Goal: Information Seeking & Learning: Learn about a topic

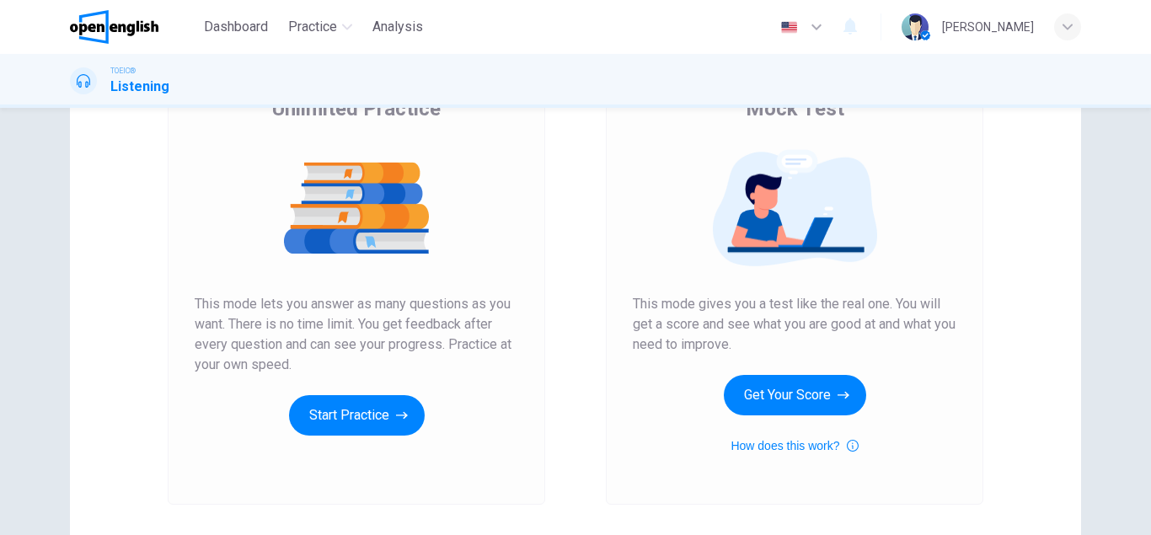
scroll to position [157, 0]
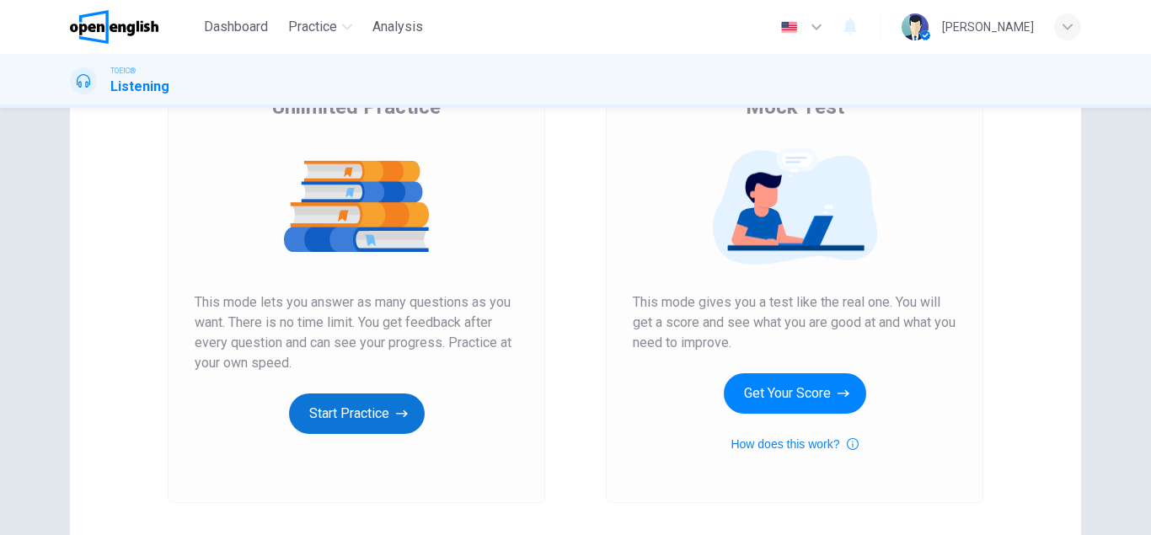
click at [366, 418] on button "Start Practice" at bounding box center [357, 414] width 136 height 40
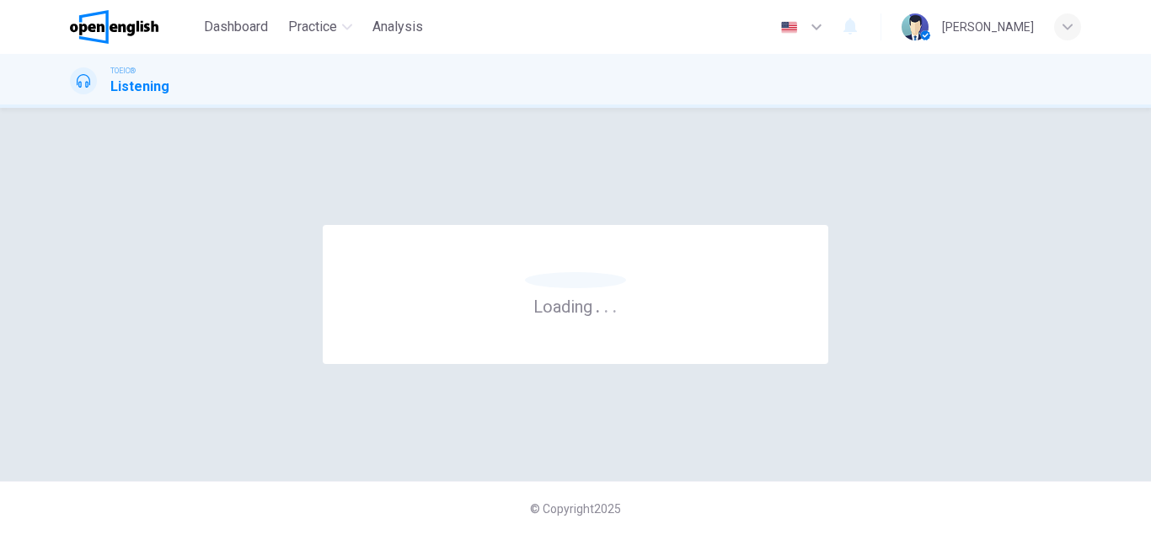
scroll to position [0, 0]
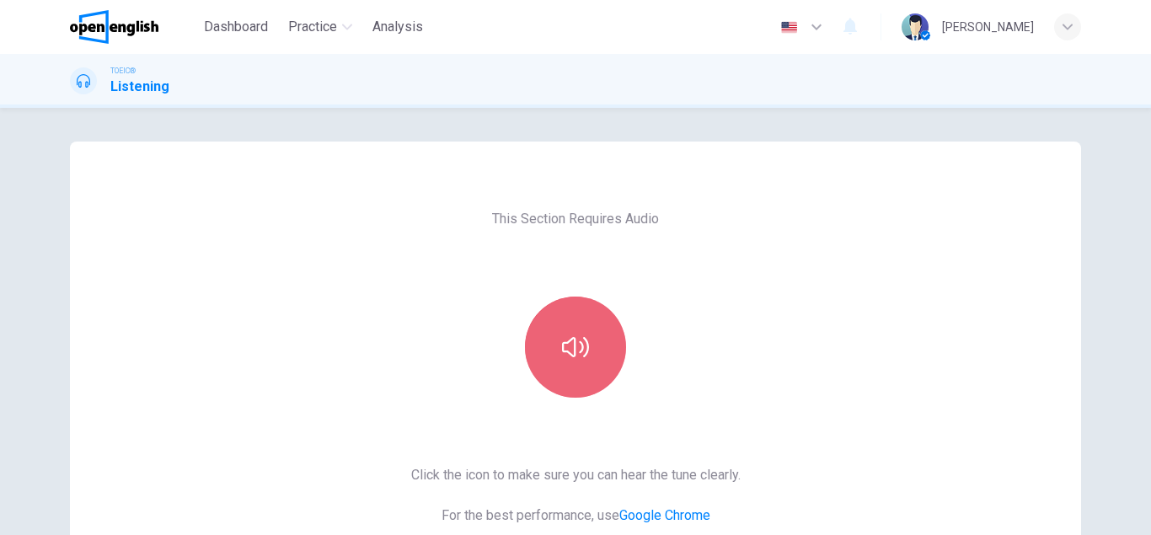
click at [581, 378] on button "button" at bounding box center [575, 347] width 101 height 101
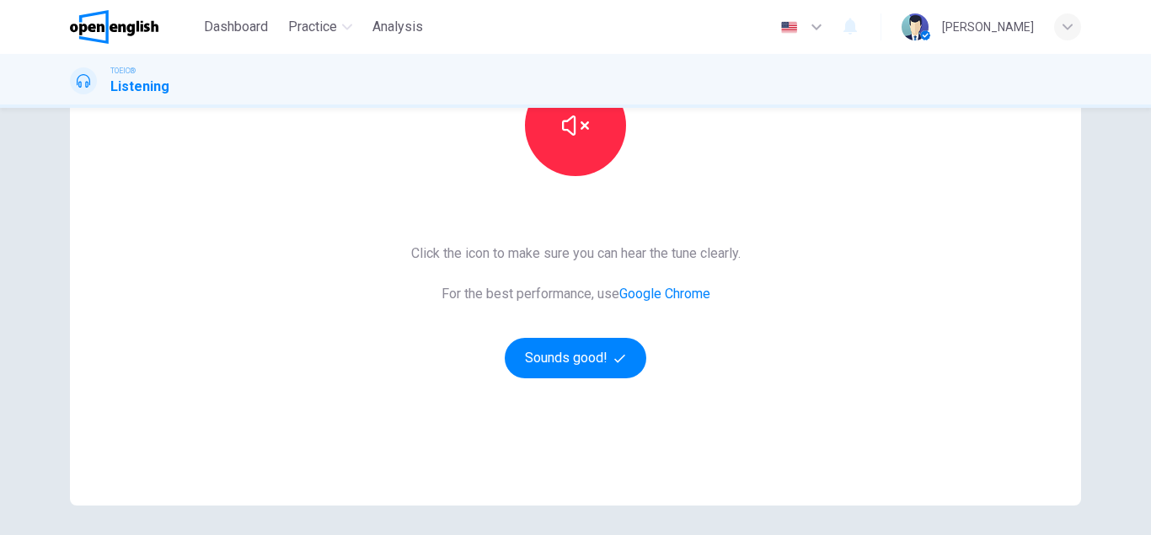
scroll to position [225, 0]
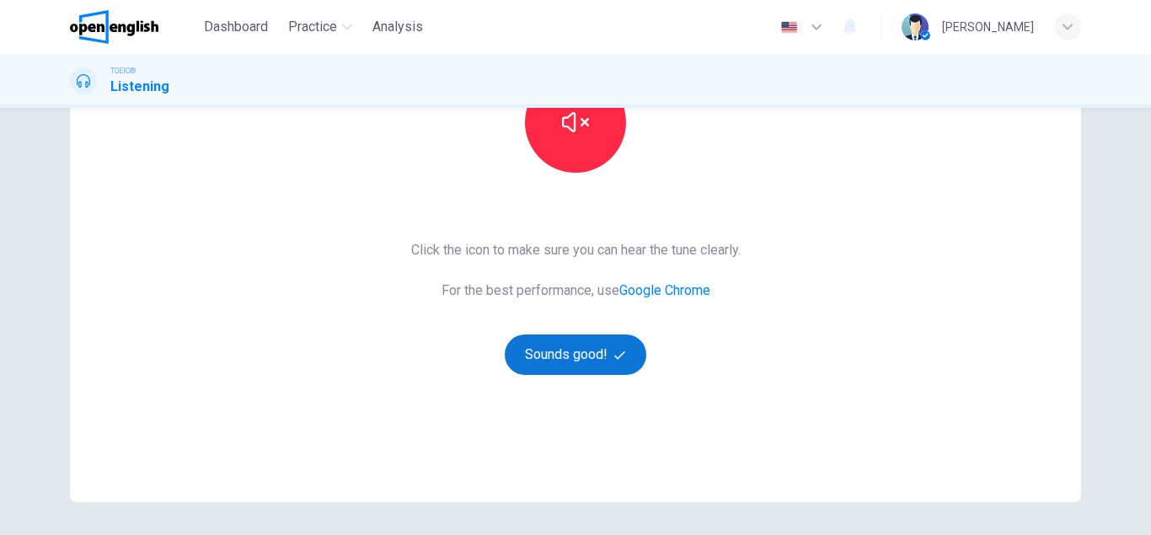
click at [597, 351] on button "Sounds good!" at bounding box center [576, 355] width 142 height 40
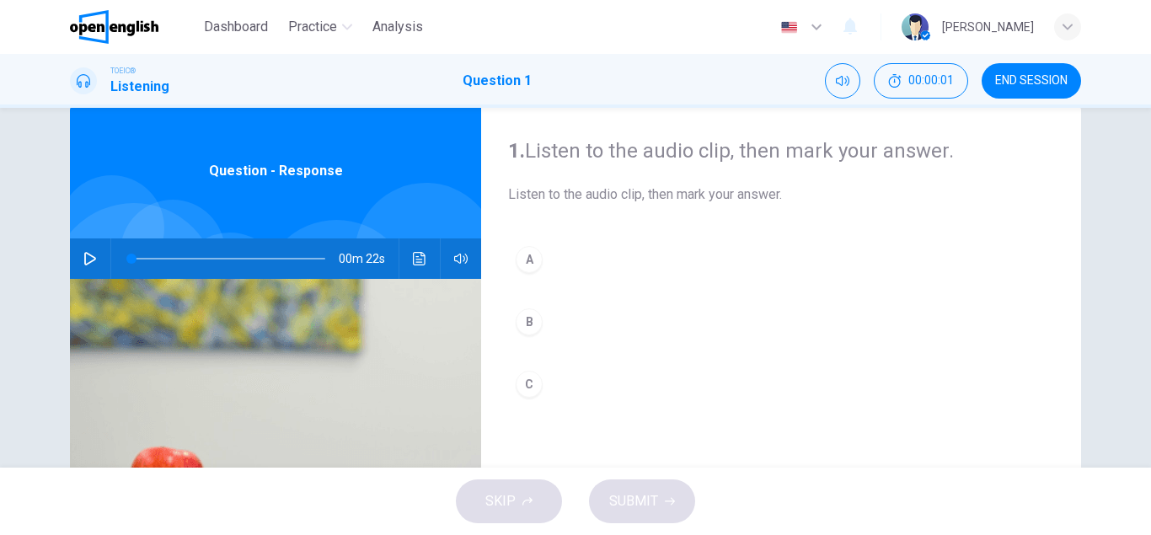
scroll to position [0, 0]
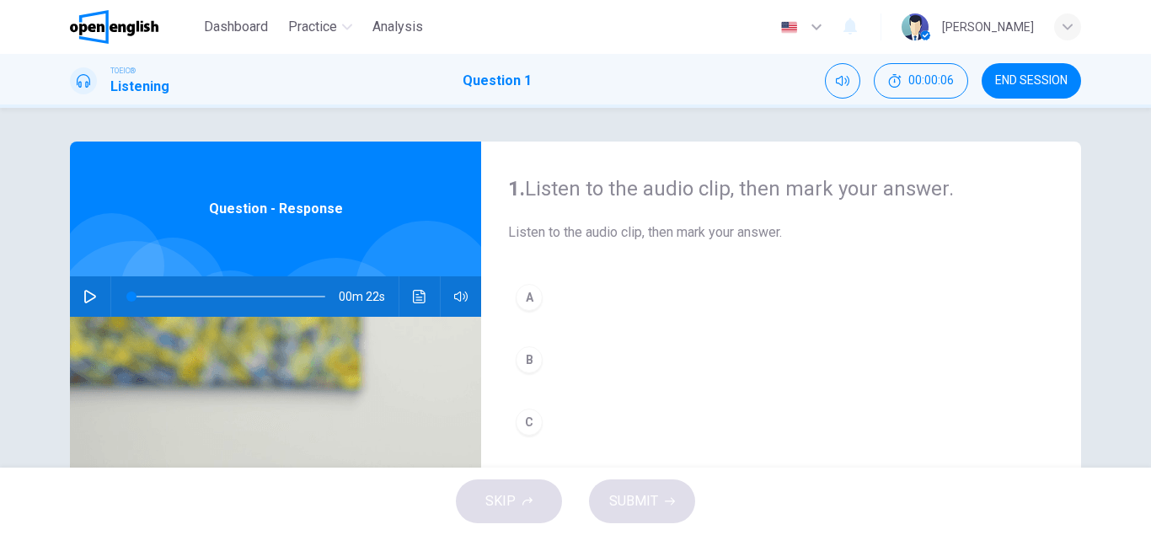
click at [88, 291] on icon "button" at bounding box center [89, 296] width 13 height 13
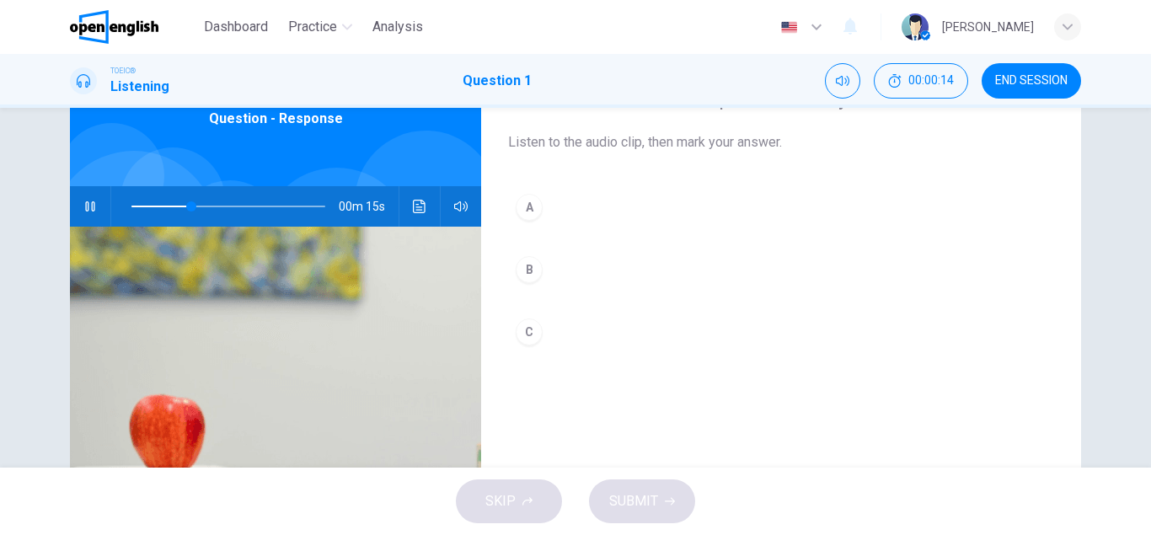
scroll to position [92, 0]
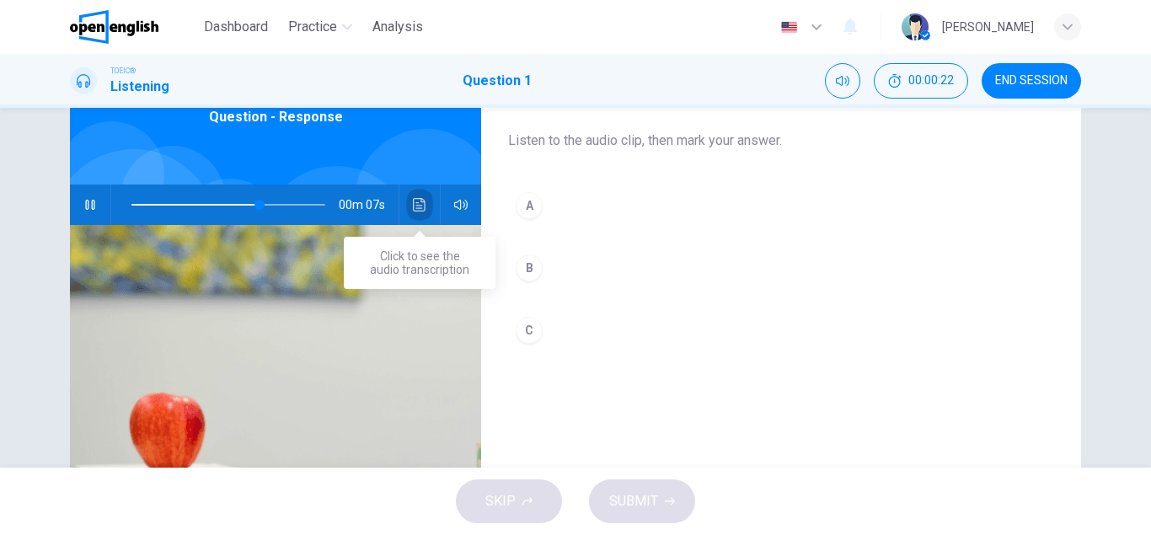
click at [416, 209] on icon "Click to see the audio transcription" at bounding box center [419, 204] width 13 height 13
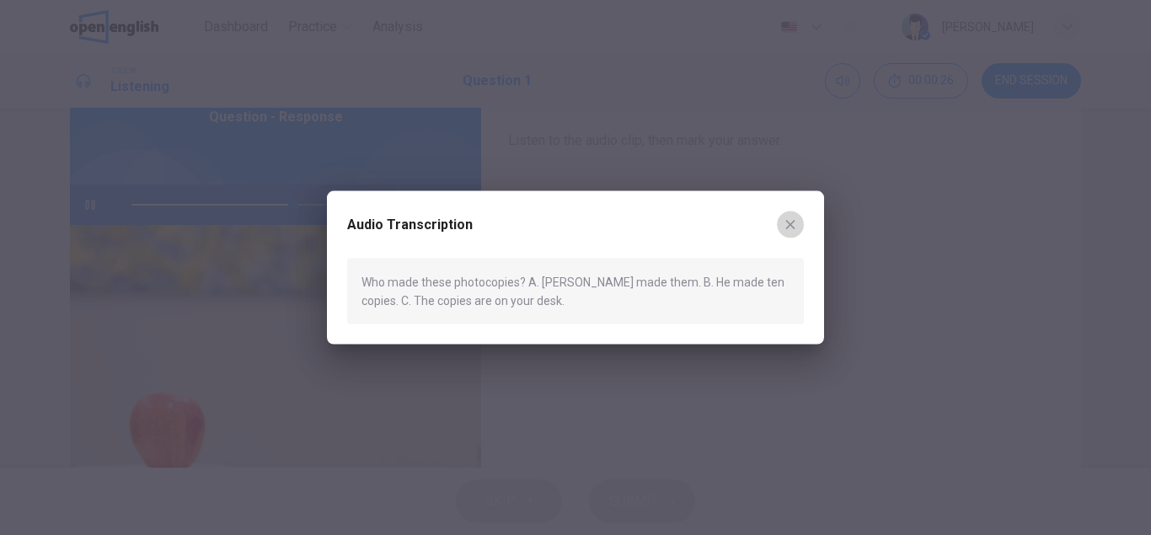
click at [796, 223] on icon "button" at bounding box center [790, 223] width 13 height 13
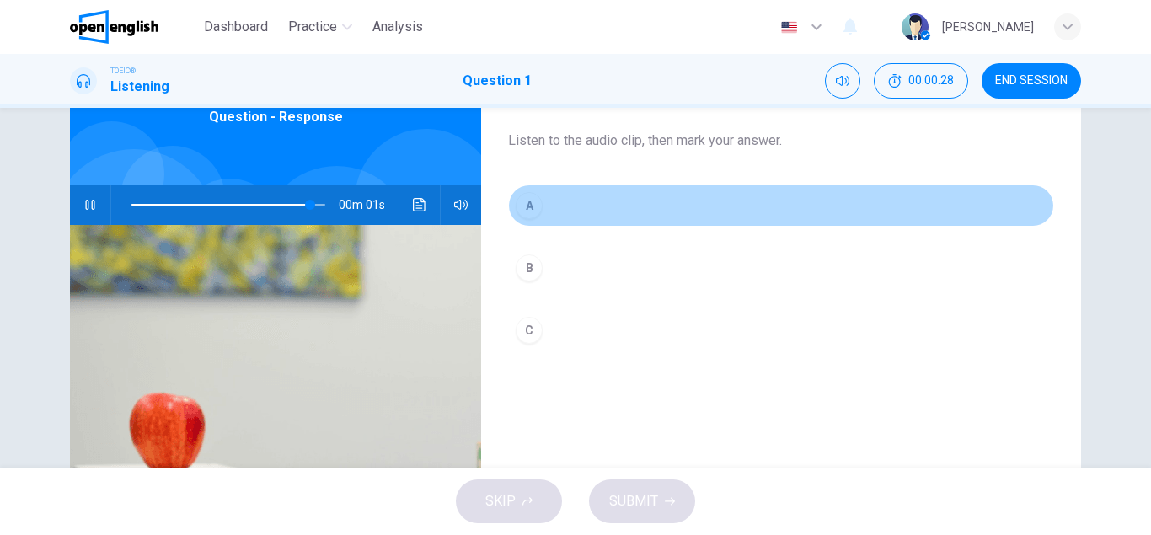
click at [534, 202] on div "A" at bounding box center [529, 205] width 27 height 27
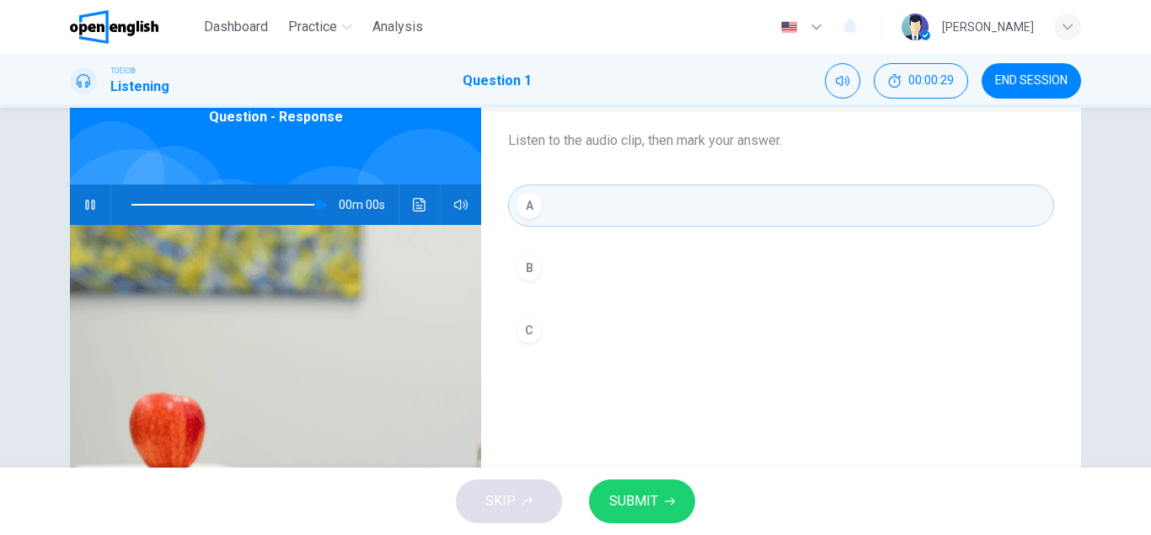
click at [619, 496] on span "SUBMIT" at bounding box center [633, 502] width 49 height 24
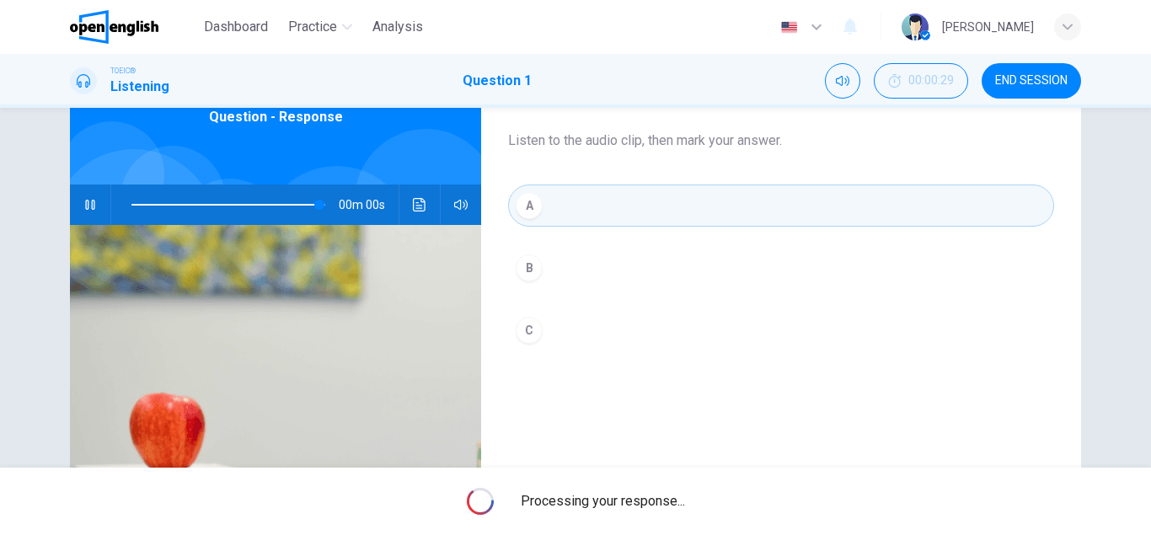
type input "*"
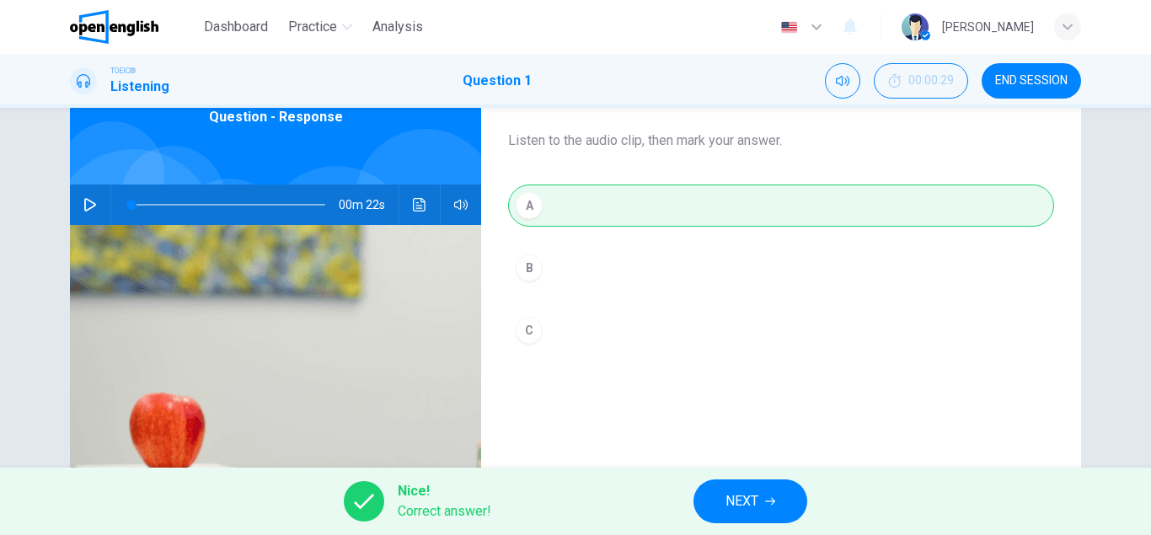
click at [744, 504] on span "NEXT" at bounding box center [742, 502] width 33 height 24
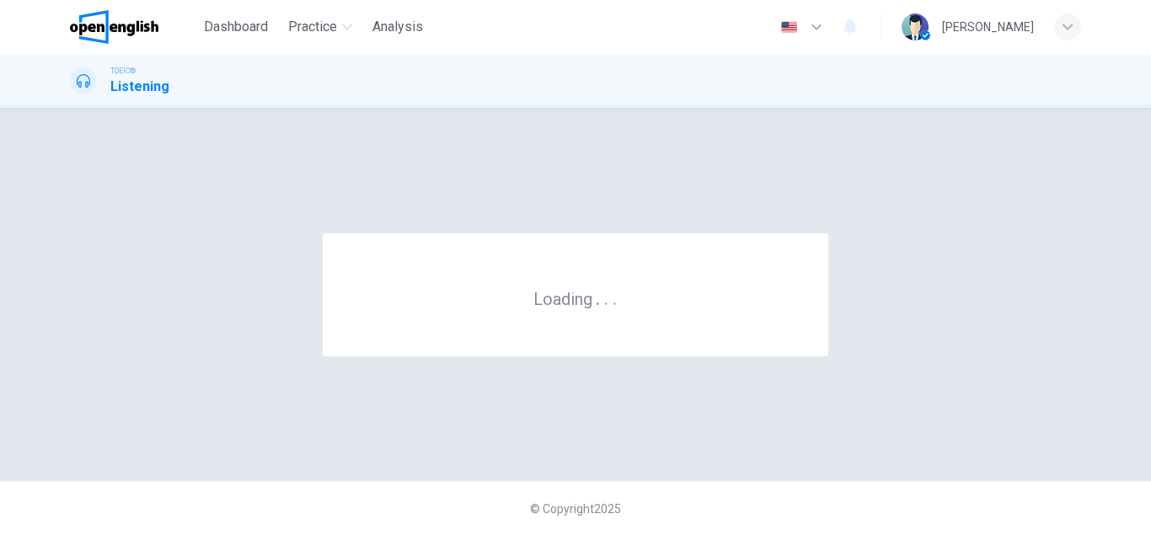
scroll to position [0, 0]
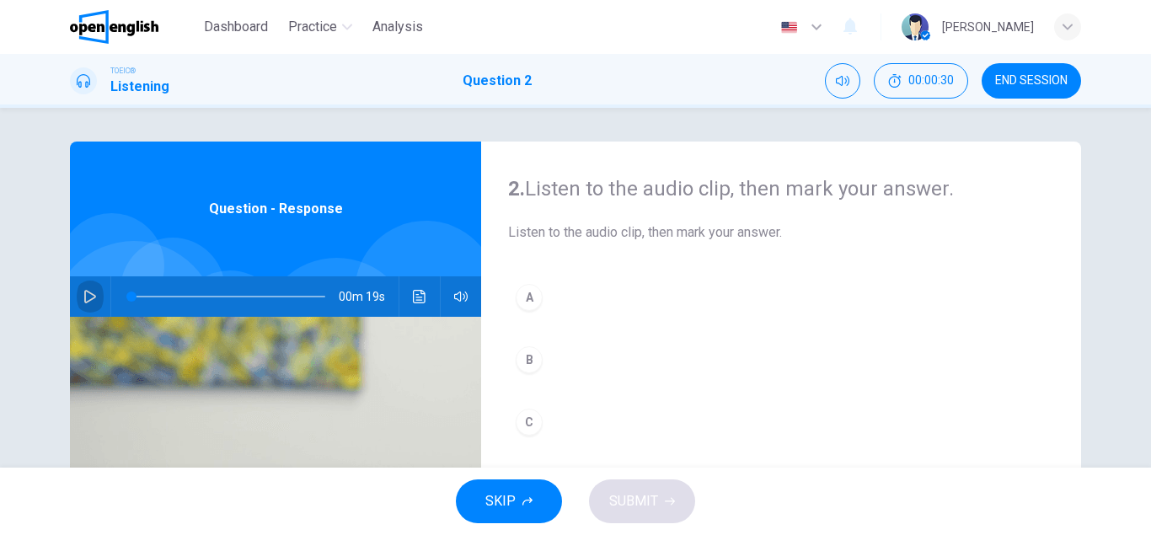
click at [90, 295] on icon "button" at bounding box center [89, 296] width 13 height 13
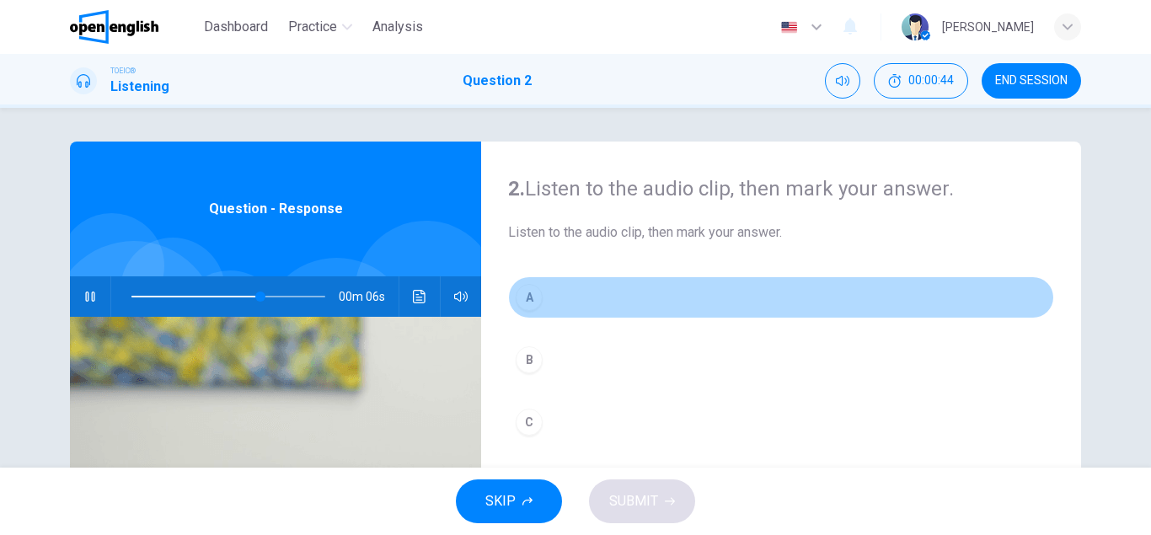
click at [530, 298] on div "A" at bounding box center [529, 297] width 27 height 27
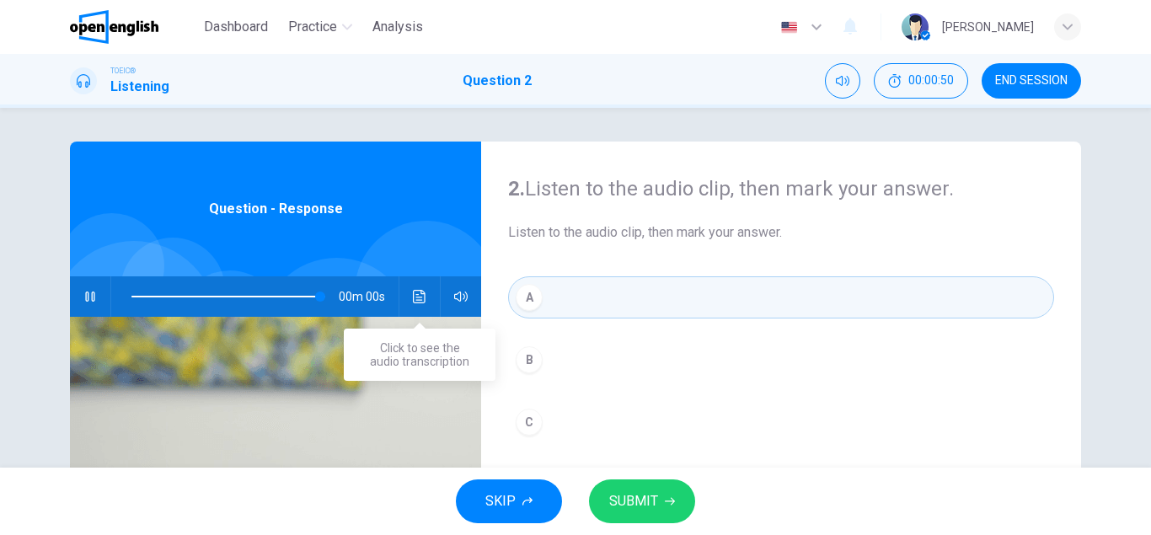
type input "*"
click at [419, 302] on icon "Click to see the audio transcription" at bounding box center [419, 296] width 13 height 13
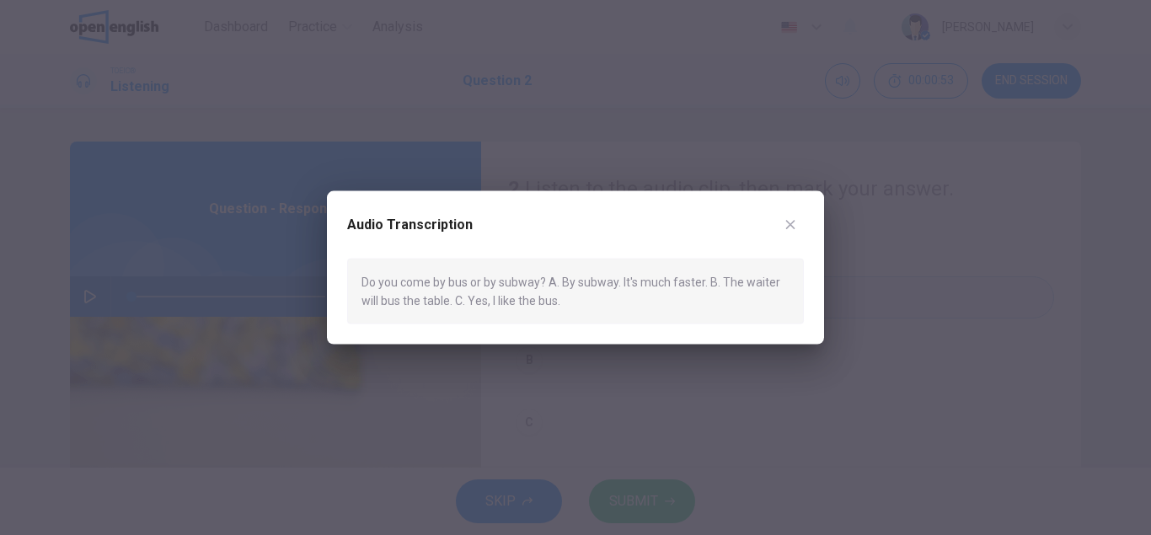
click at [794, 142] on div at bounding box center [575, 267] width 1151 height 535
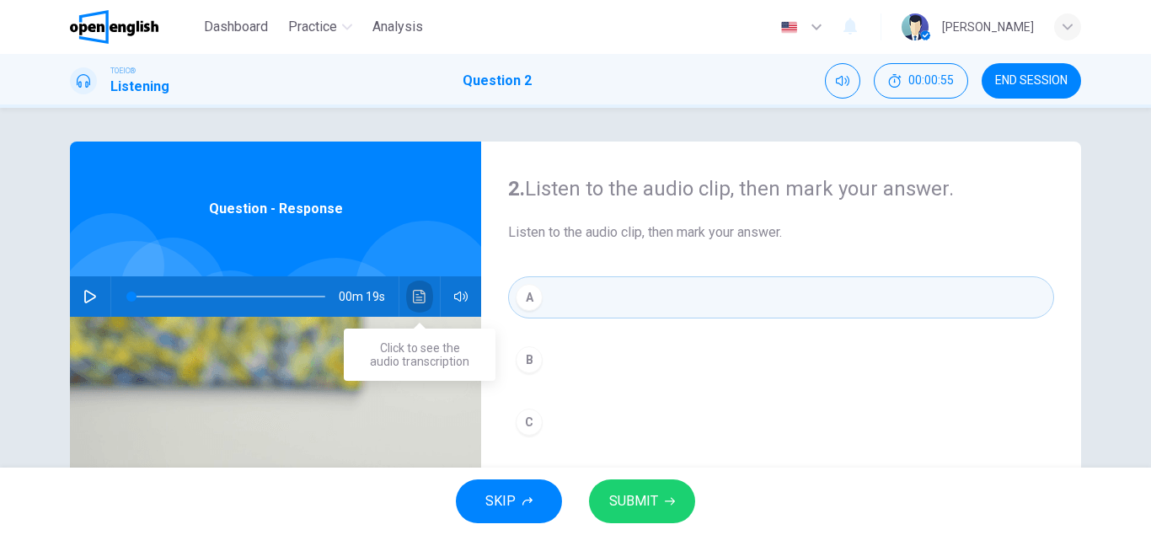
click at [422, 299] on icon "Click to see the audio transcription" at bounding box center [419, 296] width 13 height 13
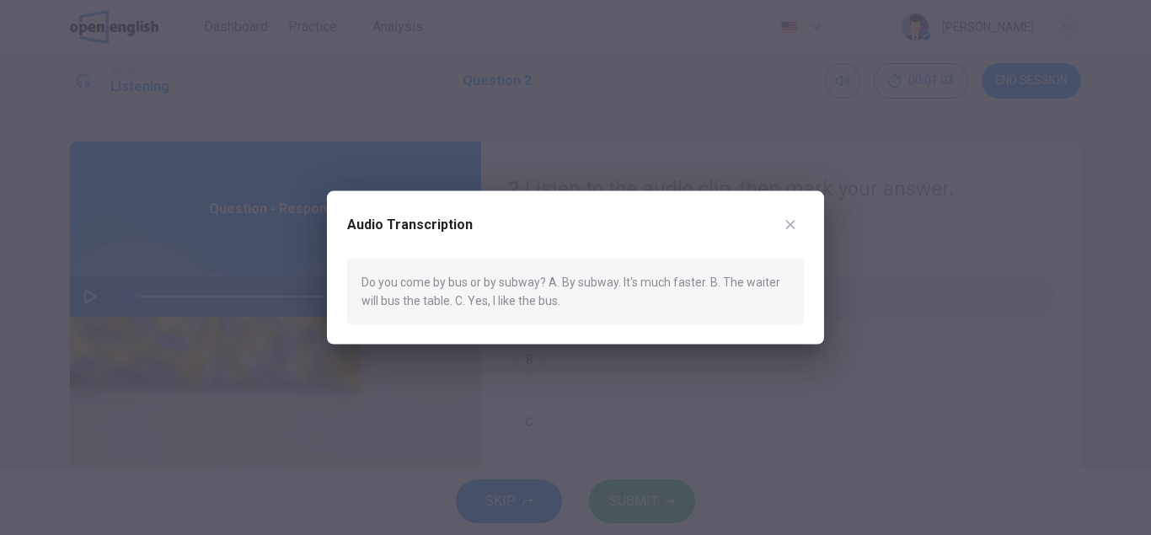
click at [796, 223] on icon "button" at bounding box center [790, 223] width 13 height 13
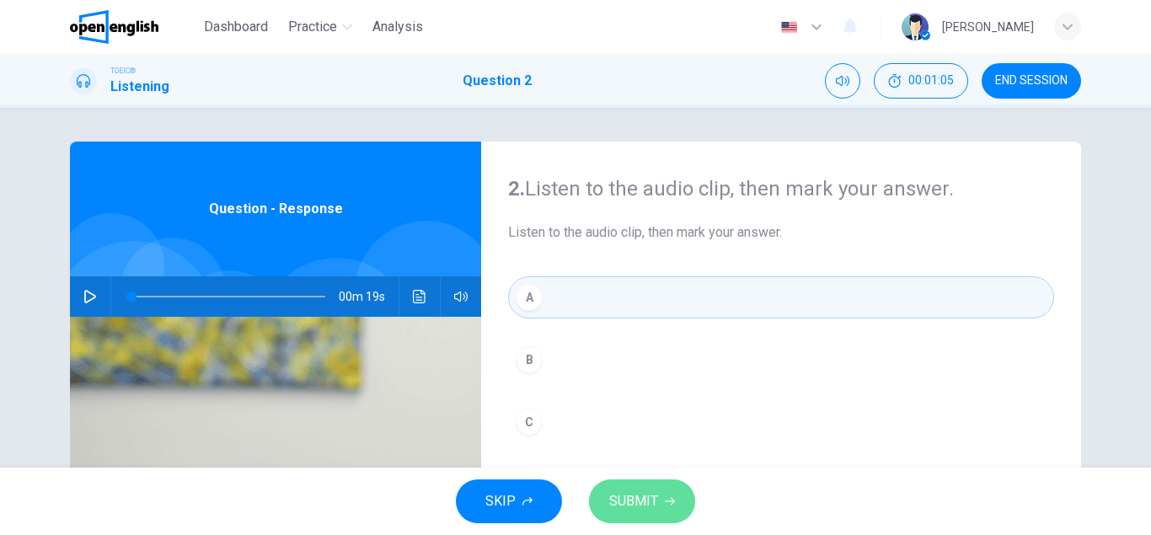
click at [622, 495] on span "SUBMIT" at bounding box center [633, 502] width 49 height 24
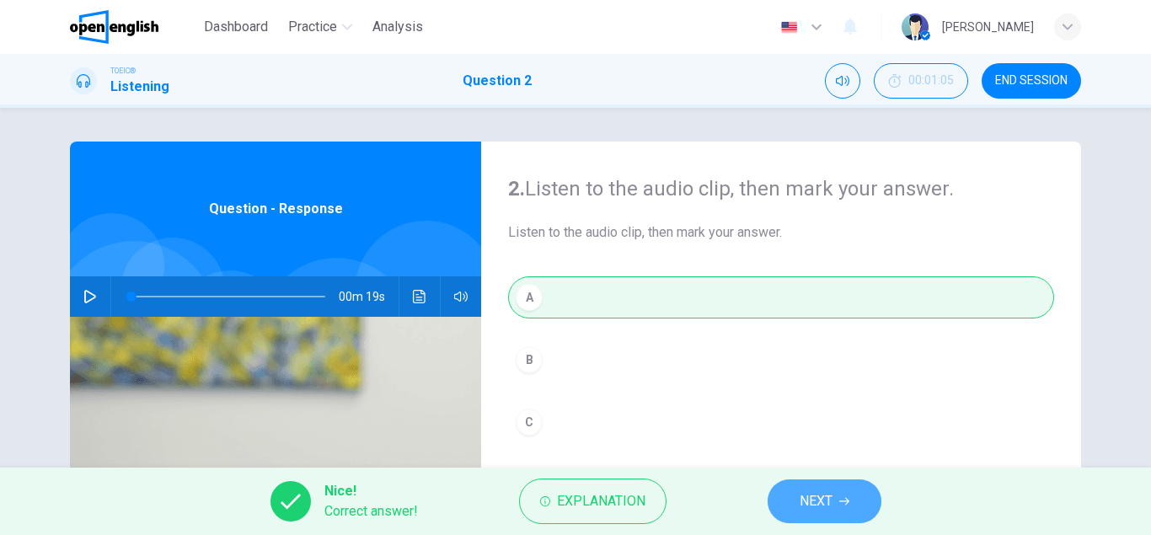
click at [825, 502] on span "NEXT" at bounding box center [816, 502] width 33 height 24
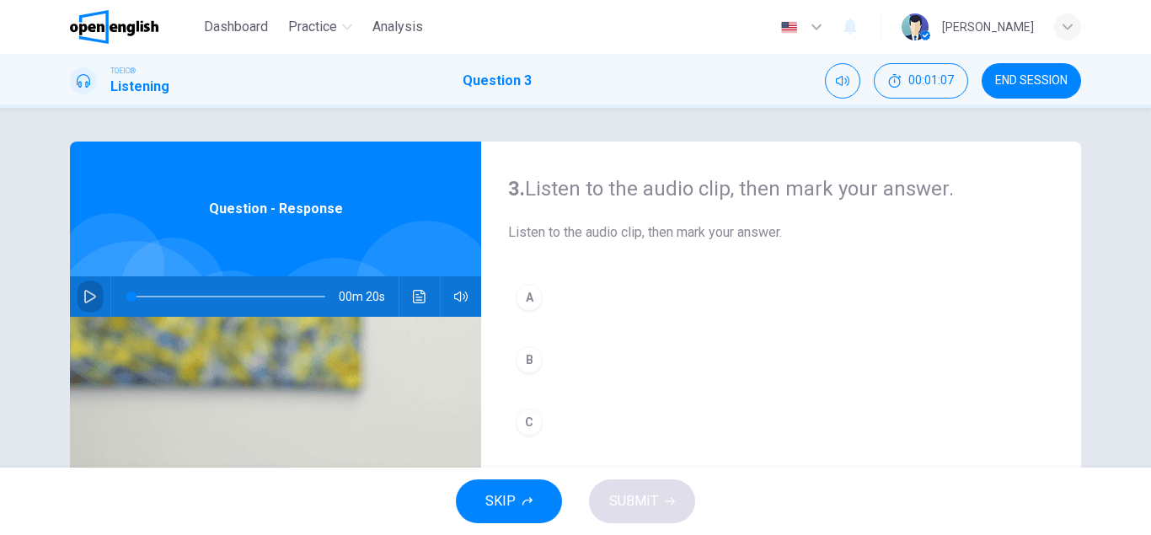
click at [87, 294] on icon "button" at bounding box center [89, 296] width 13 height 13
click at [135, 296] on span at bounding box center [228, 297] width 194 height 24
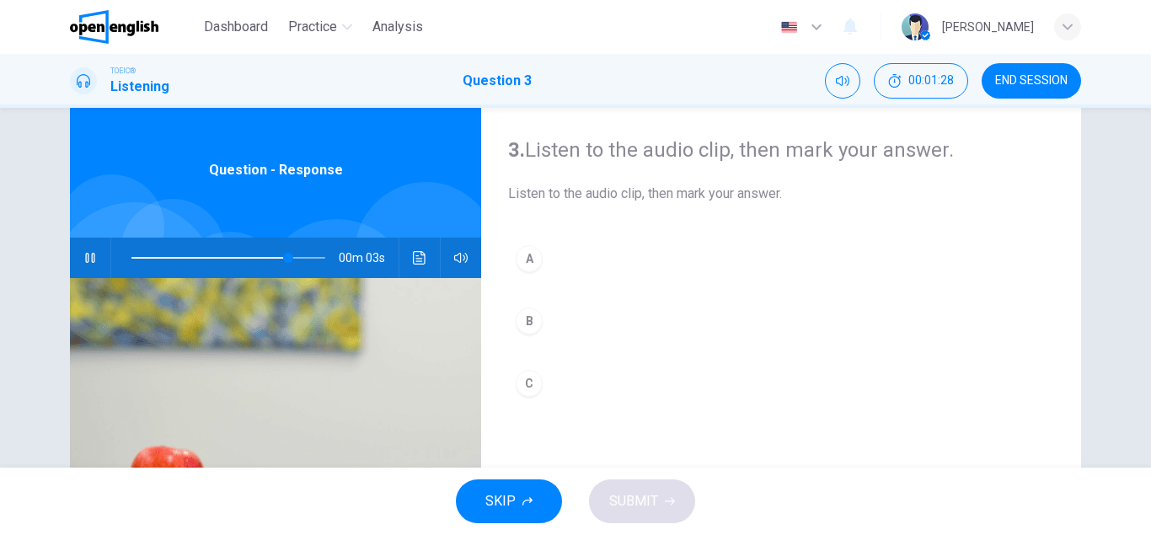
scroll to position [40, 0]
type input "*"
click at [532, 383] on div "C" at bounding box center [529, 382] width 27 height 27
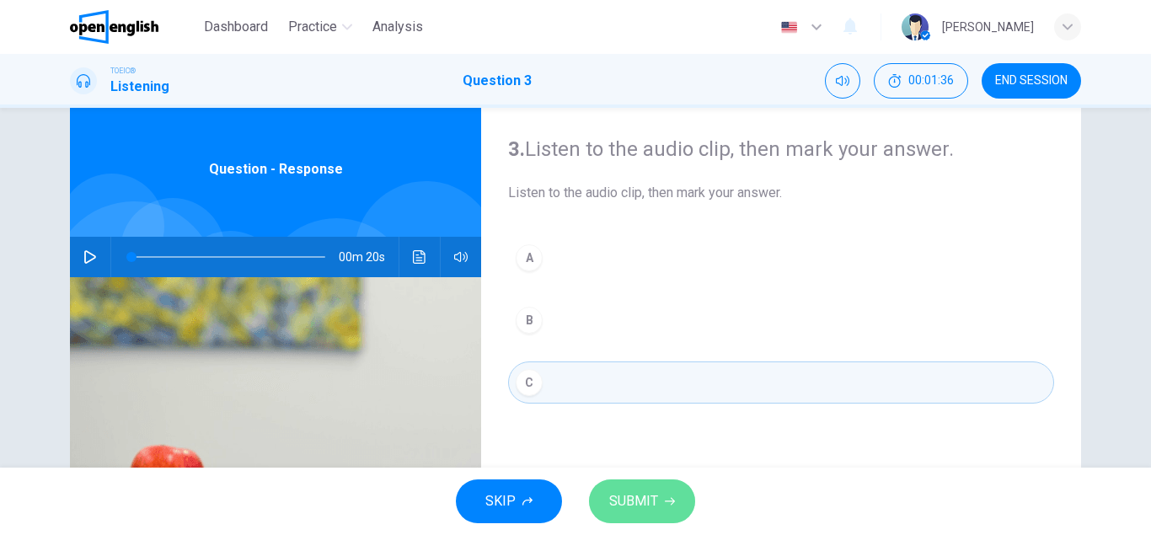
click at [627, 504] on span "SUBMIT" at bounding box center [633, 502] width 49 height 24
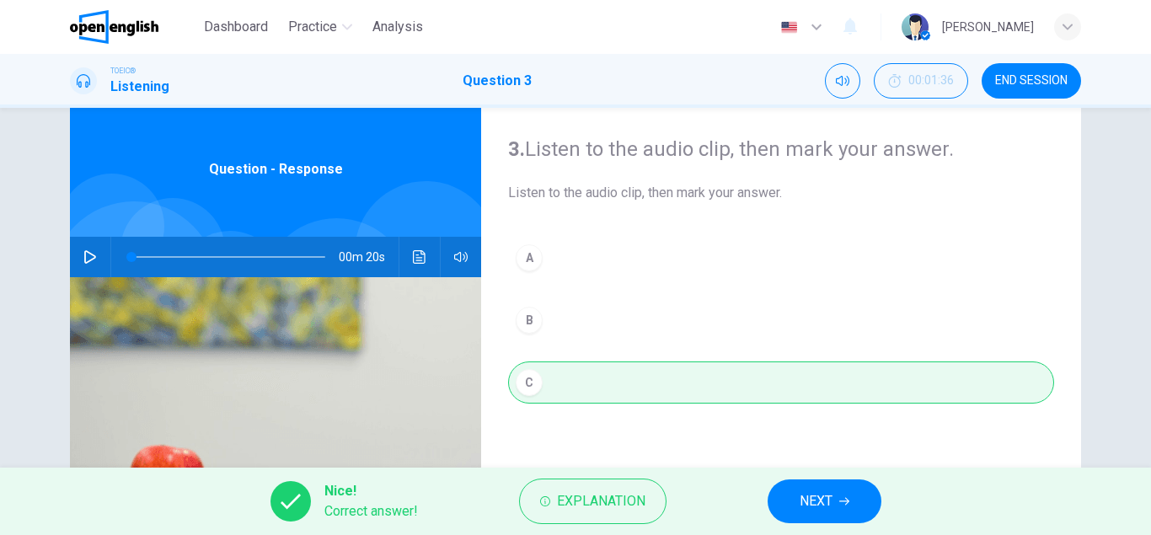
click at [812, 510] on span "NEXT" at bounding box center [816, 502] width 33 height 24
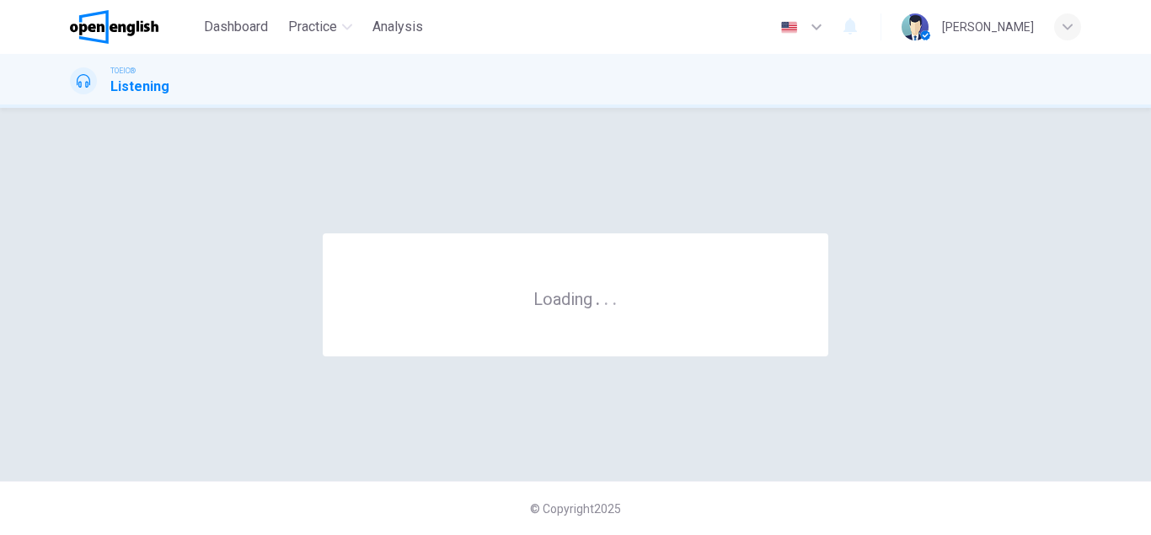
scroll to position [0, 0]
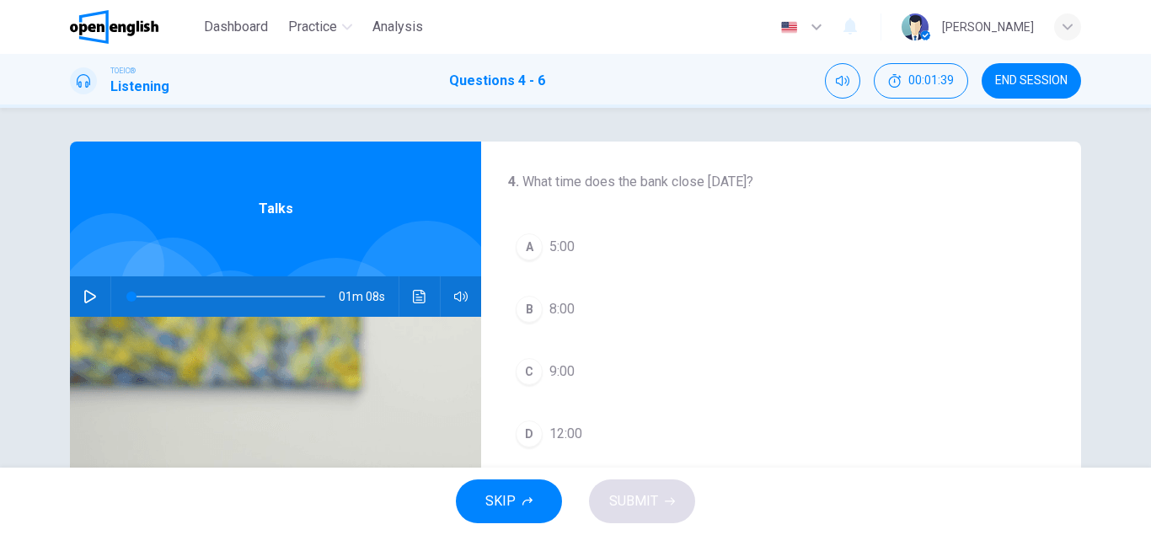
click at [84, 302] on icon "button" at bounding box center [89, 296] width 13 height 13
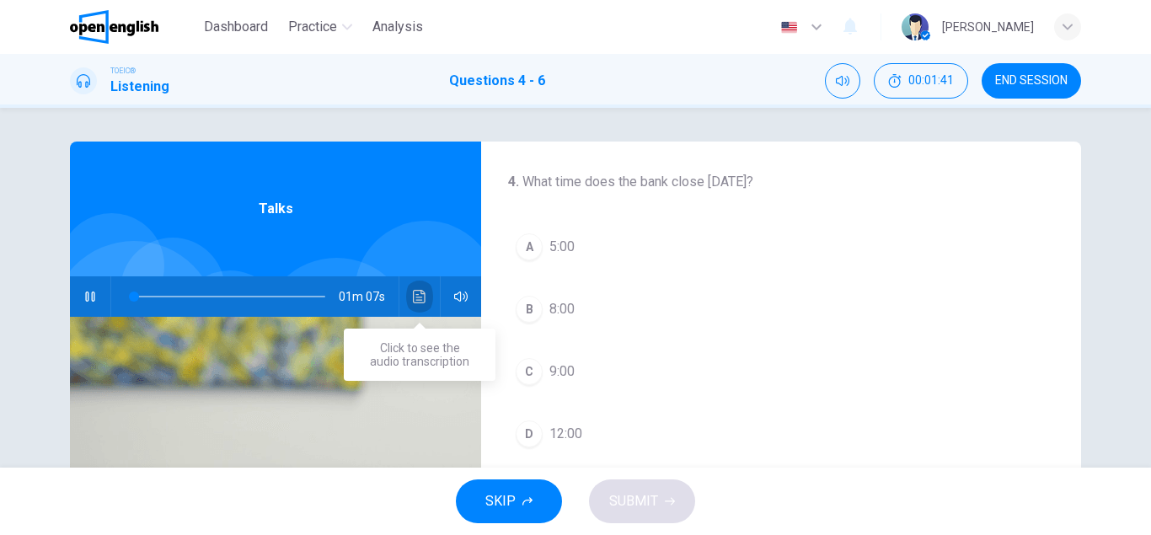
click at [423, 302] on icon "Click to see the audio transcription" at bounding box center [419, 296] width 13 height 13
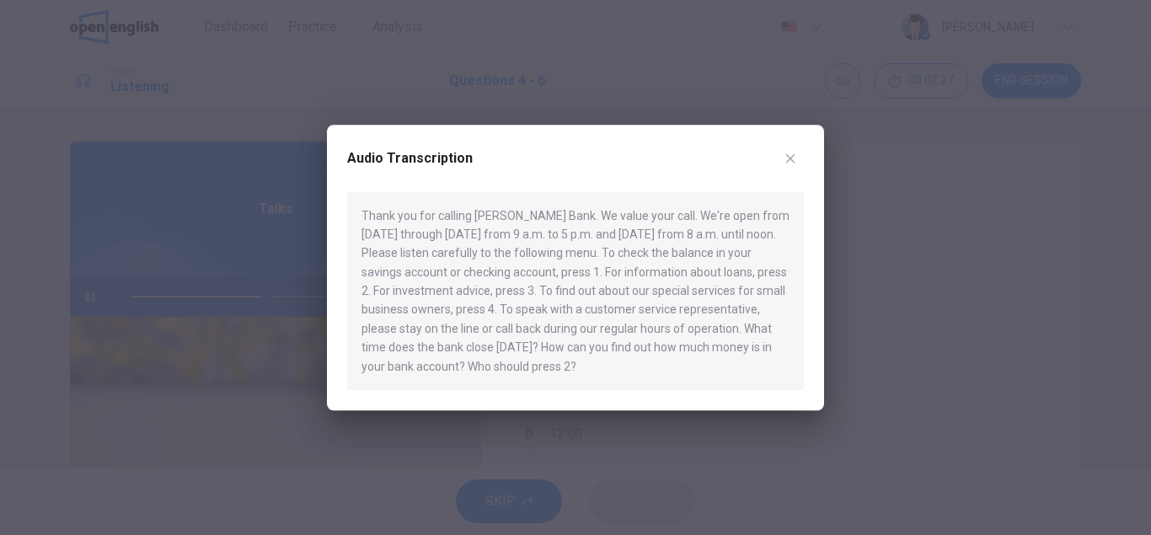
click at [796, 153] on icon "button" at bounding box center [790, 158] width 13 height 13
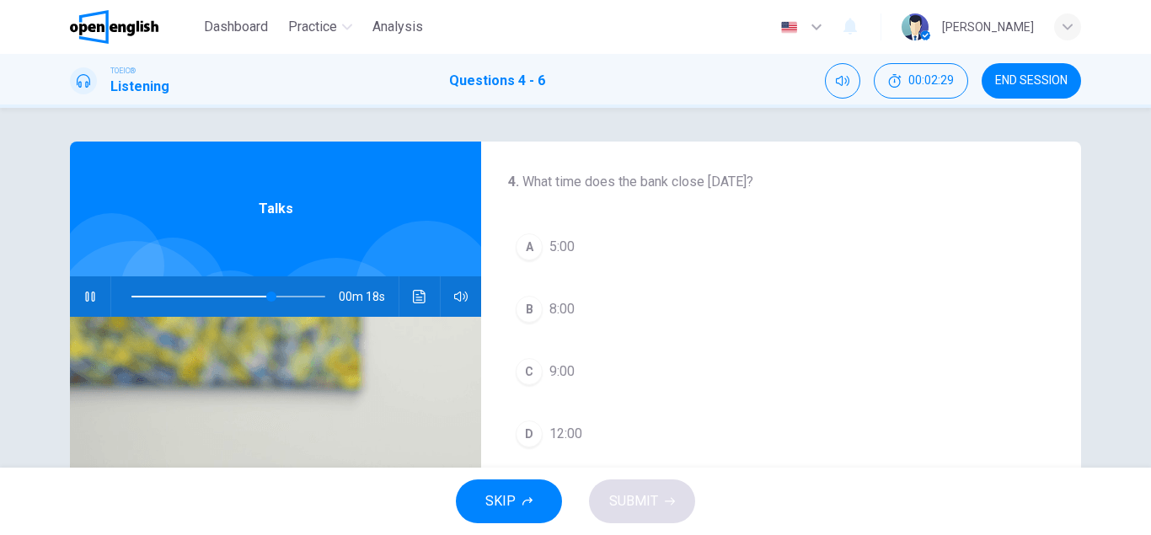
click at [90, 296] on icon "button" at bounding box center [89, 296] width 13 height 13
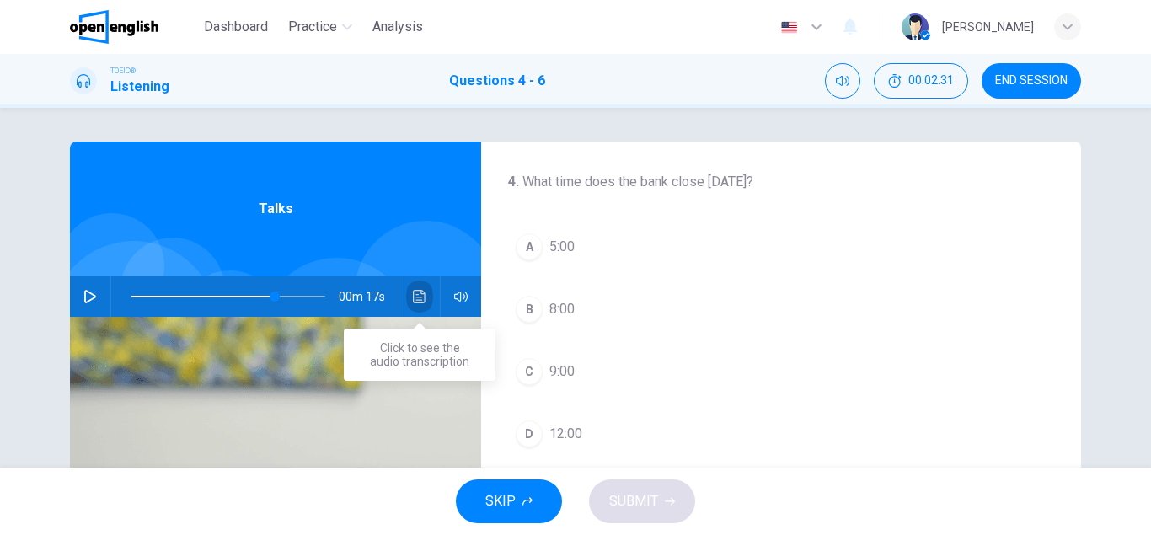
click at [421, 294] on icon "Click to see the audio transcription" at bounding box center [419, 296] width 13 height 13
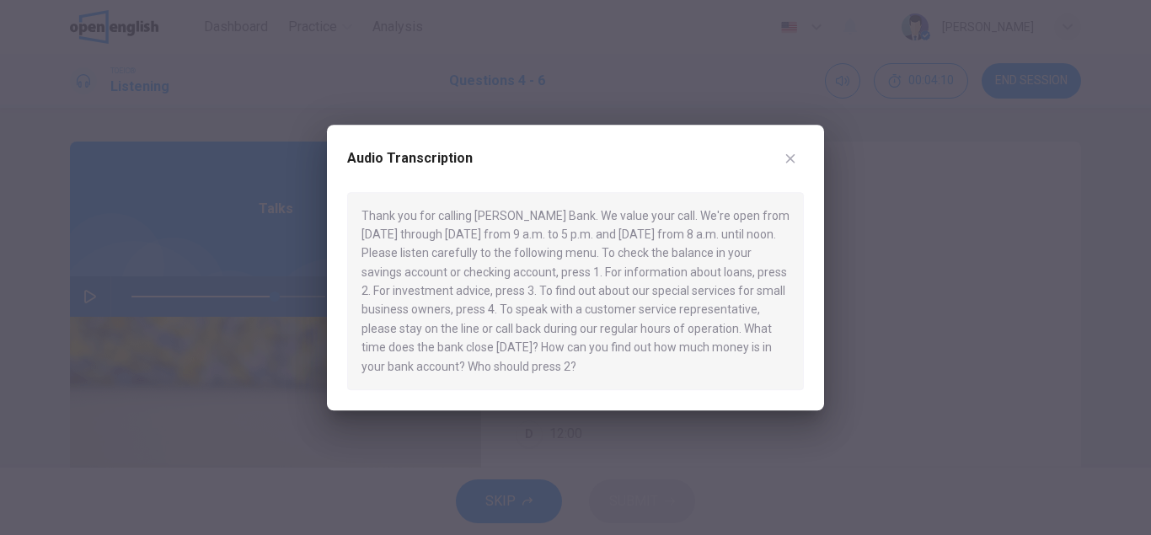
click at [793, 157] on icon "button" at bounding box center [790, 157] width 9 height 9
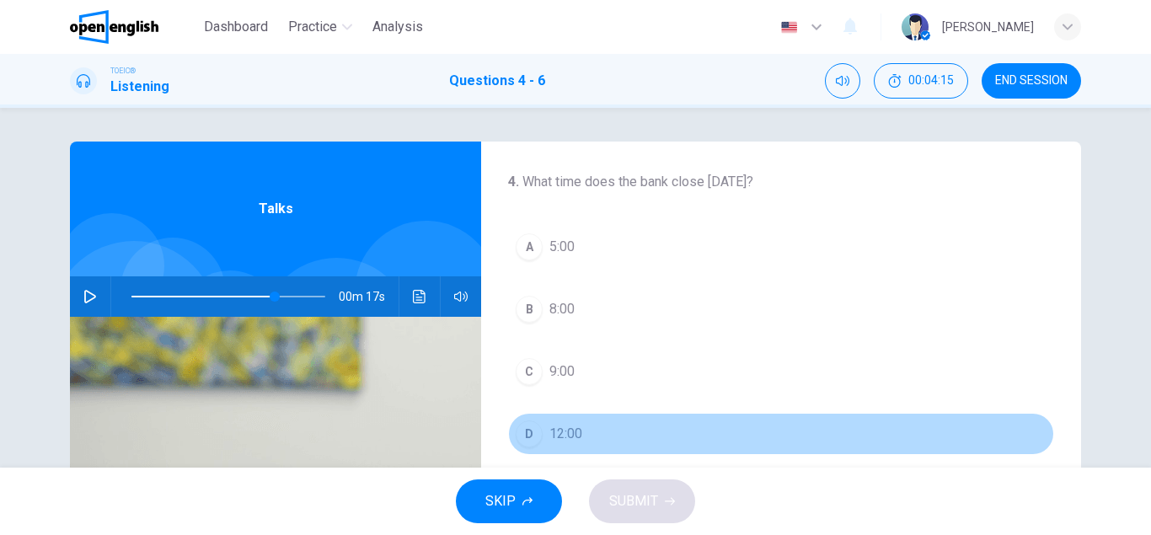
click at [533, 432] on div "D" at bounding box center [529, 434] width 27 height 27
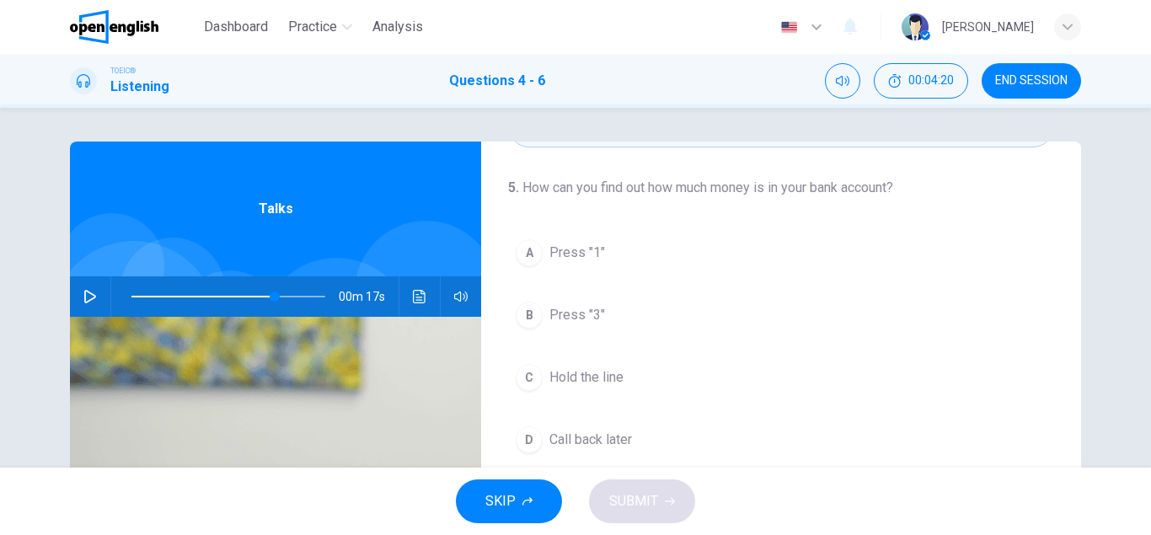
scroll to position [310, 0]
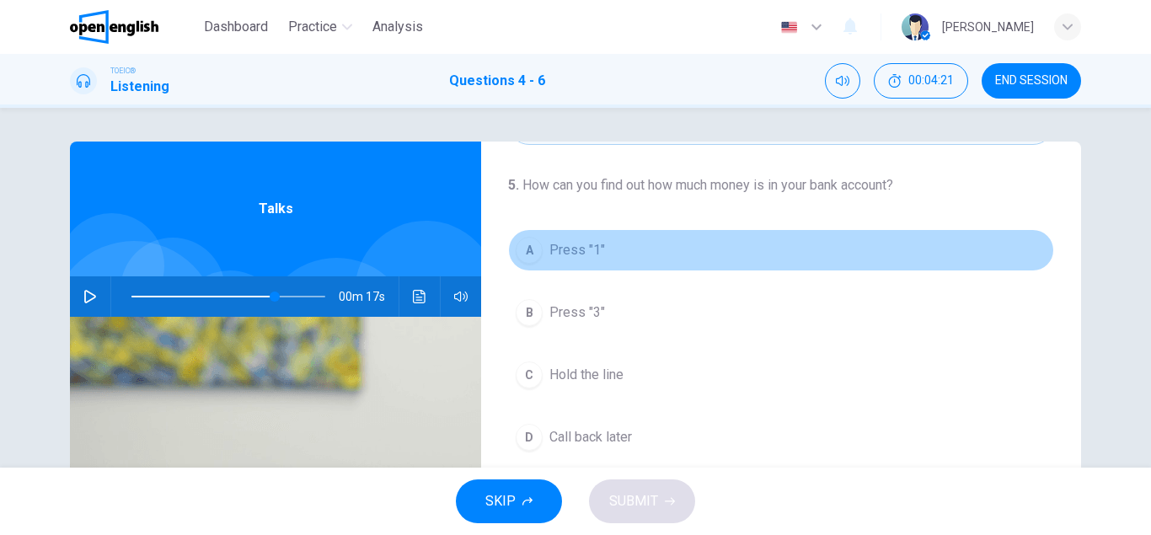
click at [525, 251] on div "A" at bounding box center [529, 250] width 27 height 27
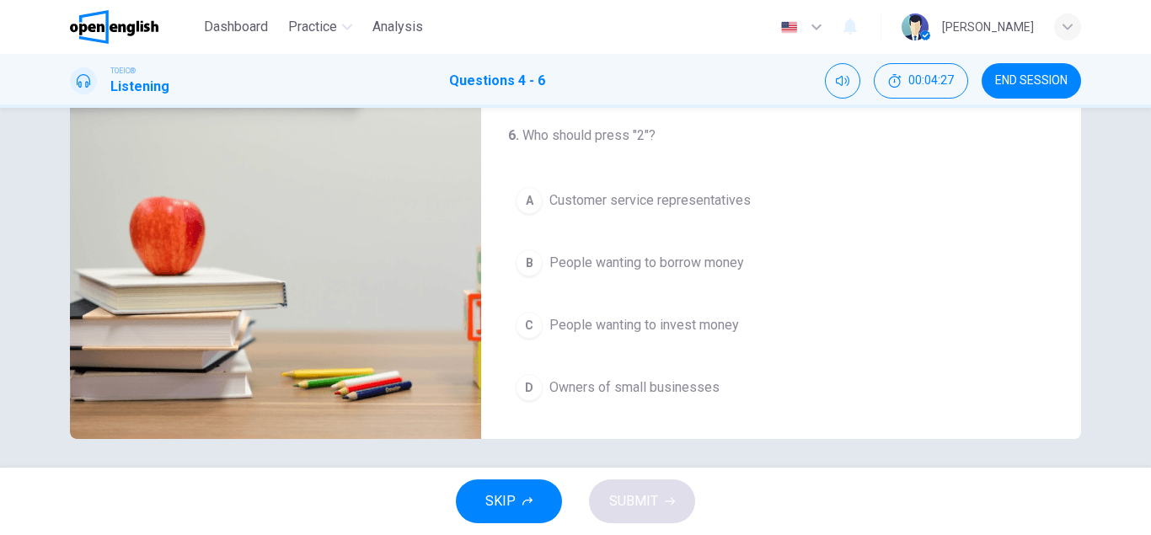
scroll to position [293, 0]
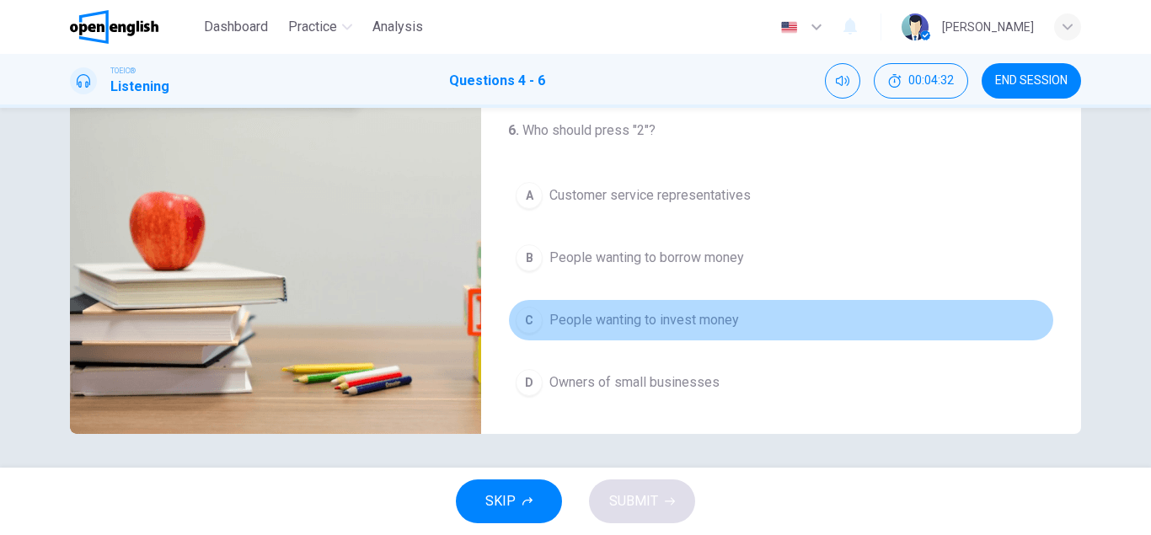
click at [537, 319] on div "C" at bounding box center [529, 320] width 27 height 27
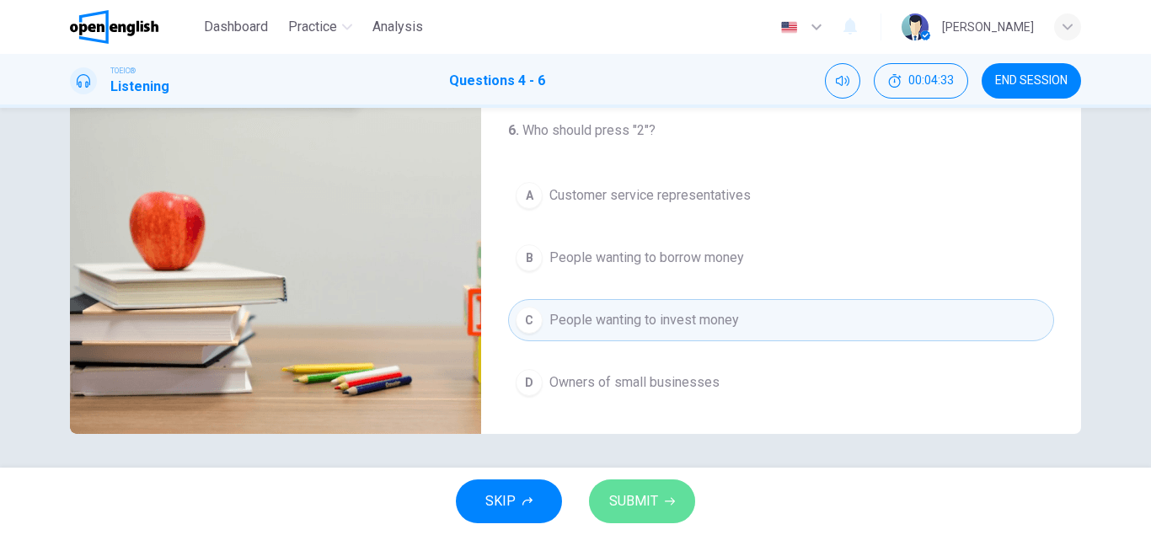
click at [614, 503] on span "SUBMIT" at bounding box center [633, 502] width 49 height 24
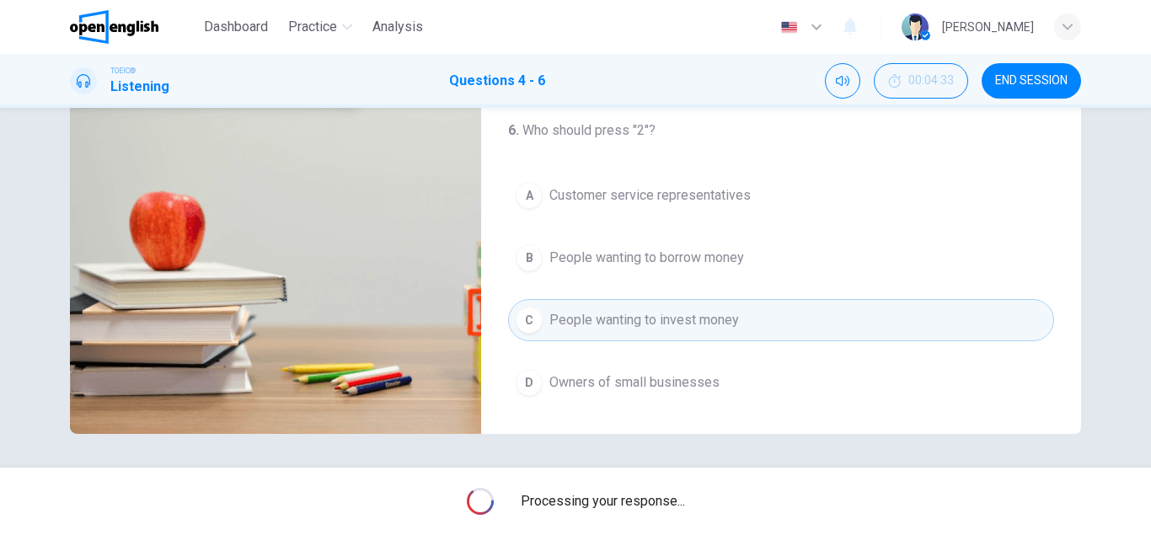
type input "**"
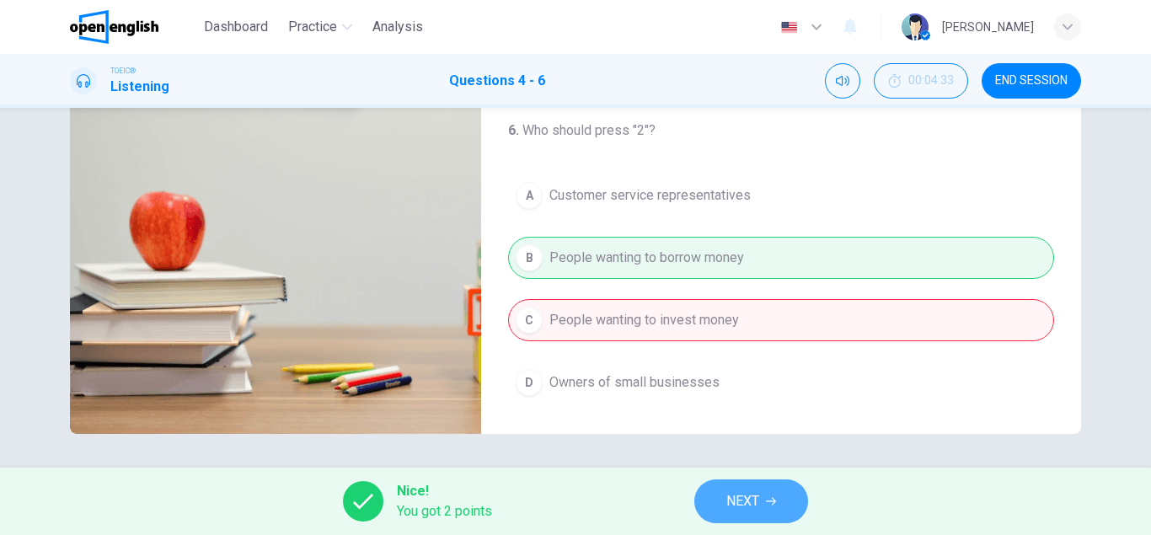
click at [755, 496] on span "NEXT" at bounding box center [743, 502] width 33 height 24
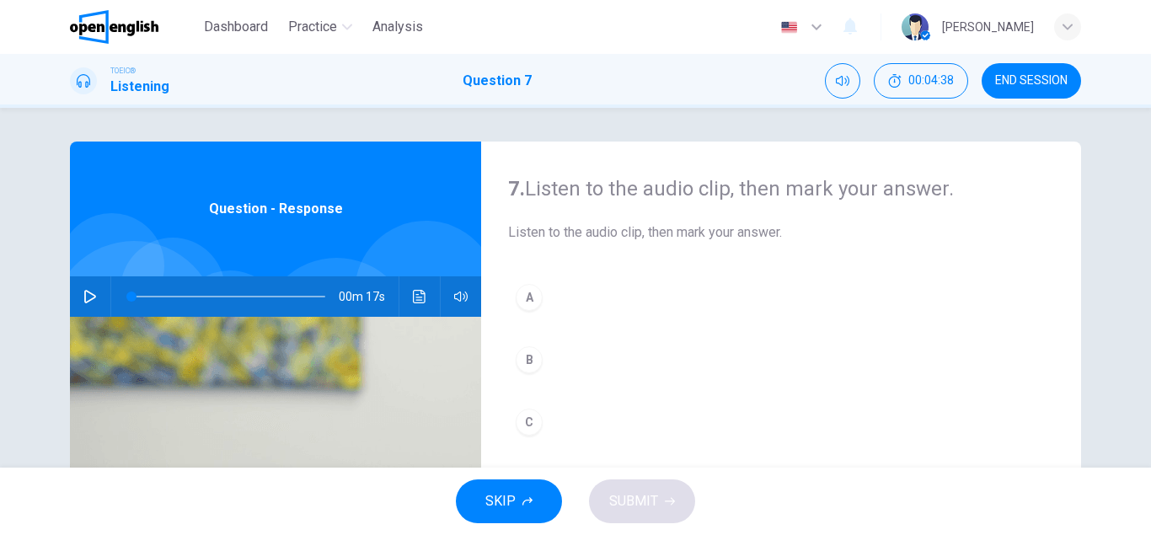
click at [91, 299] on icon "button" at bounding box center [90, 296] width 12 height 13
click at [138, 294] on span at bounding box center [228, 297] width 194 height 24
click at [138, 294] on span at bounding box center [137, 297] width 10 height 10
click at [132, 296] on span at bounding box center [228, 297] width 194 height 24
click at [530, 291] on div "A" at bounding box center [529, 297] width 27 height 27
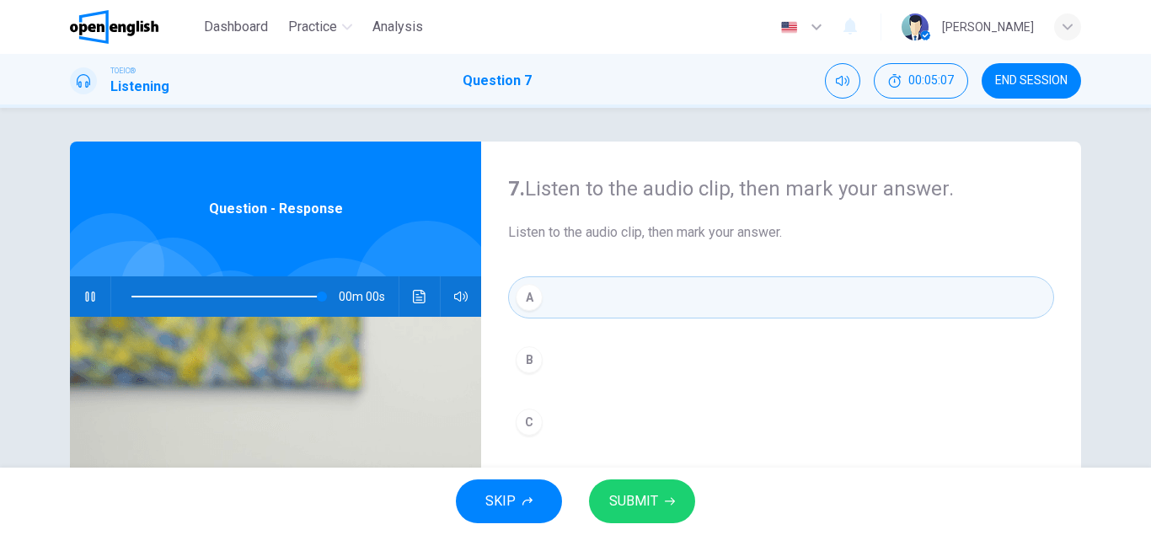
type input "*"
click at [656, 504] on span "SUBMIT" at bounding box center [633, 502] width 49 height 24
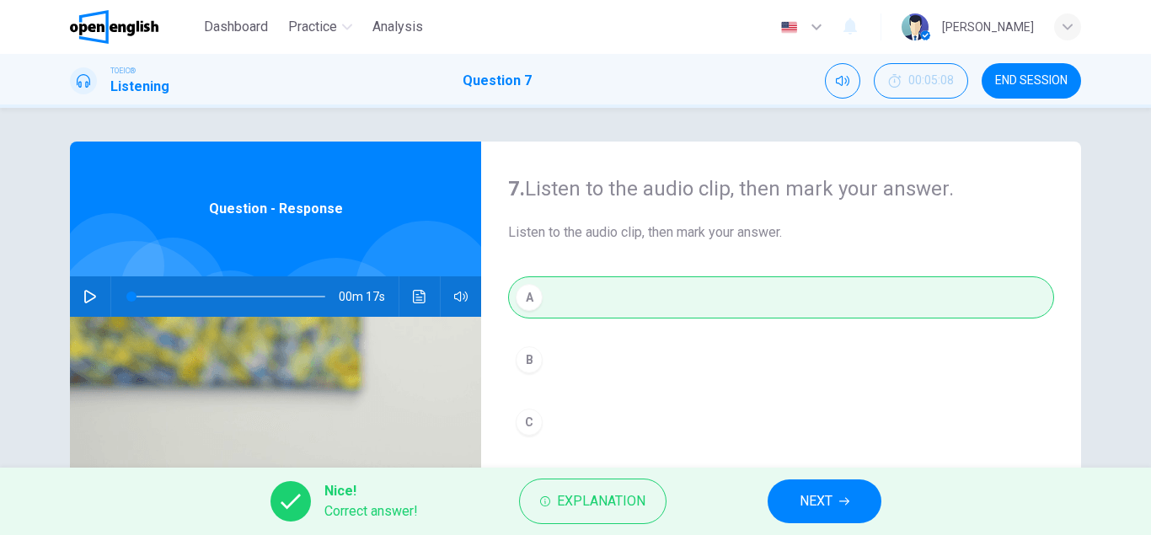
click at [791, 507] on button "NEXT" at bounding box center [825, 502] width 114 height 44
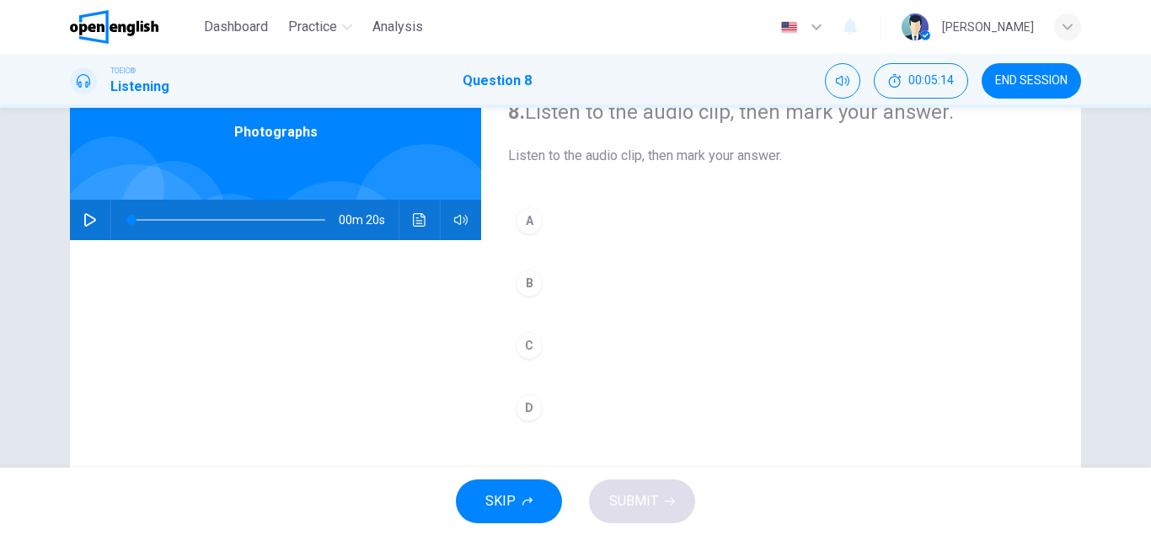
scroll to position [74, 0]
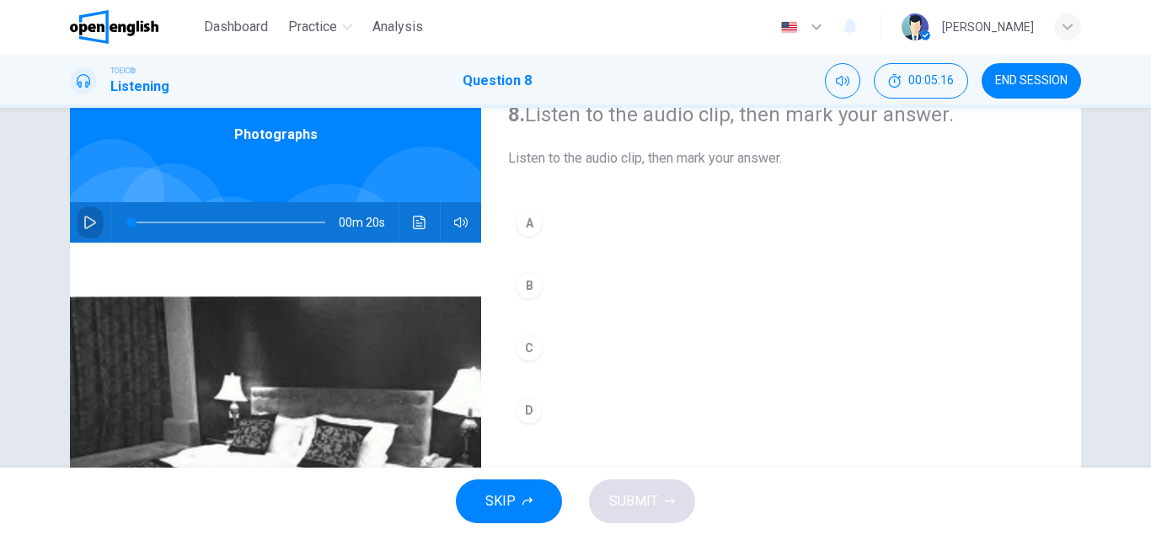
click at [89, 219] on icon "button" at bounding box center [90, 222] width 12 height 13
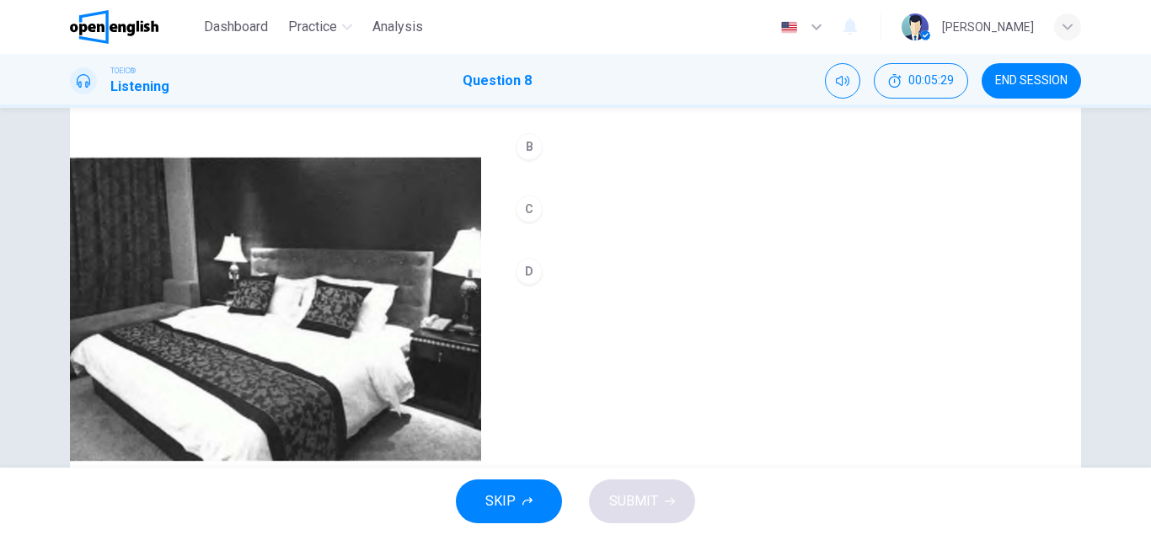
scroll to position [221, 0]
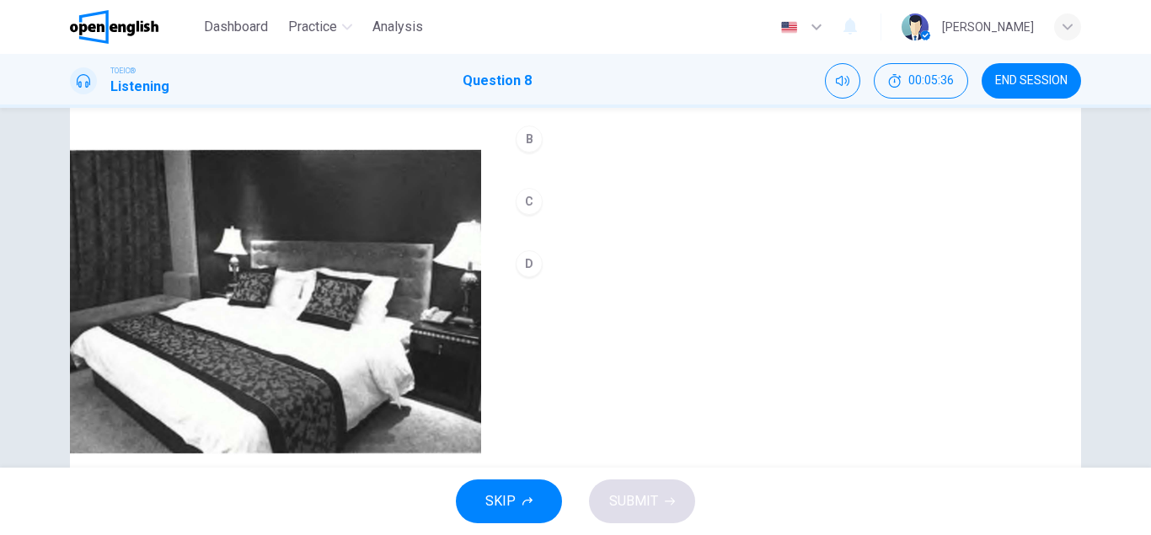
type input "*"
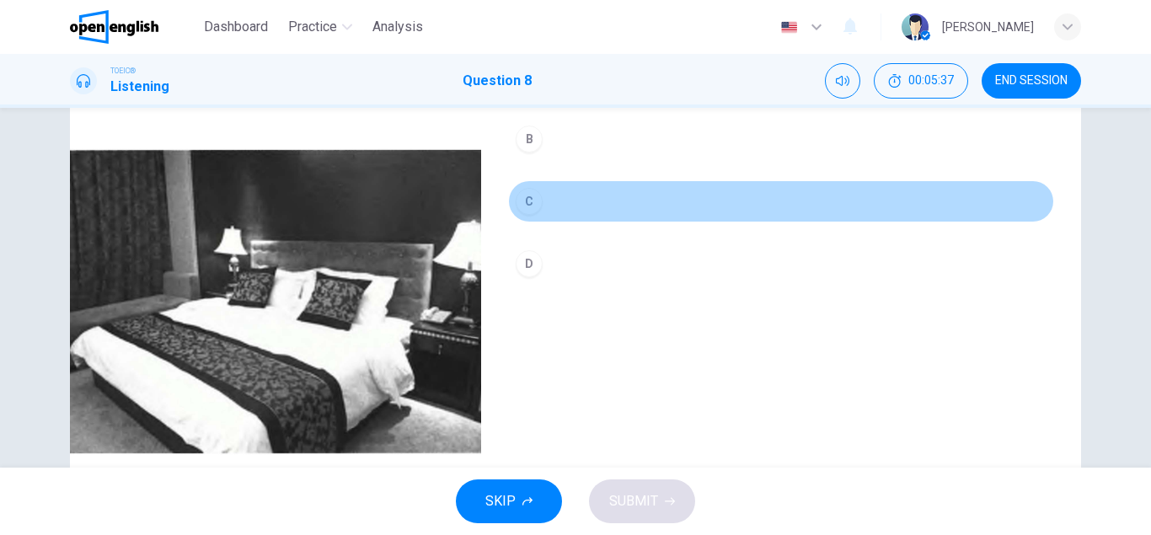
click at [534, 203] on div "C" at bounding box center [529, 201] width 27 height 27
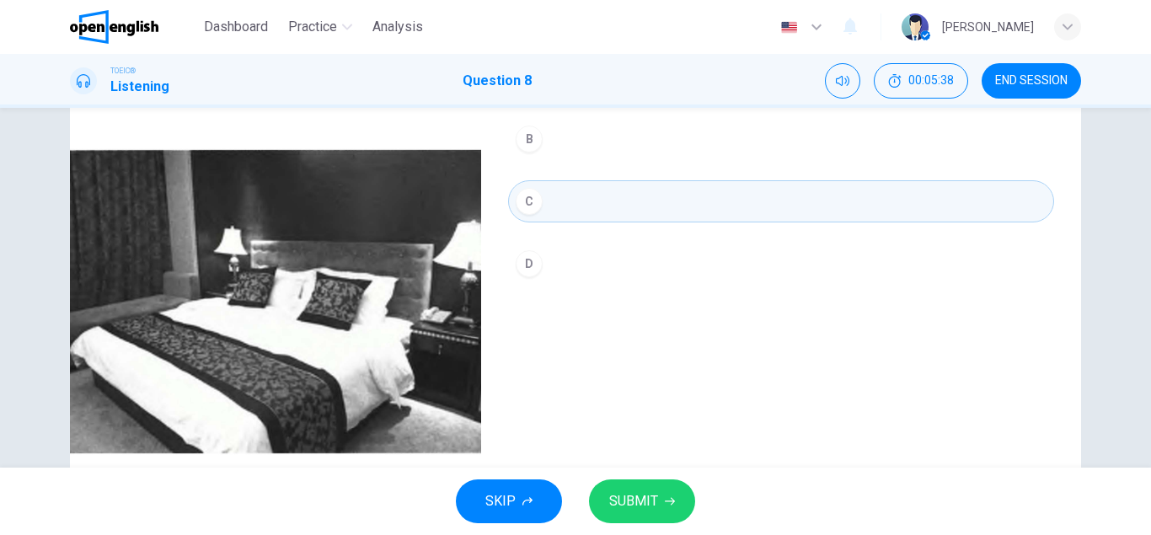
click at [626, 497] on span "SUBMIT" at bounding box center [633, 502] width 49 height 24
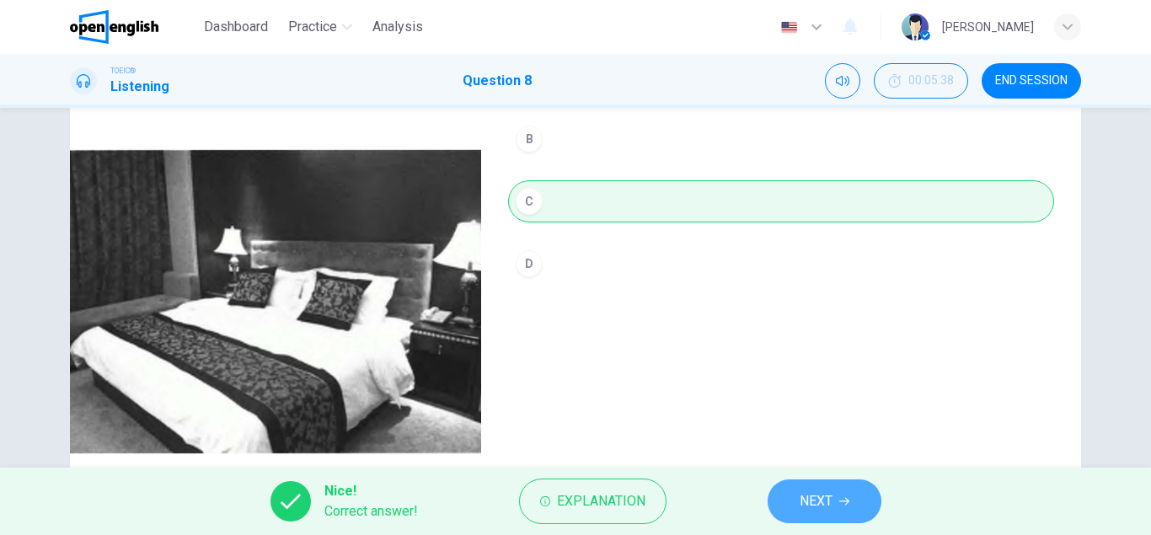
click at [801, 502] on span "NEXT" at bounding box center [816, 502] width 33 height 24
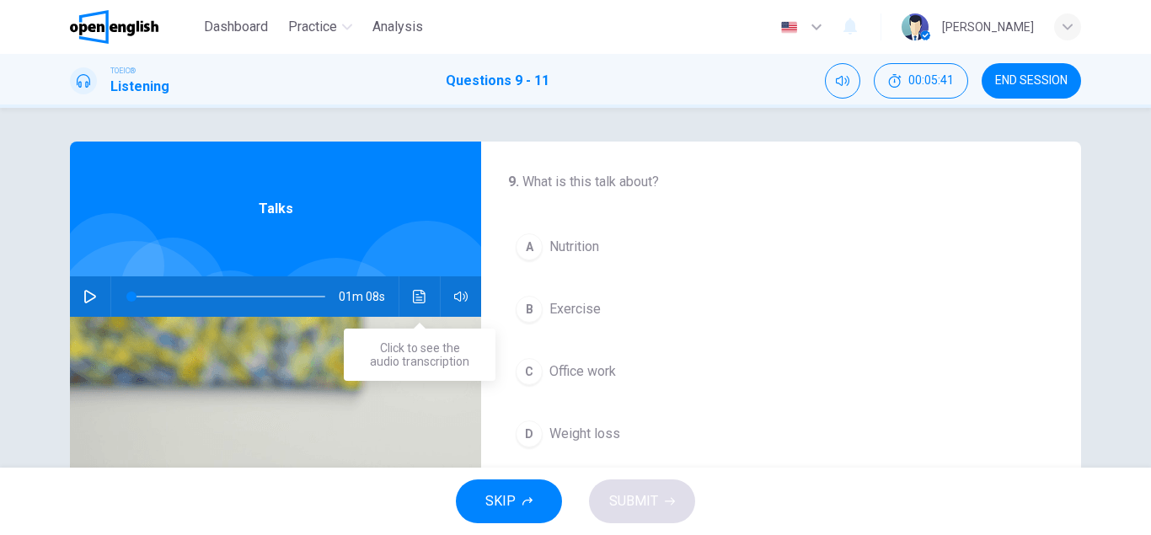
click at [426, 293] on button "Click to see the audio transcription" at bounding box center [419, 296] width 27 height 40
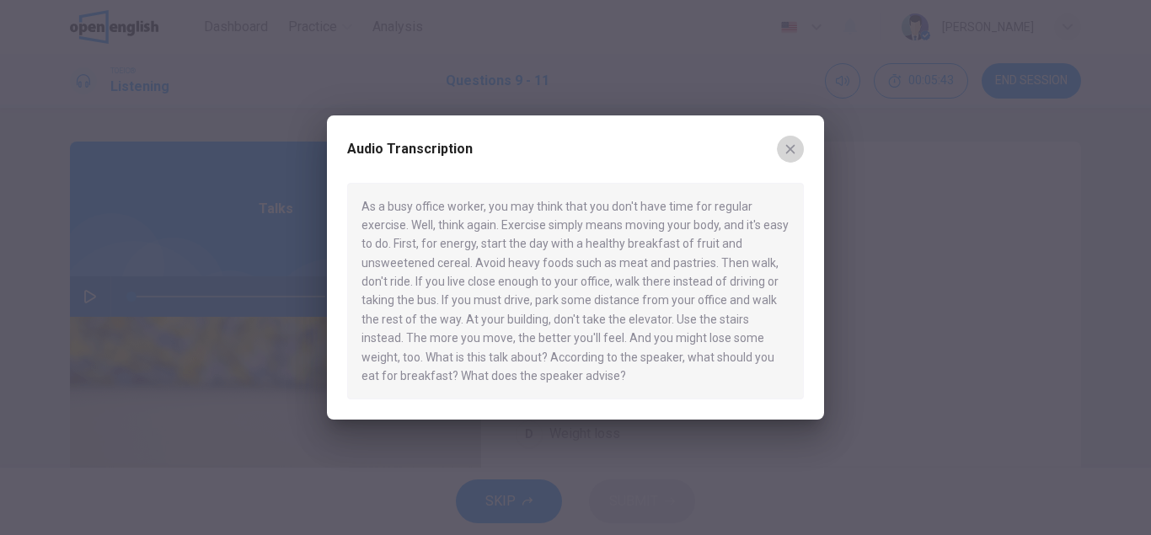
click at [786, 152] on icon "button" at bounding box center [790, 148] width 13 height 13
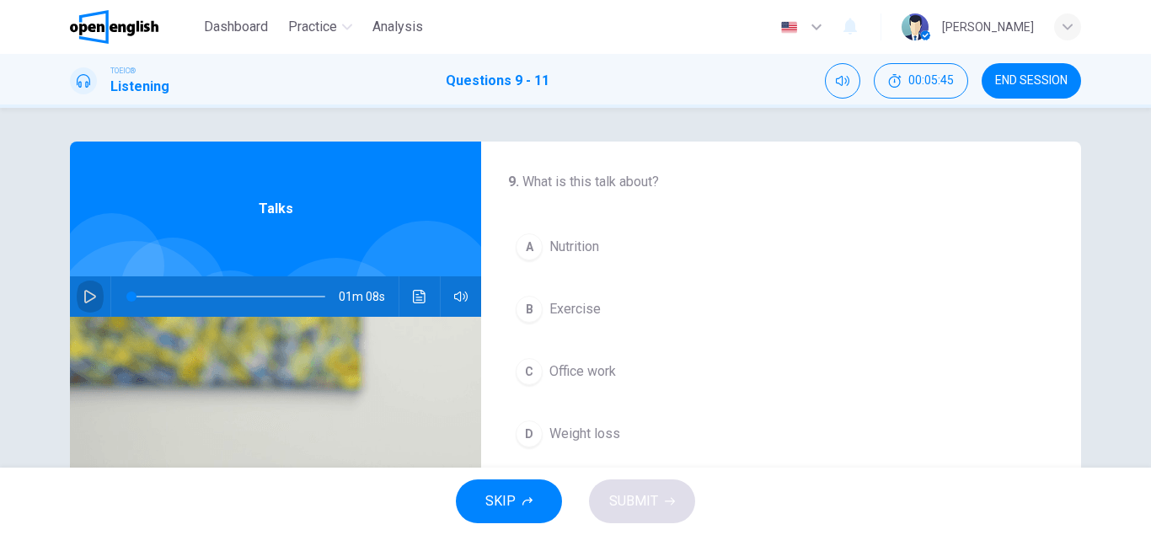
click at [89, 296] on icon "button" at bounding box center [89, 296] width 13 height 13
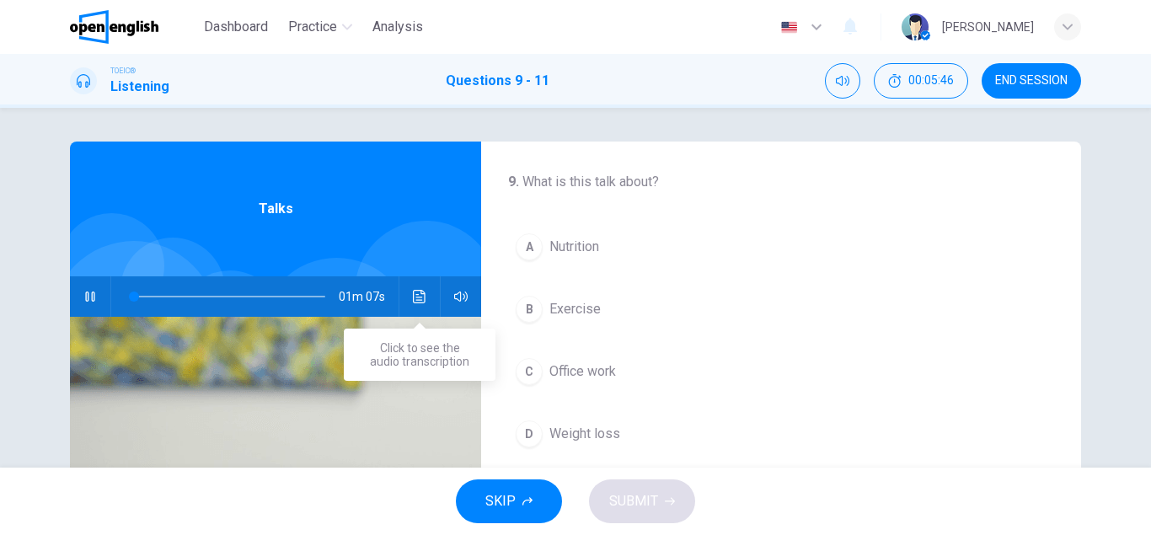
click at [418, 291] on icon "Click to see the audio transcription" at bounding box center [419, 296] width 13 height 13
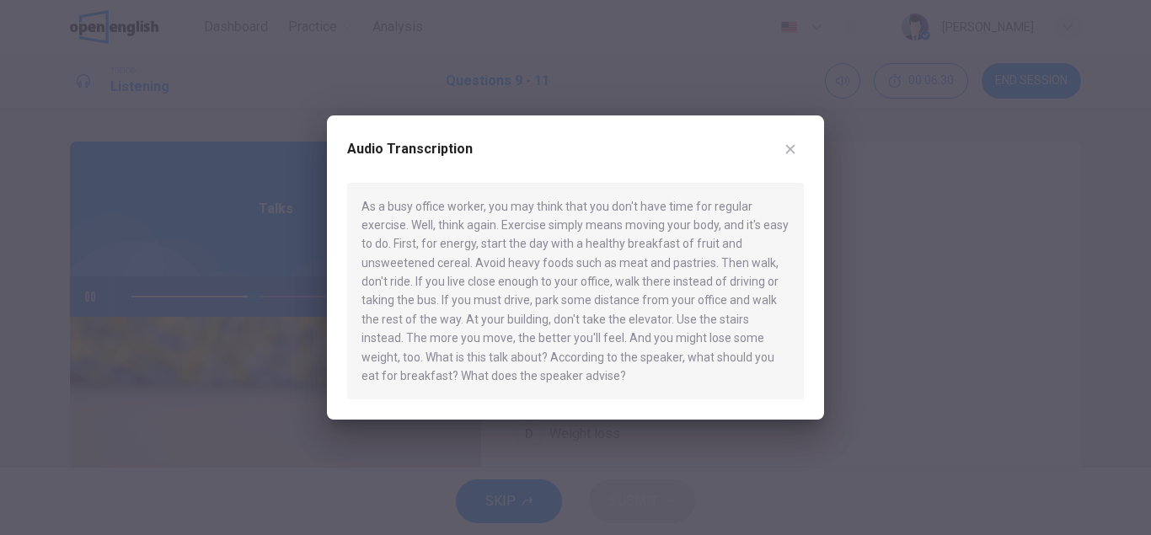
click at [780, 158] on button "button" at bounding box center [790, 149] width 27 height 27
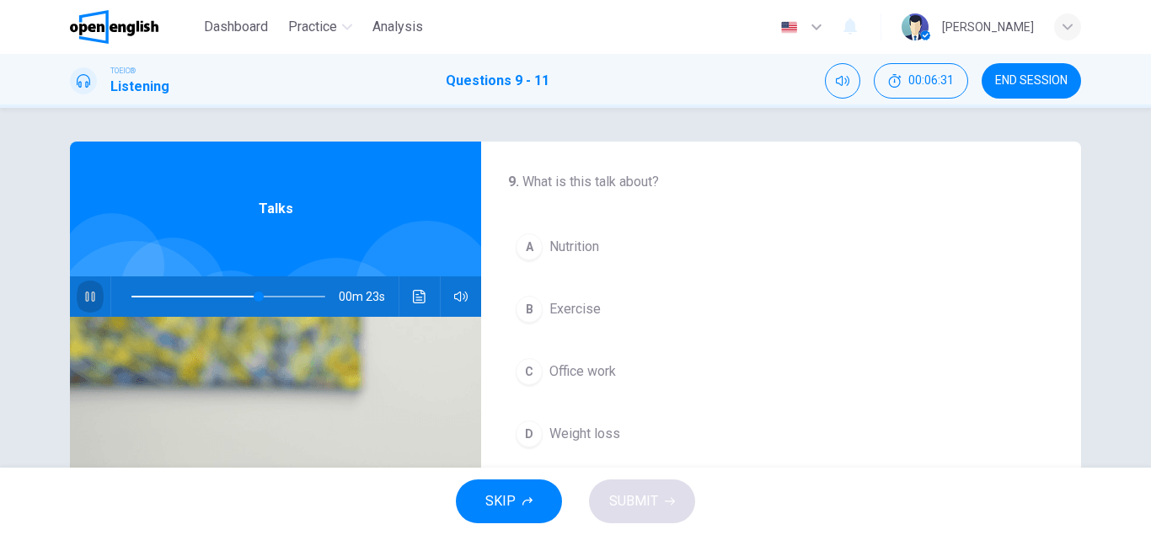
click at [84, 296] on icon "button" at bounding box center [89, 296] width 13 height 13
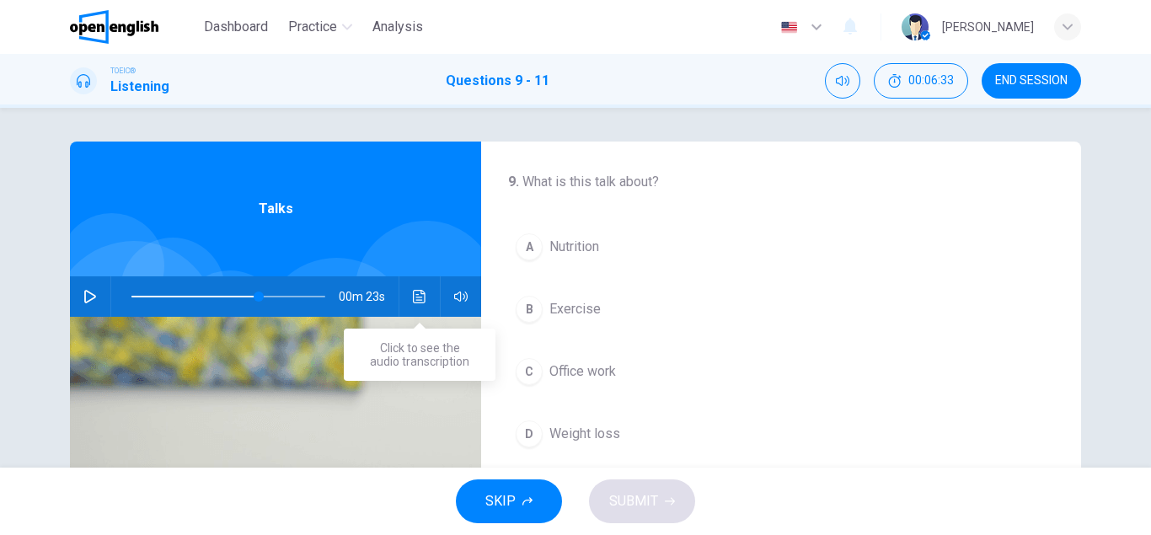
click at [420, 300] on icon "Click to see the audio transcription" at bounding box center [419, 296] width 13 height 13
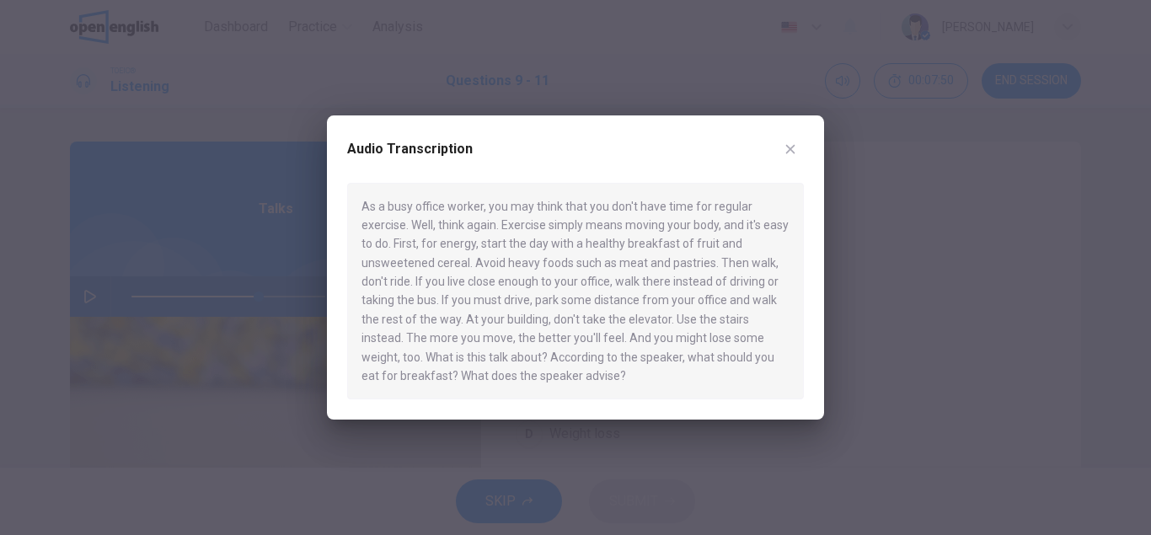
click at [788, 148] on icon "button" at bounding box center [790, 148] width 13 height 13
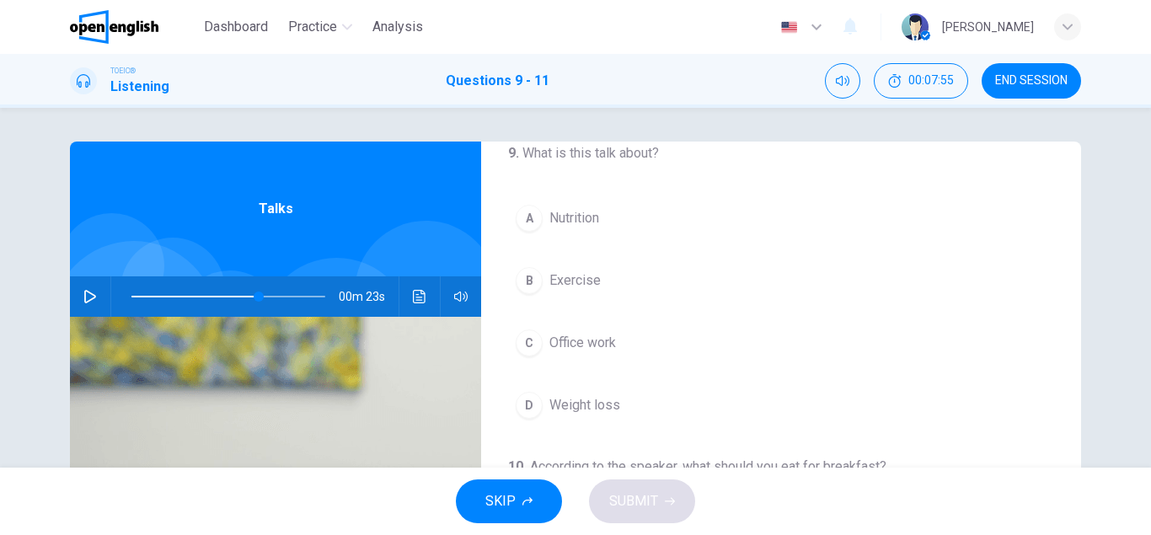
scroll to position [37, 0]
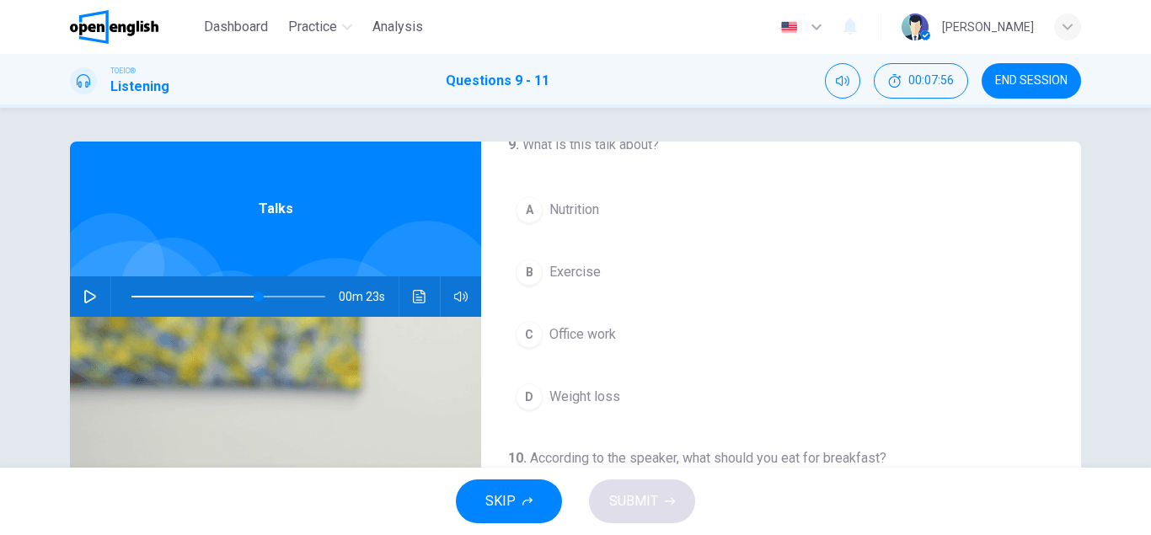
click at [532, 274] on div "B" at bounding box center [529, 272] width 27 height 27
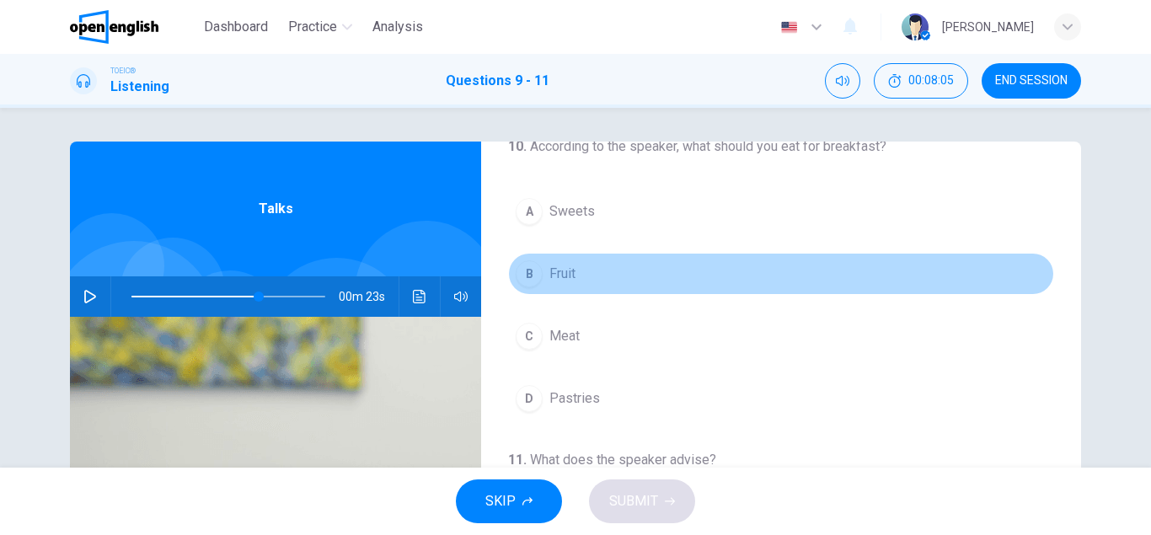
click at [544, 271] on button "B Fruit" at bounding box center [781, 274] width 546 height 42
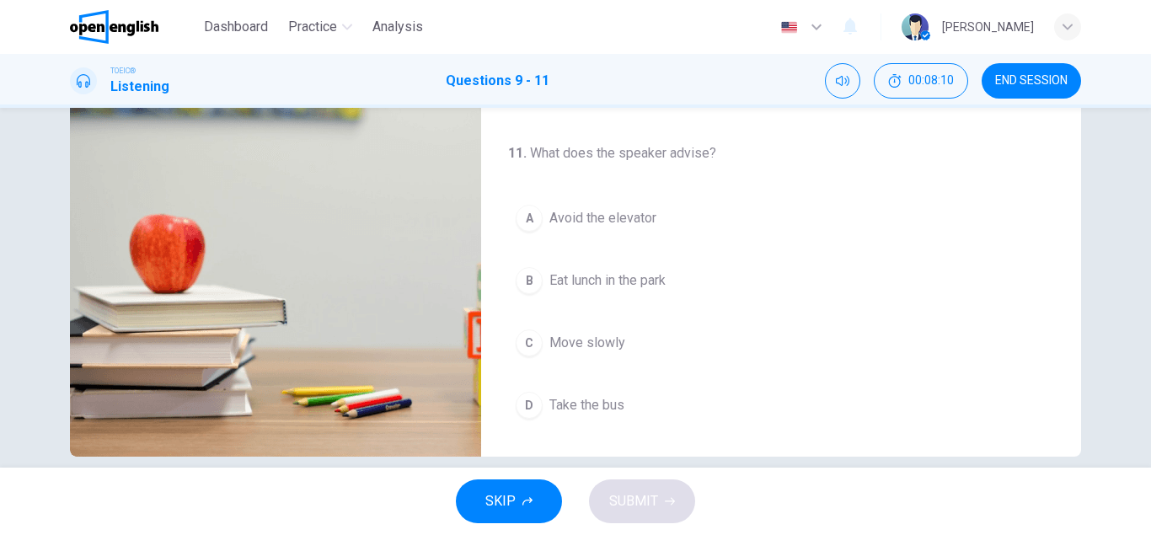
scroll to position [293, 0]
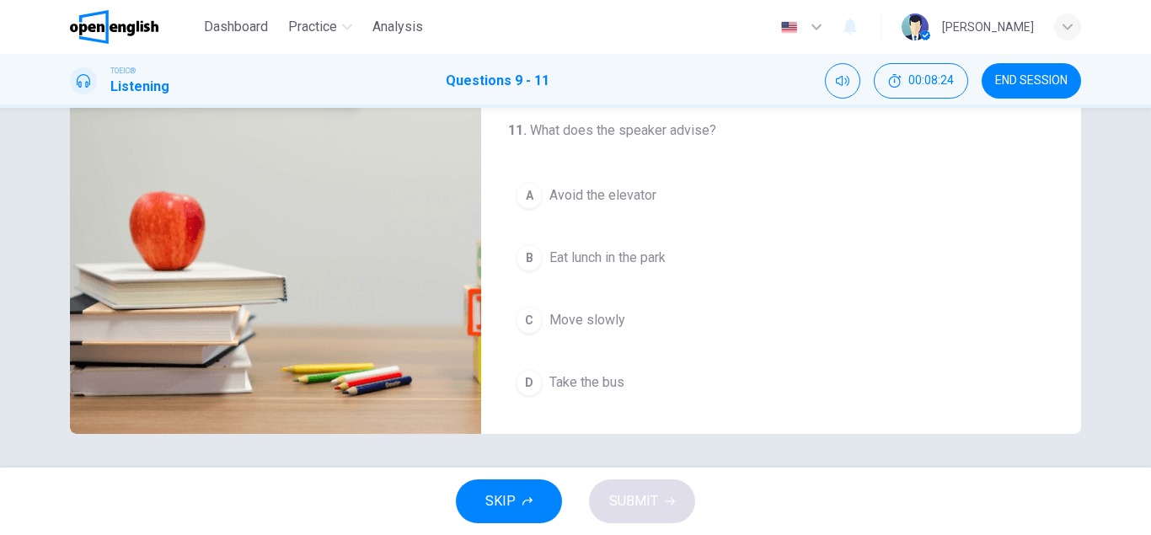
click at [534, 326] on div "C" at bounding box center [529, 320] width 27 height 27
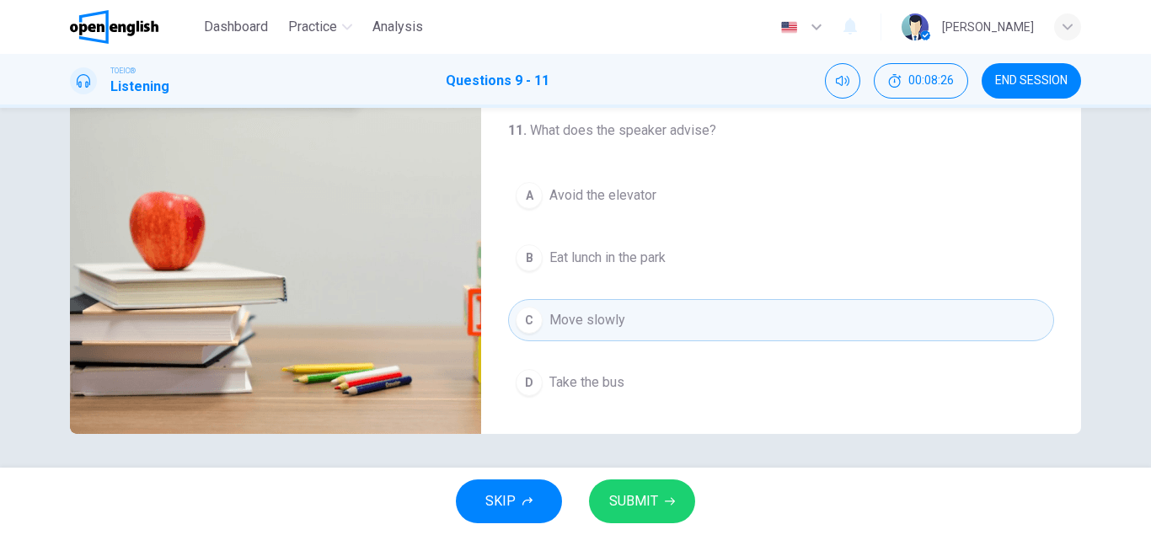
click at [644, 501] on span "SUBMIT" at bounding box center [633, 502] width 49 height 24
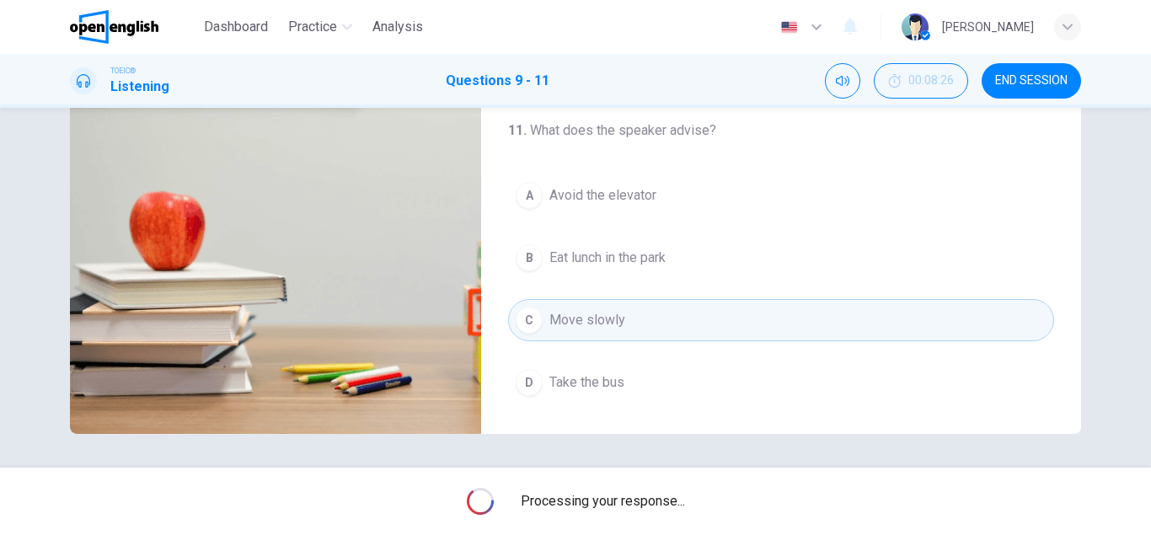
type input "**"
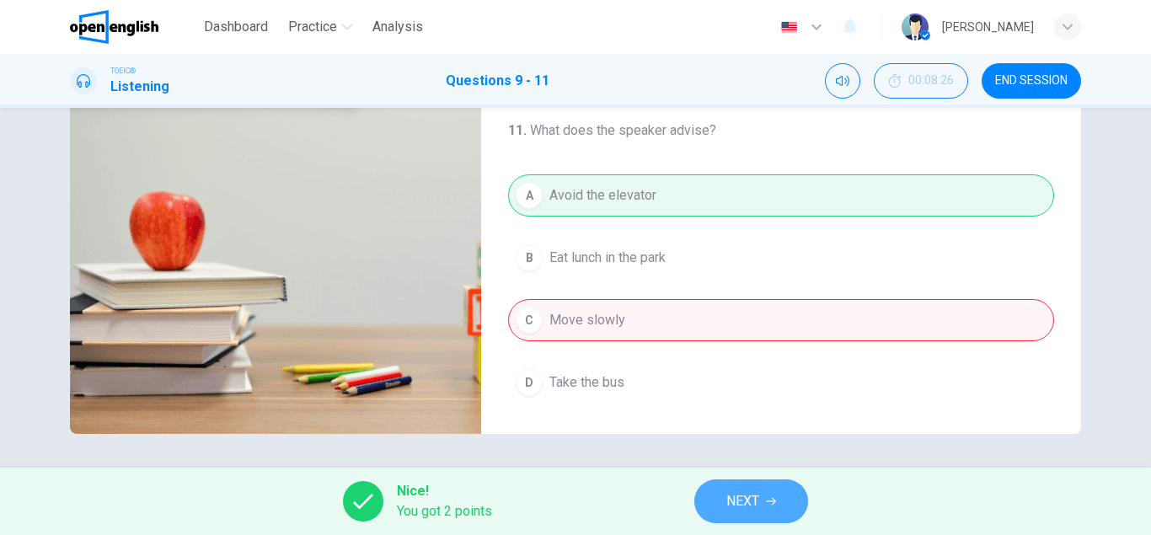
click at [771, 506] on icon "button" at bounding box center [771, 501] width 10 height 10
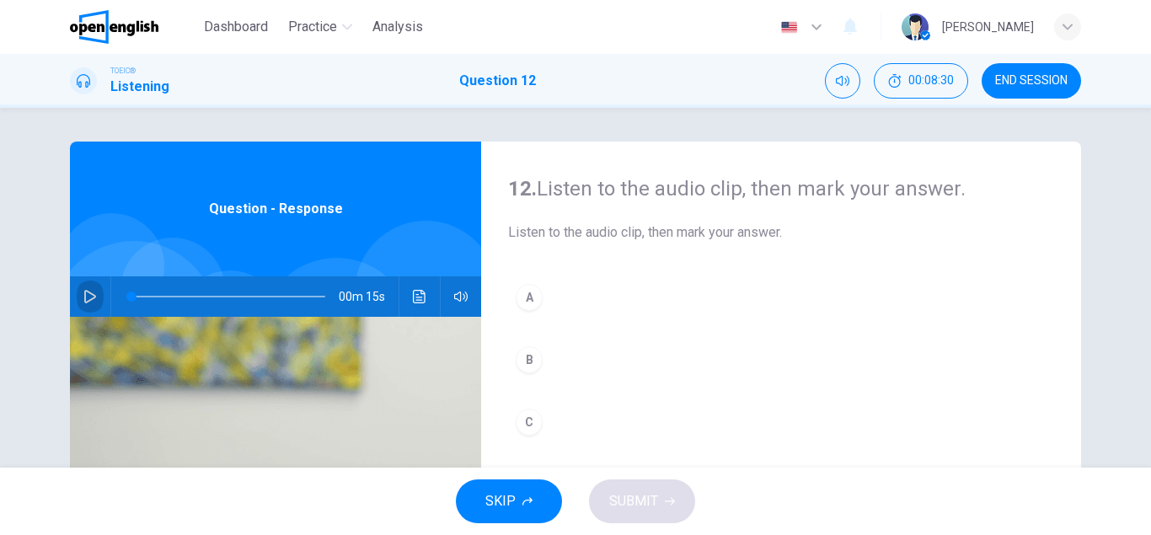
click at [96, 293] on icon "button" at bounding box center [89, 296] width 13 height 13
click at [136, 291] on span at bounding box center [228, 297] width 194 height 24
click at [134, 295] on span at bounding box center [133, 297] width 10 height 10
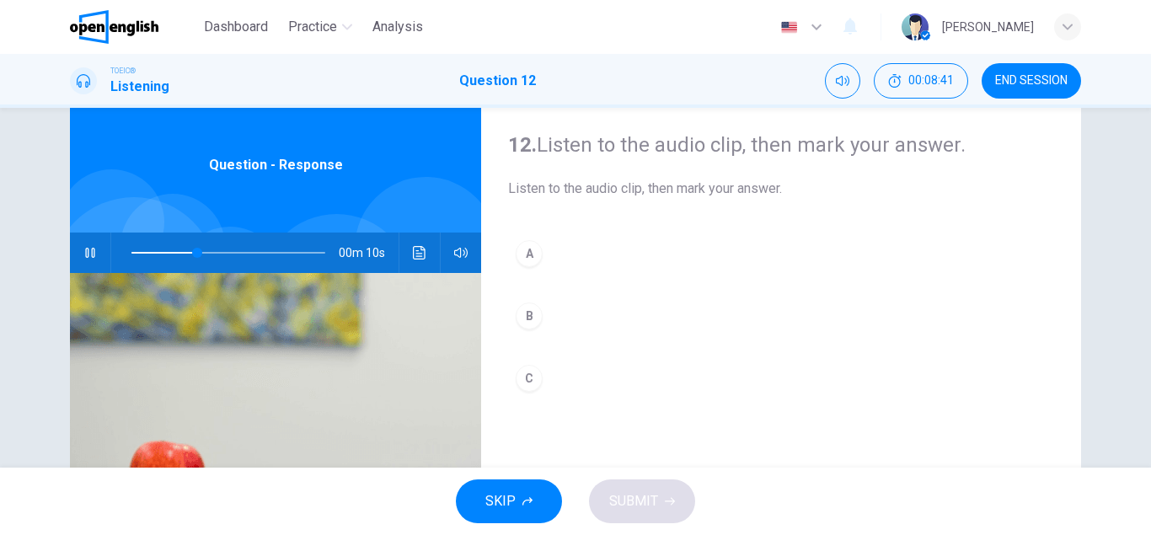
scroll to position [46, 0]
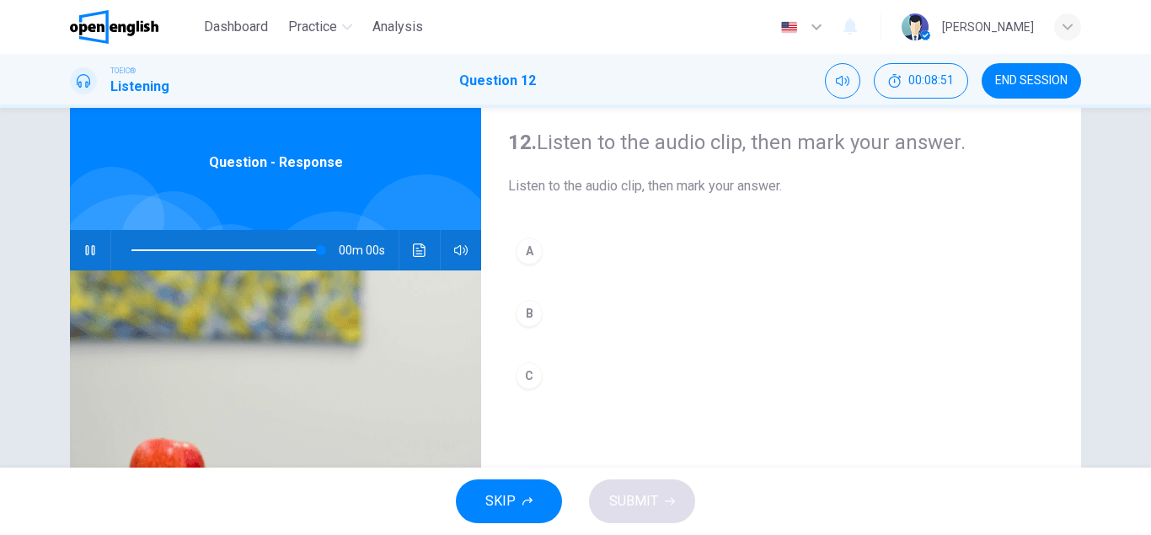
type input "*"
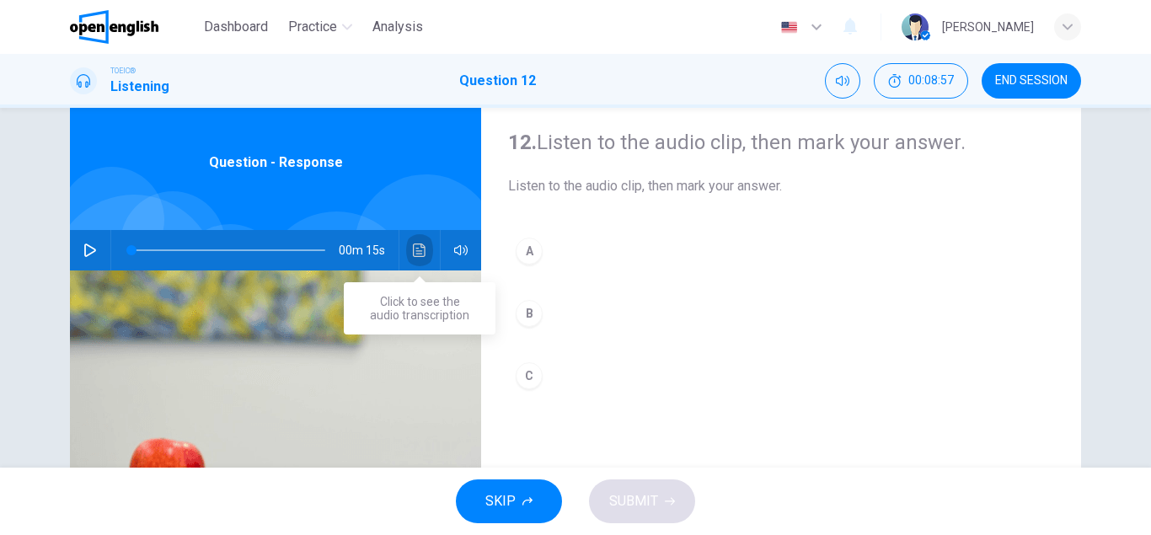
click at [422, 252] on icon "Click to see the audio transcription" at bounding box center [419, 250] width 13 height 13
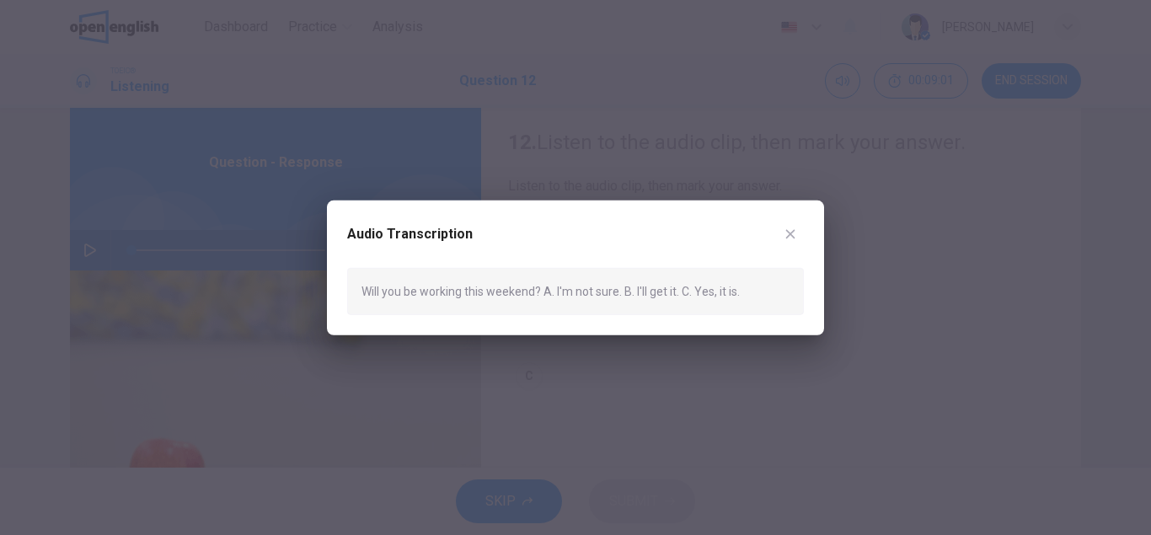
click at [794, 233] on icon "button" at bounding box center [790, 233] width 13 height 13
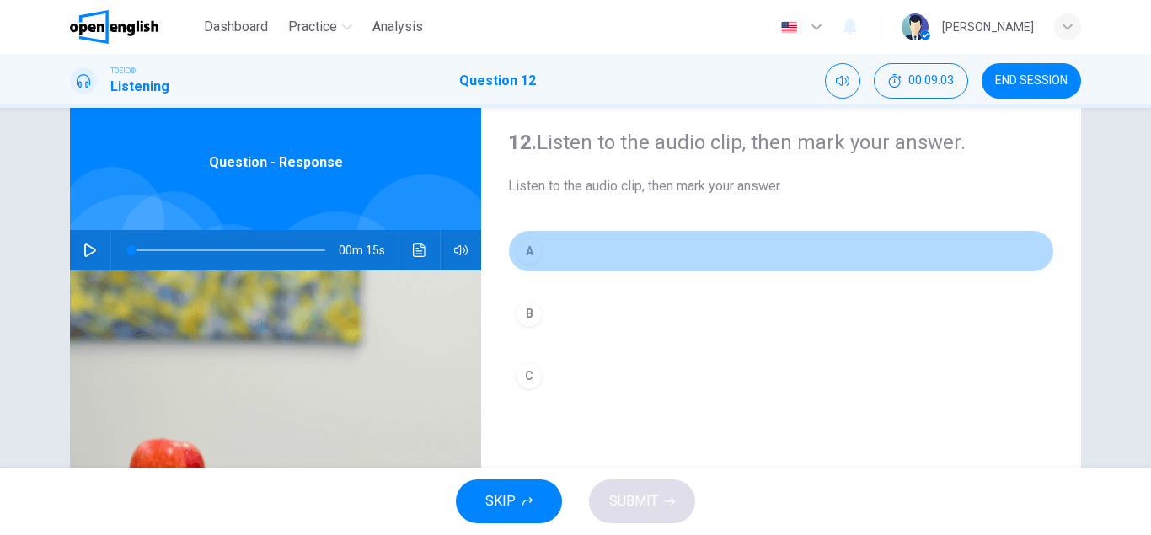
click at [538, 256] on div "A" at bounding box center [529, 251] width 27 height 27
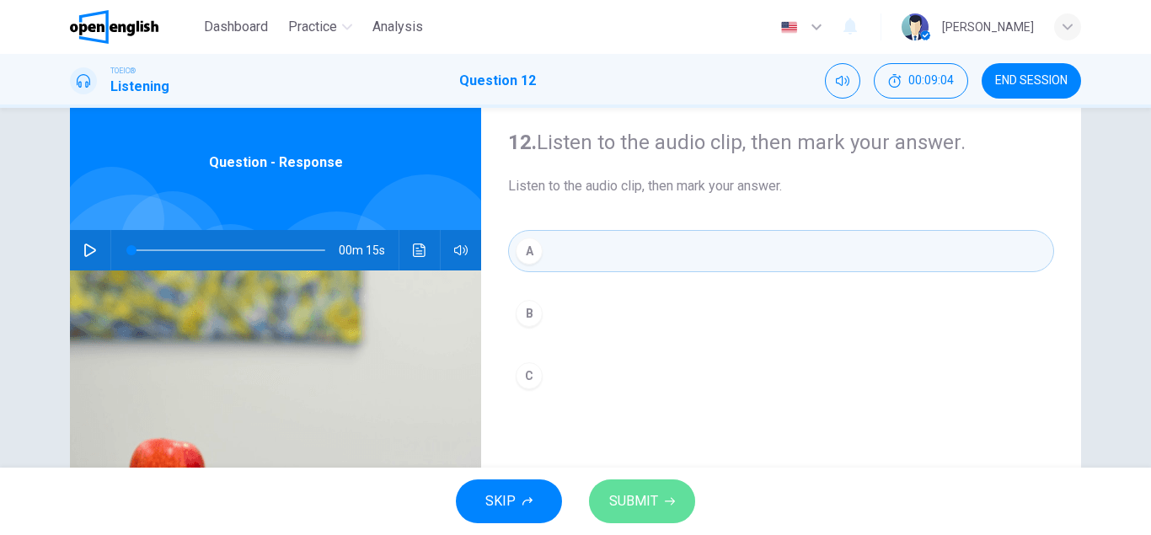
click at [630, 496] on span "SUBMIT" at bounding box center [633, 502] width 49 height 24
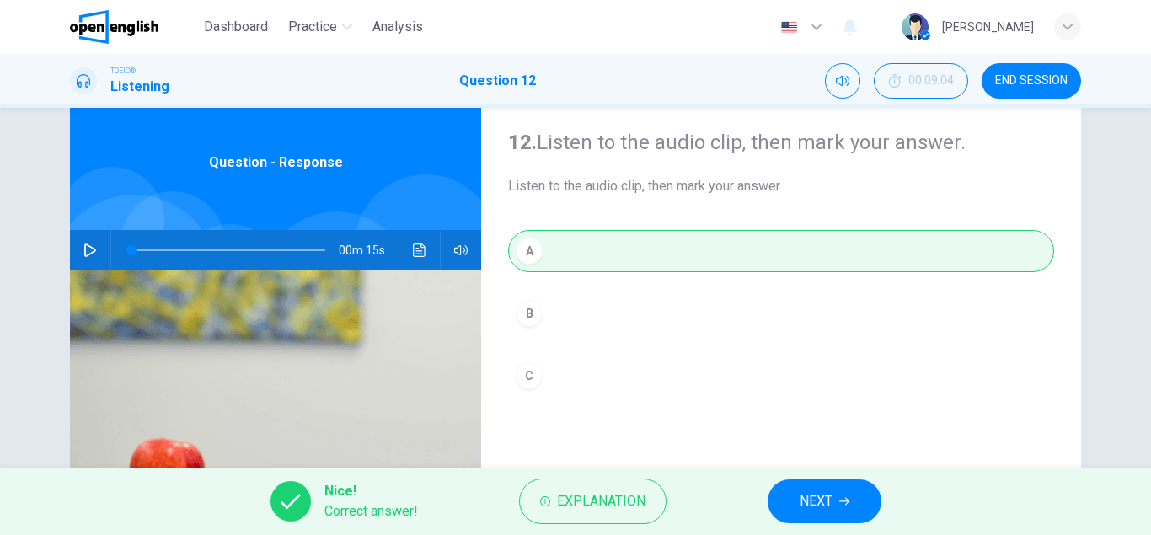
click at [829, 511] on span "NEXT" at bounding box center [816, 502] width 33 height 24
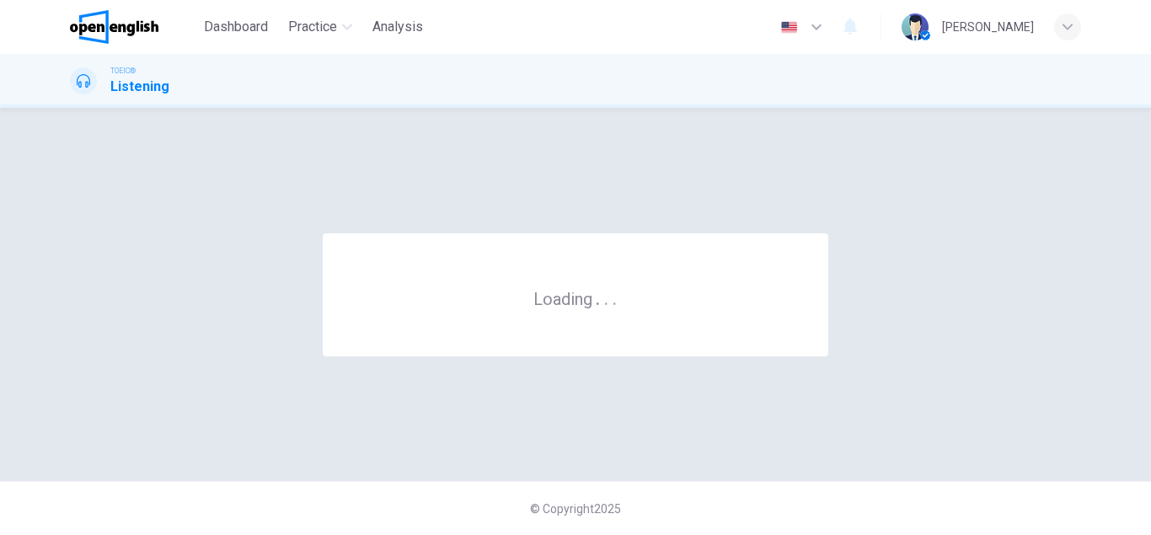
scroll to position [0, 0]
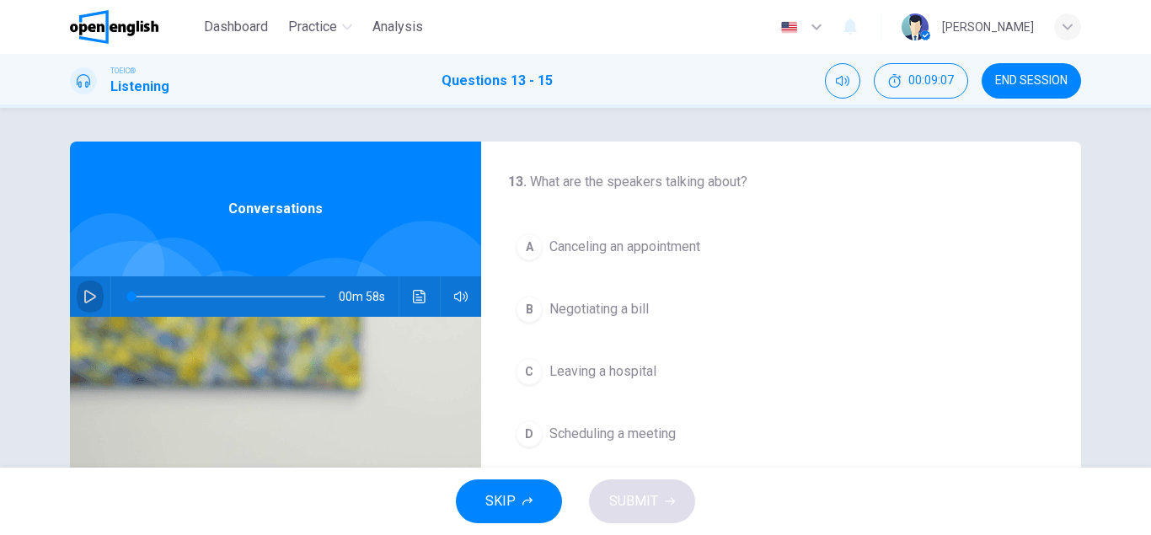
click at [86, 296] on icon "button" at bounding box center [89, 296] width 13 height 13
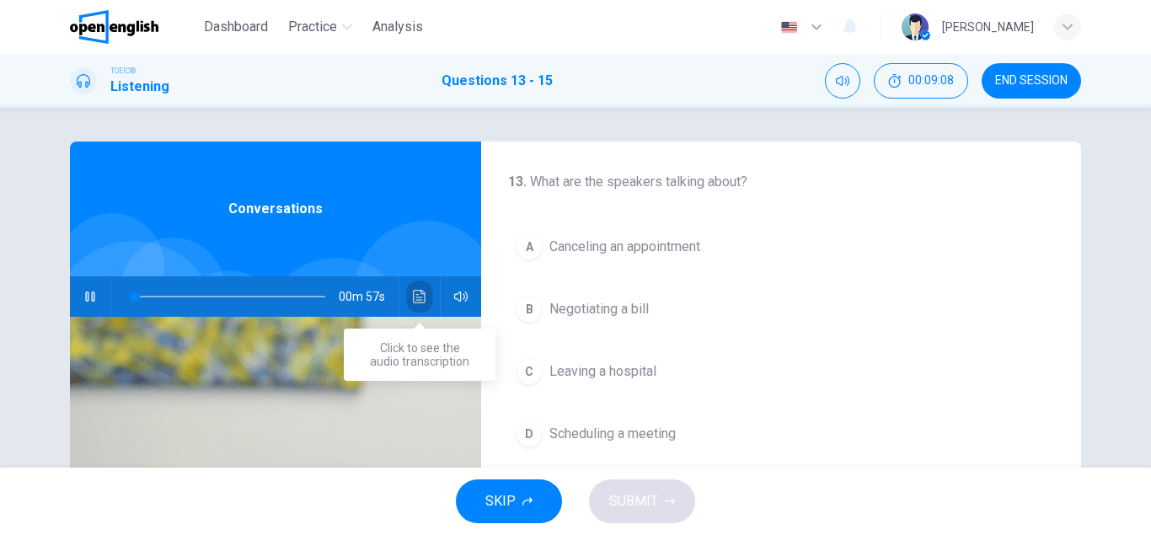
click at [417, 301] on icon "Click to see the audio transcription" at bounding box center [419, 296] width 13 height 13
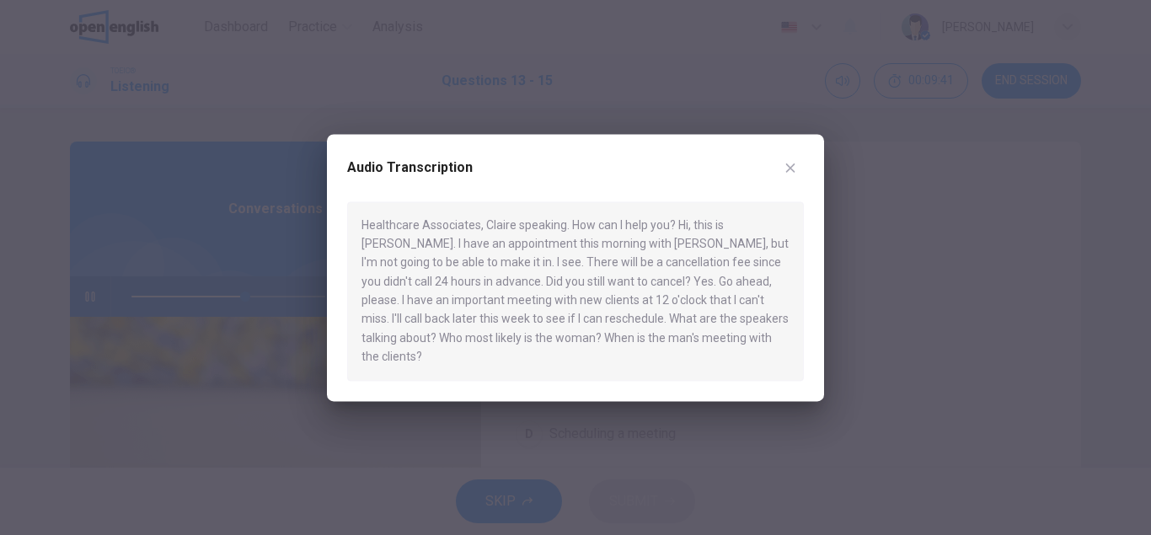
click at [788, 171] on icon "button" at bounding box center [790, 167] width 13 height 13
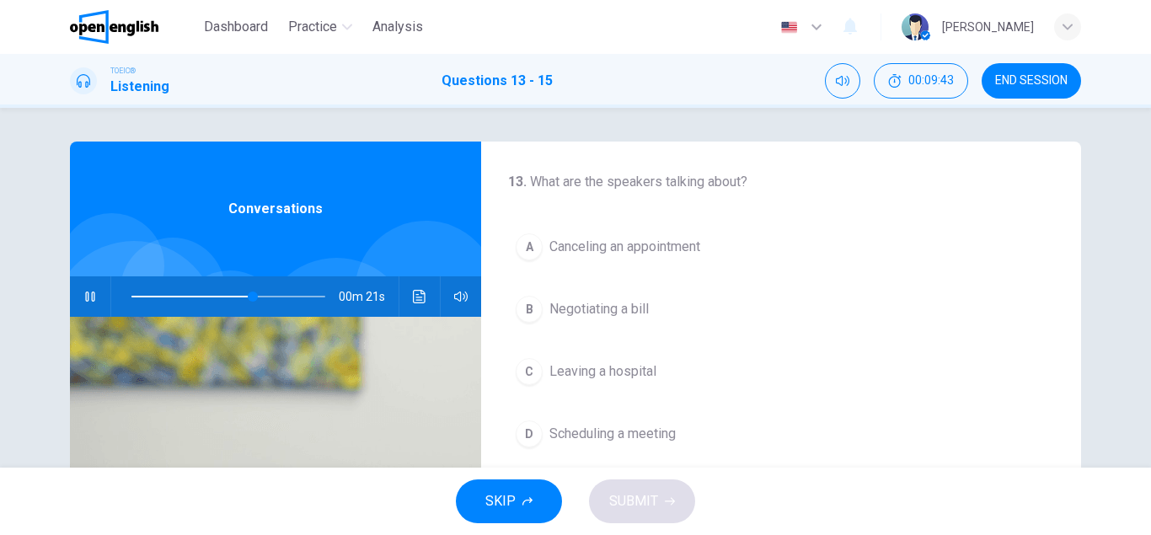
click at [97, 294] on button "button" at bounding box center [90, 296] width 27 height 40
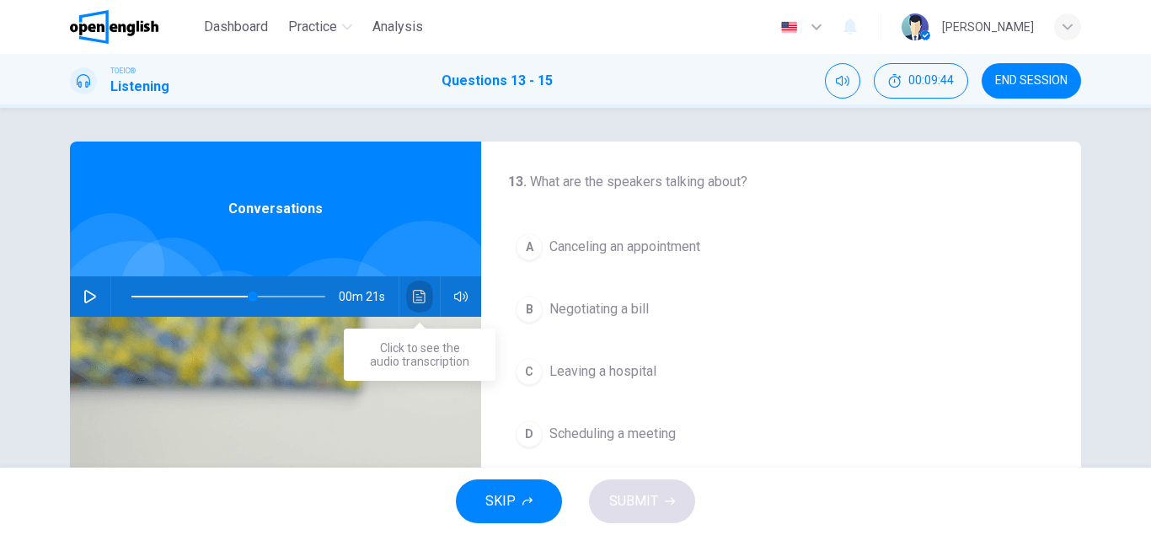
click at [420, 298] on icon "Click to see the audio transcription" at bounding box center [419, 296] width 13 height 13
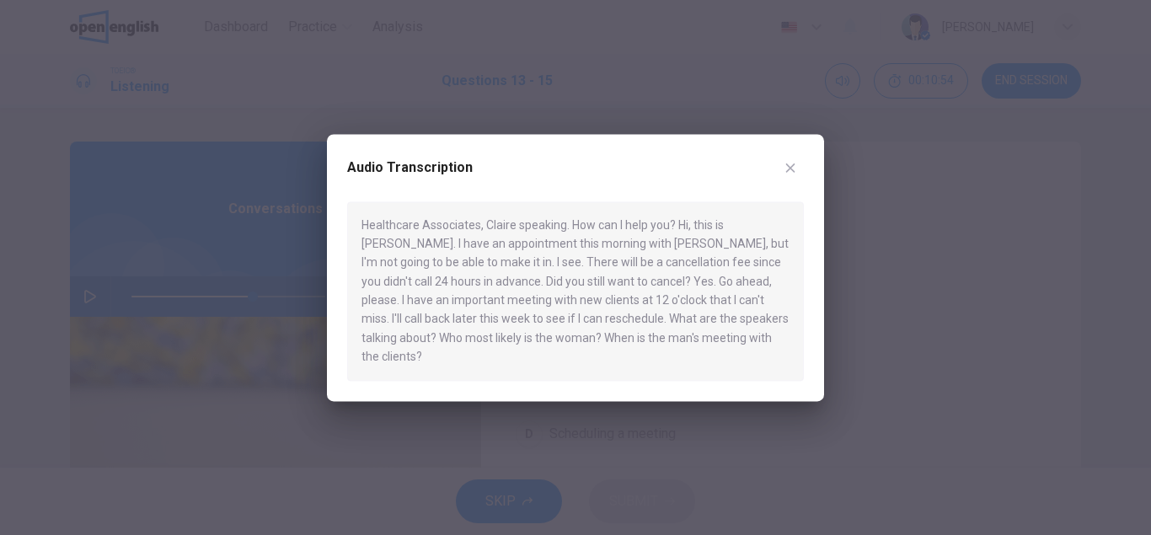
click at [791, 174] on icon "button" at bounding box center [790, 167] width 13 height 13
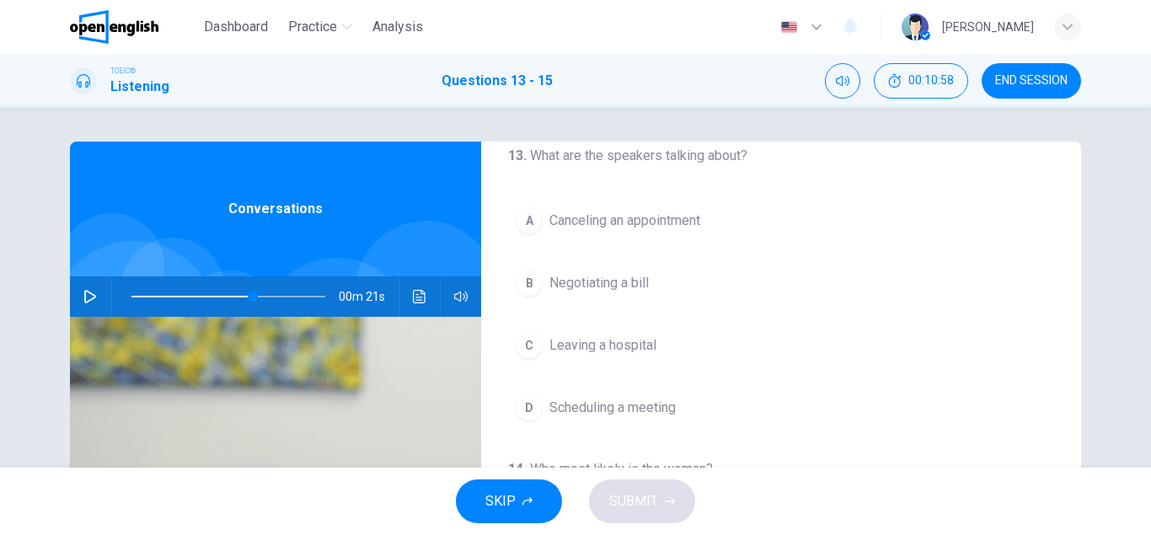
scroll to position [24, 0]
click at [532, 223] on div "A" at bounding box center [529, 223] width 27 height 27
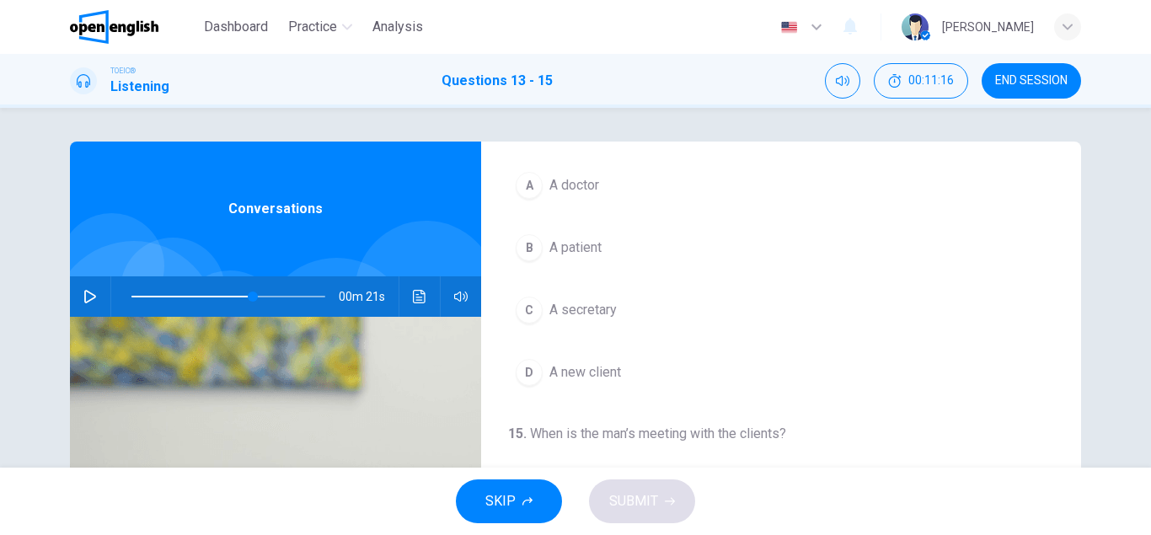
scroll to position [385, 0]
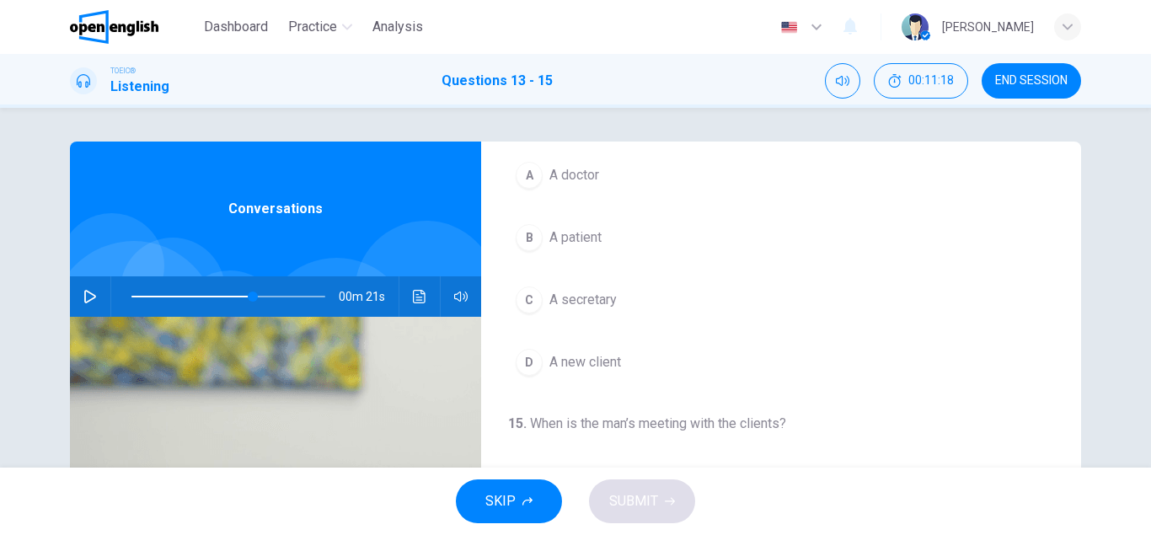
click at [534, 304] on div "C" at bounding box center [529, 300] width 27 height 27
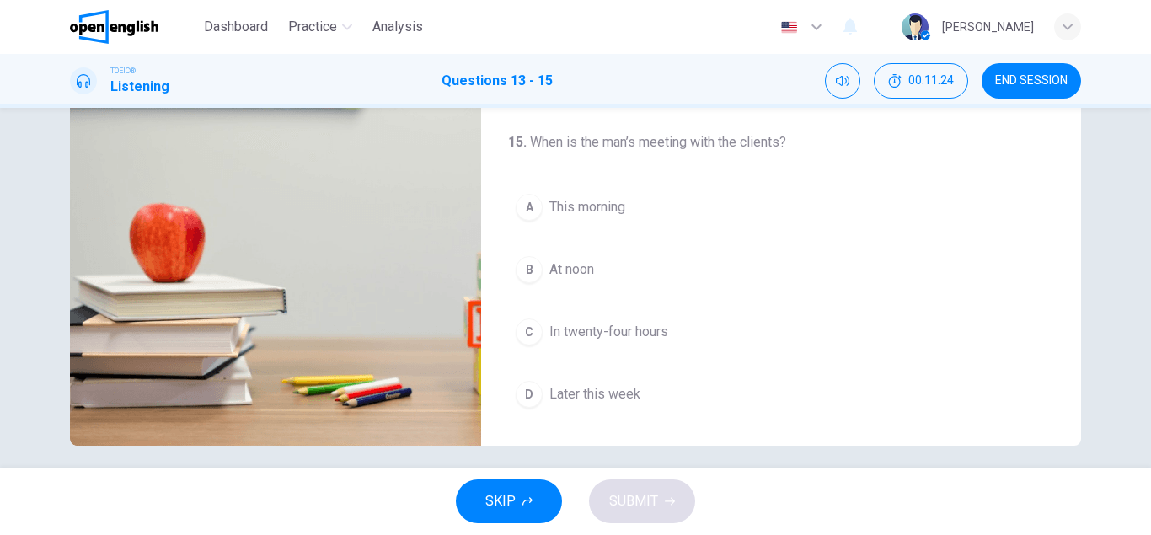
scroll to position [283, 0]
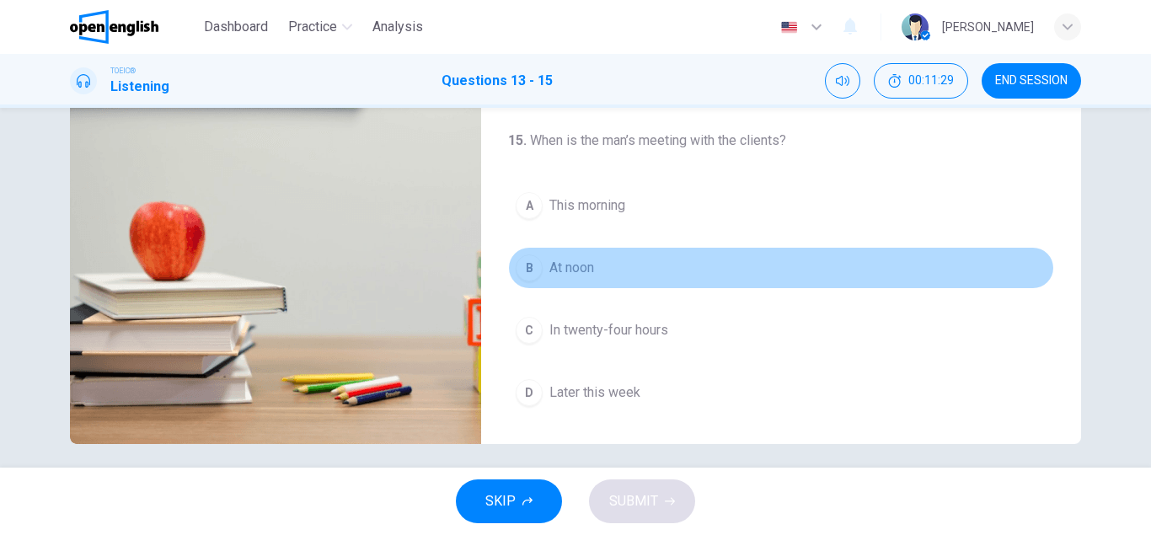
click at [528, 272] on div "B" at bounding box center [529, 268] width 27 height 27
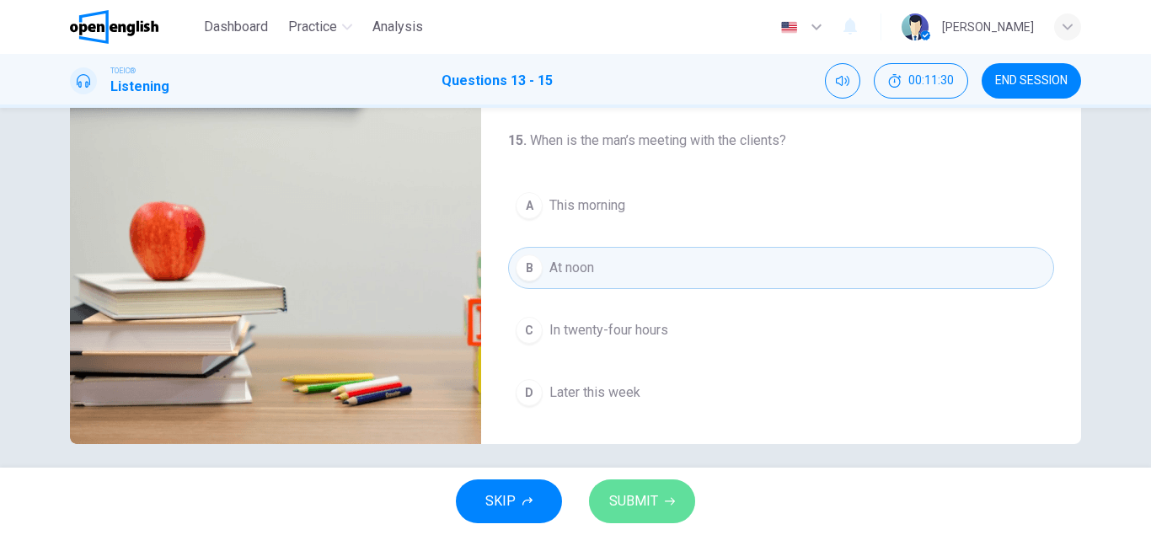
click at [632, 509] on span "SUBMIT" at bounding box center [633, 502] width 49 height 24
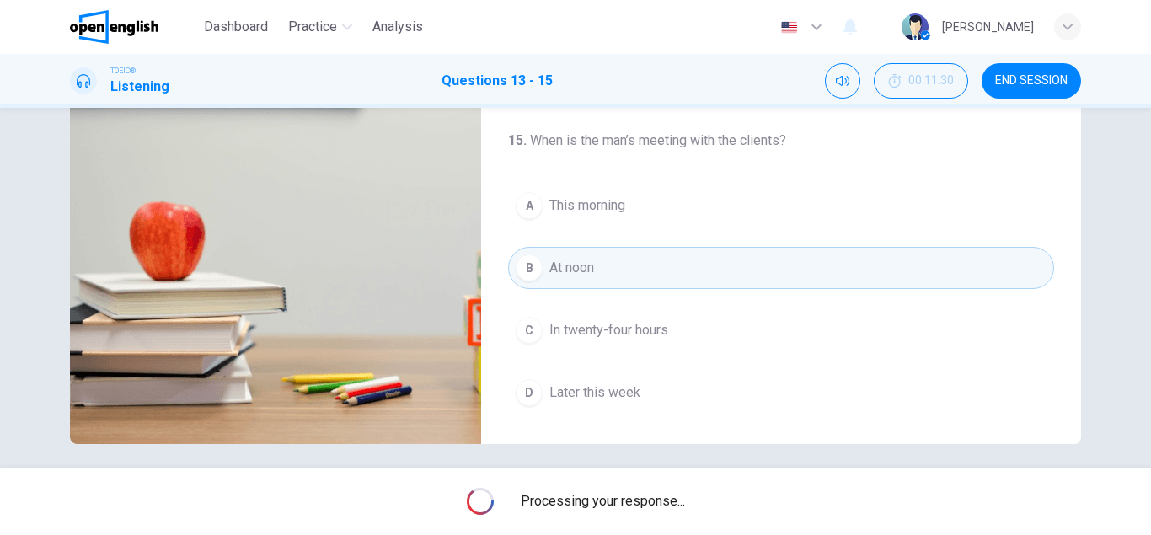
type input "**"
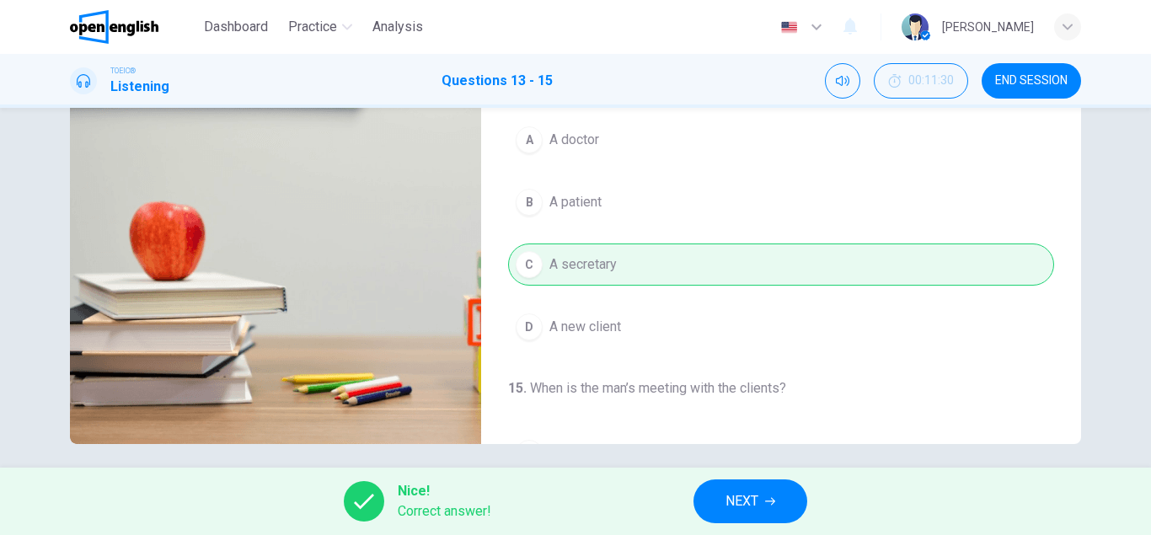
scroll to position [0, 0]
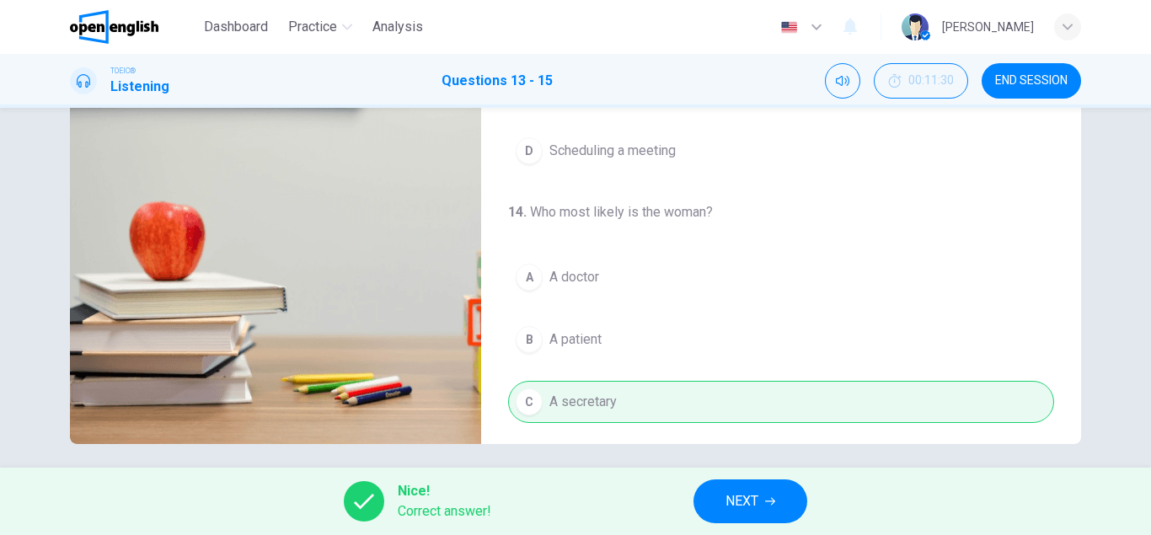
click at [748, 507] on span "NEXT" at bounding box center [742, 502] width 33 height 24
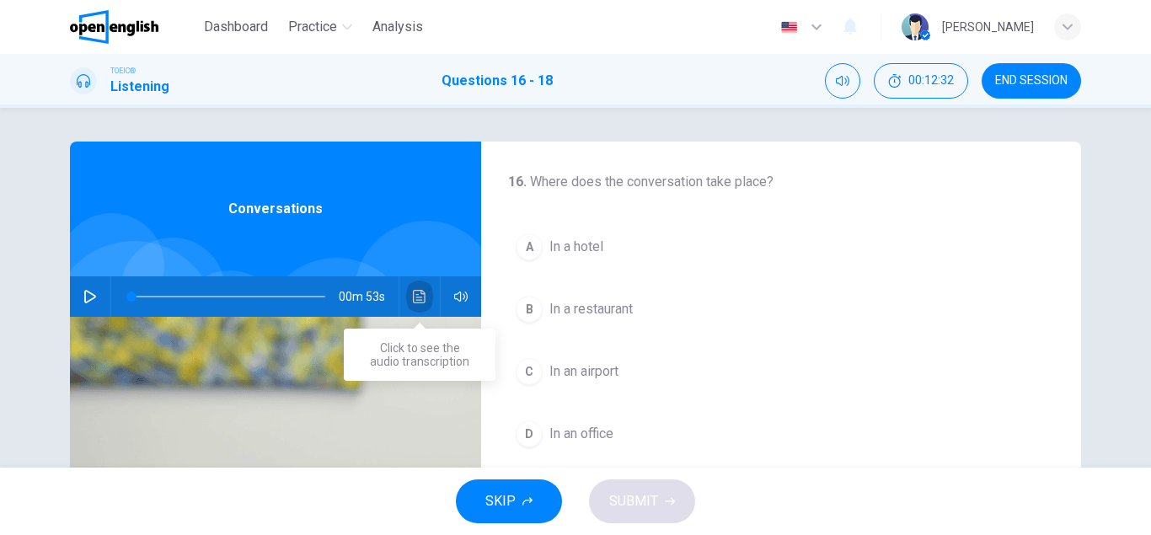
click at [417, 302] on icon "Click to see the audio transcription" at bounding box center [419, 296] width 13 height 13
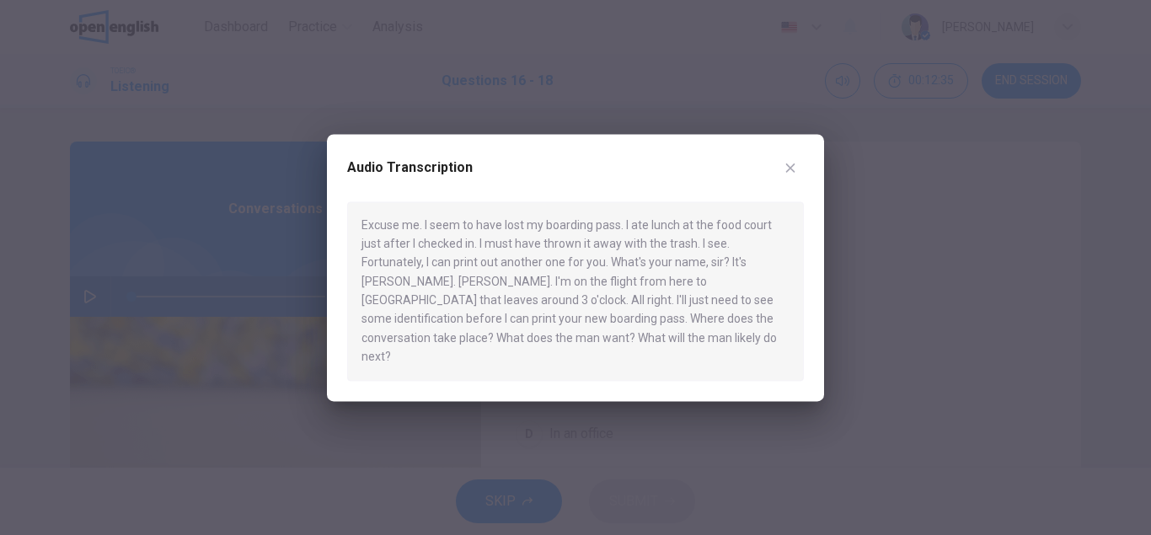
click at [759, 180] on div "Audio Transcription" at bounding box center [575, 177] width 457 height 47
click at [788, 173] on icon "button" at bounding box center [790, 168] width 9 height 9
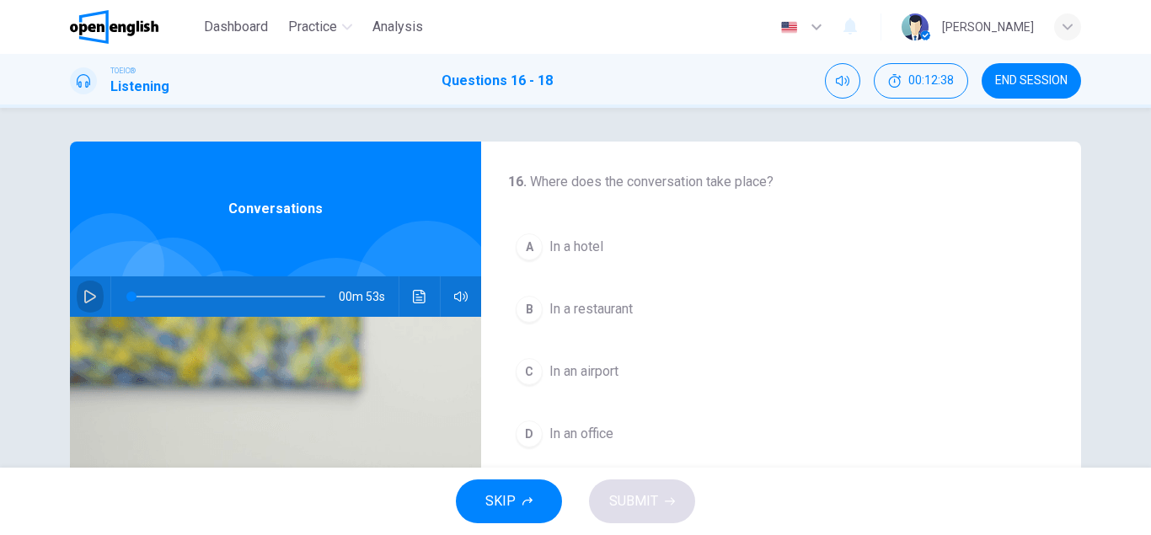
click at [86, 298] on icon "button" at bounding box center [89, 296] width 13 height 13
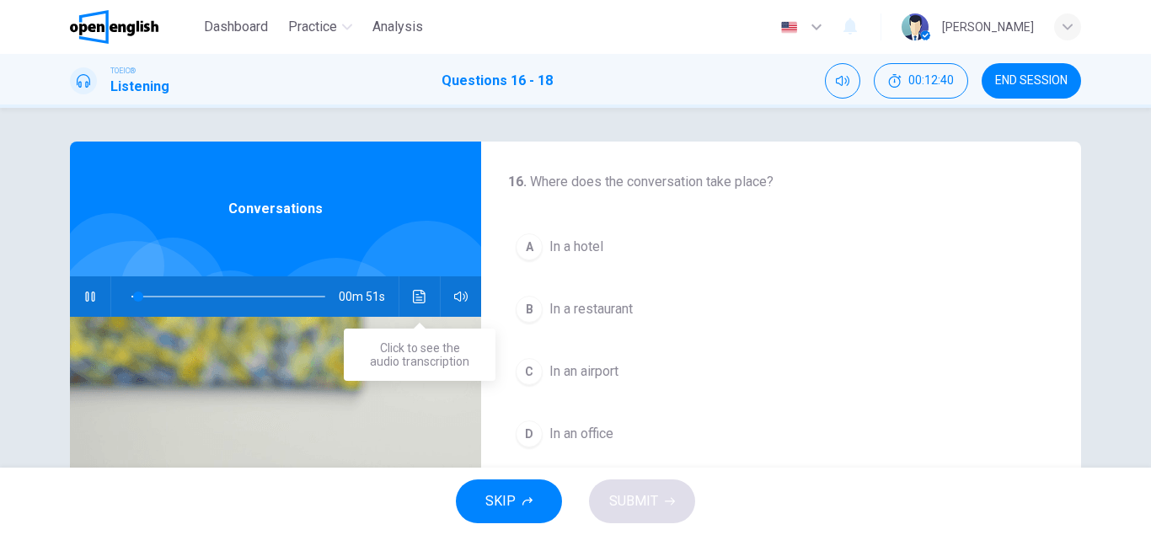
click at [421, 298] on icon "Click to see the audio transcription" at bounding box center [419, 296] width 13 height 13
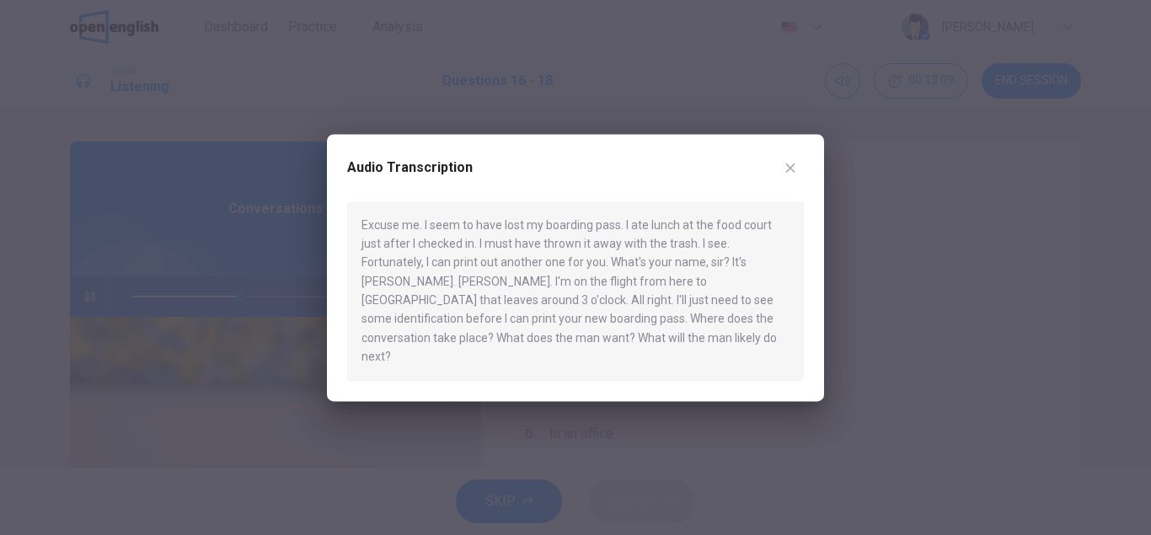
click at [789, 174] on icon "button" at bounding box center [790, 167] width 13 height 13
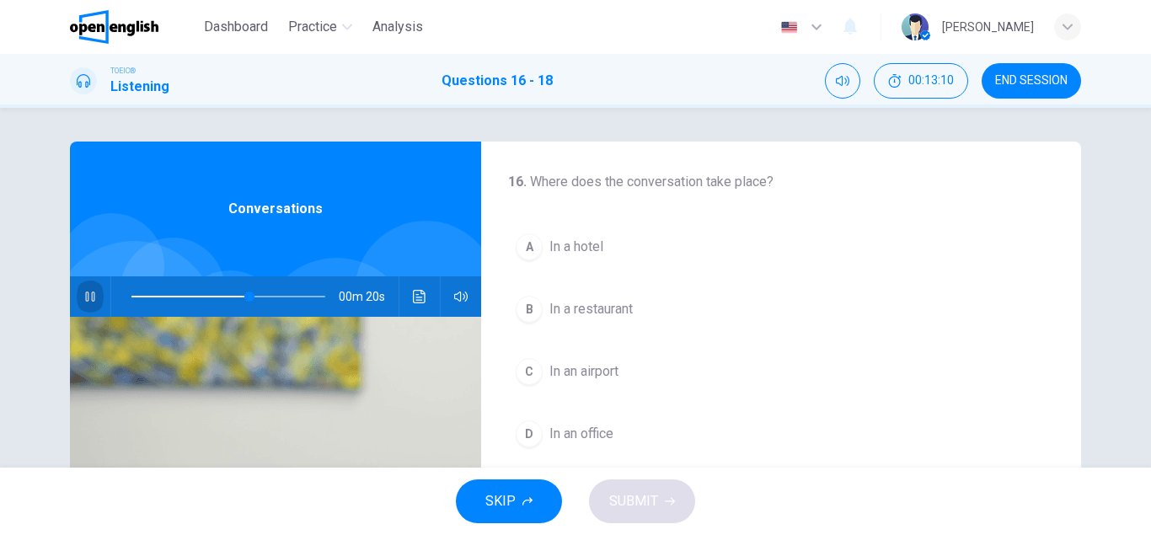
click at [94, 296] on icon "button" at bounding box center [89, 297] width 9 height 10
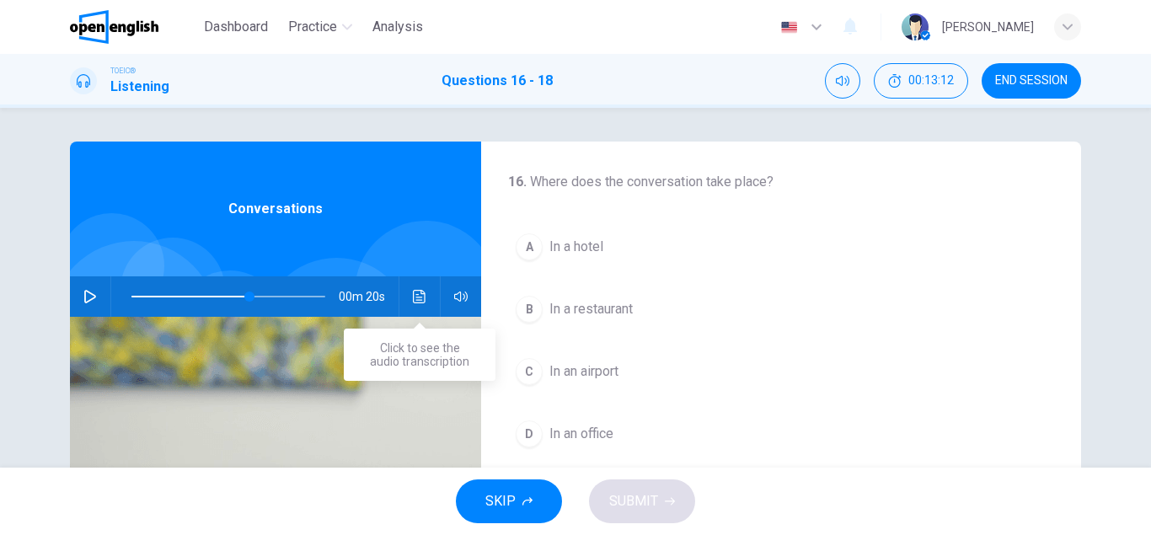
click at [413, 293] on icon "Click to see the audio transcription" at bounding box center [419, 296] width 13 height 13
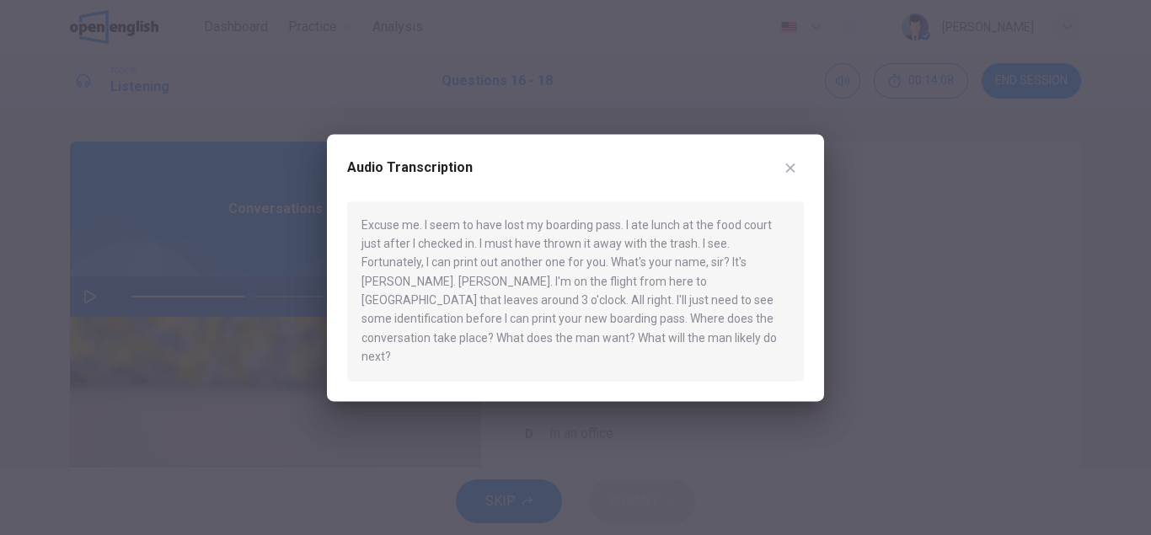
click at [791, 174] on icon "button" at bounding box center [790, 167] width 13 height 13
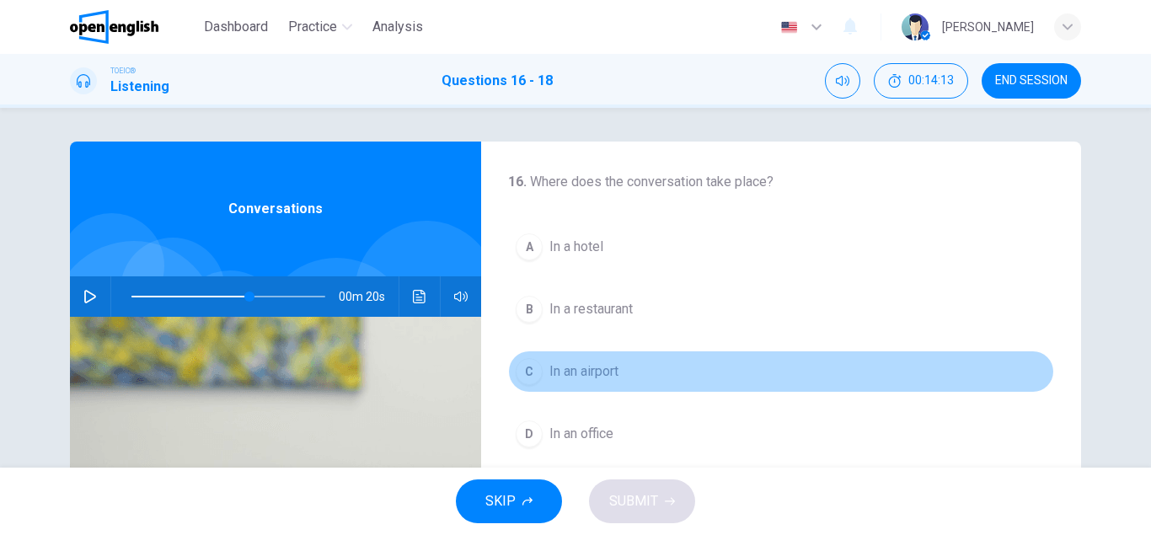
click at [540, 371] on div "C" at bounding box center [529, 371] width 27 height 27
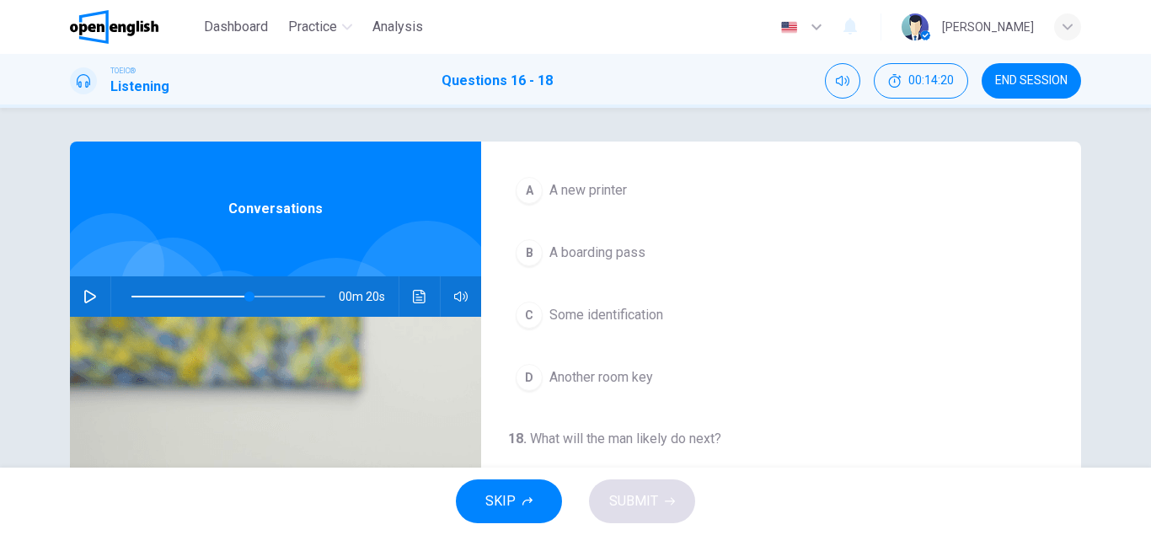
scroll to position [369, 0]
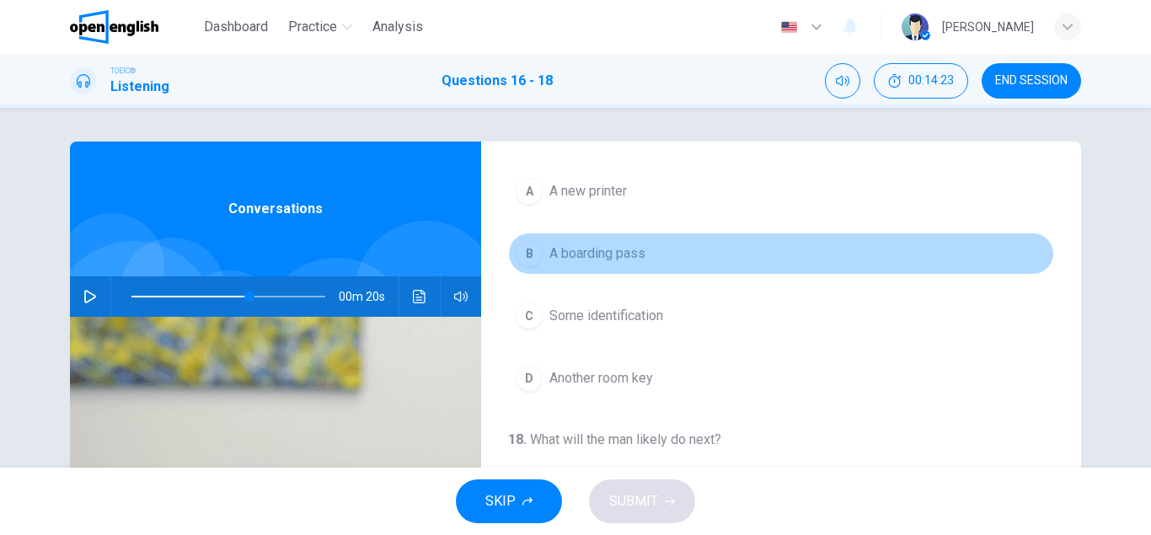
click at [530, 250] on div "B" at bounding box center [529, 253] width 27 height 27
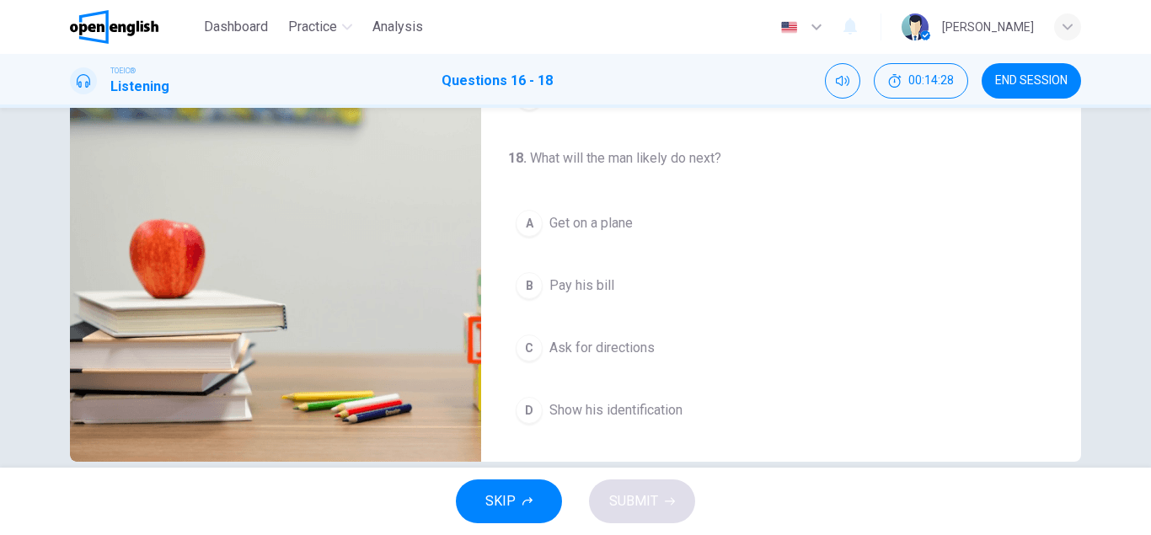
scroll to position [293, 0]
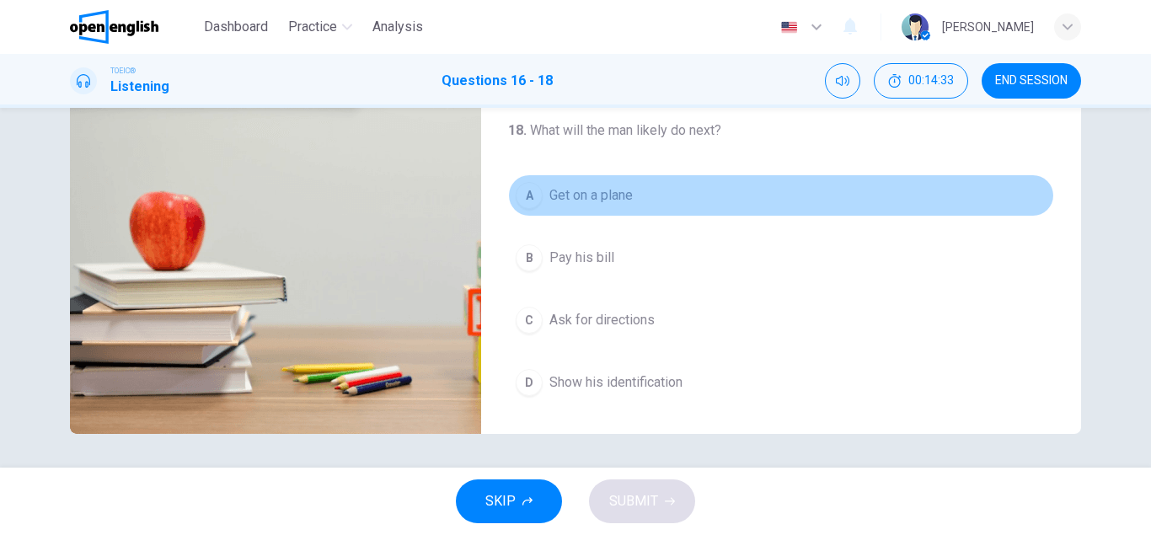
click at [530, 198] on div "A" at bounding box center [529, 195] width 27 height 27
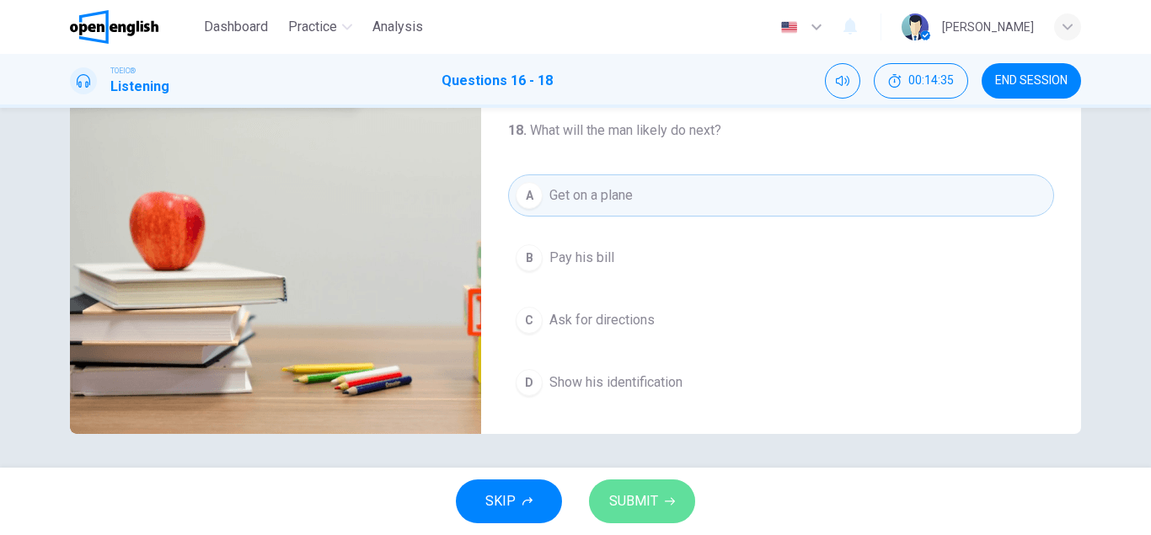
click at [634, 512] on span "SUBMIT" at bounding box center [633, 502] width 49 height 24
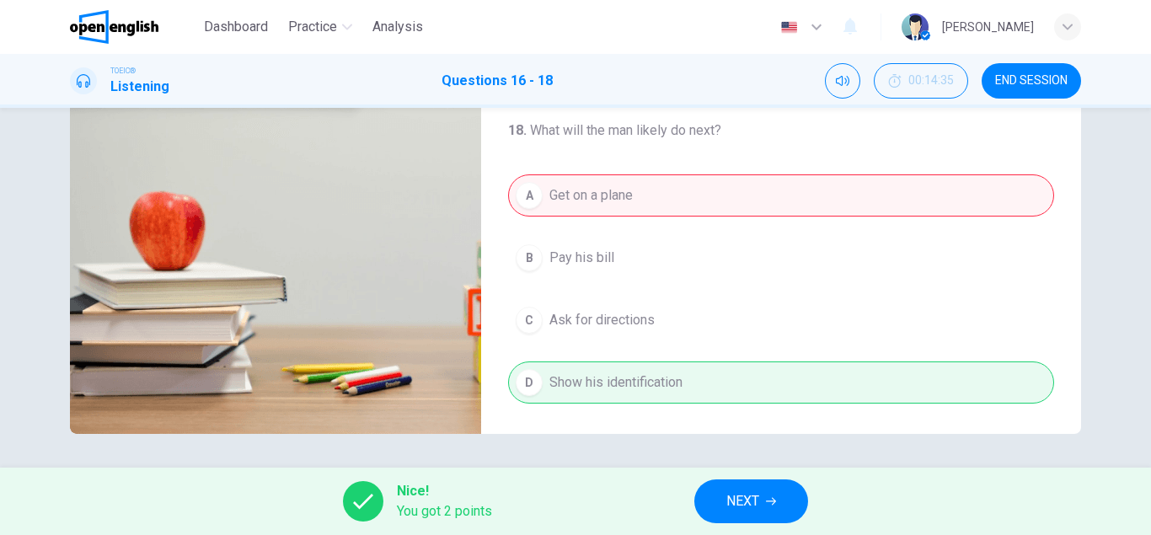
type input "**"
click at [751, 497] on span "NEXT" at bounding box center [743, 502] width 33 height 24
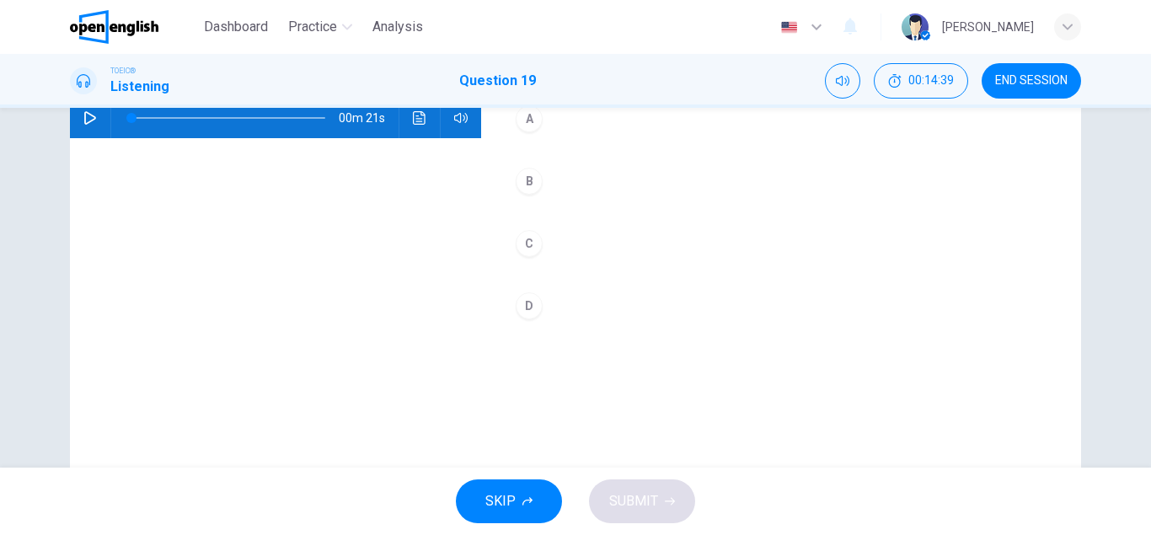
scroll to position [180, 0]
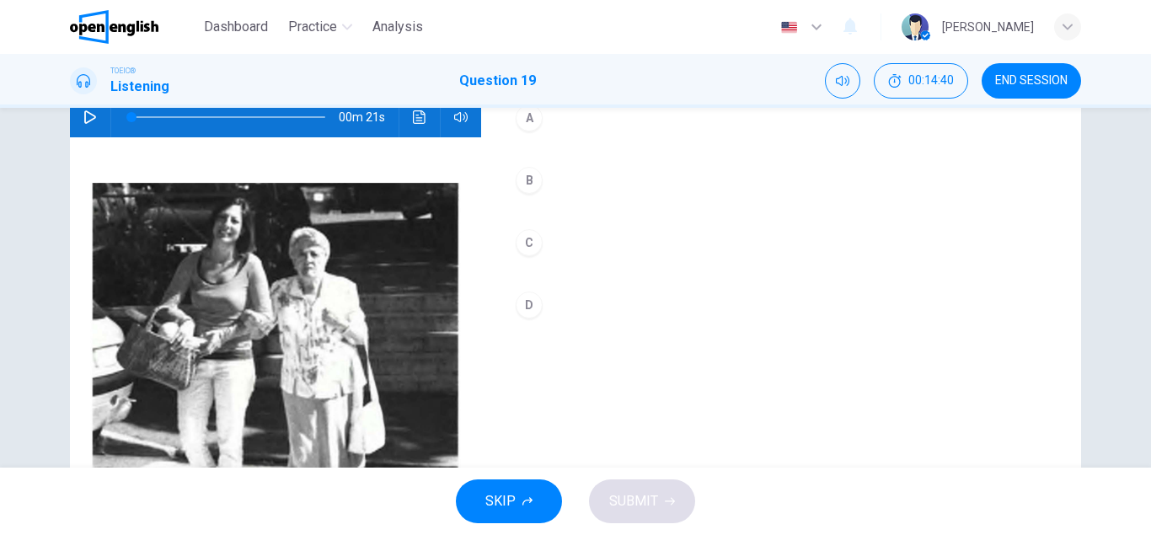
click at [88, 118] on icon "button" at bounding box center [89, 116] width 13 height 13
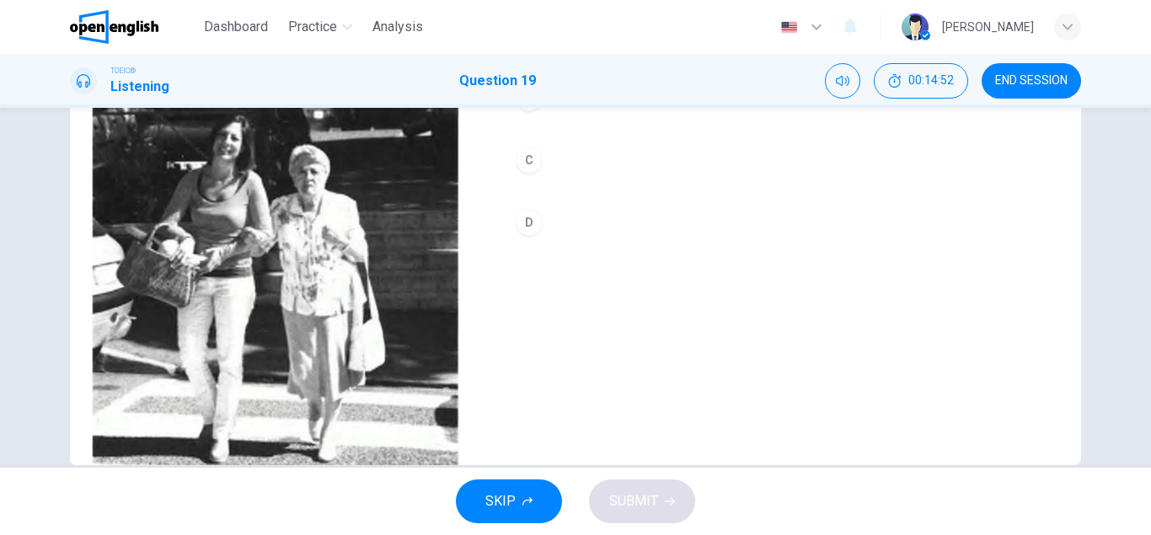
scroll to position [264, 0]
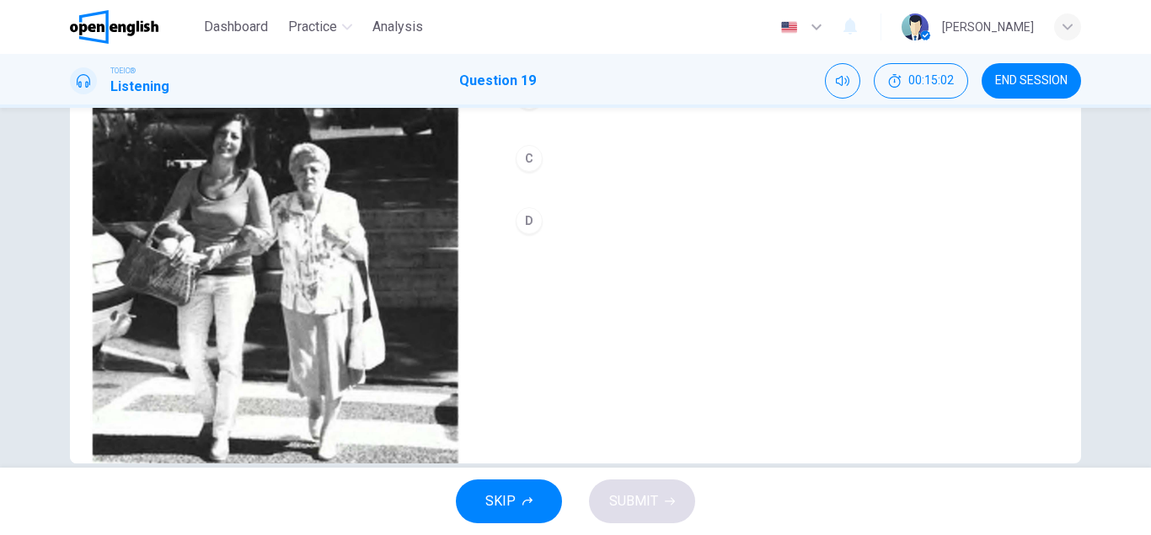
type input "*"
click at [531, 217] on div "D" at bounding box center [529, 220] width 27 height 27
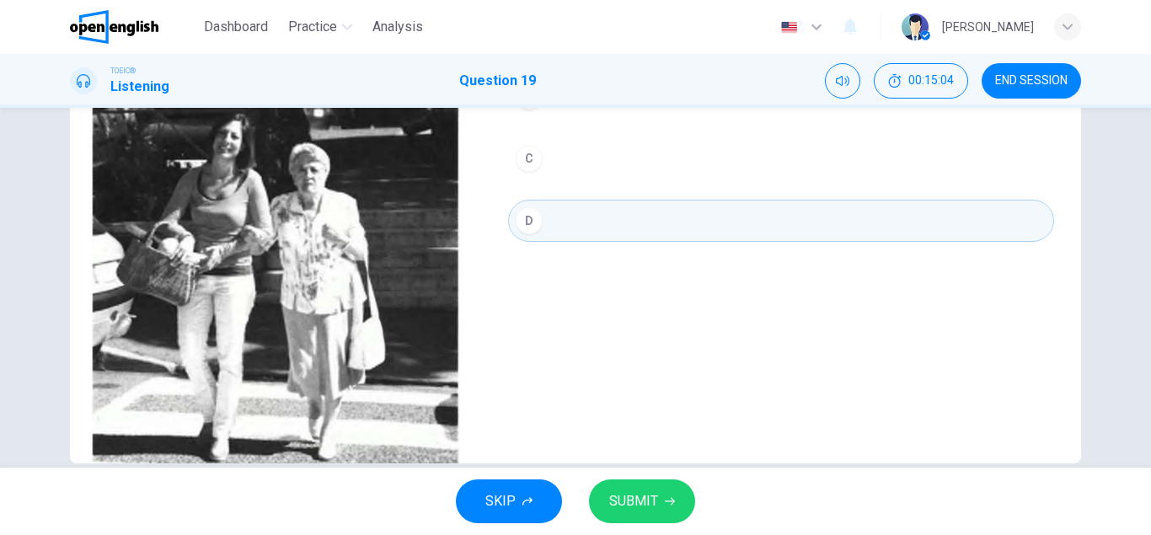
click at [640, 501] on span "SUBMIT" at bounding box center [633, 502] width 49 height 24
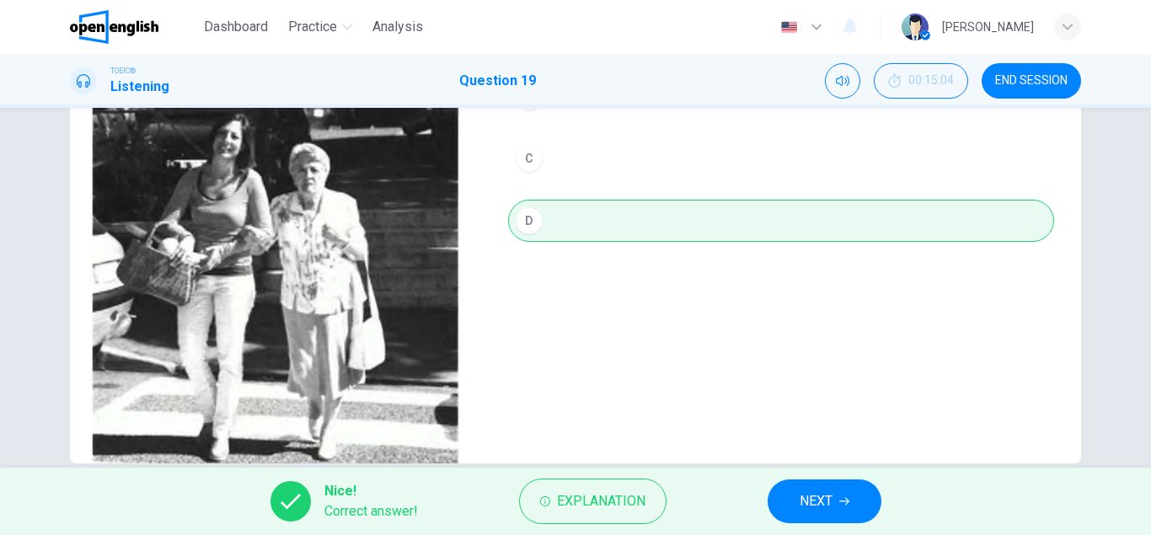
click at [834, 501] on button "NEXT" at bounding box center [825, 502] width 114 height 44
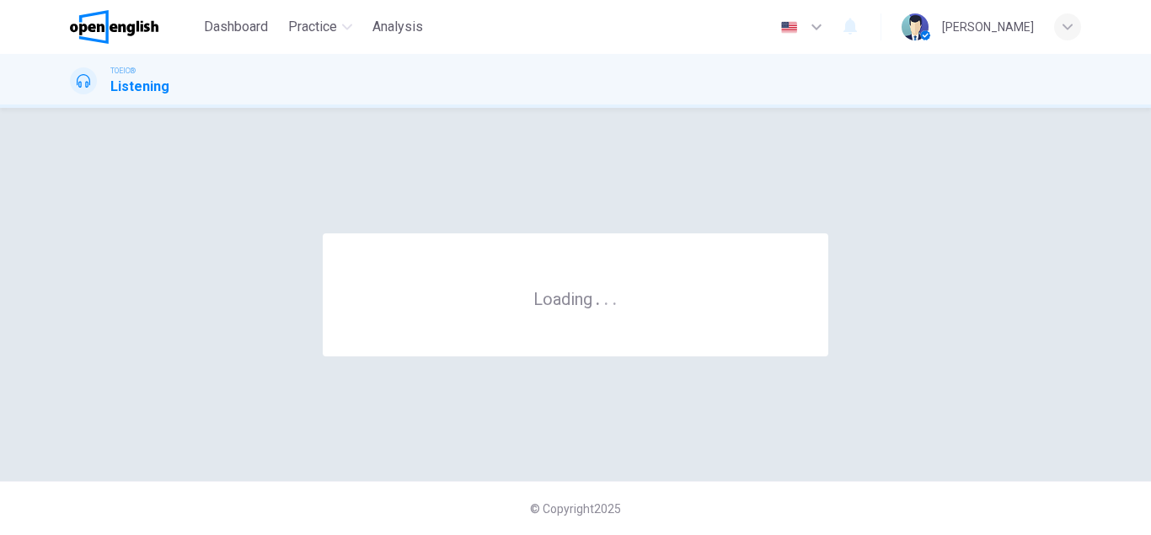
scroll to position [0, 0]
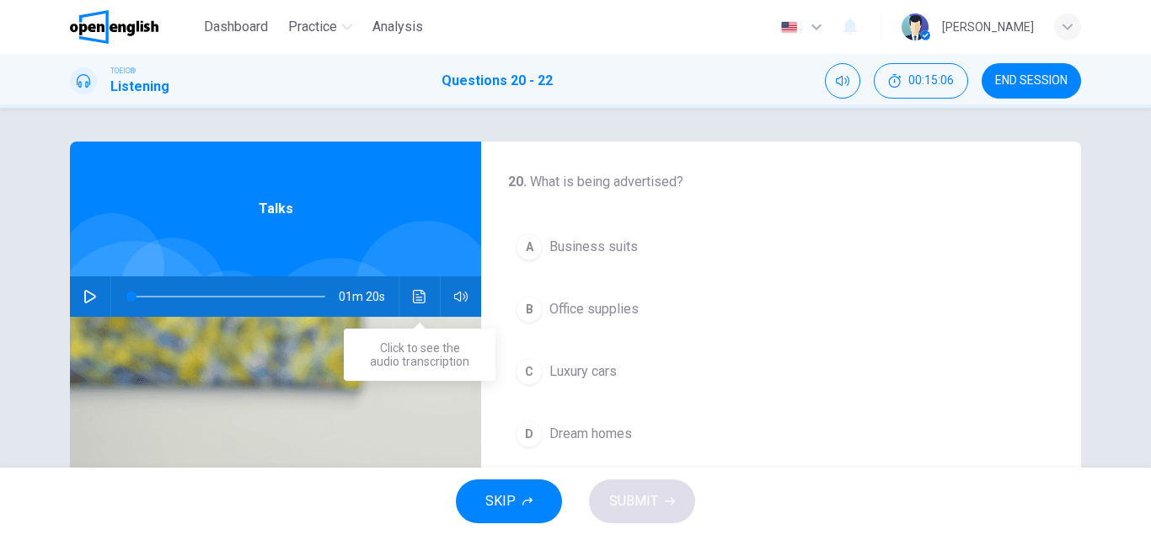
click at [414, 297] on icon "Click to see the audio transcription" at bounding box center [419, 296] width 13 height 13
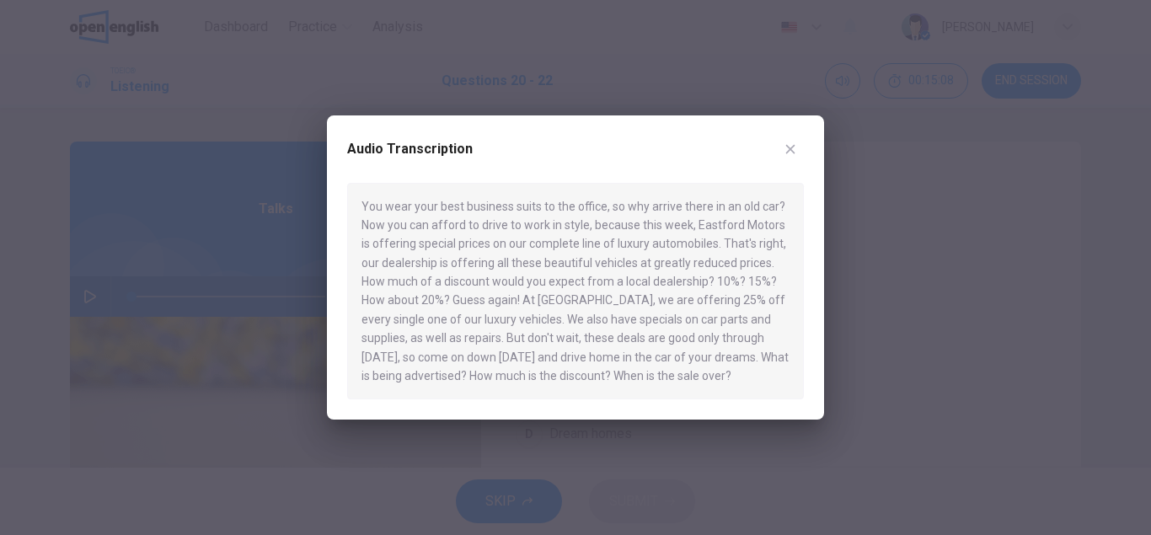
click at [788, 150] on icon "button" at bounding box center [790, 148] width 13 height 13
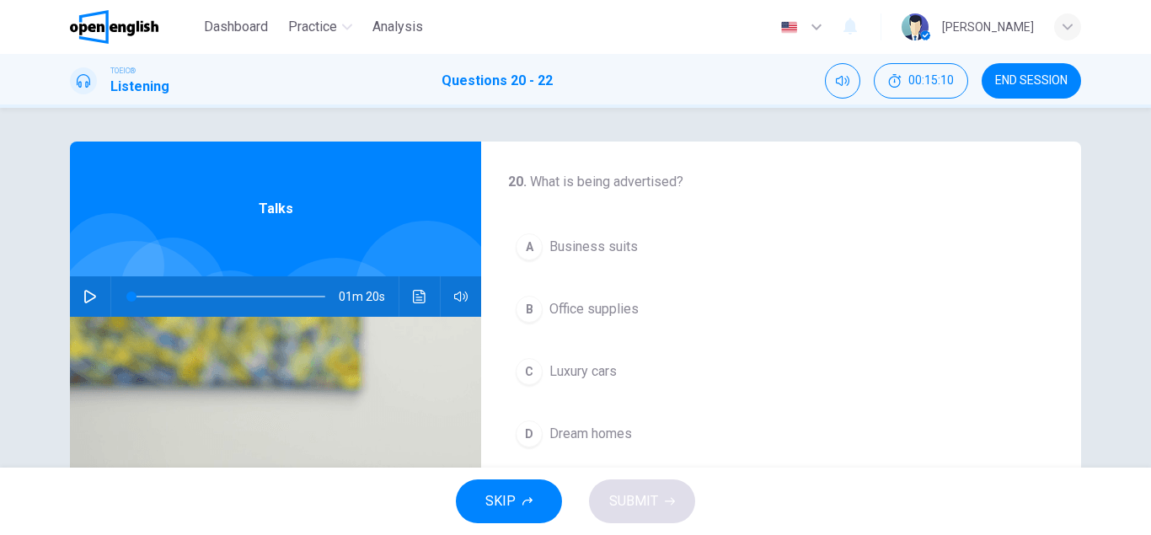
click at [87, 300] on icon "button" at bounding box center [89, 296] width 13 height 13
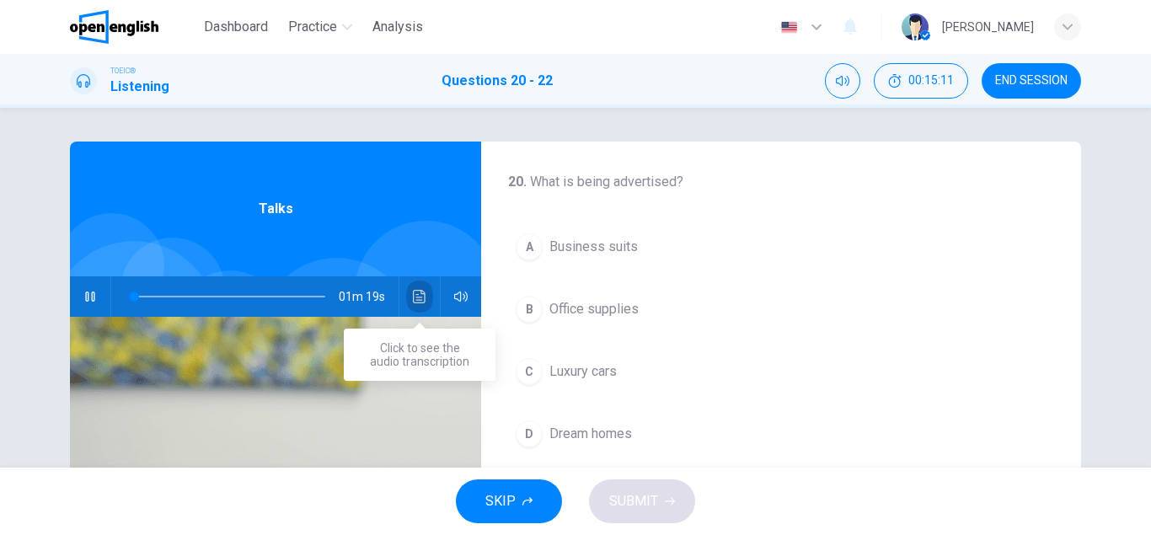
click at [416, 302] on icon "Click to see the audio transcription" at bounding box center [419, 296] width 13 height 13
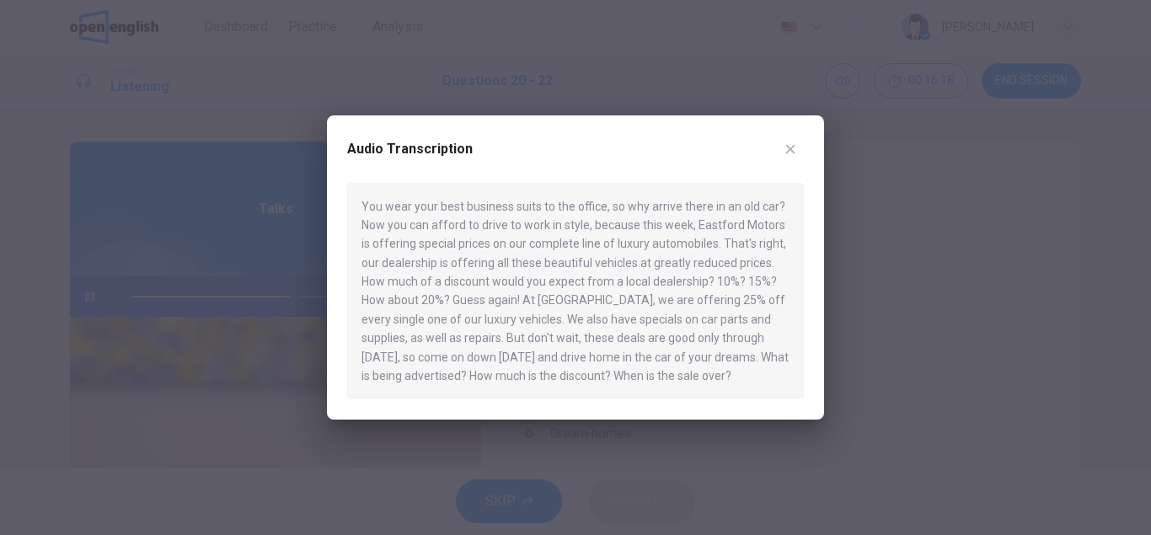
click at [789, 147] on icon "button" at bounding box center [790, 148] width 9 height 9
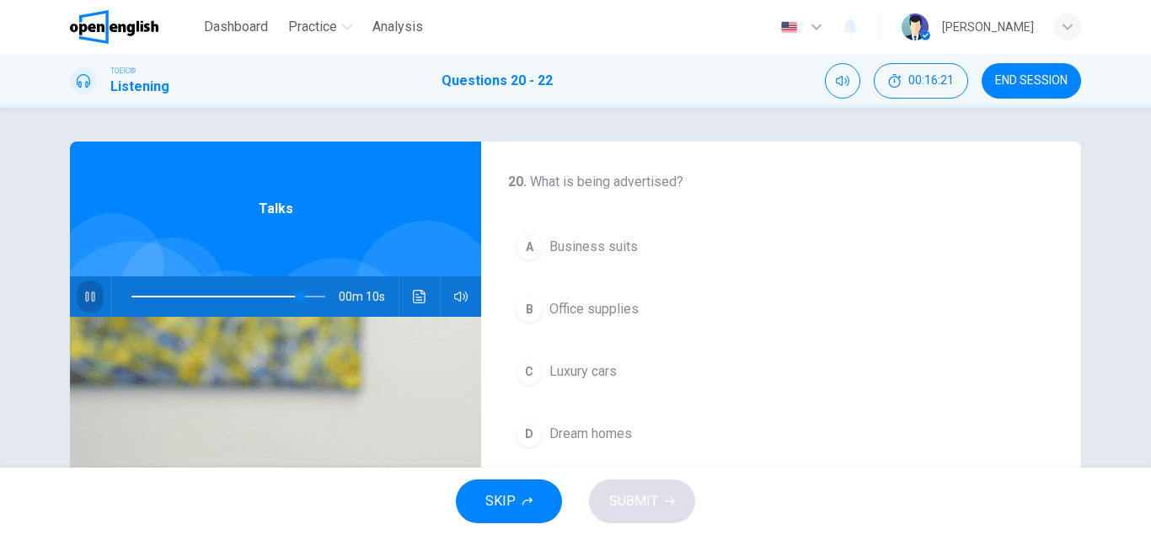
click at [91, 294] on icon "button" at bounding box center [89, 296] width 13 height 13
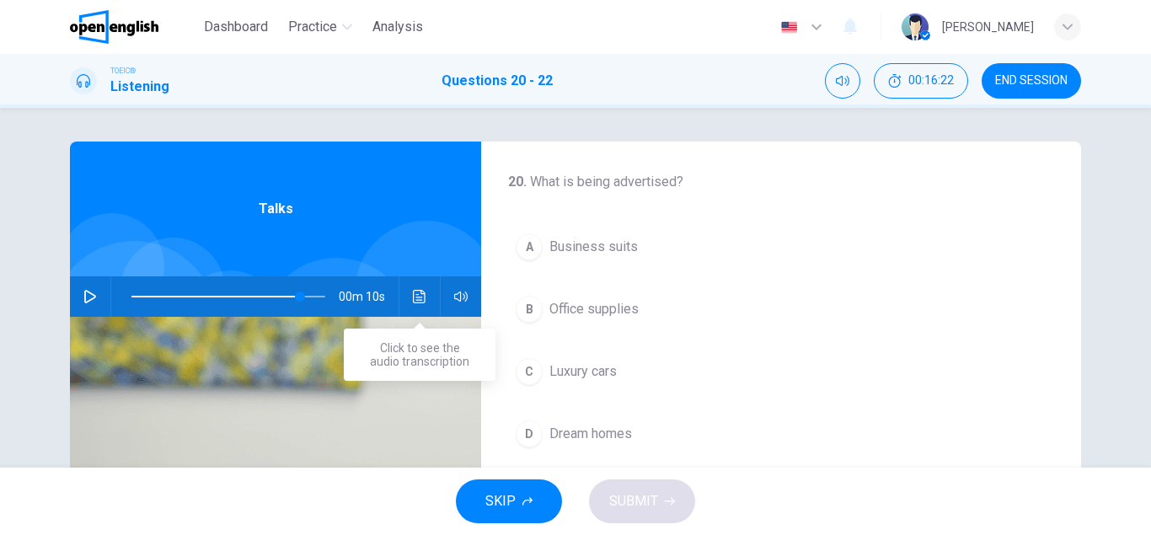
click at [419, 301] on icon "Click to see the audio transcription" at bounding box center [419, 296] width 13 height 13
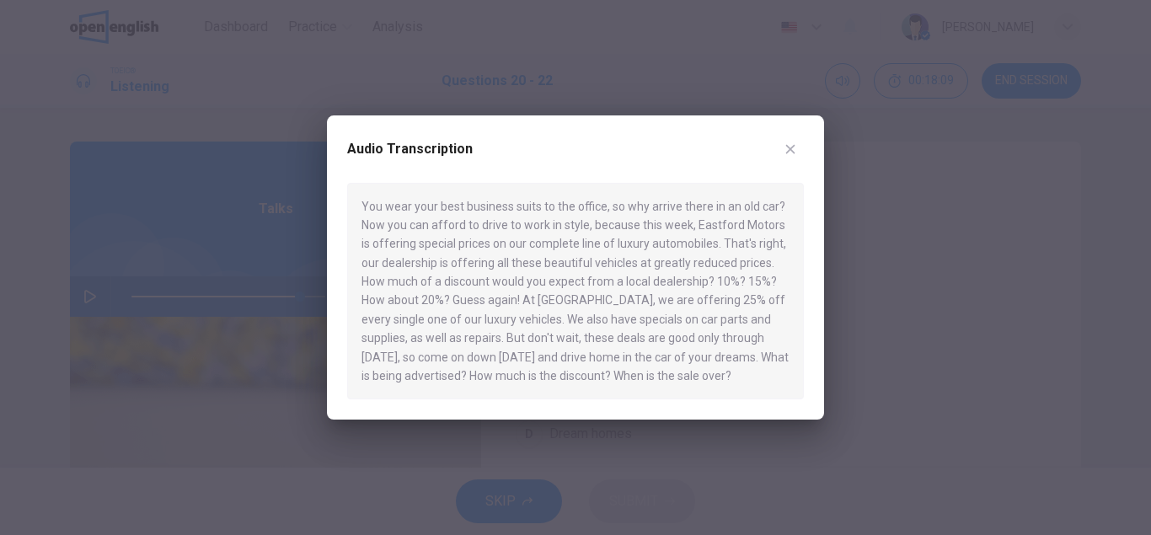
click at [787, 146] on icon "button" at bounding box center [790, 148] width 9 height 9
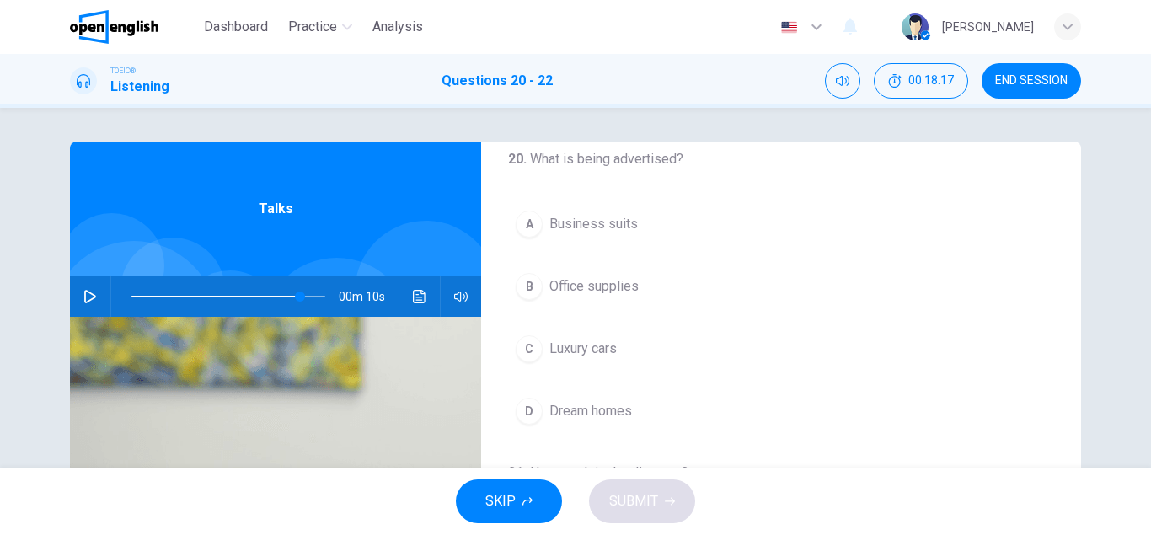
scroll to position [24, 0]
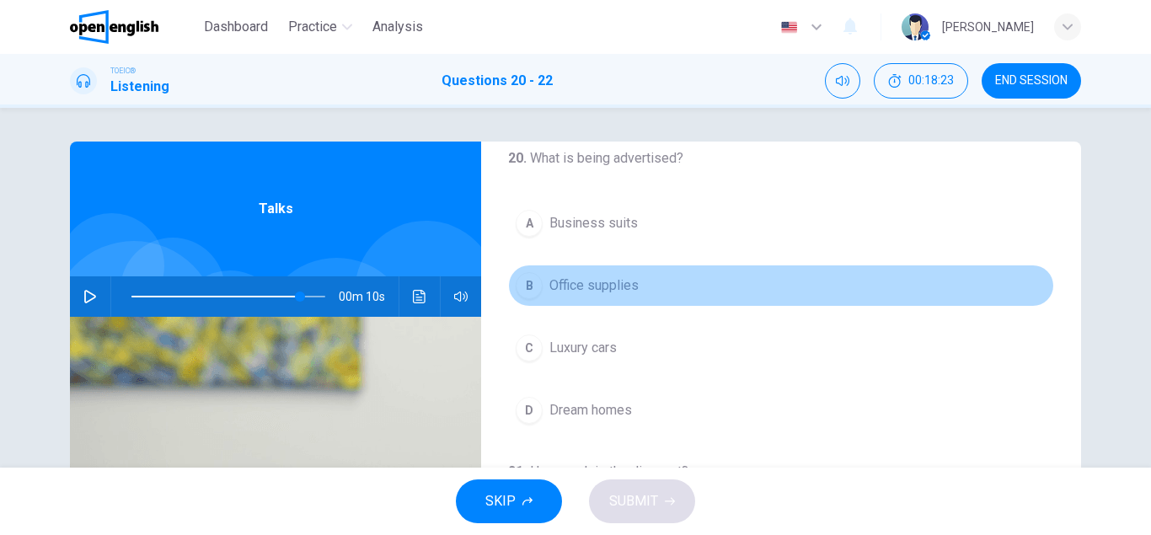
click at [526, 282] on div "B" at bounding box center [529, 285] width 27 height 27
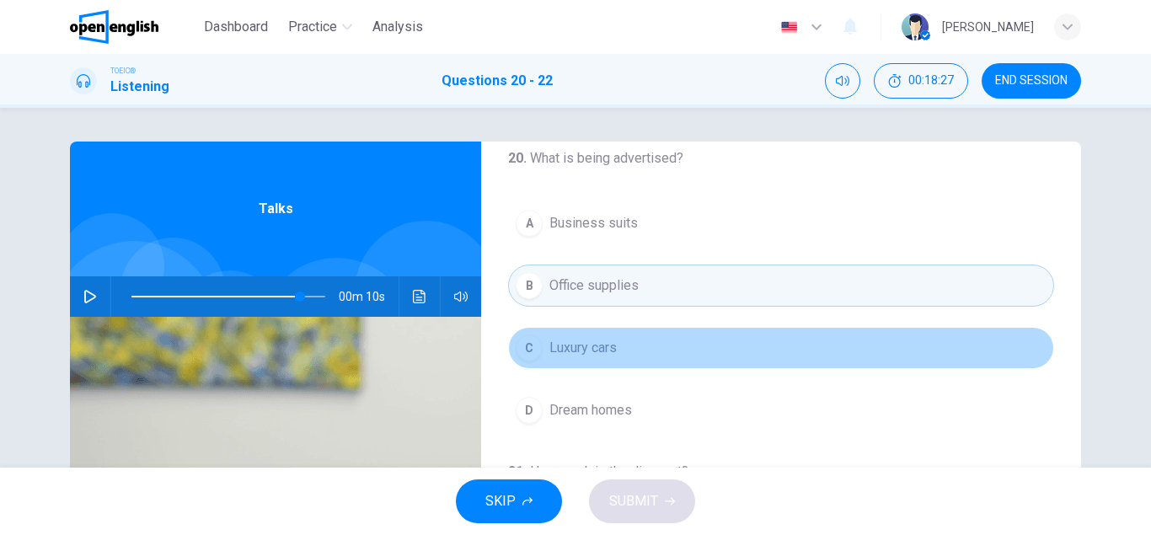
click at [528, 351] on div "C" at bounding box center [529, 348] width 27 height 27
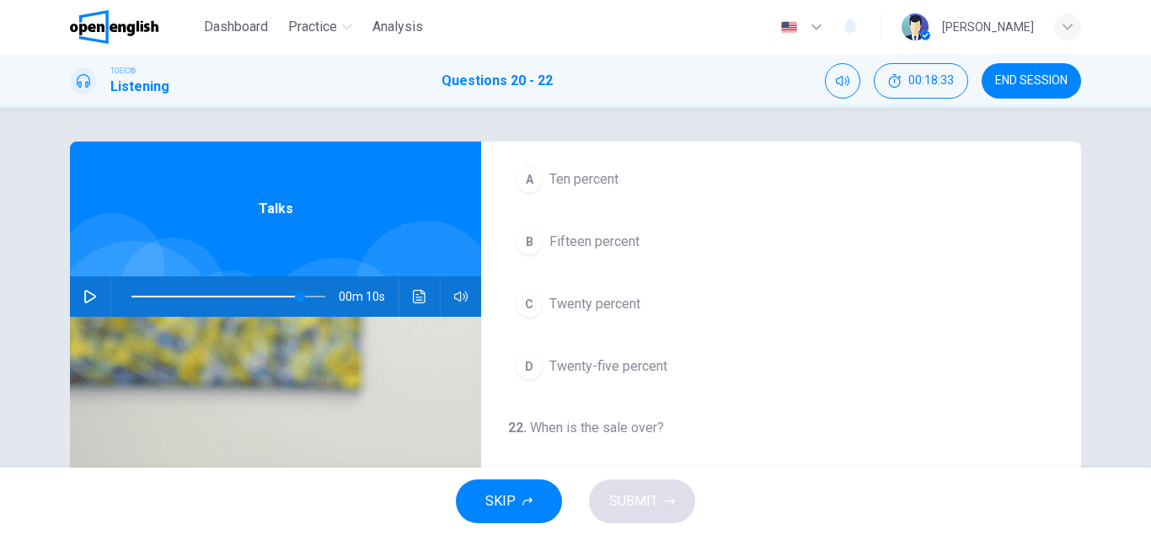
scroll to position [385, 0]
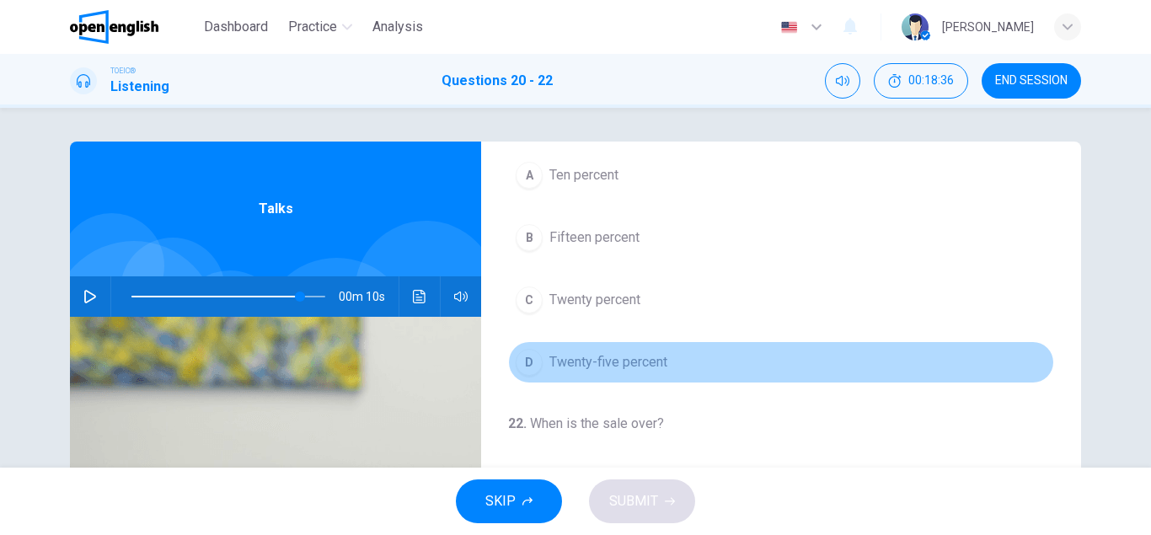
click at [533, 366] on div "D" at bounding box center [529, 362] width 27 height 27
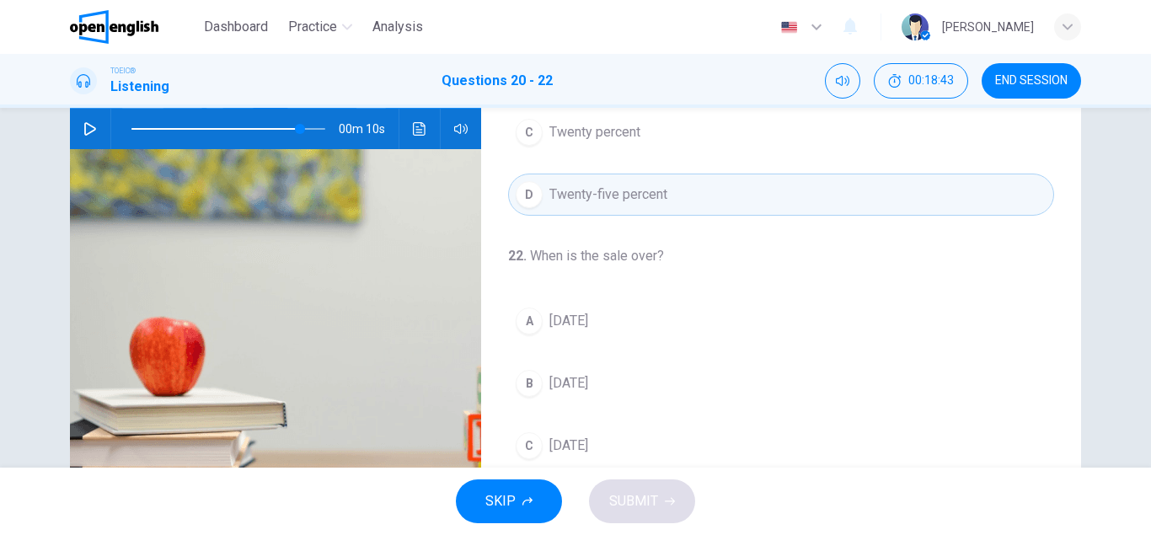
scroll to position [102, 0]
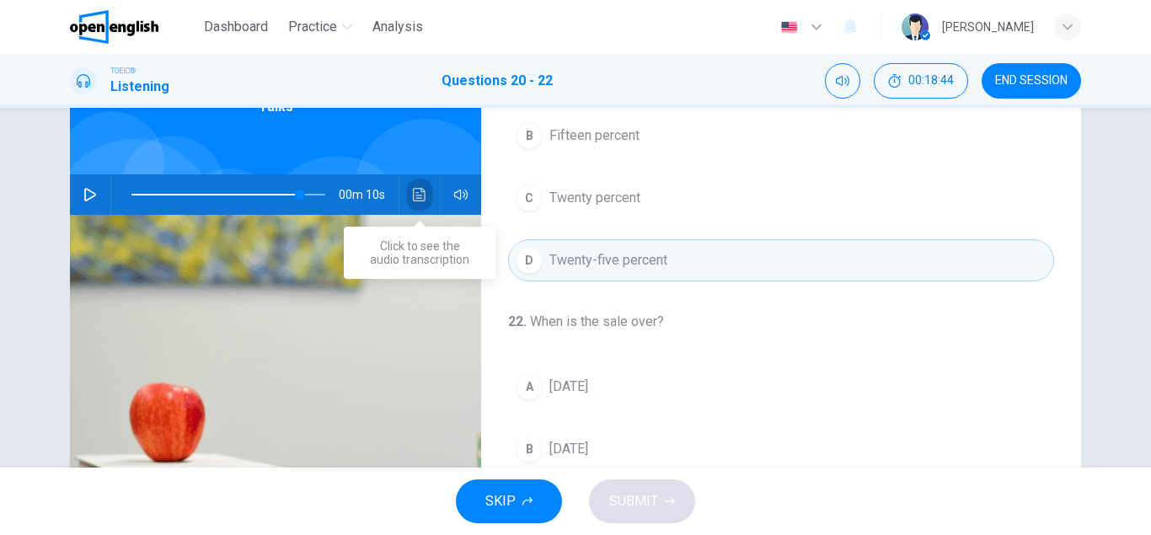
click at [422, 203] on button "Click to see the audio transcription" at bounding box center [419, 194] width 27 height 40
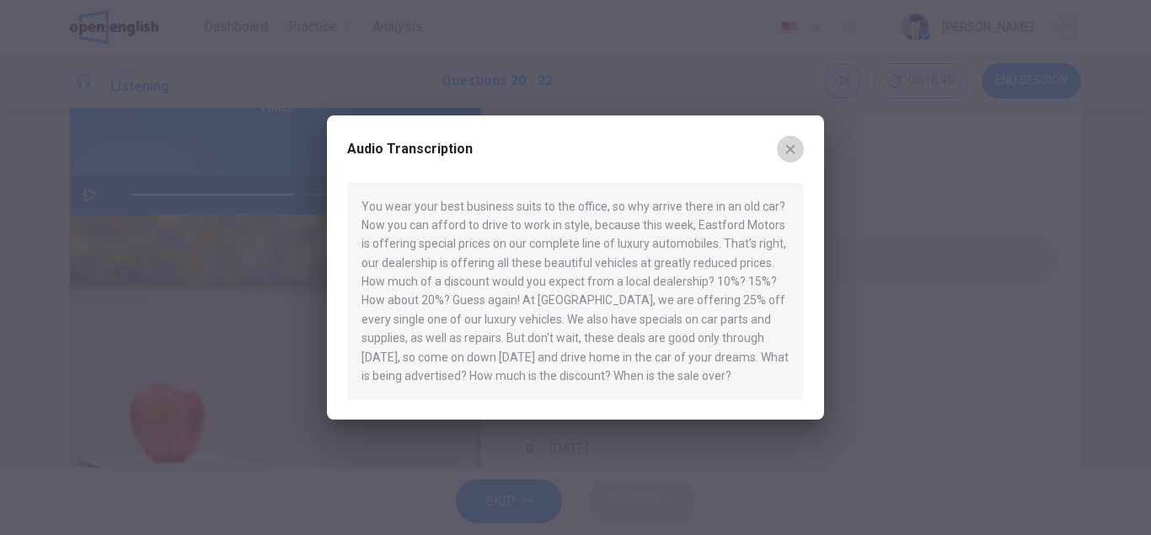
click at [791, 147] on icon "button" at bounding box center [790, 148] width 9 height 9
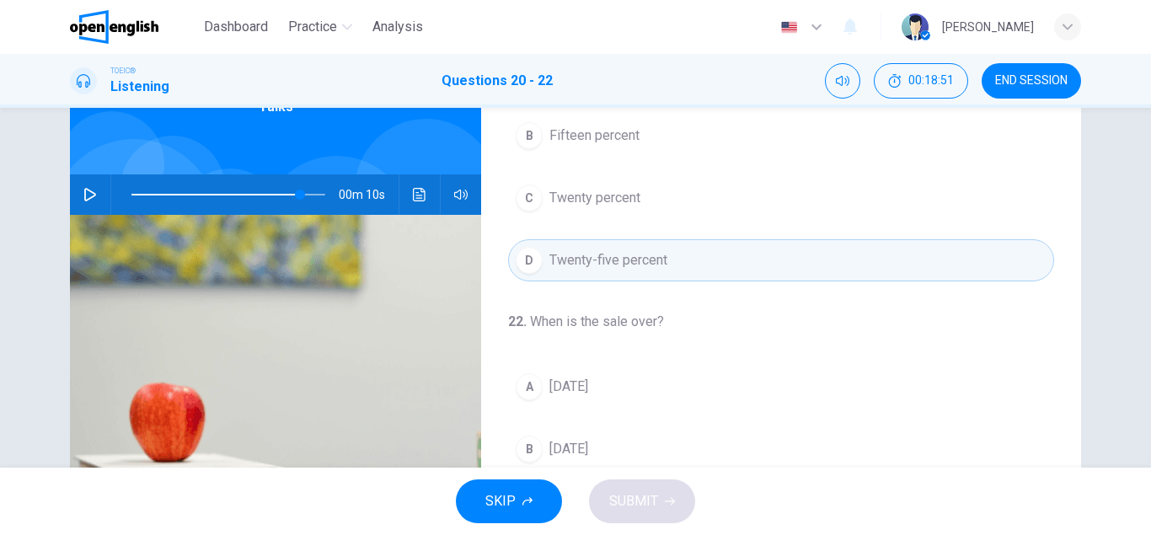
click at [534, 383] on div "A" at bounding box center [529, 386] width 27 height 27
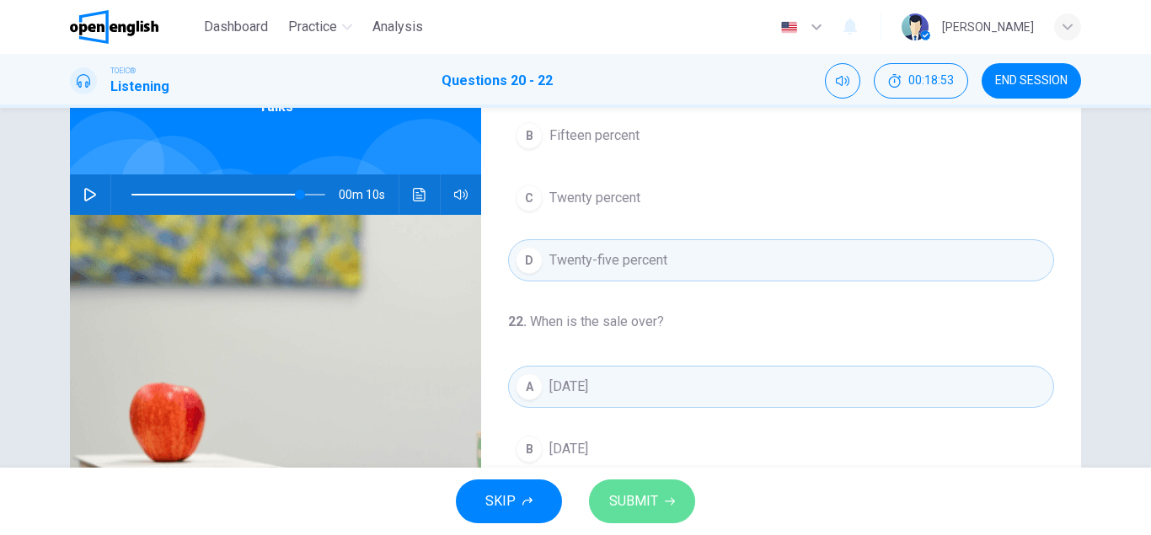
click at [629, 500] on span "SUBMIT" at bounding box center [633, 502] width 49 height 24
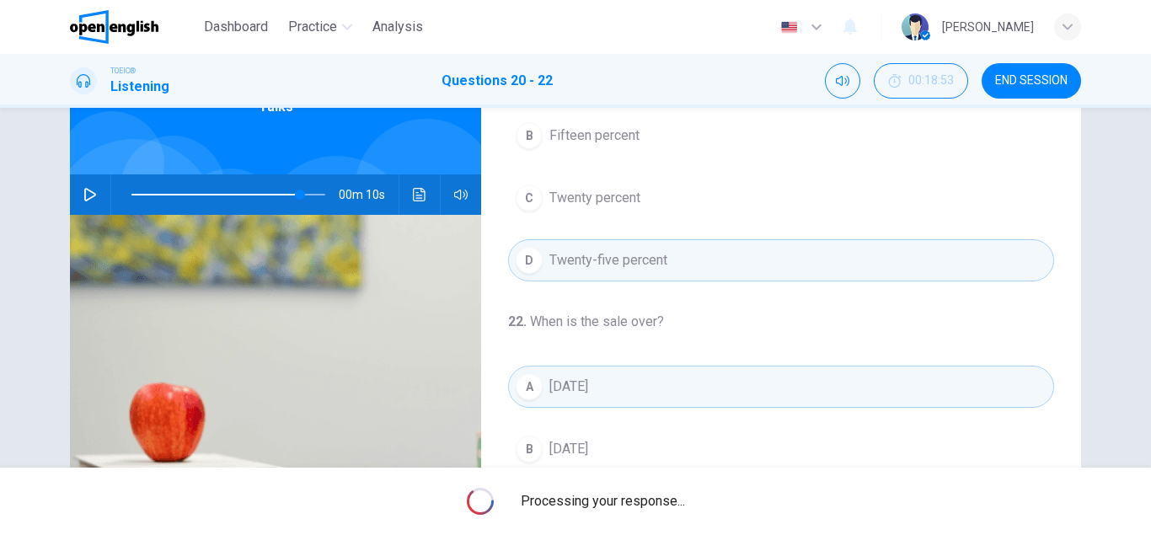
type input "**"
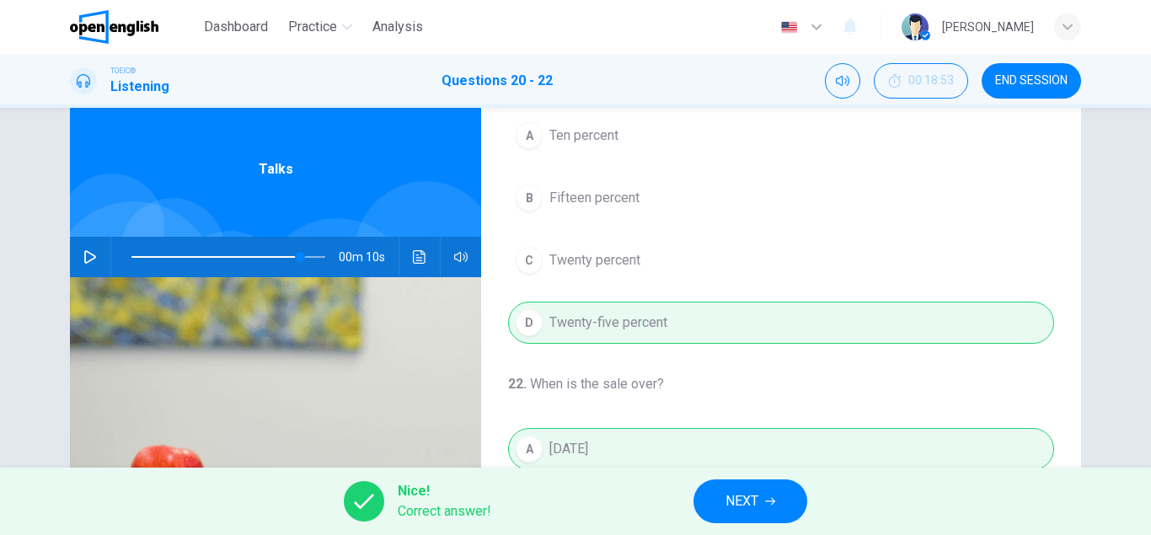
scroll to position [35, 0]
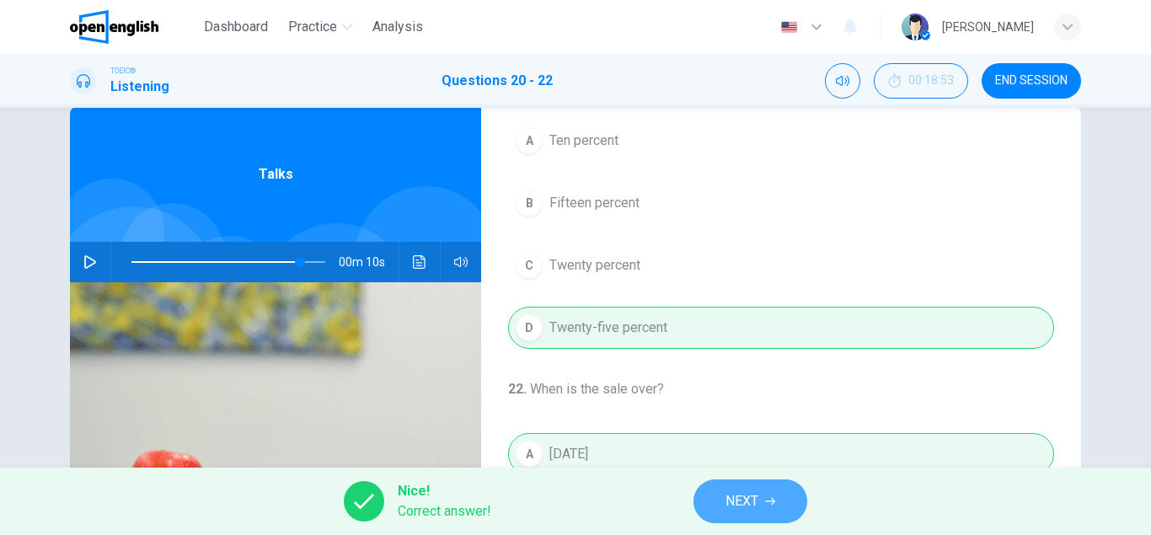
click at [751, 507] on span "NEXT" at bounding box center [742, 502] width 33 height 24
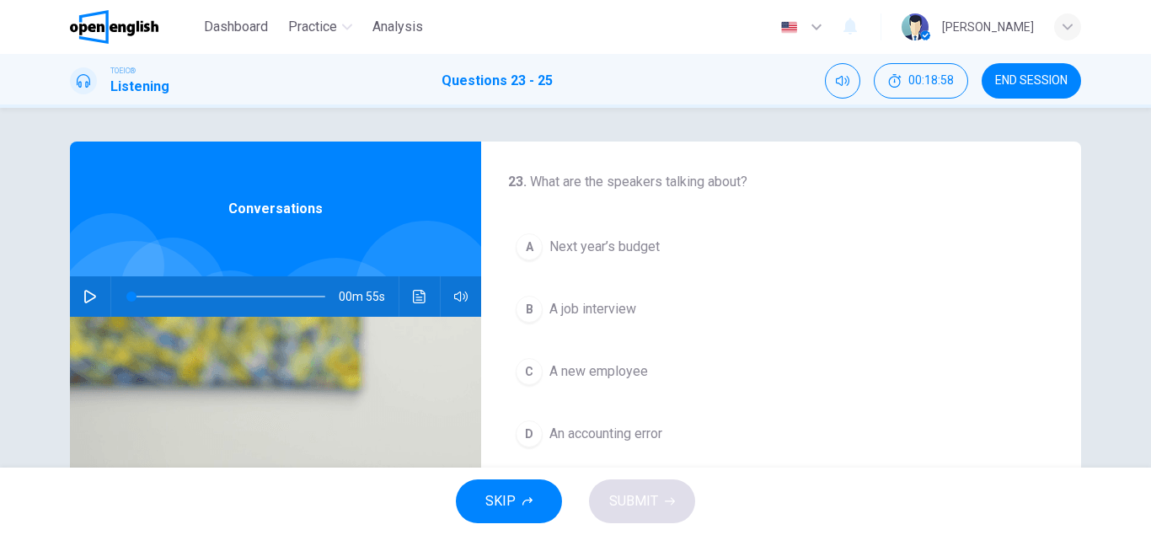
click at [94, 298] on icon "button" at bounding box center [90, 296] width 12 height 13
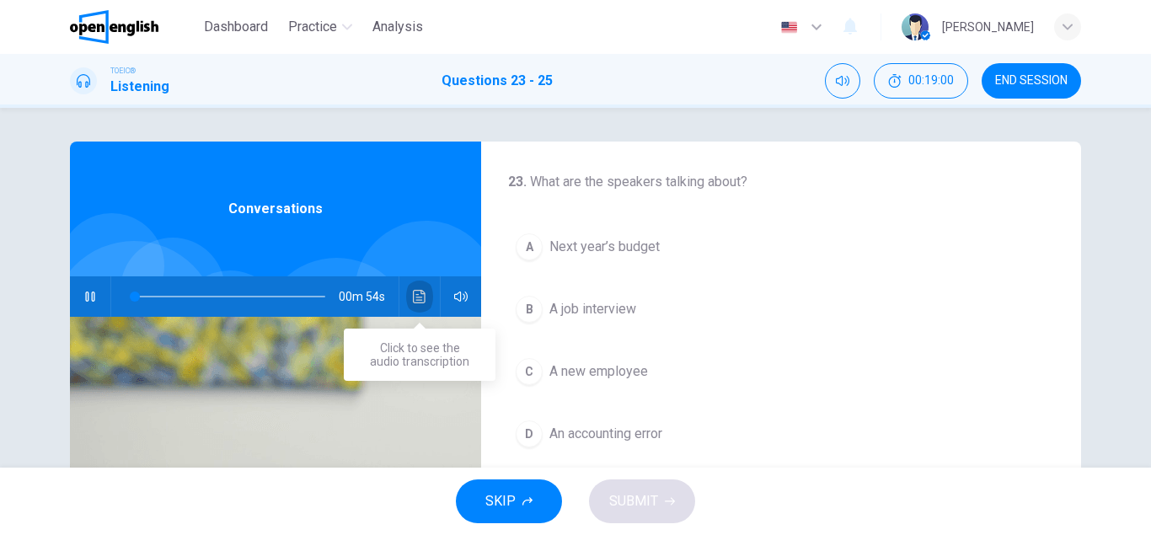
click at [417, 291] on icon "Click to see the audio transcription" at bounding box center [419, 296] width 13 height 13
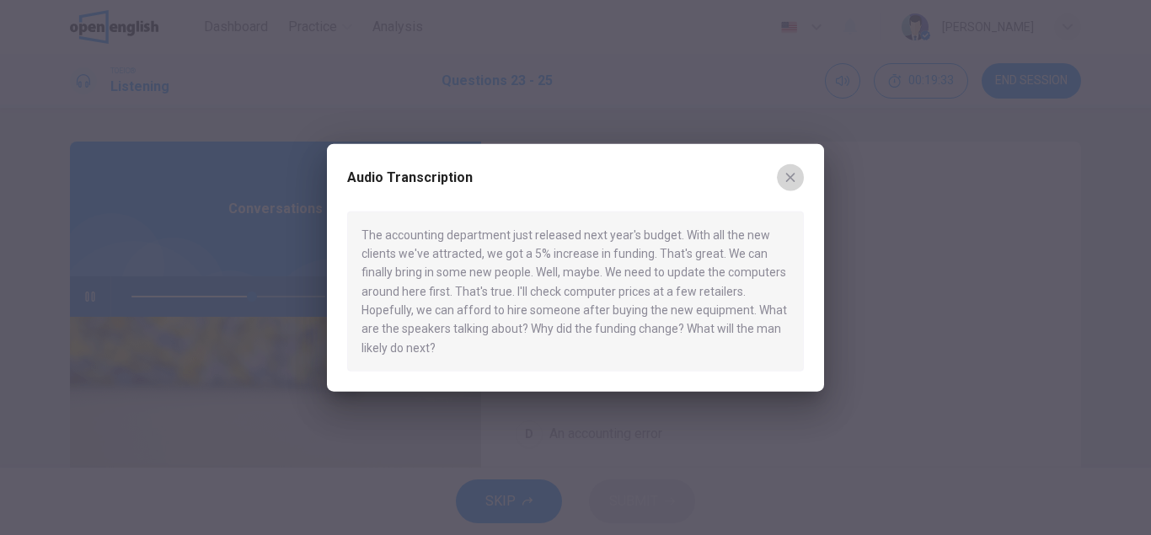
click at [785, 174] on icon "button" at bounding box center [790, 176] width 13 height 13
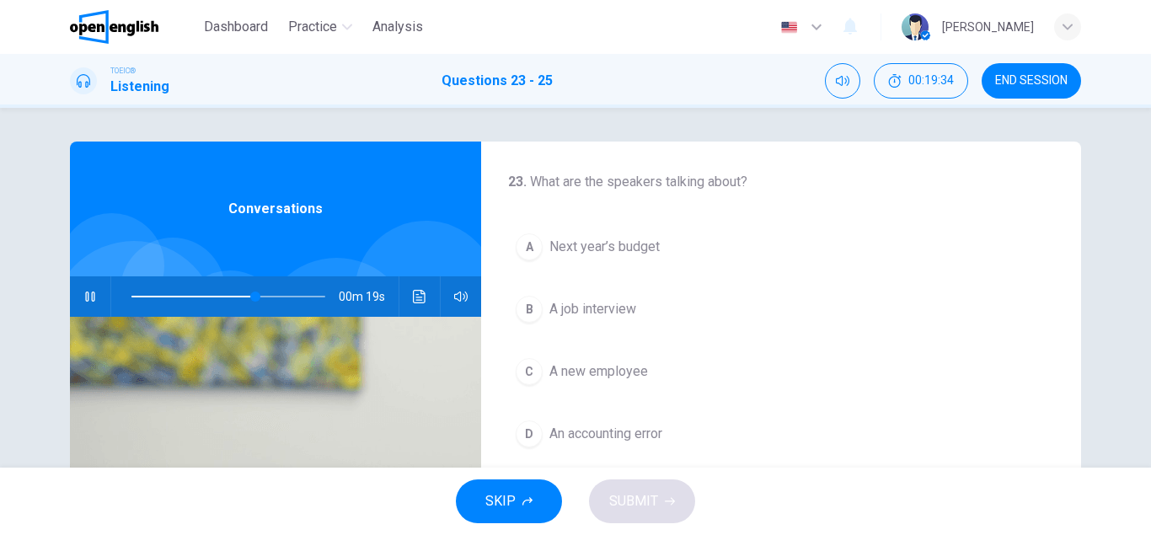
click at [88, 297] on icon "button" at bounding box center [89, 297] width 9 height 10
click at [421, 303] on button "Click to see the audio transcription" at bounding box center [419, 296] width 27 height 40
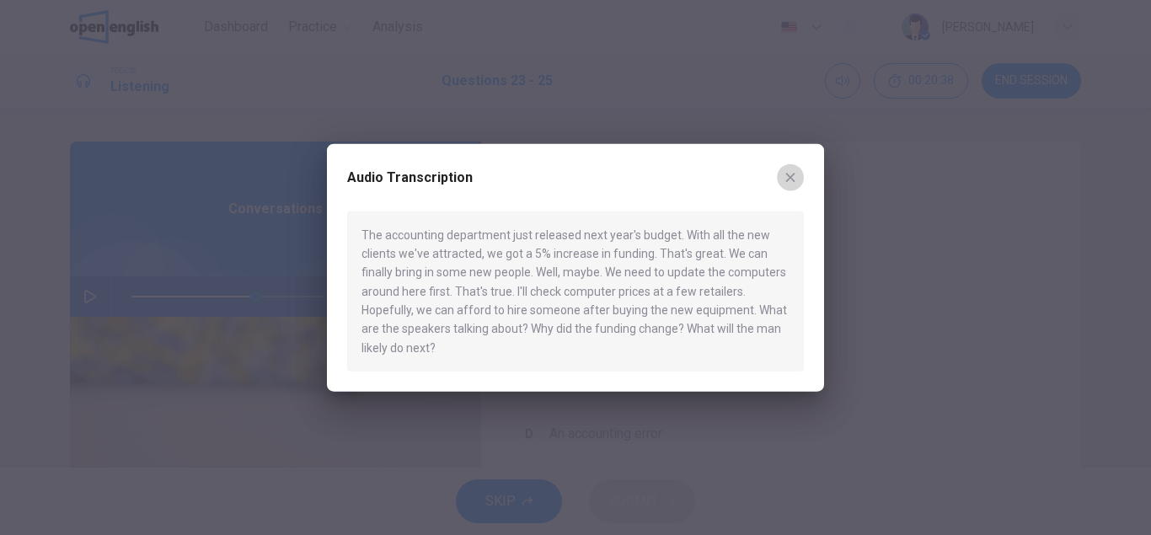
click at [789, 179] on icon "button" at bounding box center [790, 177] width 9 height 9
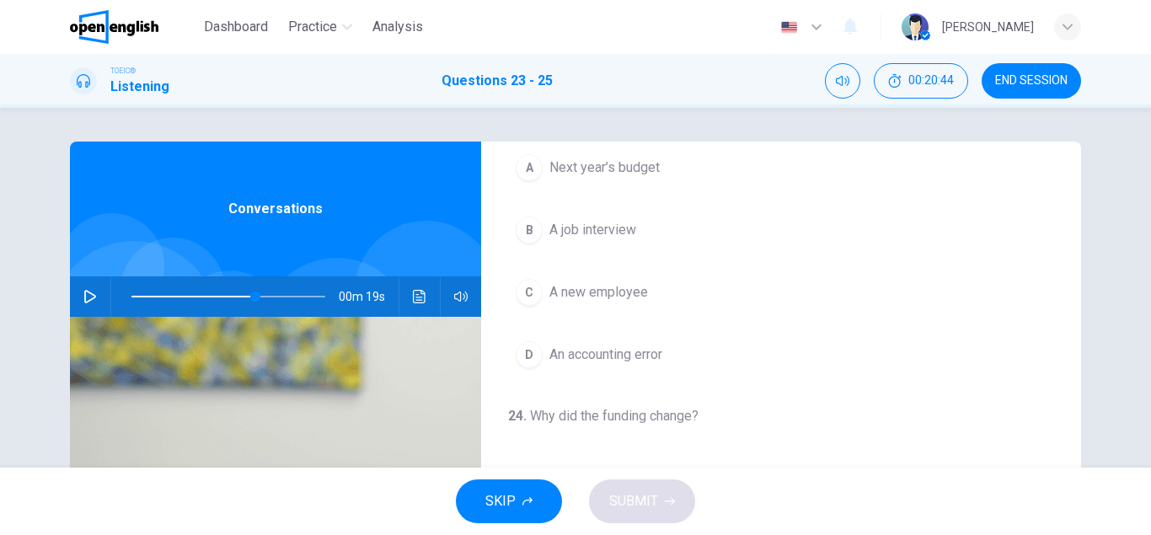
scroll to position [81, 0]
click at [535, 169] on div "A" at bounding box center [529, 166] width 27 height 27
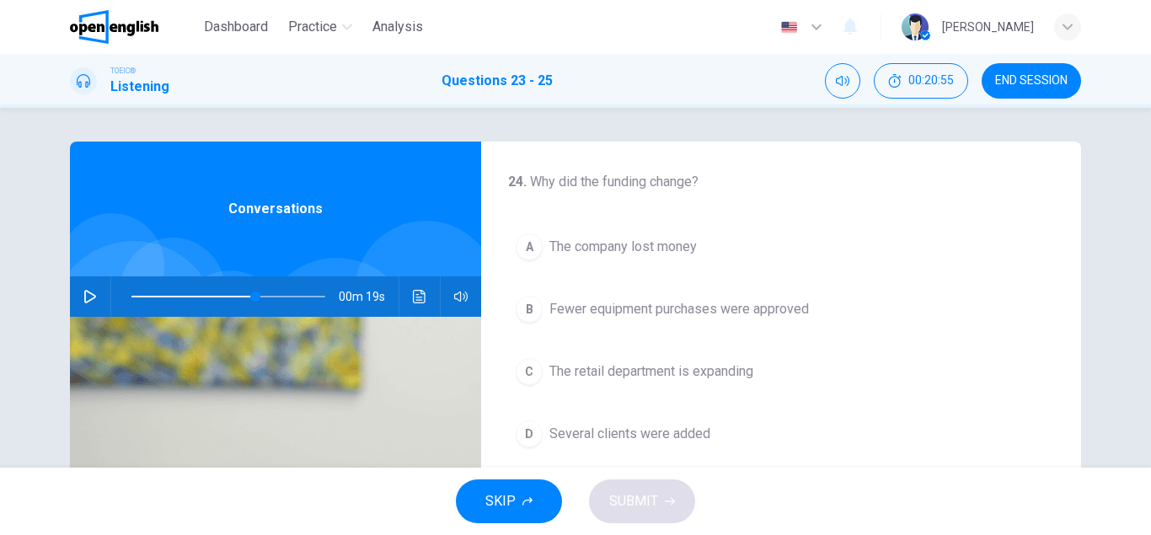
scroll to position [308, 0]
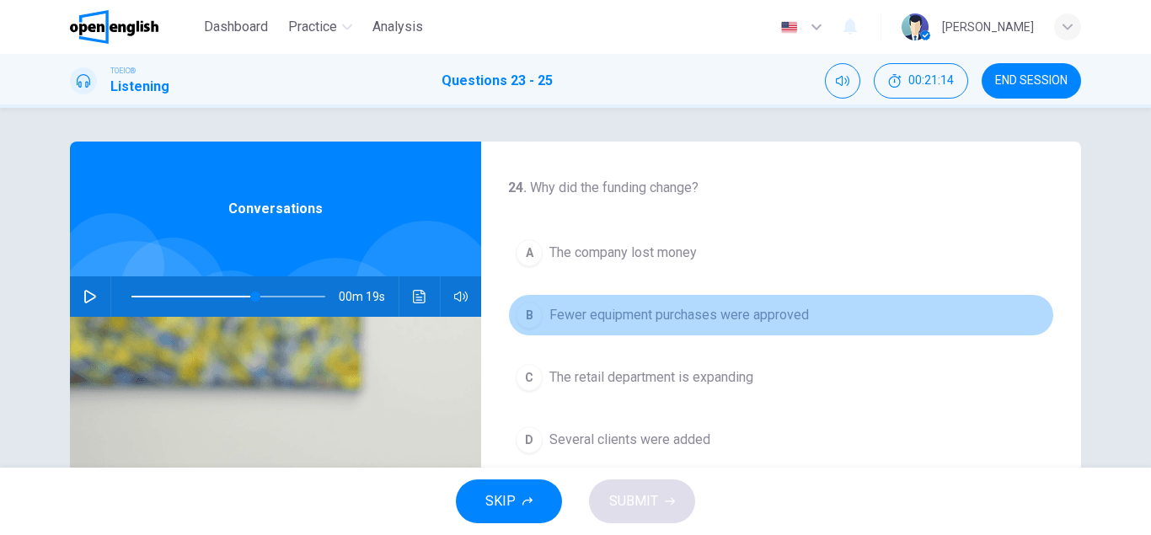
click at [533, 320] on div "B" at bounding box center [529, 315] width 27 height 27
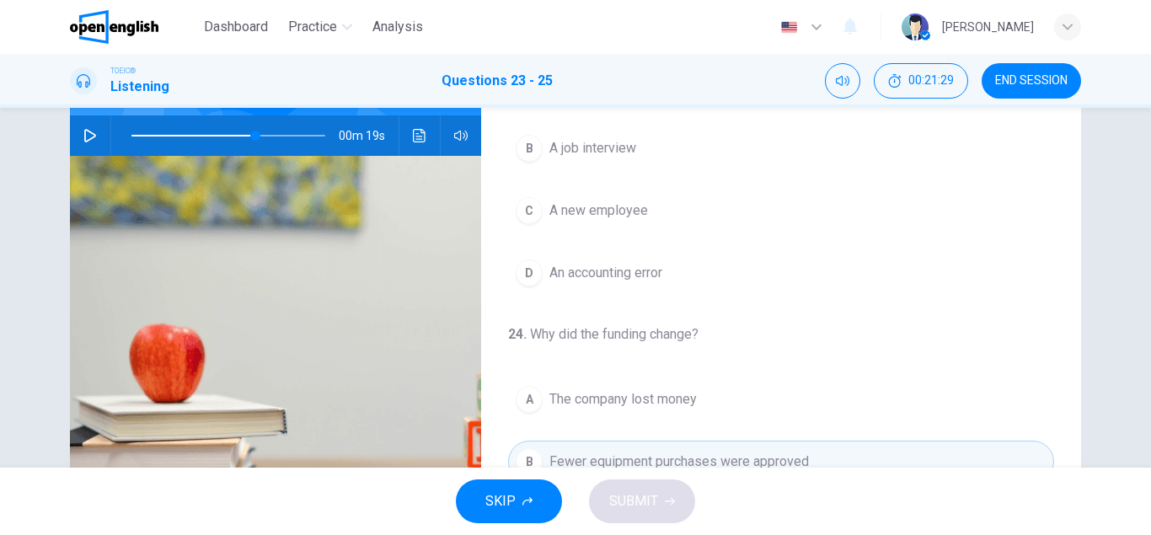
scroll to position [158, 0]
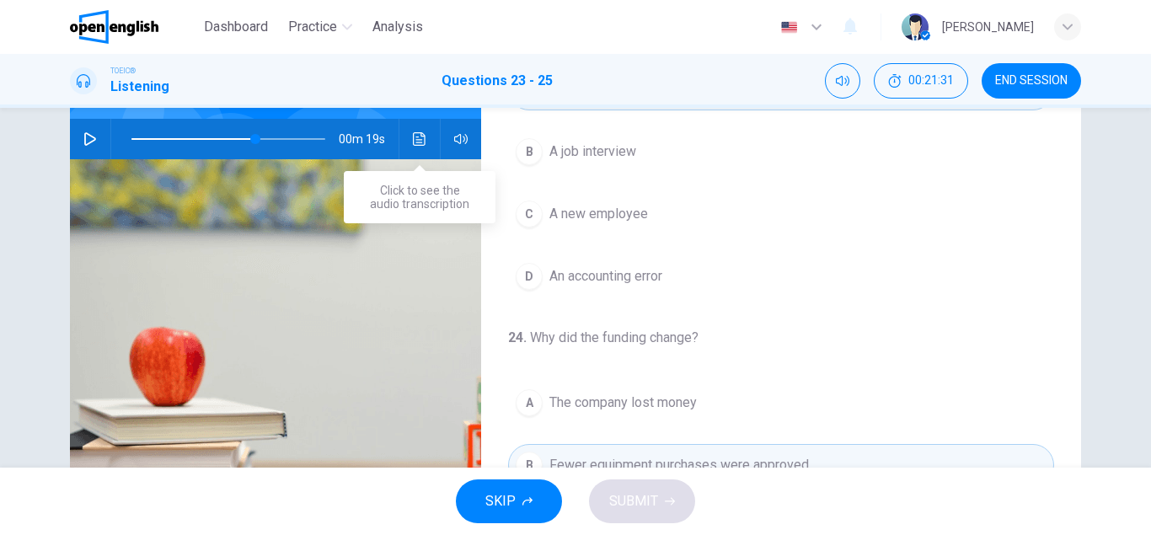
click at [413, 139] on icon "Click to see the audio transcription" at bounding box center [419, 138] width 13 height 13
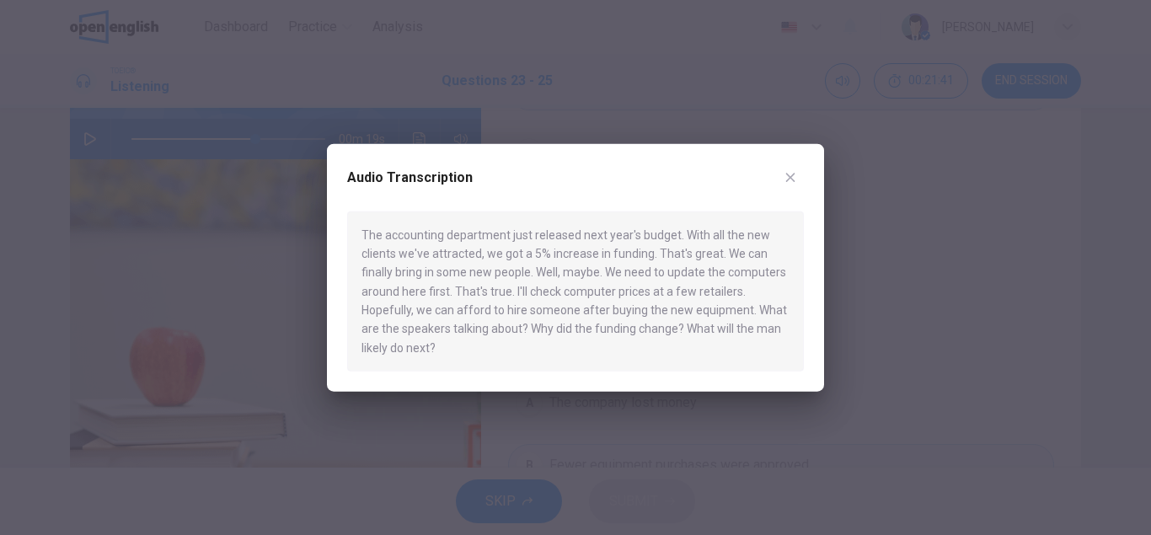
click at [793, 180] on icon "button" at bounding box center [790, 177] width 9 height 9
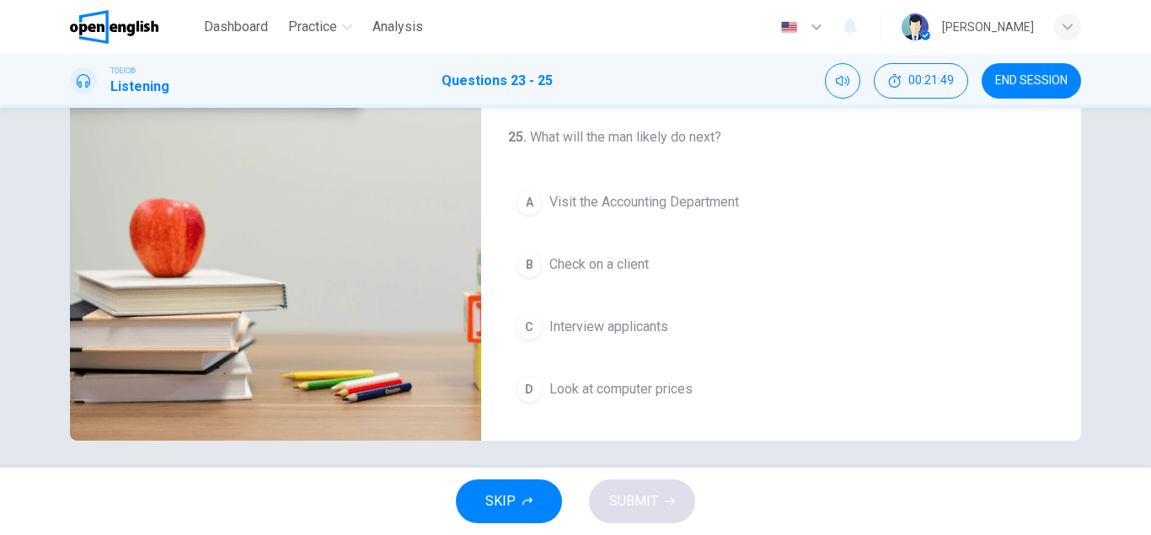
scroll to position [293, 0]
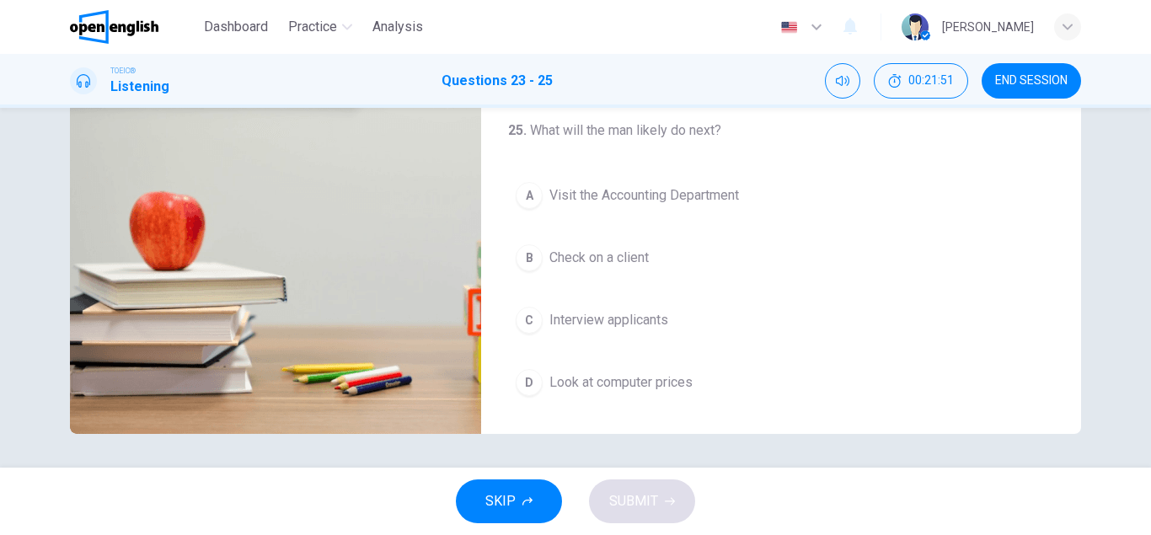
click at [533, 383] on div "D" at bounding box center [529, 382] width 27 height 27
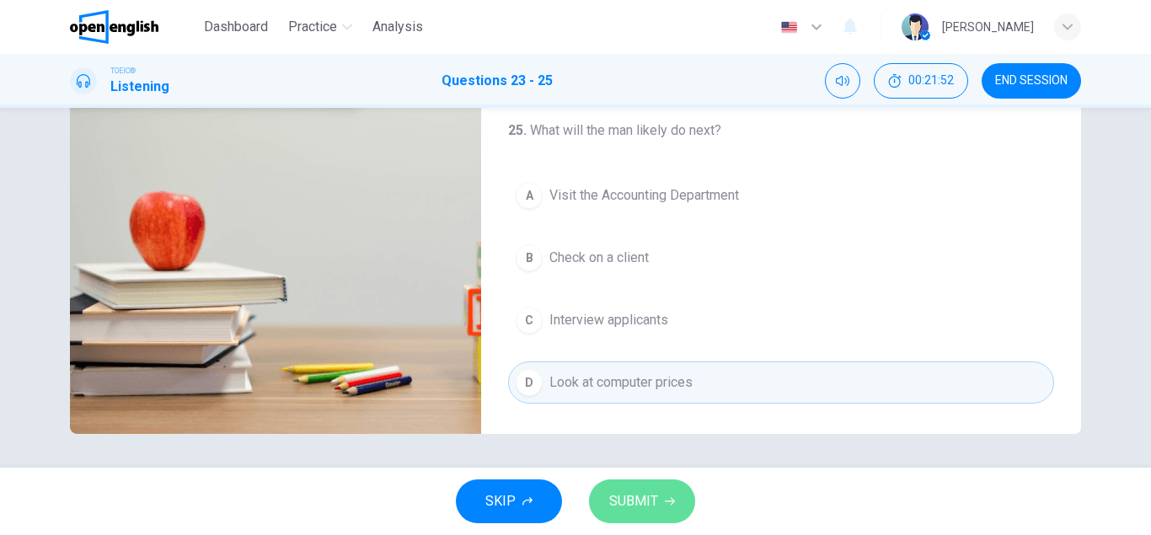
click at [684, 505] on button "SUBMIT" at bounding box center [642, 502] width 106 height 44
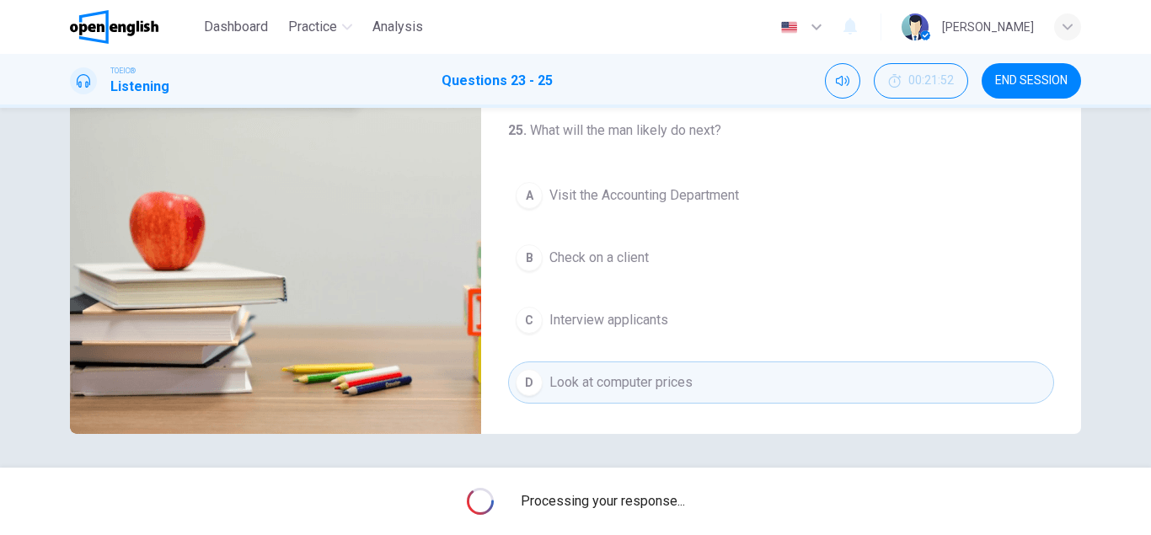
type input "**"
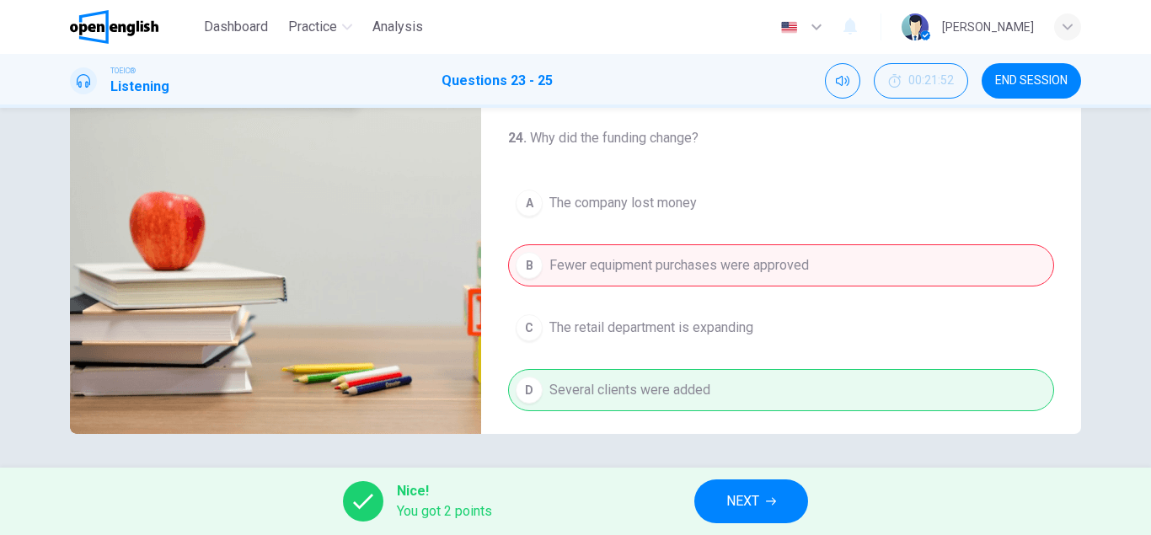
scroll to position [61, 0]
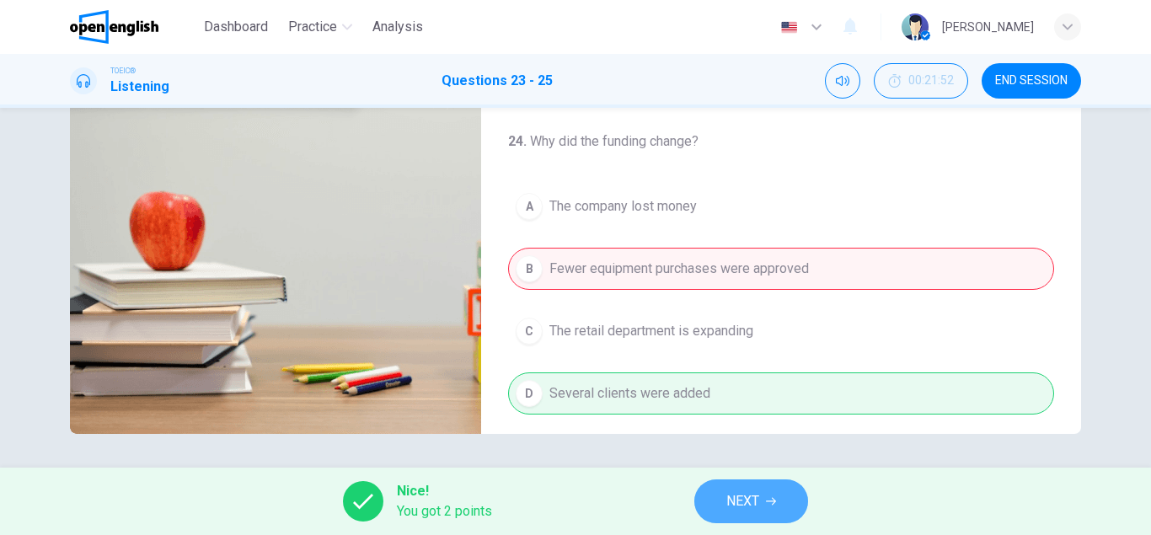
click at [727, 511] on span "NEXT" at bounding box center [743, 502] width 33 height 24
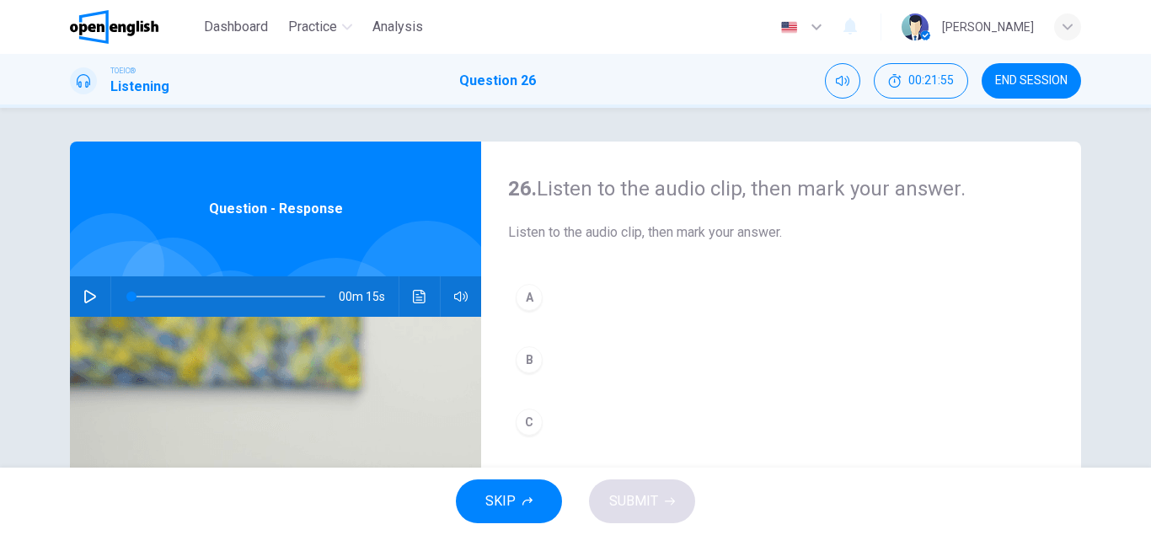
click at [92, 296] on icon "button" at bounding box center [89, 296] width 13 height 13
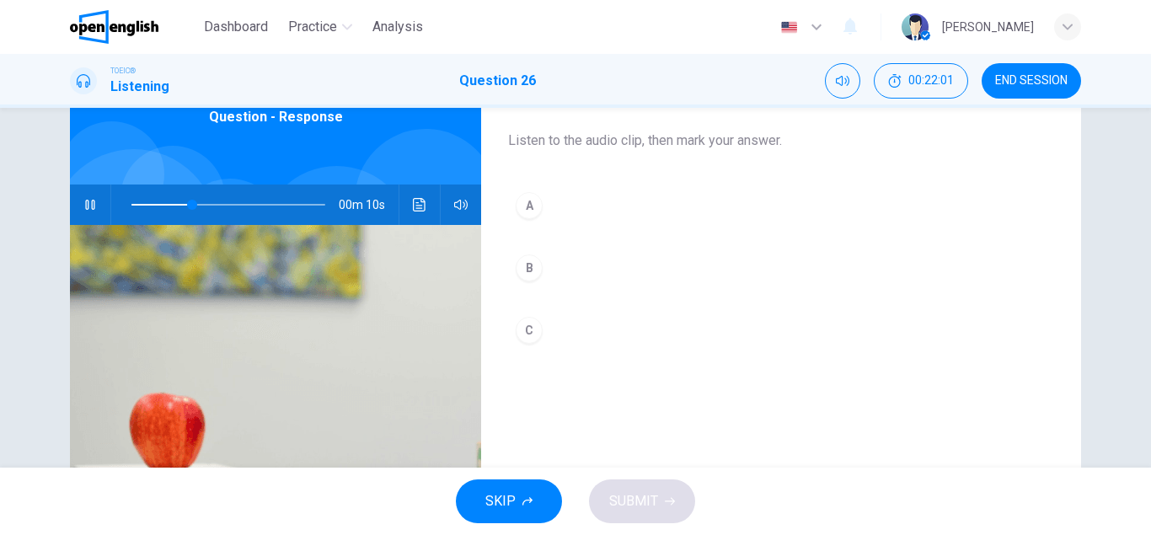
scroll to position [94, 0]
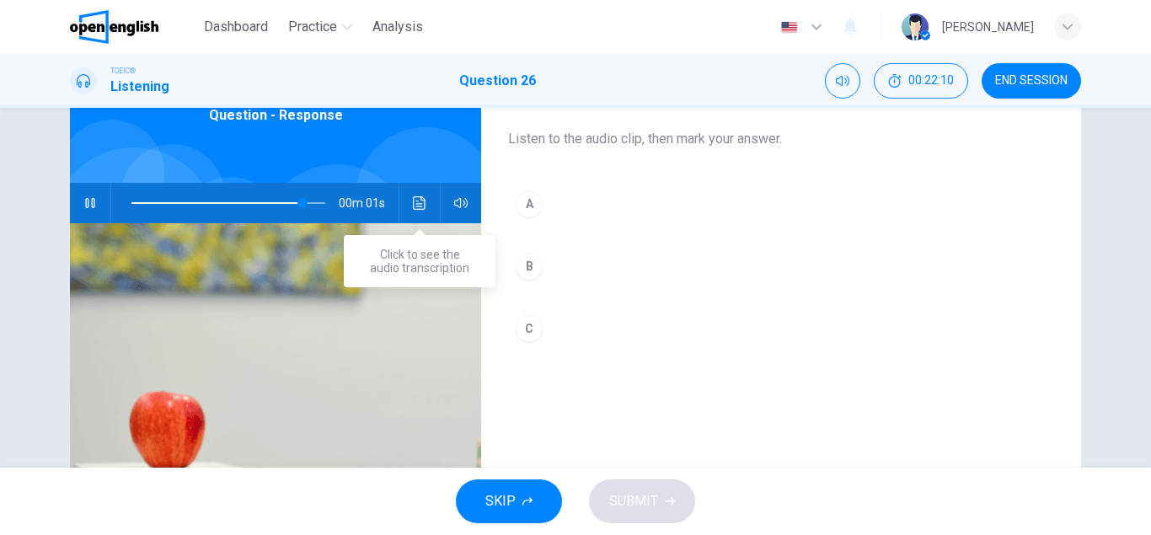
click at [422, 201] on icon "Click to see the audio transcription" at bounding box center [419, 202] width 13 height 13
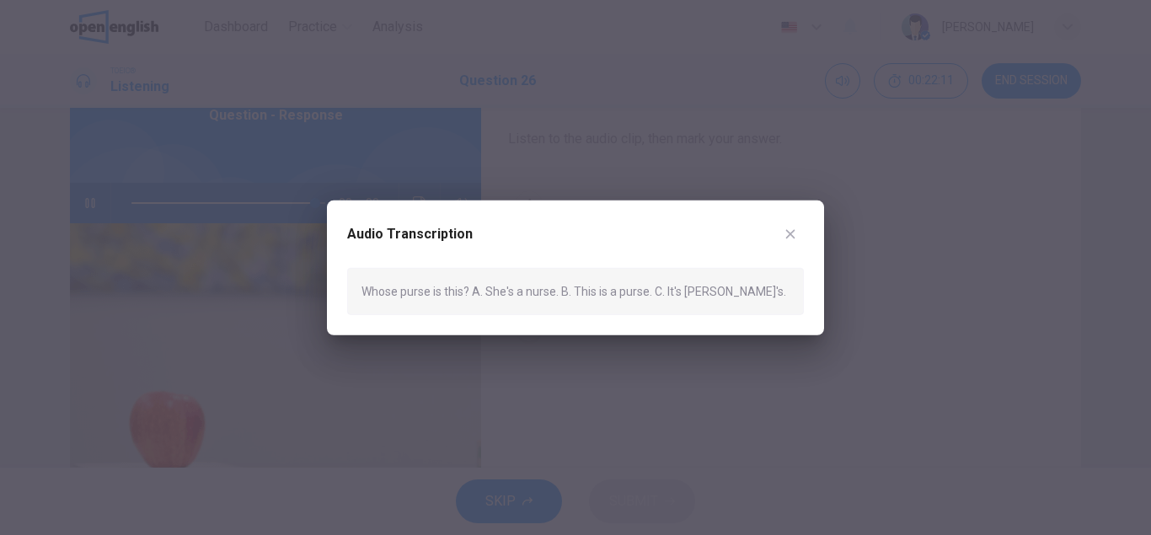
type input "*"
click at [791, 233] on icon "button" at bounding box center [790, 233] width 9 height 9
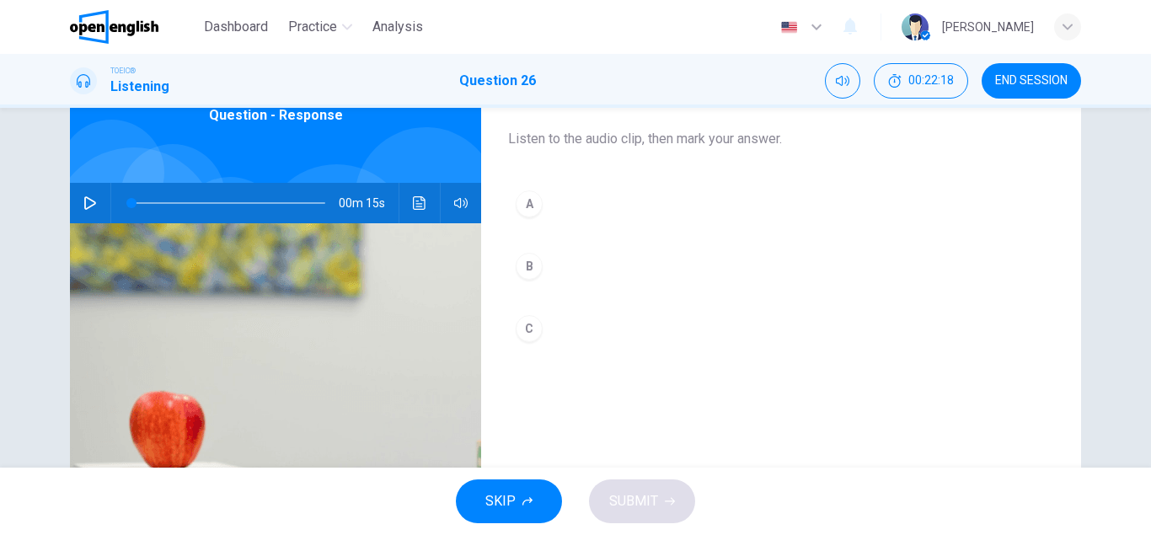
click at [534, 324] on div "C" at bounding box center [529, 328] width 27 height 27
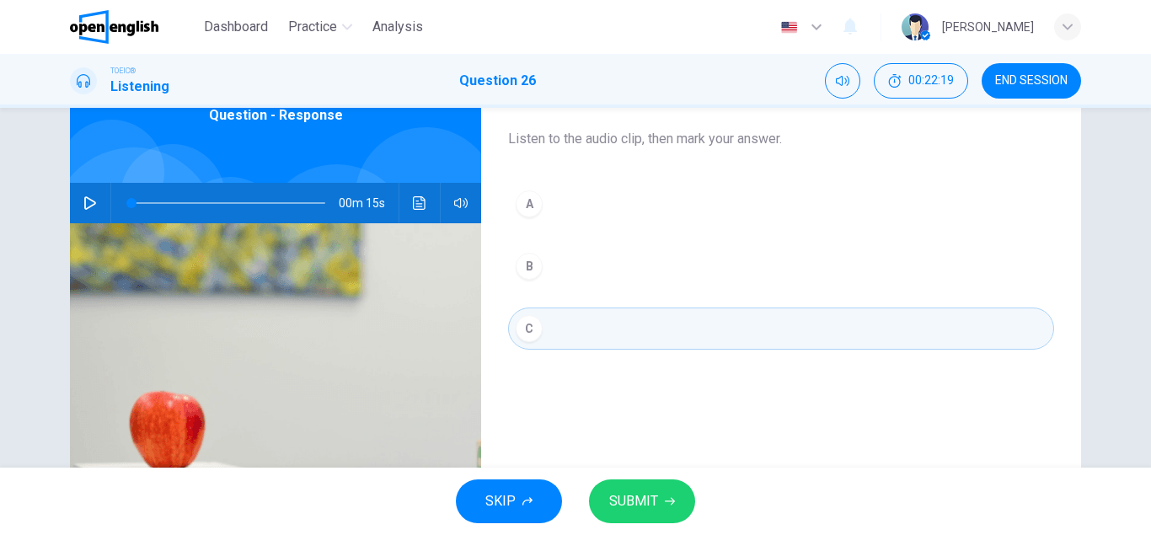
click at [630, 512] on span "SUBMIT" at bounding box center [633, 502] width 49 height 24
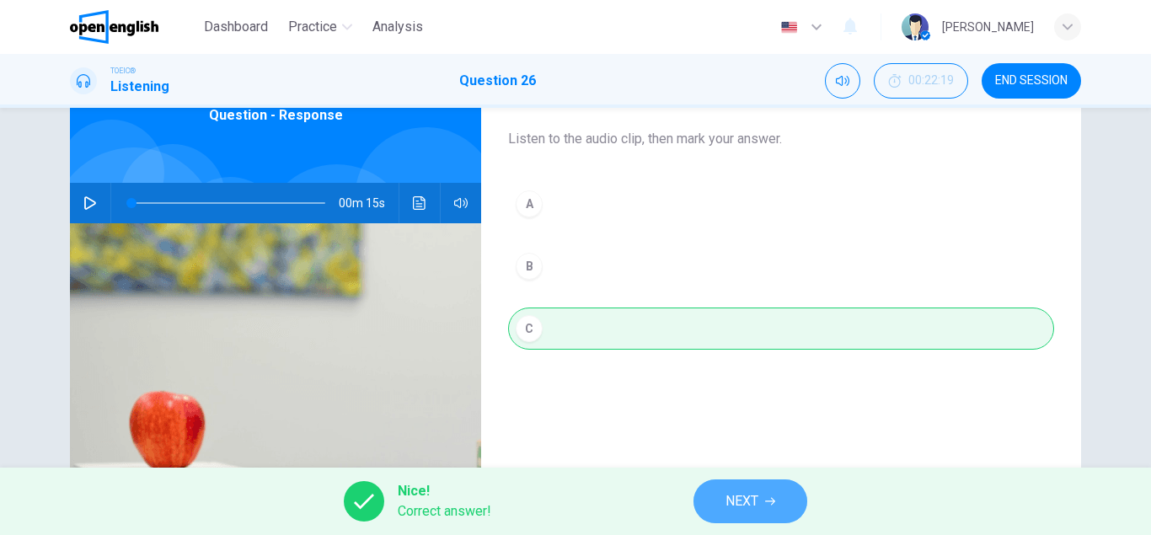
click at [722, 490] on button "NEXT" at bounding box center [751, 502] width 114 height 44
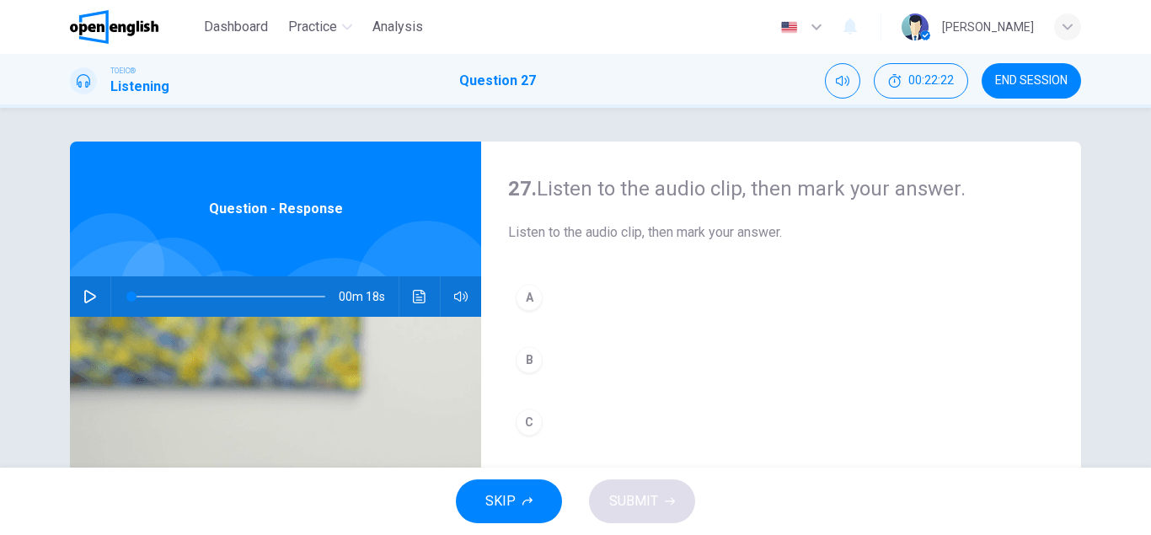
click at [93, 299] on icon "button" at bounding box center [90, 296] width 12 height 13
click at [424, 296] on icon "Click to see the audio transcription" at bounding box center [419, 296] width 13 height 13
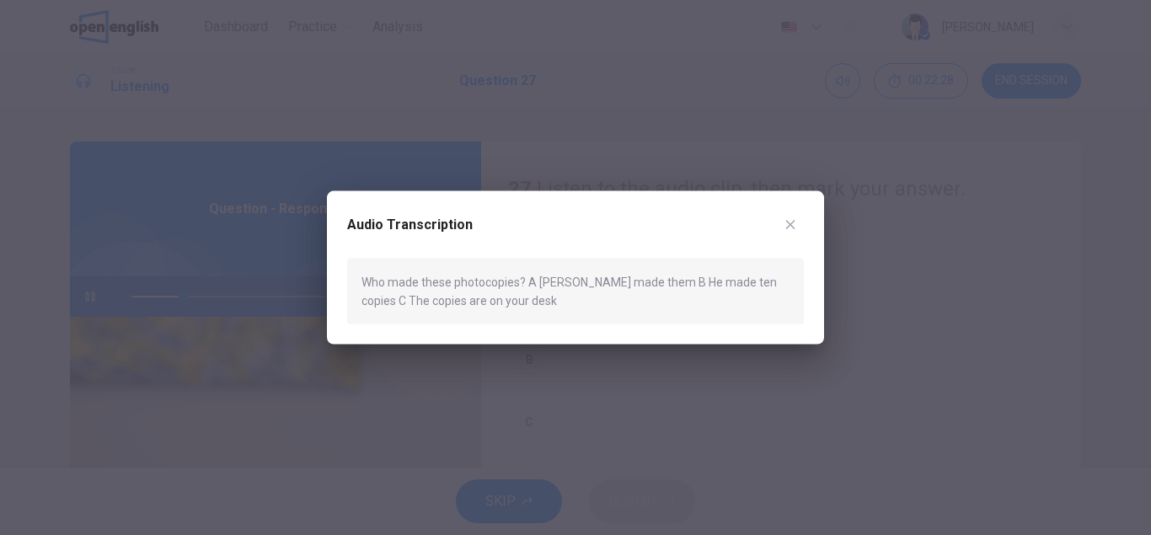
click at [789, 221] on icon "button" at bounding box center [790, 223] width 13 height 13
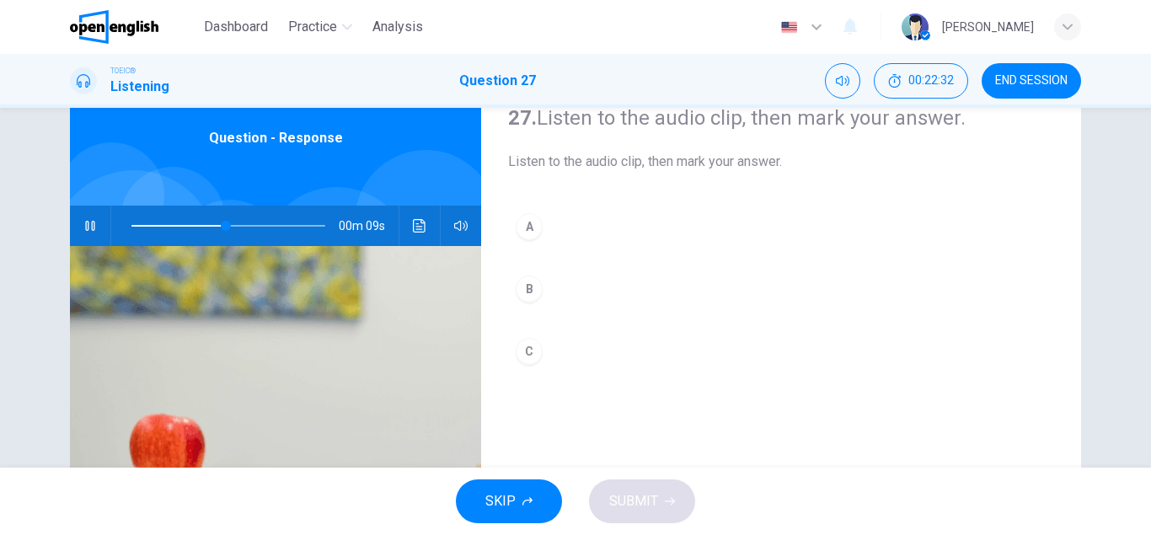
scroll to position [78, 0]
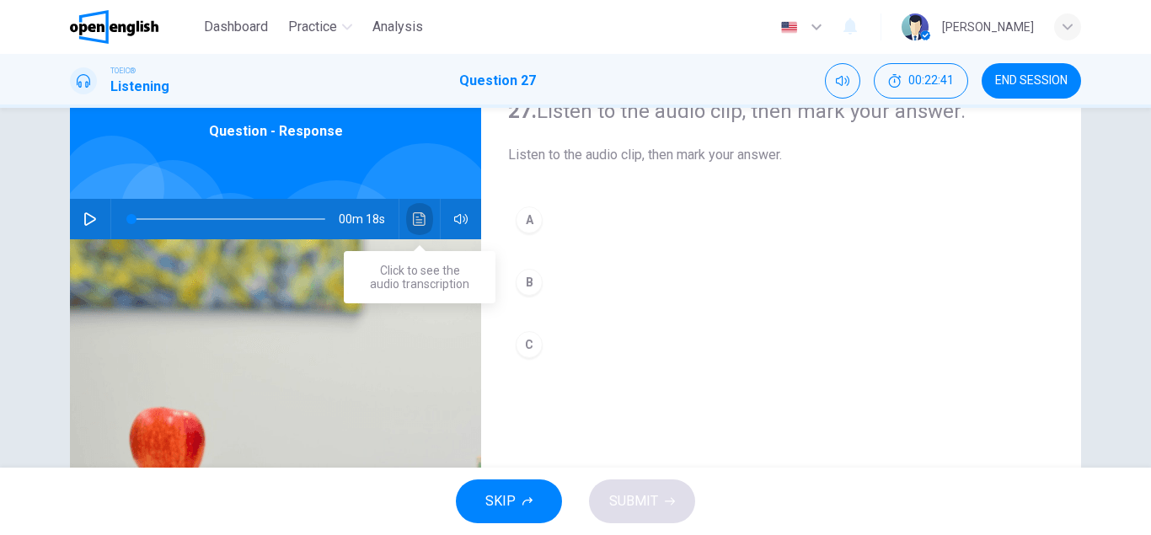
click at [423, 223] on icon "Click to see the audio transcription" at bounding box center [419, 218] width 13 height 13
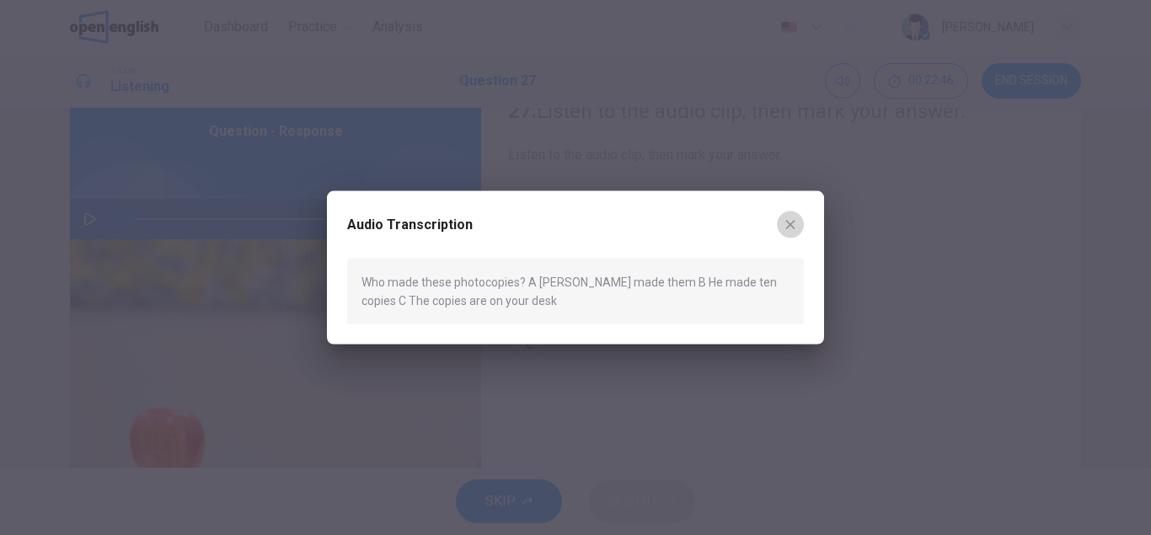
click at [791, 226] on icon "button" at bounding box center [790, 224] width 9 height 9
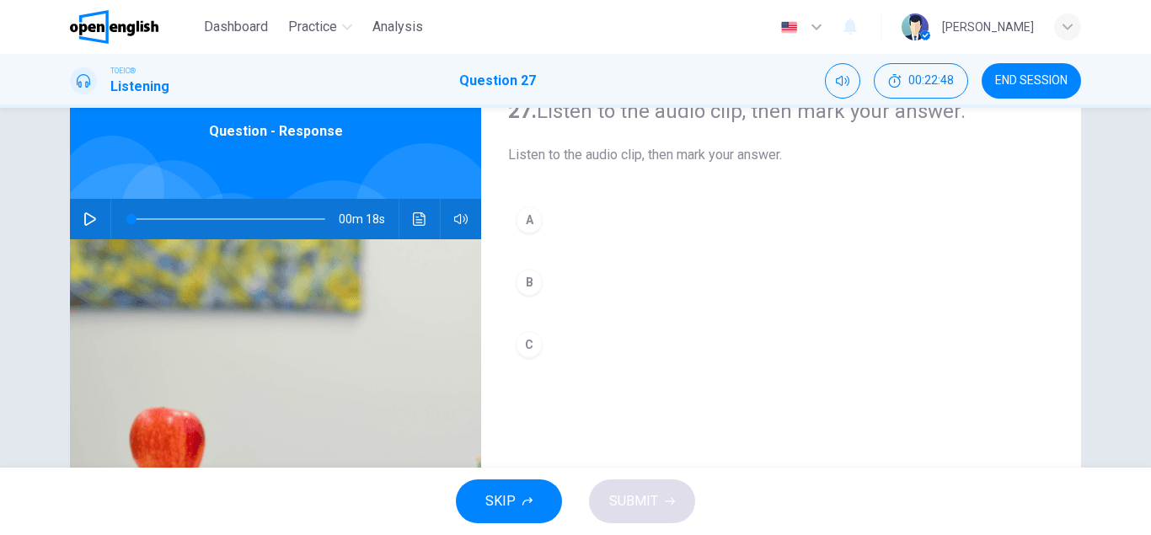
click at [94, 225] on icon "button" at bounding box center [89, 218] width 13 height 13
click at [525, 217] on div "A" at bounding box center [529, 219] width 27 height 27
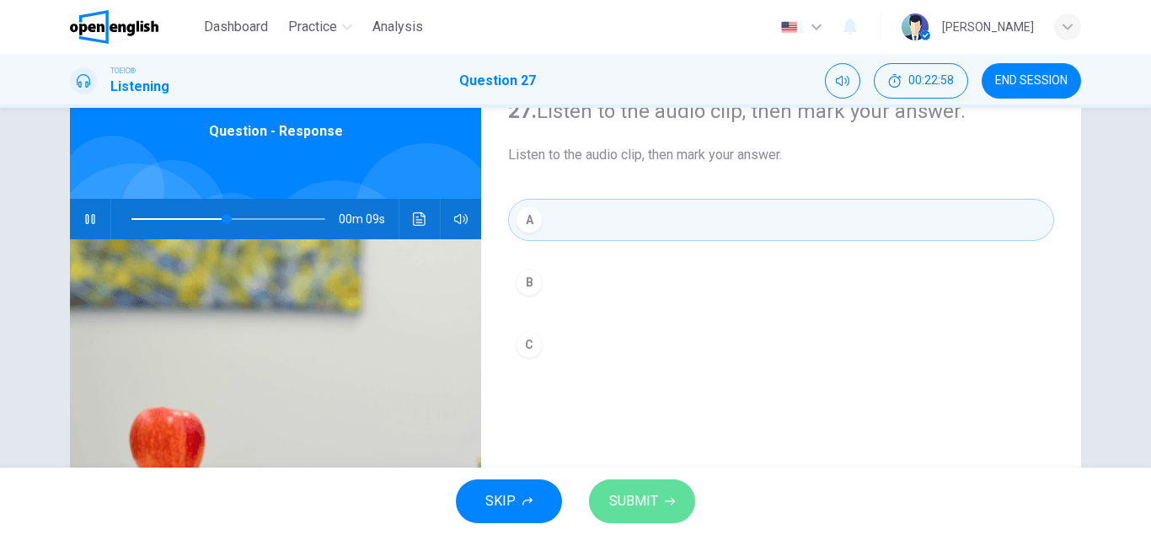
click at [648, 517] on button "SUBMIT" at bounding box center [642, 502] width 106 height 44
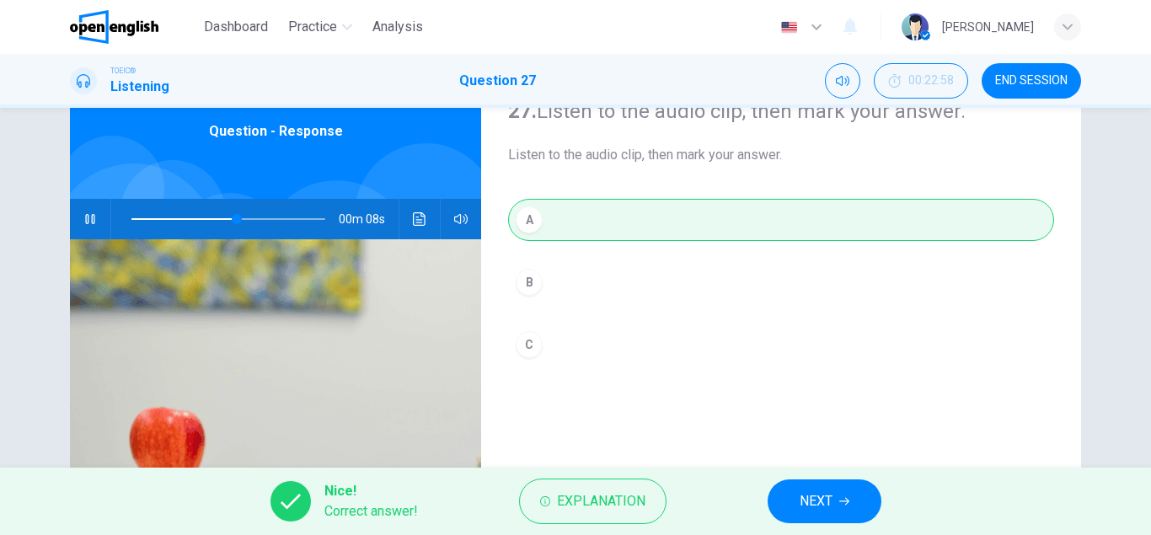
type input "**"
click at [812, 491] on span "NEXT" at bounding box center [816, 502] width 33 height 24
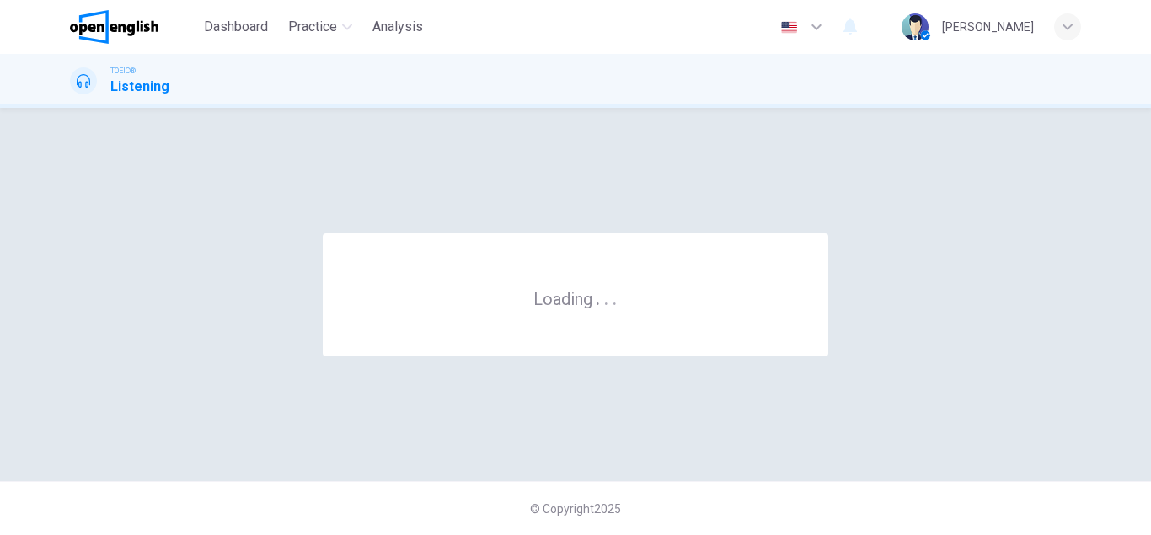
scroll to position [0, 0]
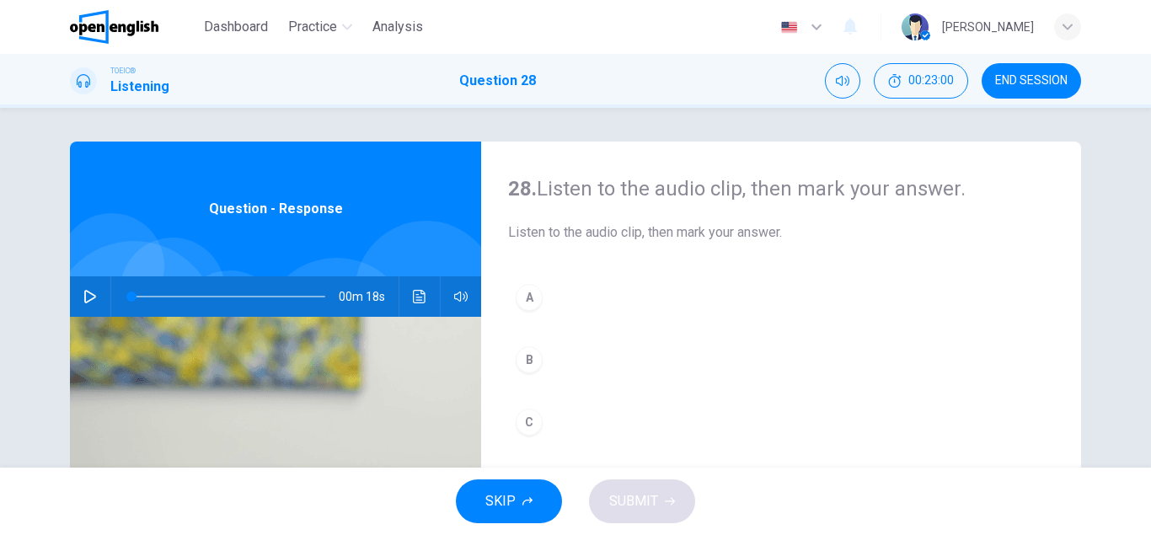
click at [92, 296] on icon "button" at bounding box center [89, 296] width 13 height 13
click at [132, 296] on span at bounding box center [228, 297] width 194 height 24
type input "*"
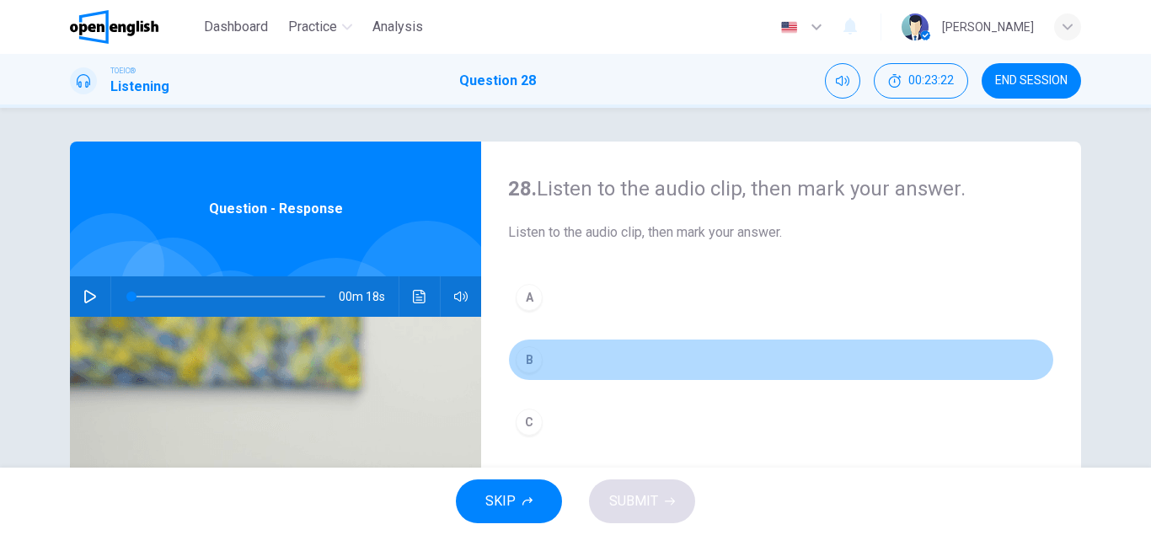
click at [535, 357] on div "B" at bounding box center [529, 359] width 27 height 27
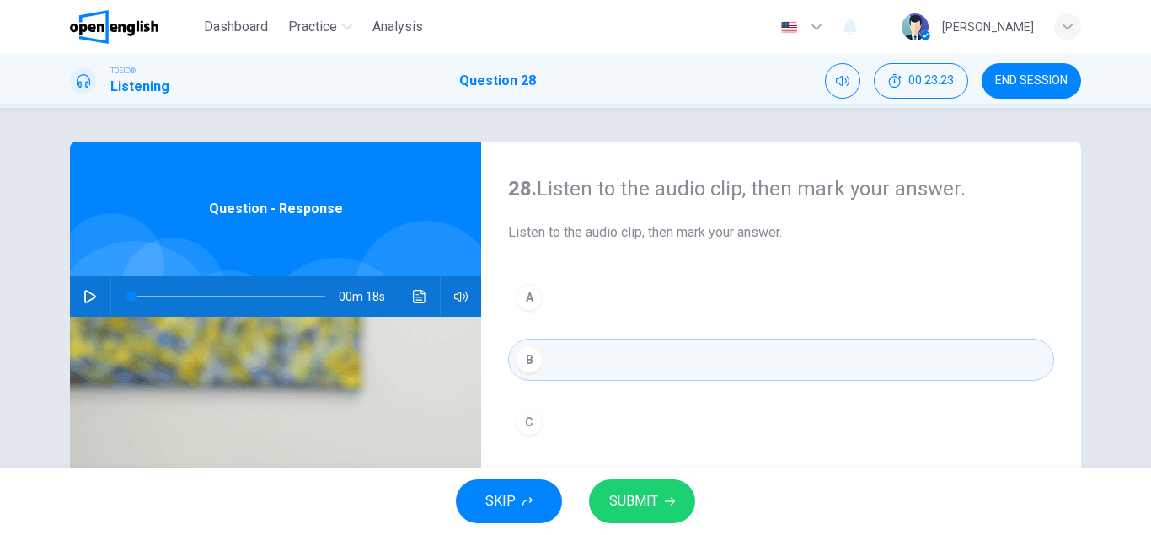
click at [649, 505] on span "SUBMIT" at bounding box center [633, 502] width 49 height 24
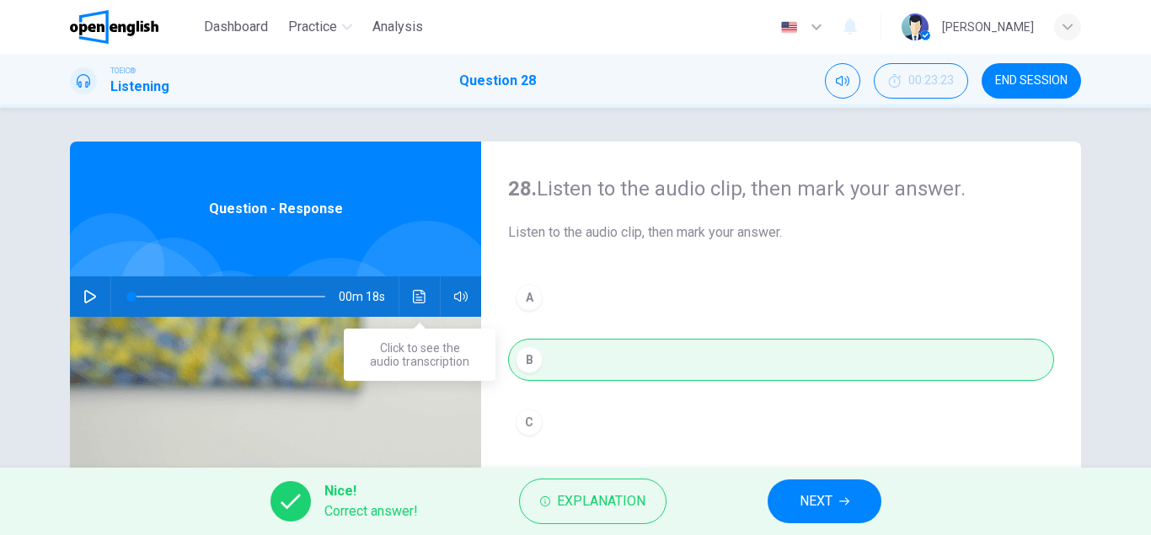
click at [421, 303] on button "Click to see the audio transcription" at bounding box center [419, 296] width 27 height 40
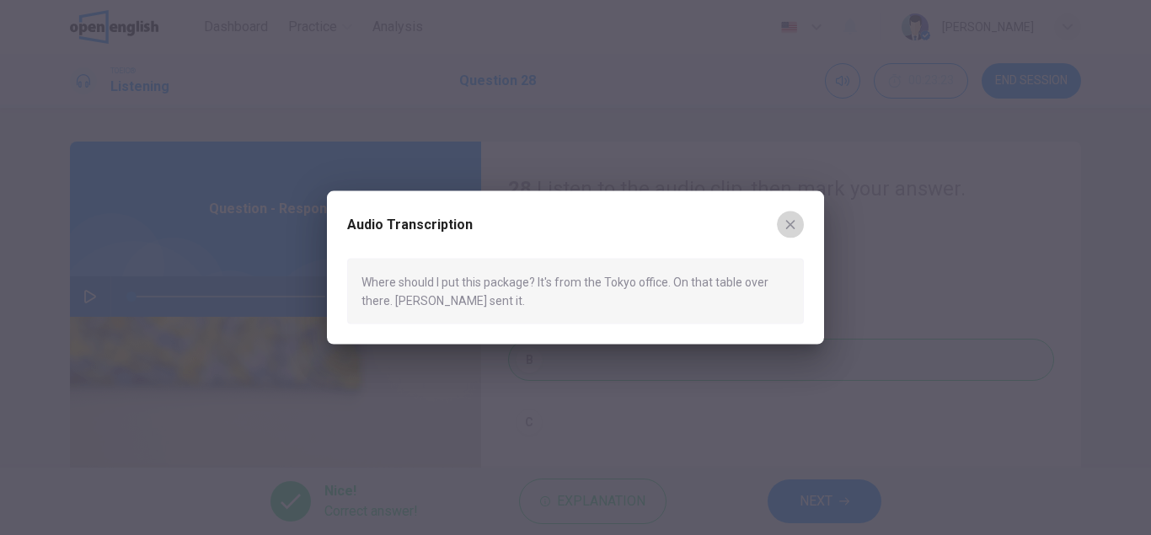
click at [787, 225] on icon "button" at bounding box center [790, 223] width 13 height 13
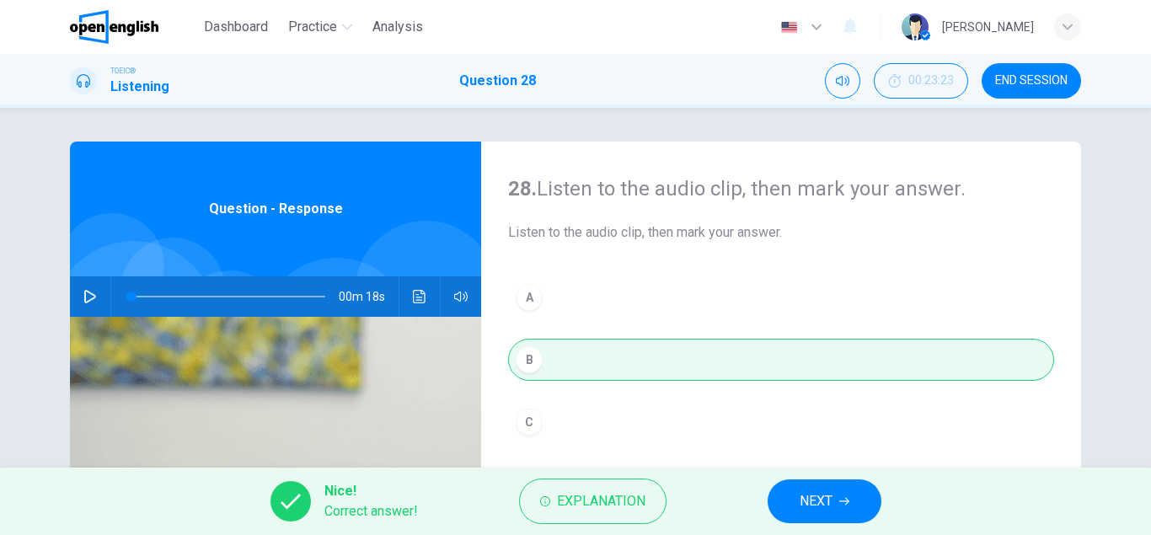
click at [812, 498] on span "NEXT" at bounding box center [816, 502] width 33 height 24
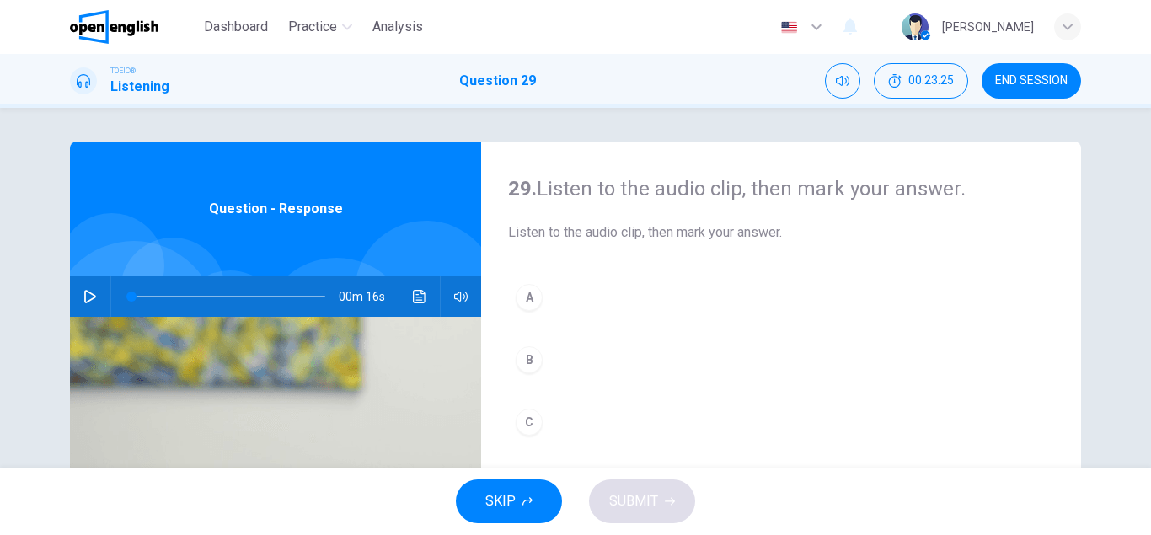
click at [91, 294] on icon "button" at bounding box center [90, 296] width 12 height 13
click at [133, 296] on span at bounding box center [228, 297] width 194 height 24
click at [535, 430] on div "C" at bounding box center [529, 422] width 27 height 27
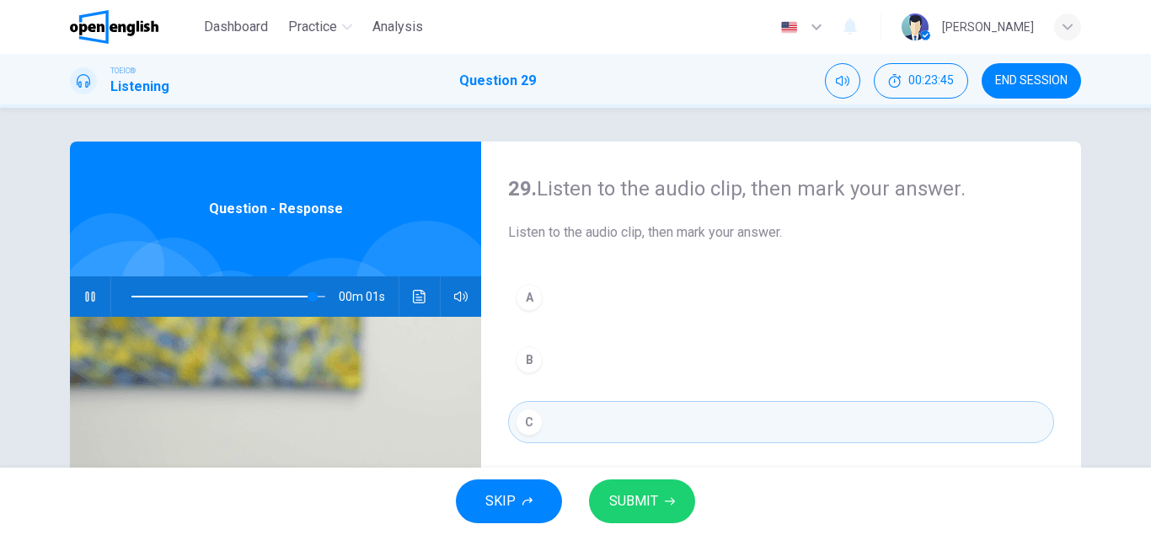
type input "*"
click at [659, 509] on button "SUBMIT" at bounding box center [642, 502] width 106 height 44
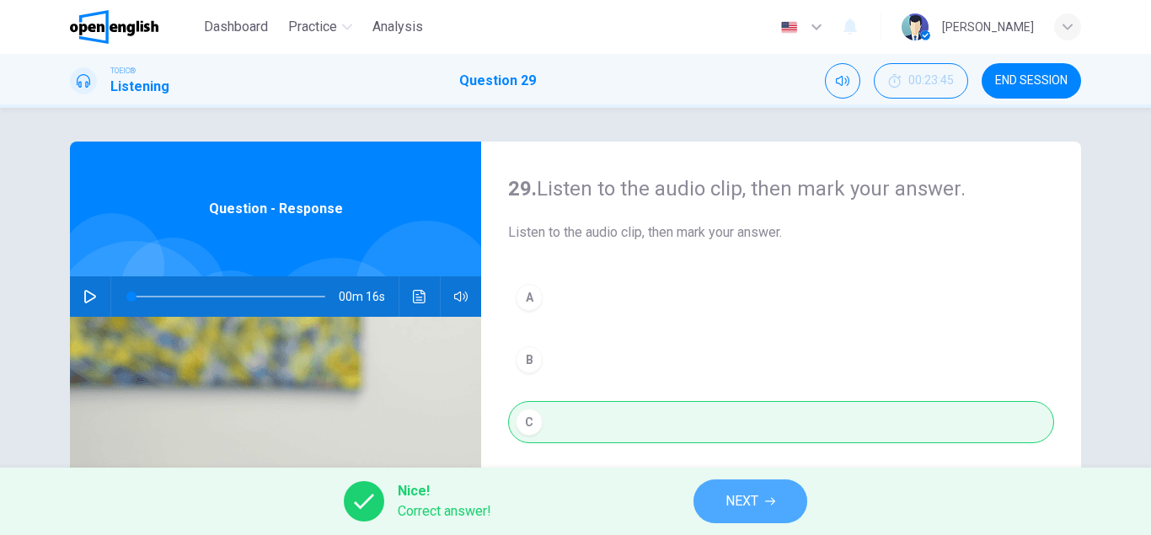
click at [759, 501] on span "NEXT" at bounding box center [742, 502] width 33 height 24
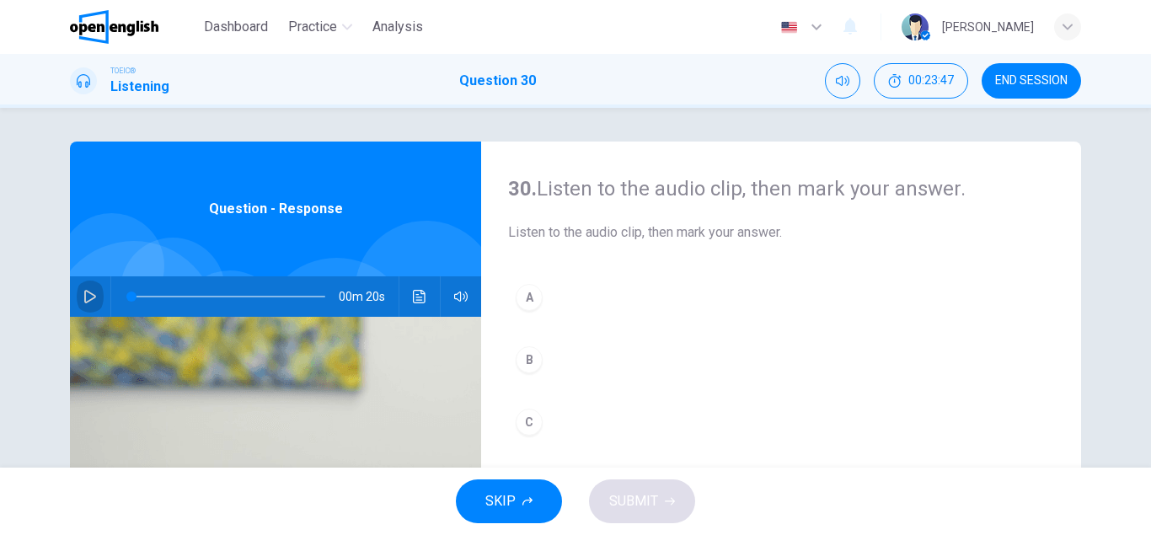
click at [90, 296] on icon "button" at bounding box center [89, 296] width 13 height 13
click at [534, 298] on div "A" at bounding box center [529, 297] width 27 height 27
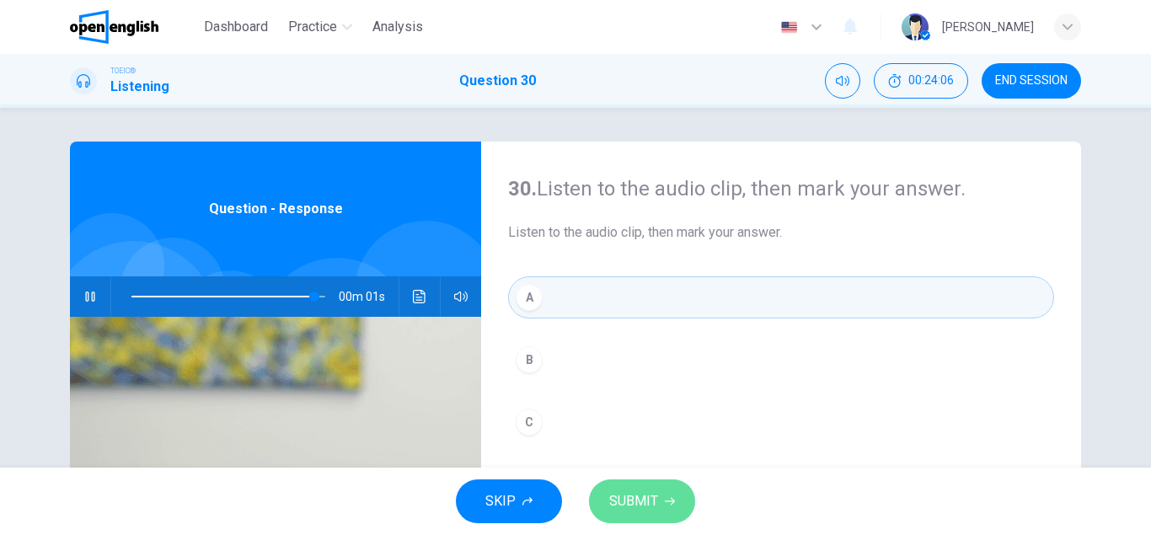
click at [633, 502] on span "SUBMIT" at bounding box center [633, 502] width 49 height 24
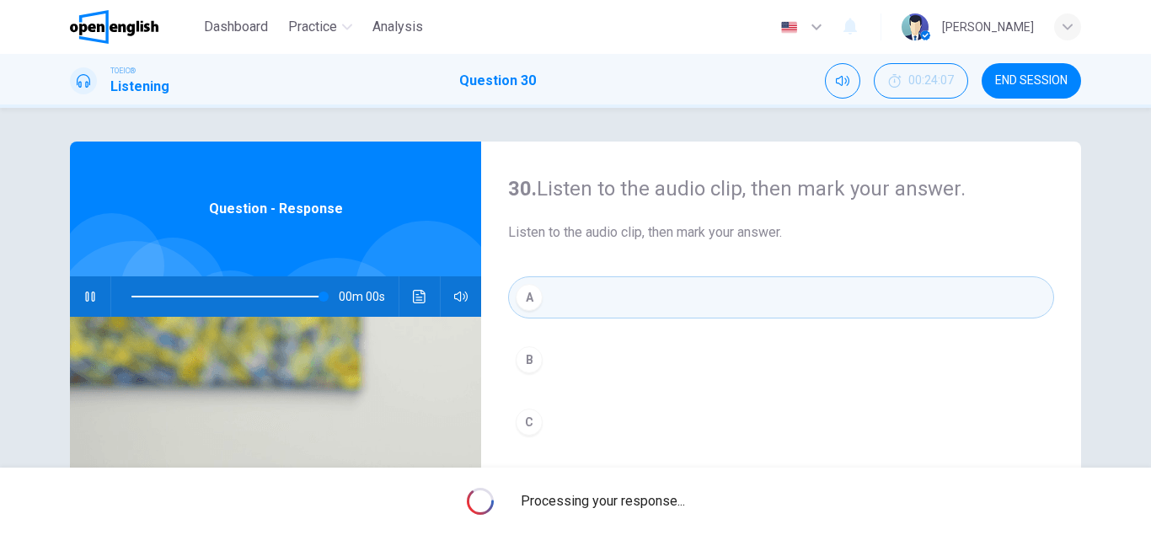
type input "*"
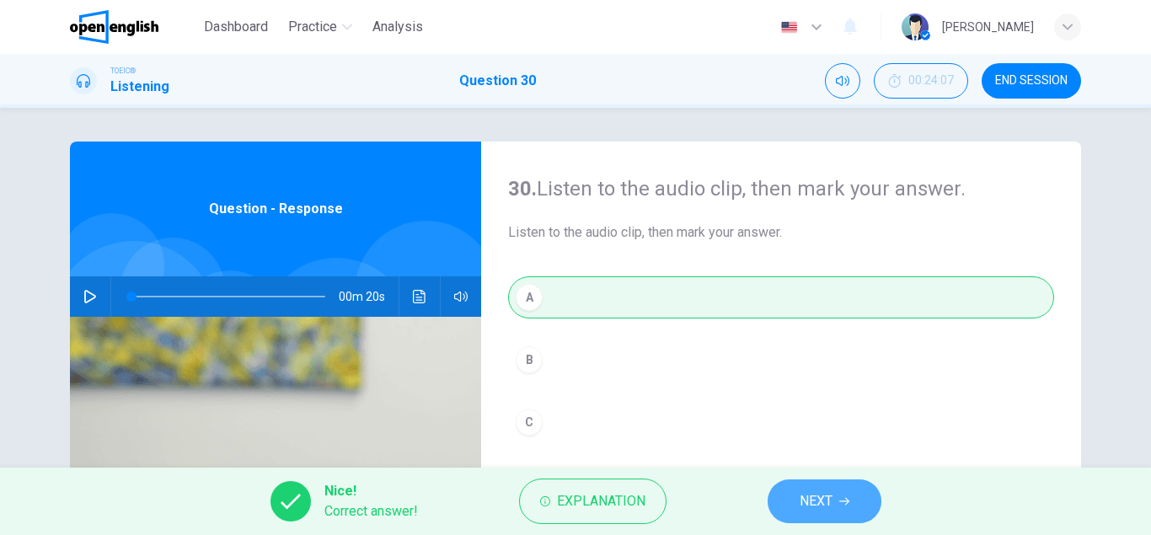
click at [784, 498] on button "NEXT" at bounding box center [825, 502] width 114 height 44
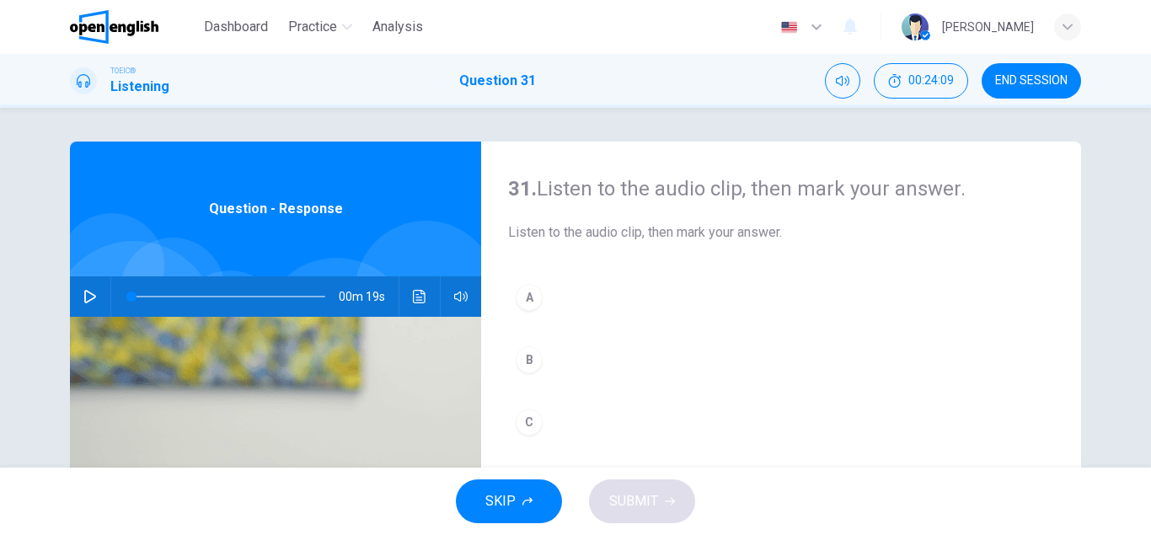
click at [90, 298] on icon "button" at bounding box center [89, 296] width 13 height 13
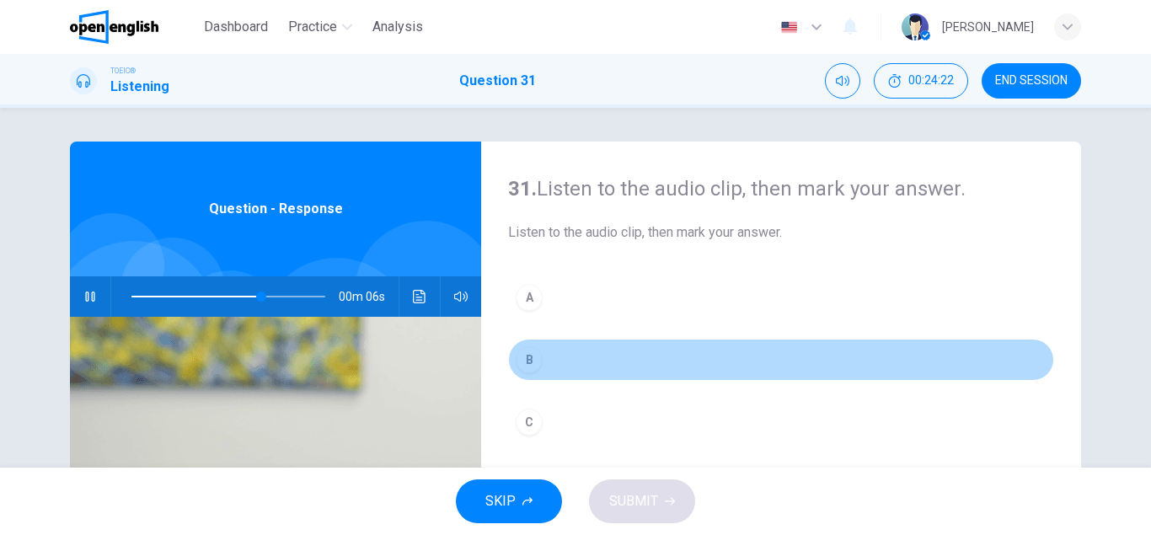
click at [534, 366] on div "B" at bounding box center [529, 359] width 27 height 27
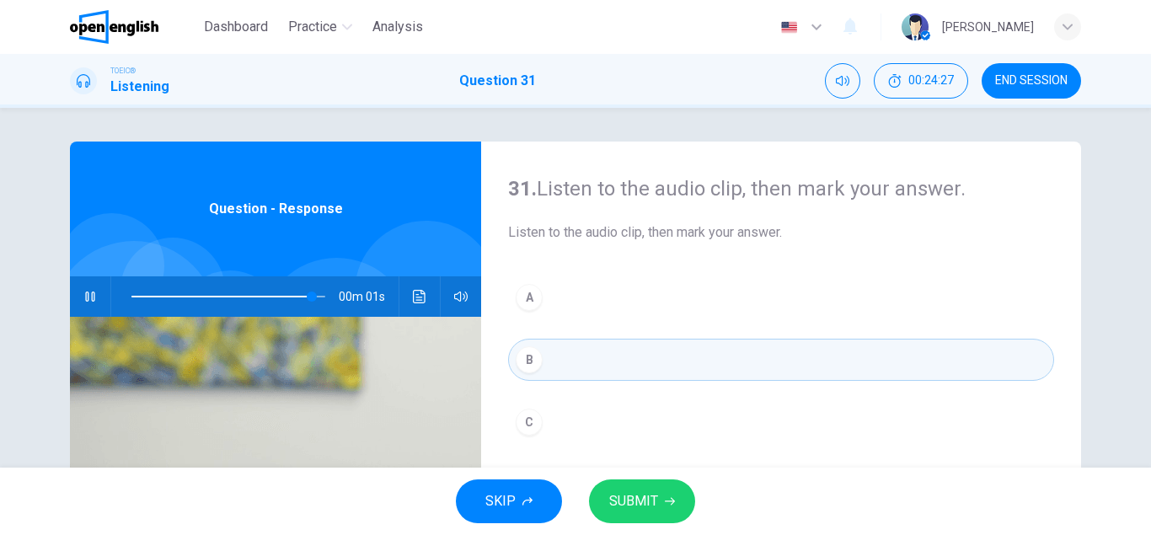
click at [656, 506] on span "SUBMIT" at bounding box center [633, 502] width 49 height 24
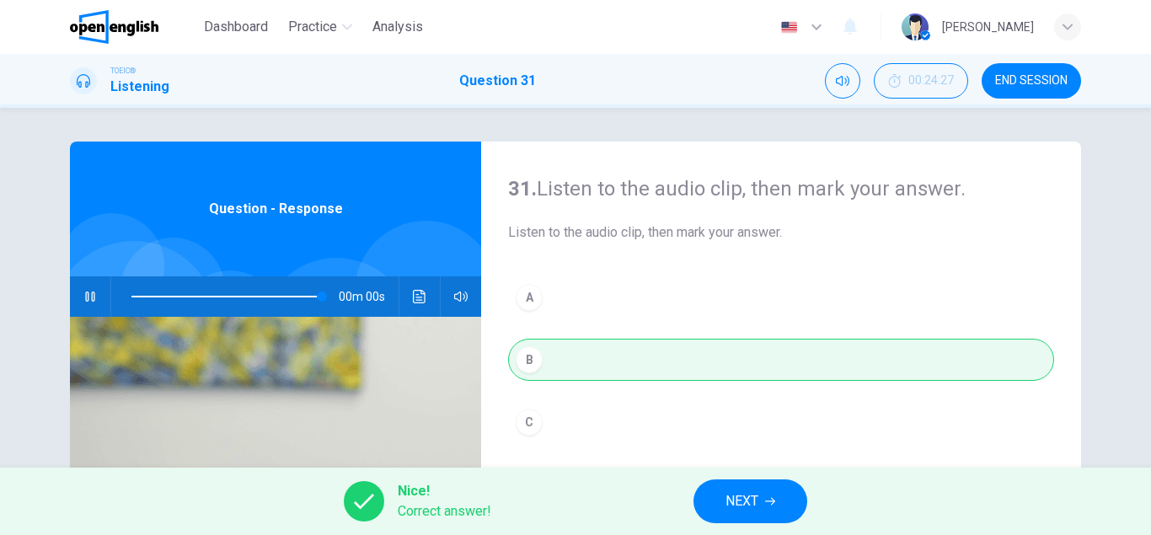
type input "*"
click at [732, 507] on span "NEXT" at bounding box center [742, 502] width 33 height 24
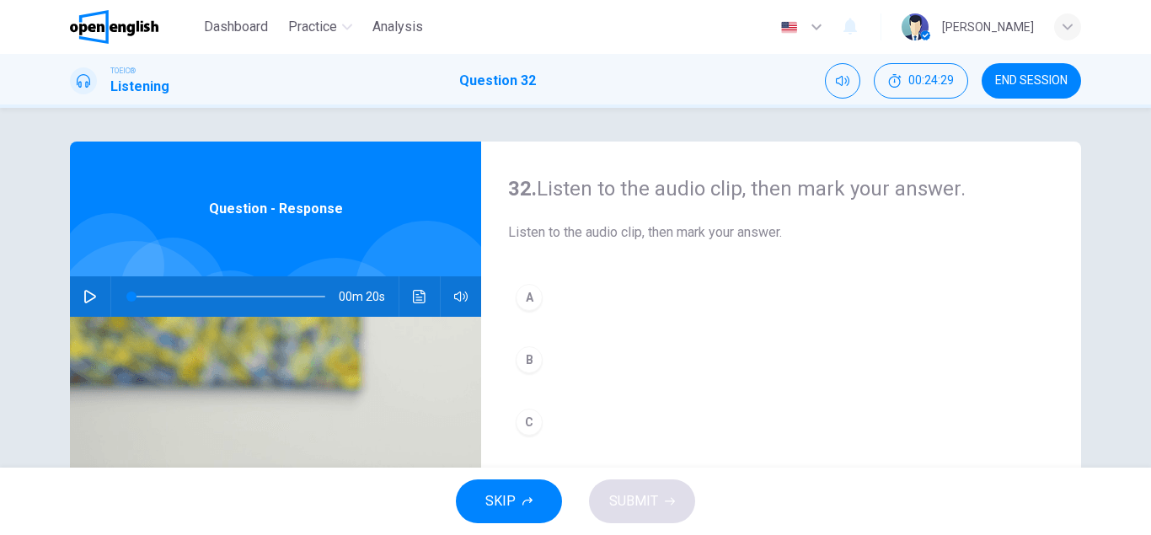
click at [89, 292] on icon "button" at bounding box center [90, 296] width 12 height 13
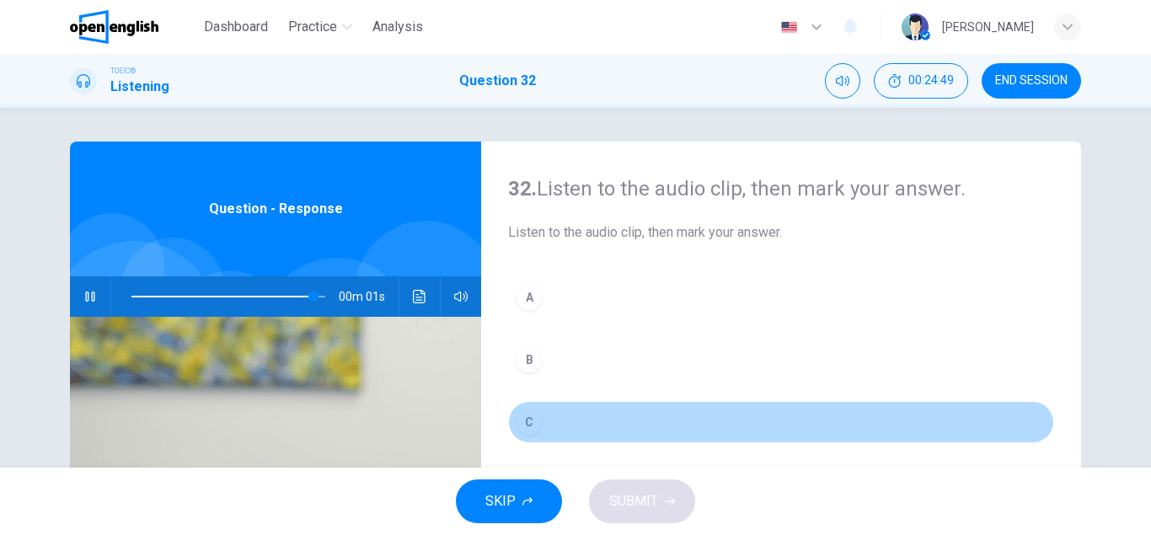
click at [534, 425] on div "C" at bounding box center [529, 422] width 27 height 27
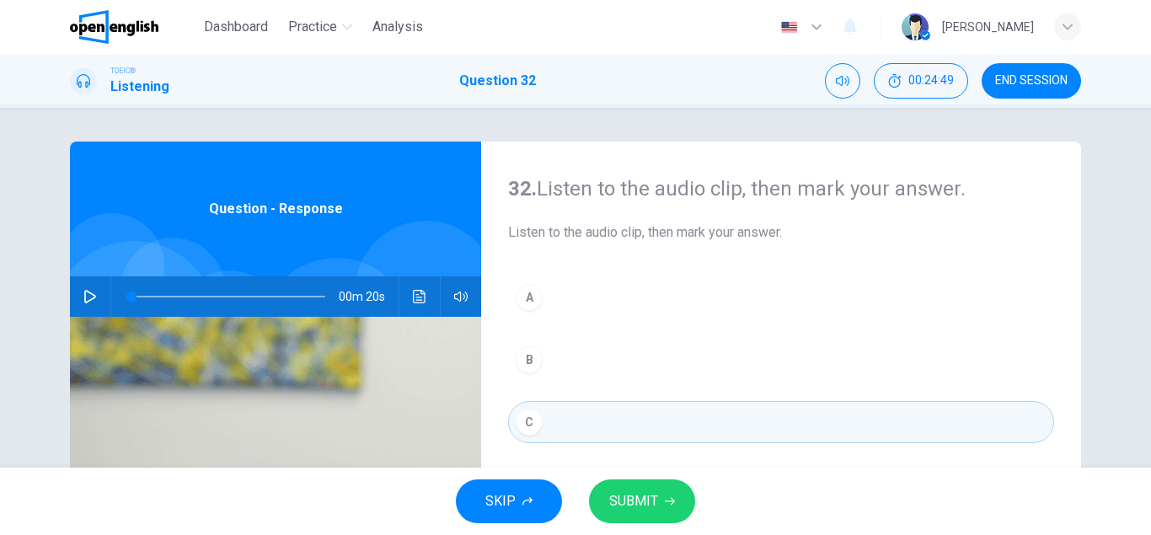
type input "*"
click at [625, 501] on span "SUBMIT" at bounding box center [633, 502] width 49 height 24
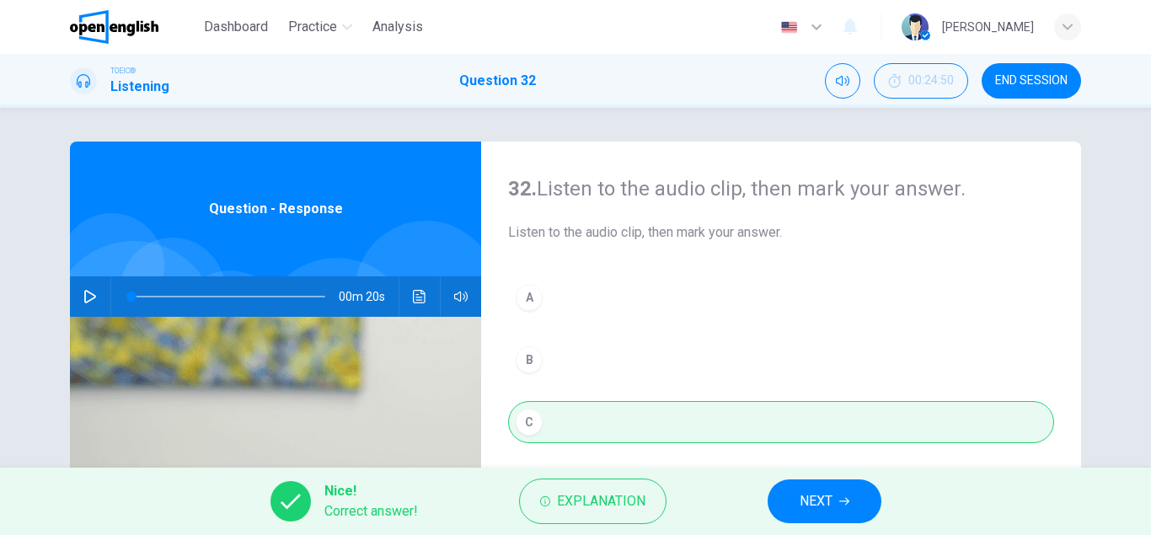
click at [845, 501] on icon "button" at bounding box center [844, 501] width 10 height 10
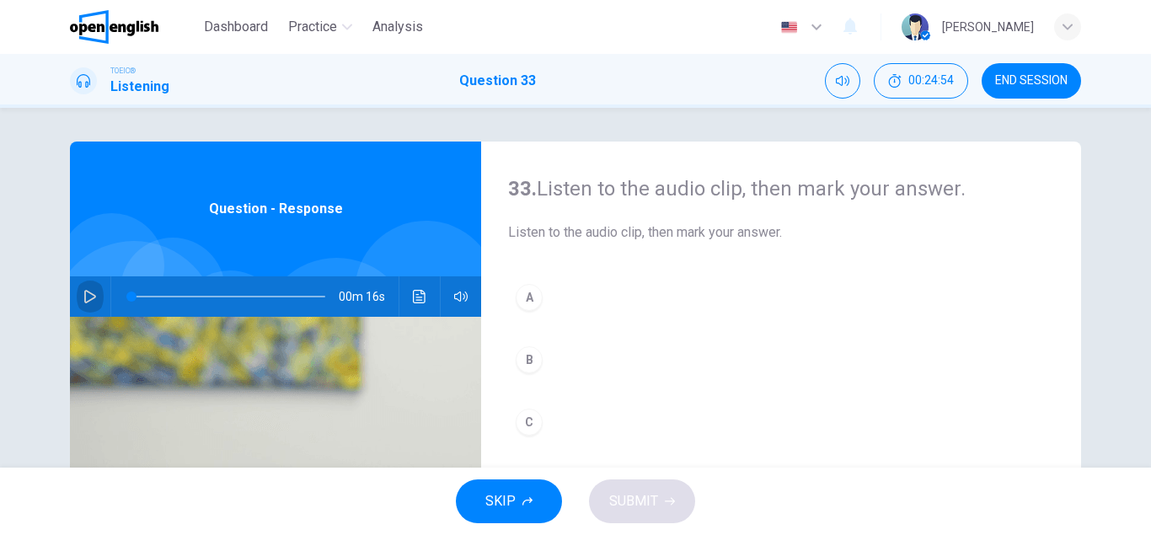
click at [94, 293] on icon "button" at bounding box center [89, 296] width 13 height 13
click at [95, 299] on icon "button" at bounding box center [89, 296] width 13 height 13
click at [133, 296] on span at bounding box center [228, 297] width 194 height 24
click at [92, 302] on icon "button" at bounding box center [89, 296] width 13 height 13
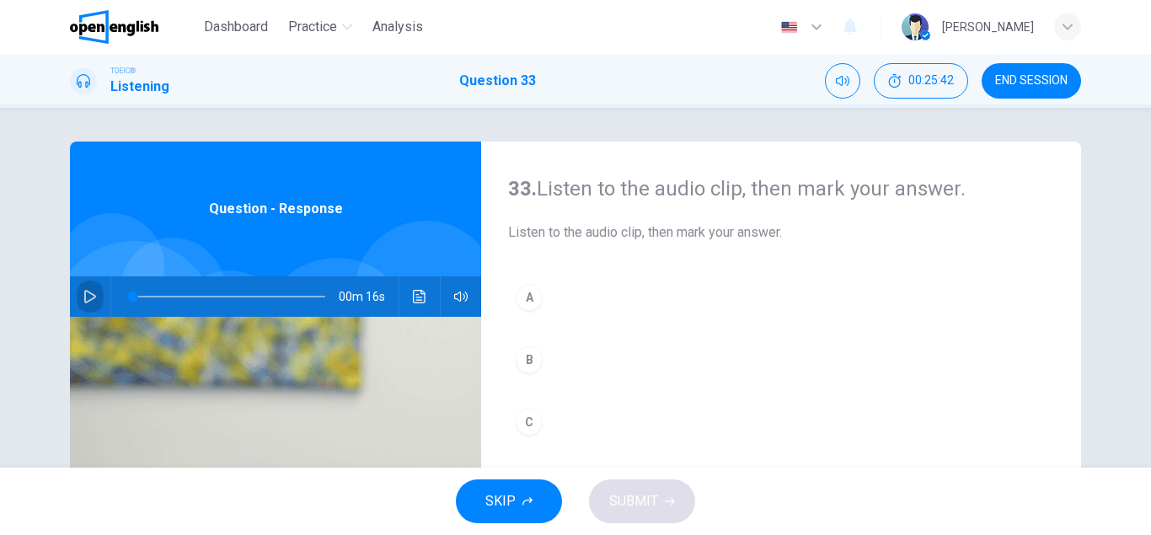
click at [88, 298] on icon "button" at bounding box center [89, 296] width 13 height 13
type input "*"
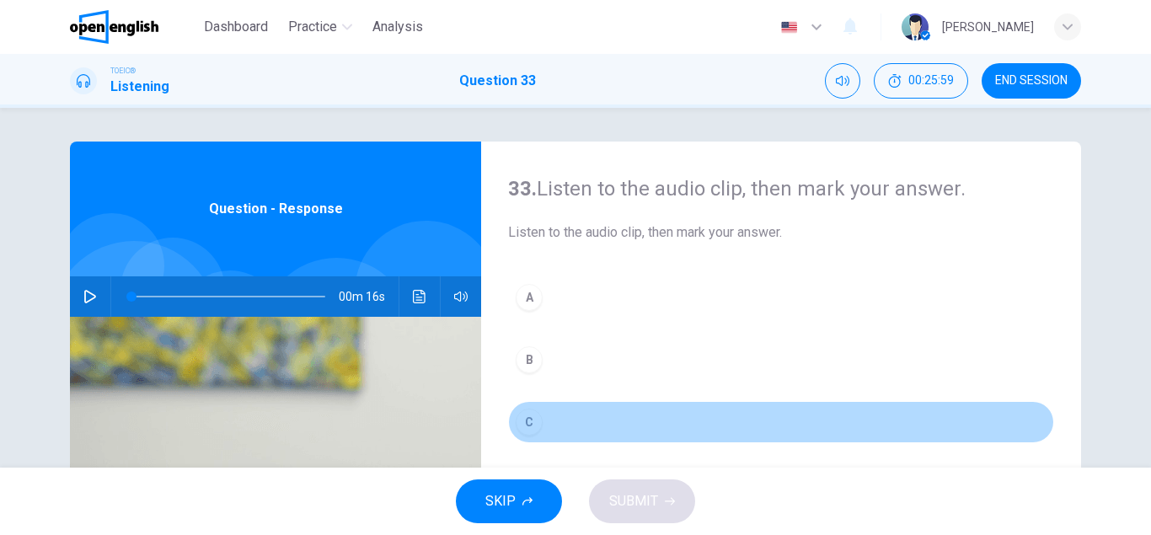
click at [527, 422] on div "C" at bounding box center [529, 422] width 27 height 27
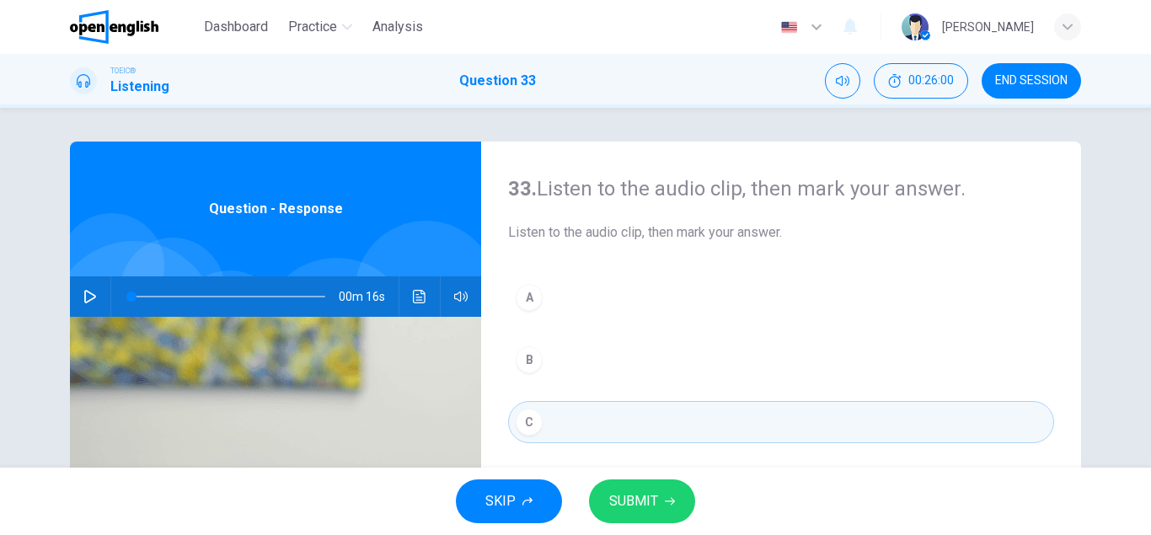
click at [617, 504] on span "SUBMIT" at bounding box center [633, 502] width 49 height 24
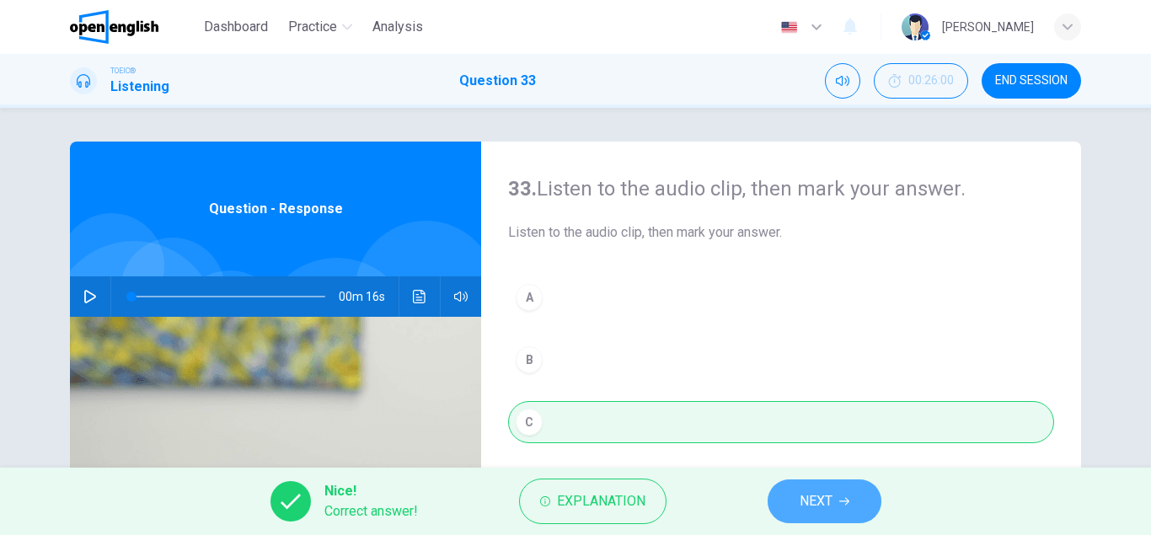
click at [798, 505] on button "NEXT" at bounding box center [825, 502] width 114 height 44
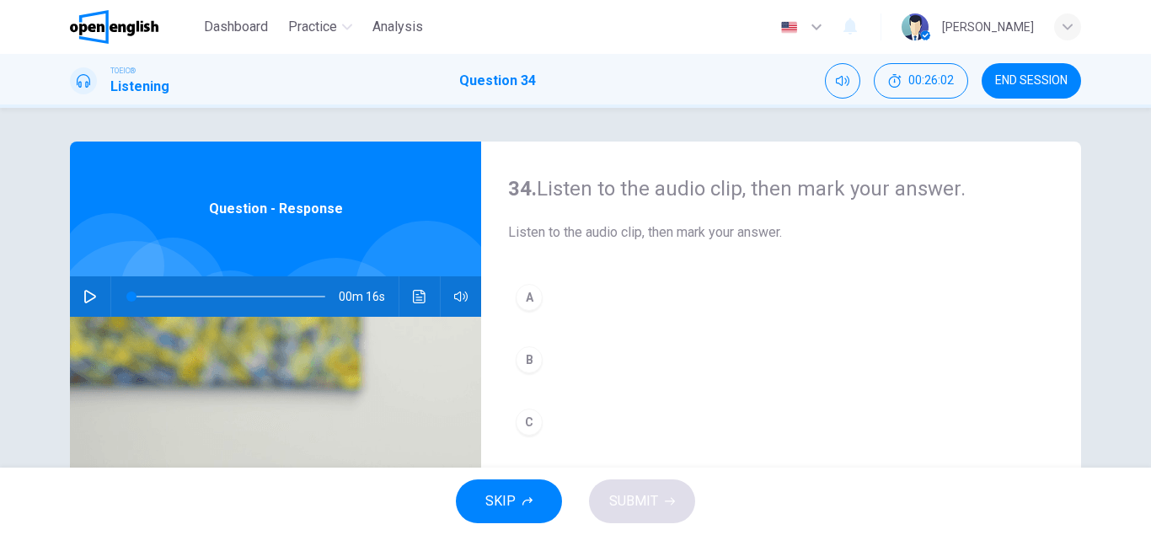
click at [94, 297] on icon "button" at bounding box center [89, 296] width 13 height 13
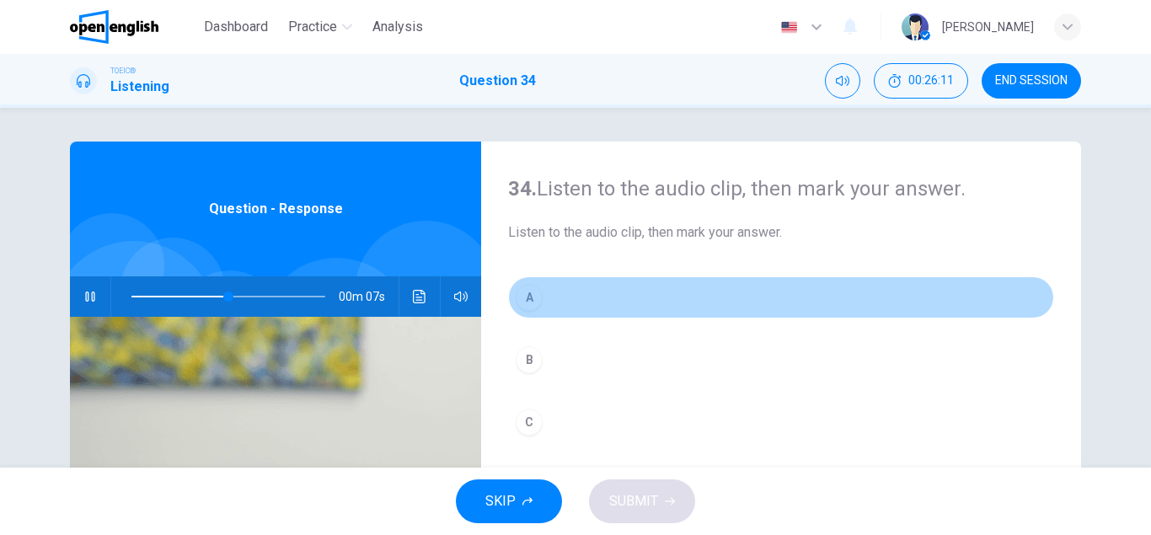
click at [524, 294] on div "A" at bounding box center [529, 297] width 27 height 27
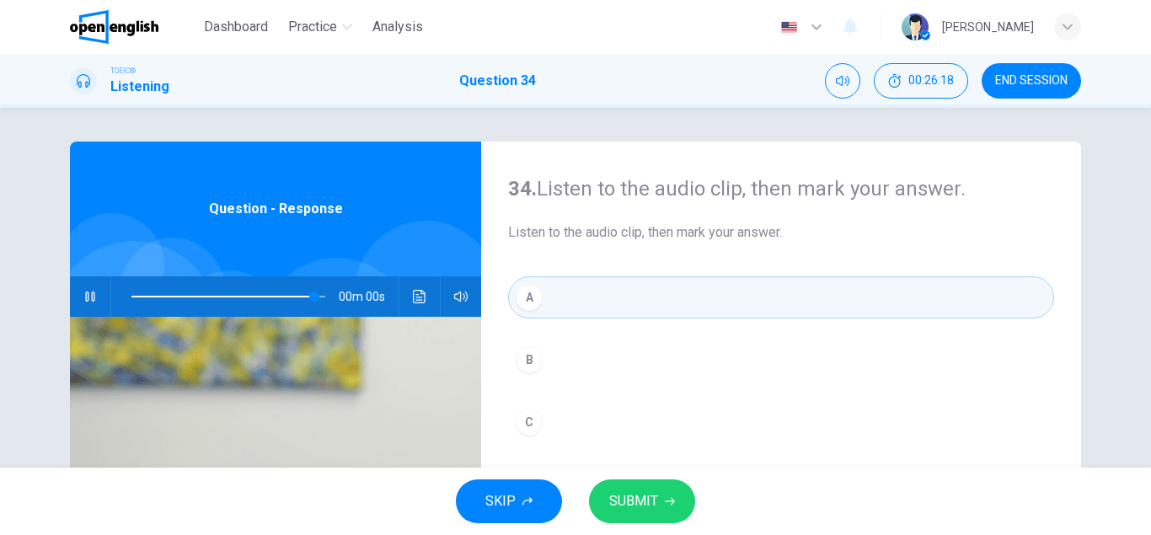
type input "*"
click at [657, 501] on span "SUBMIT" at bounding box center [633, 502] width 49 height 24
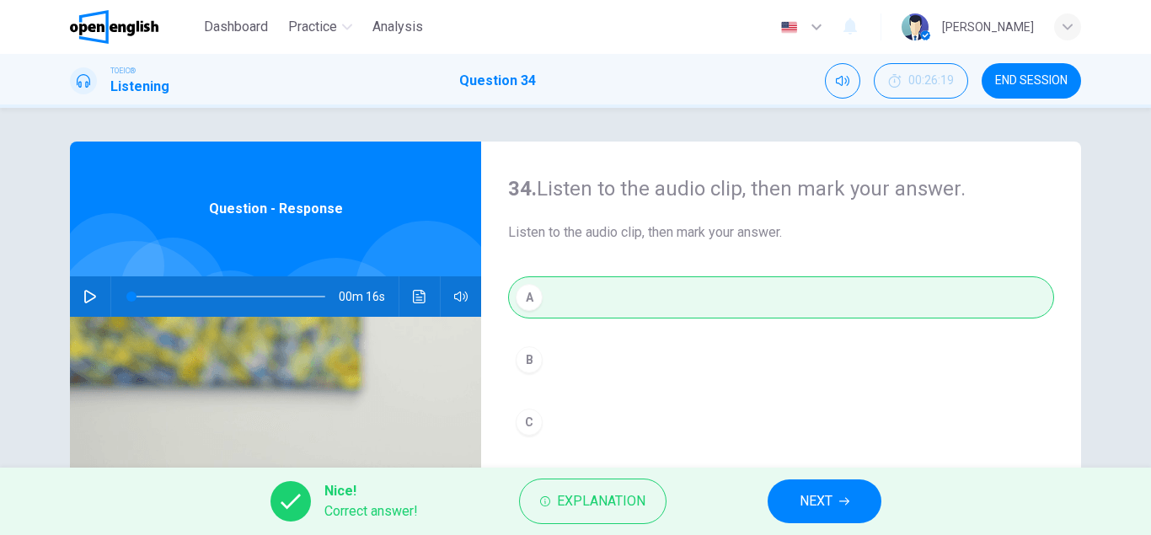
click at [798, 500] on button "NEXT" at bounding box center [825, 502] width 114 height 44
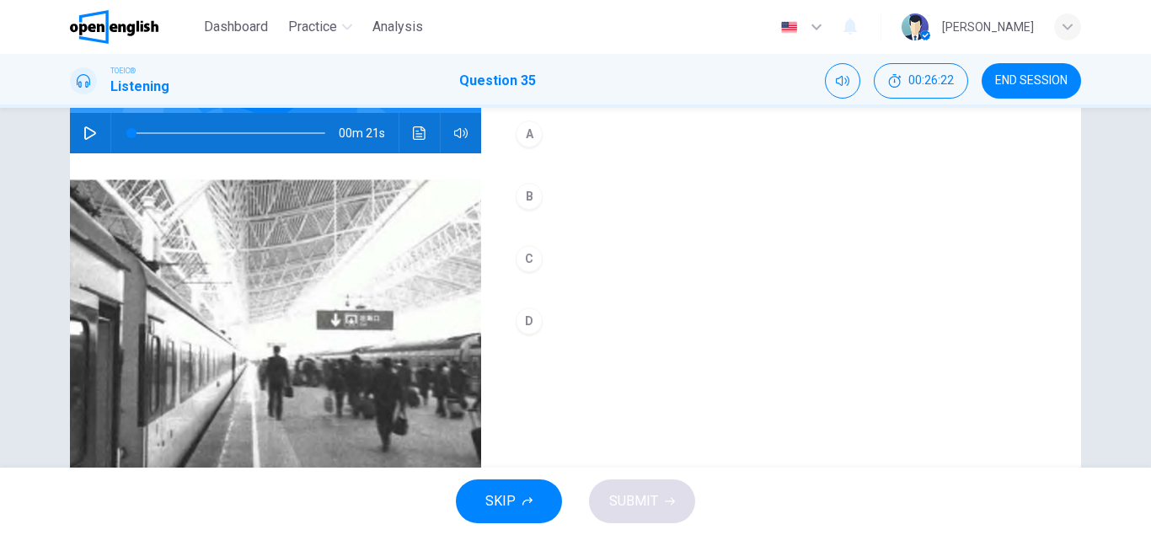
scroll to position [158, 0]
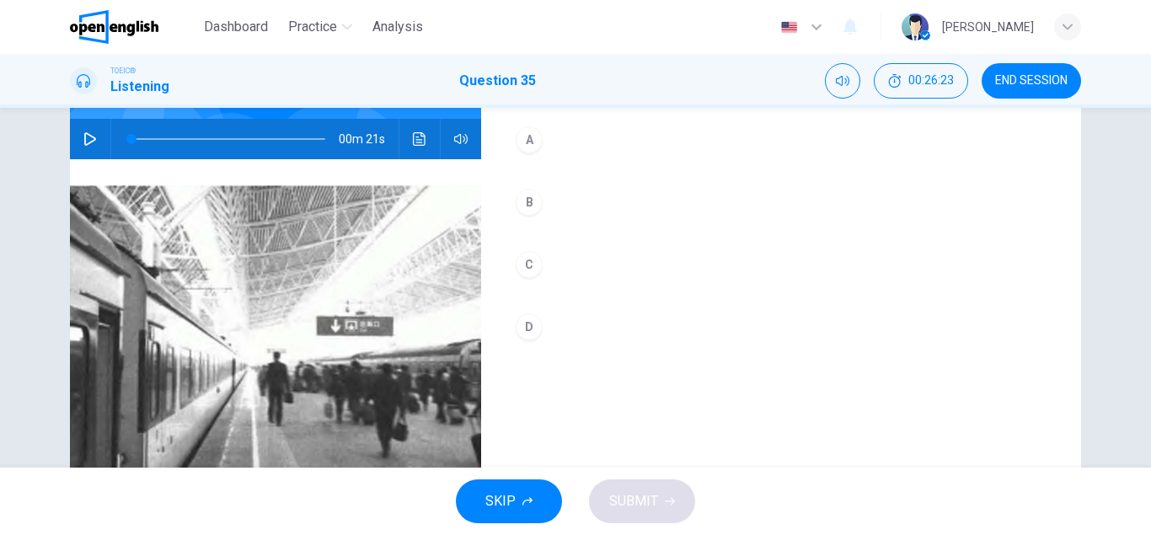
click at [84, 141] on icon "button" at bounding box center [89, 138] width 13 height 13
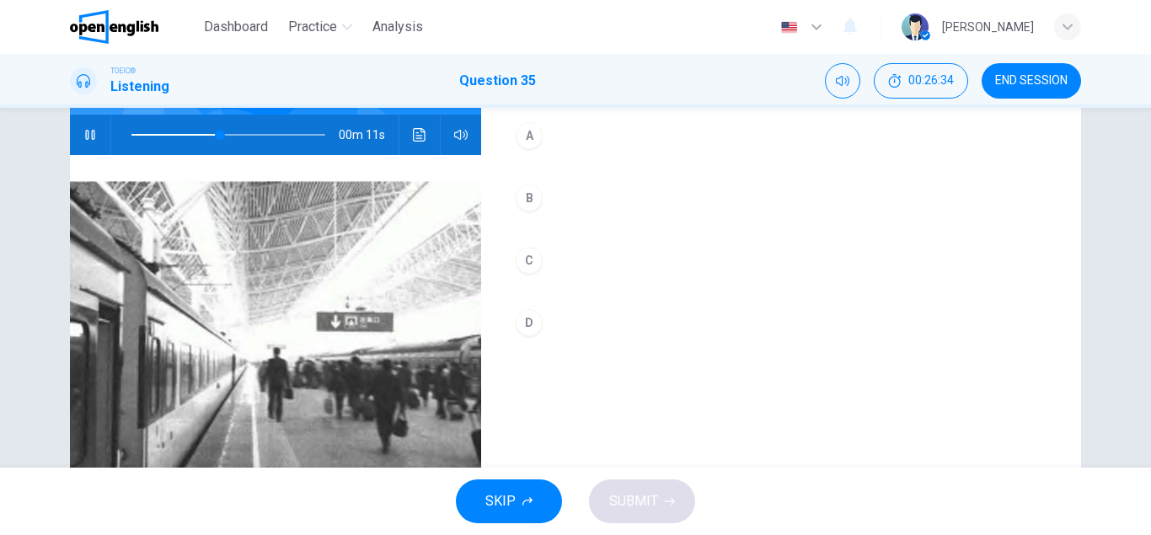
scroll to position [161, 0]
click at [522, 139] on div "A" at bounding box center [529, 136] width 27 height 27
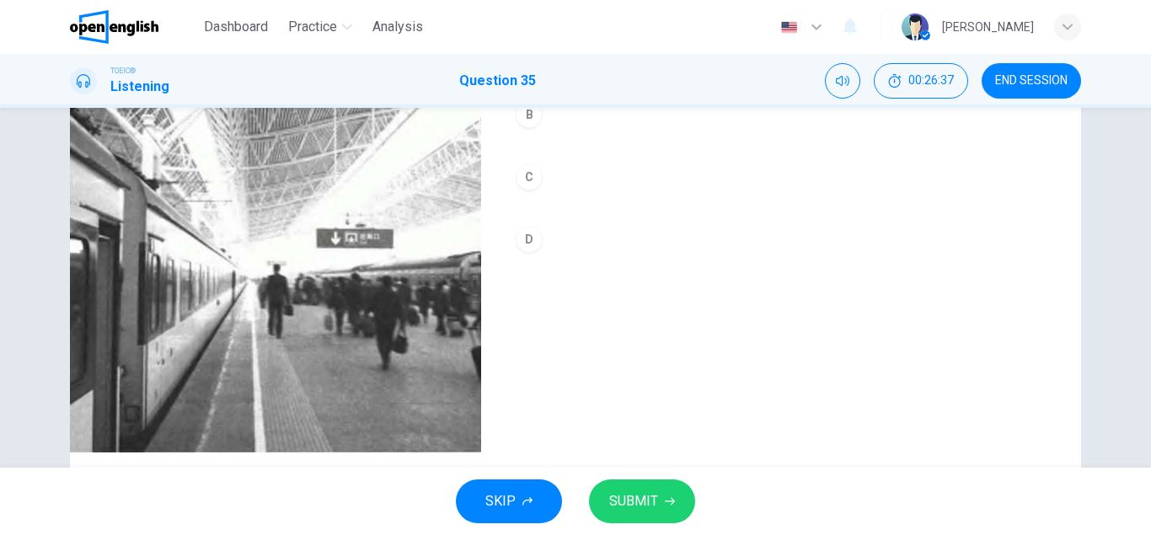
scroll to position [246, 0]
type input "*"
click at [661, 509] on button "SUBMIT" at bounding box center [642, 502] width 106 height 44
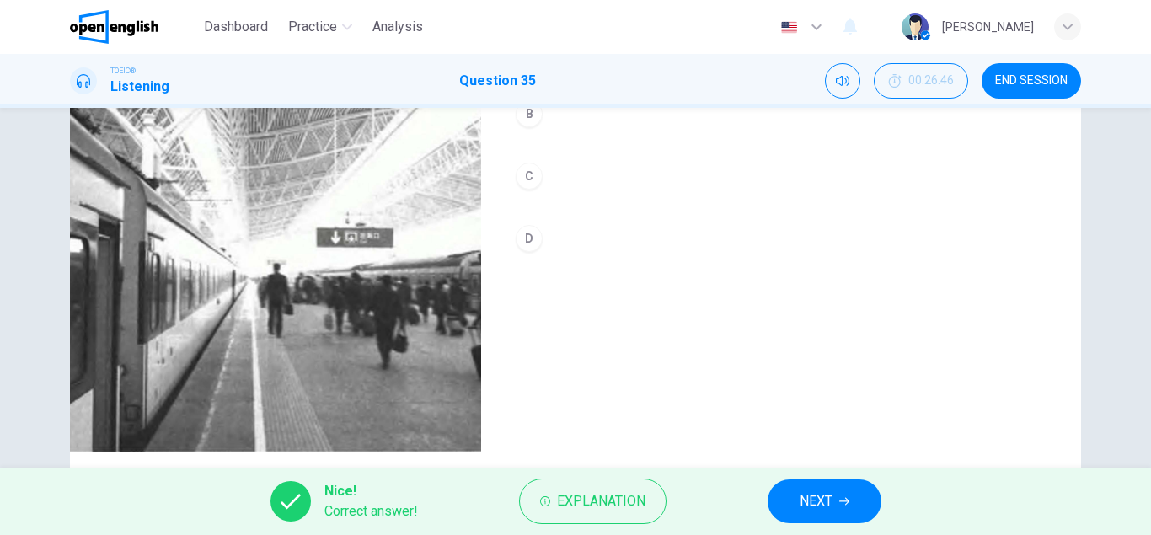
click at [797, 501] on button "NEXT" at bounding box center [825, 502] width 114 height 44
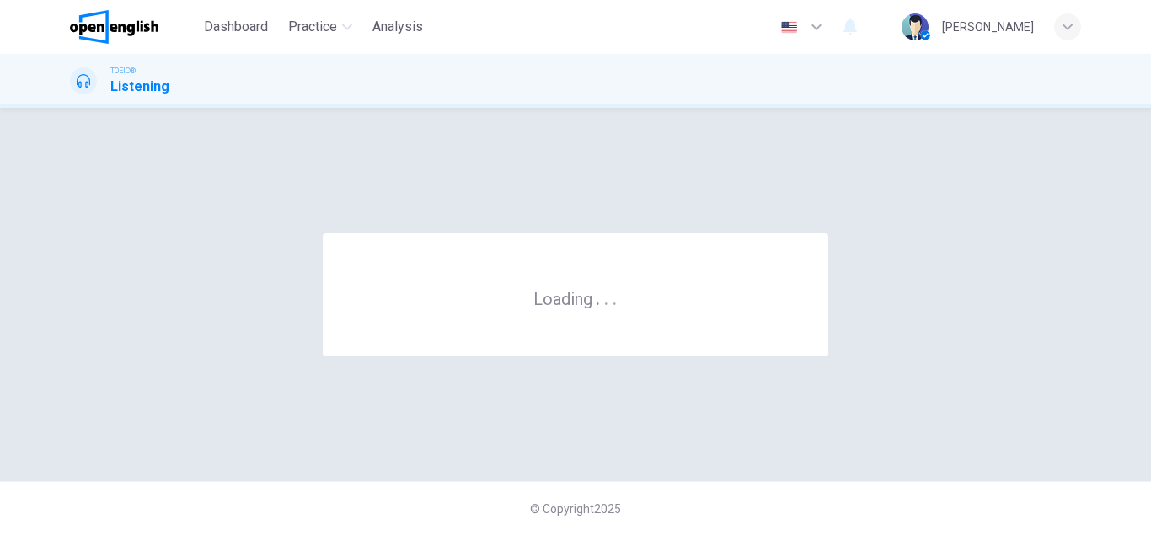
scroll to position [0, 0]
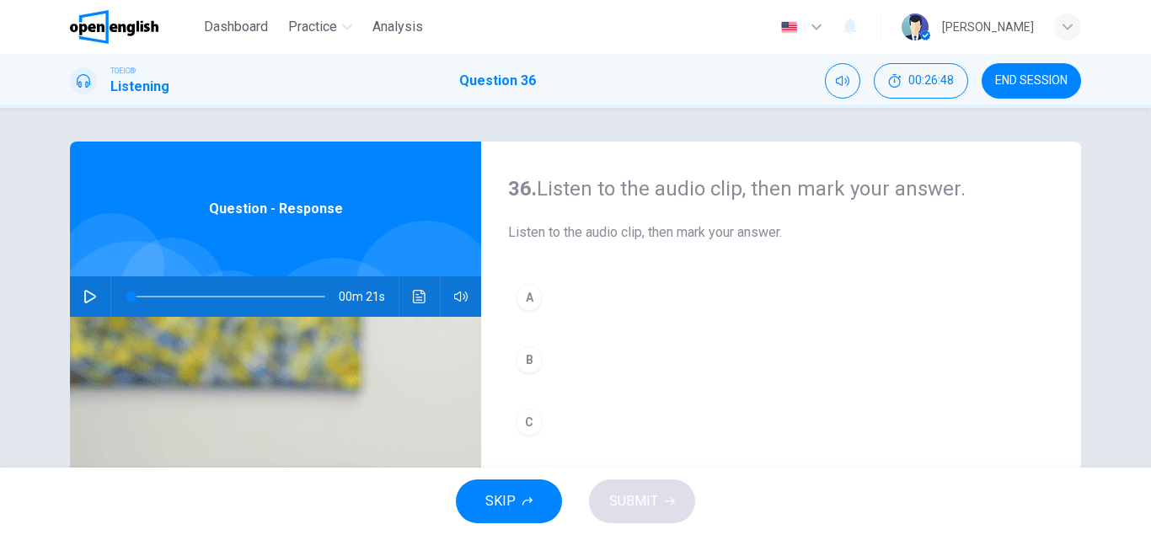
click at [94, 292] on icon "button" at bounding box center [89, 296] width 13 height 13
click at [131, 296] on span at bounding box center [228, 297] width 194 height 24
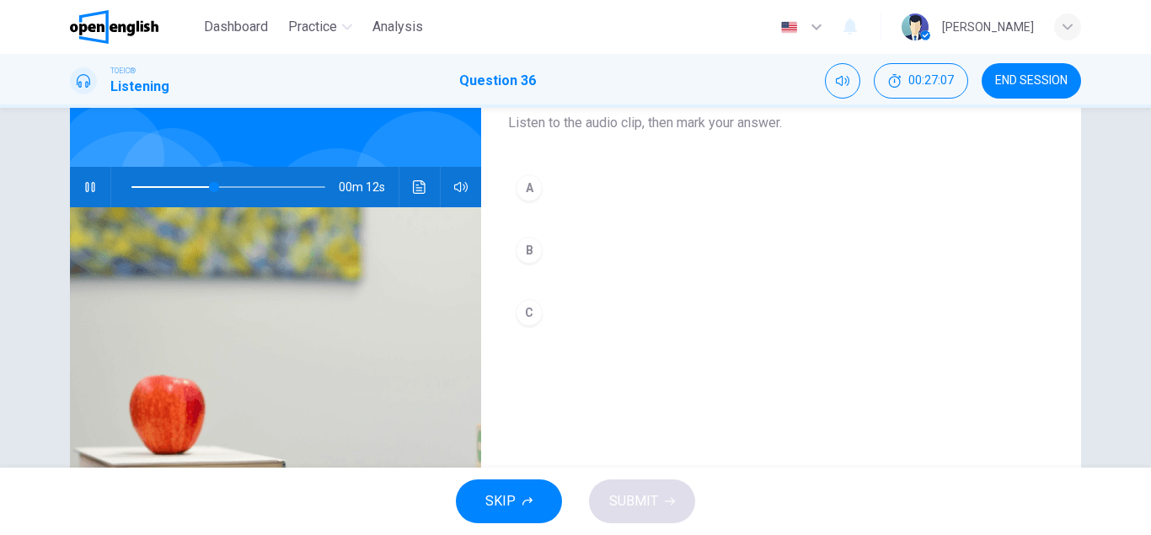
scroll to position [111, 0]
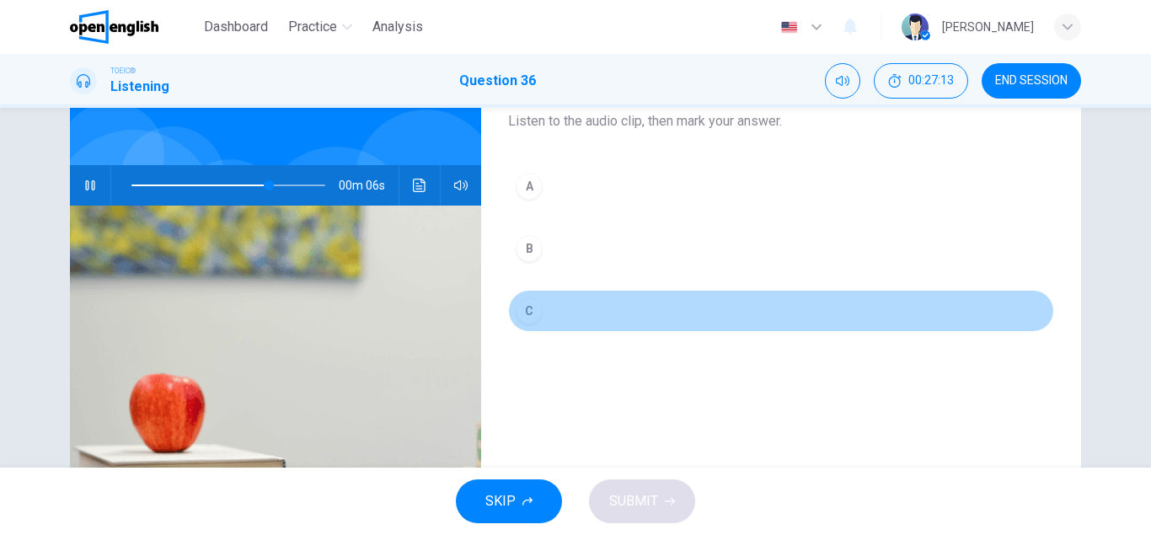
click at [530, 315] on div "C" at bounding box center [529, 311] width 27 height 27
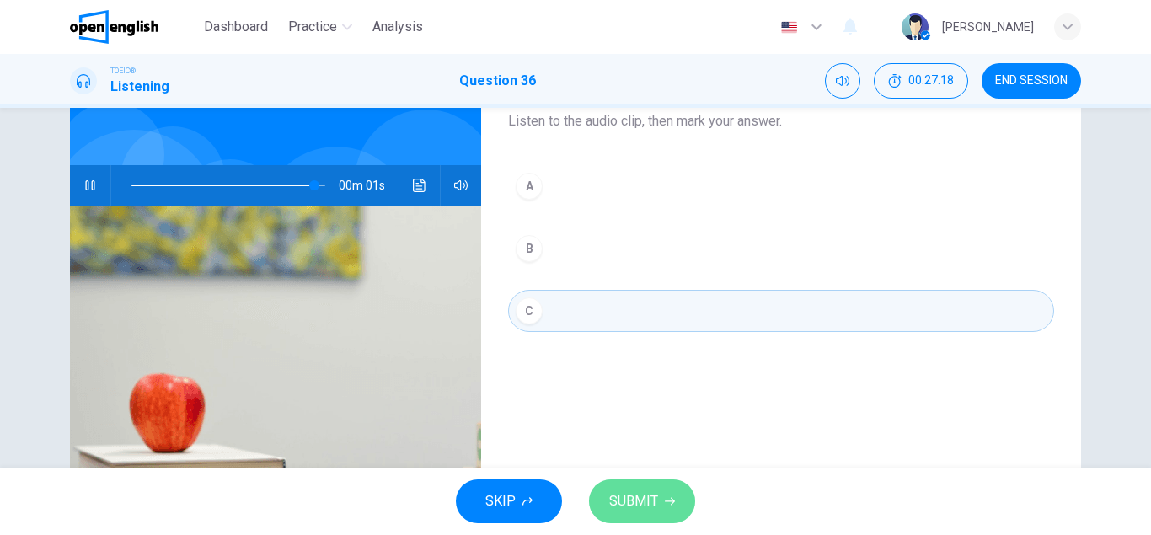
click at [653, 496] on span "SUBMIT" at bounding box center [633, 502] width 49 height 24
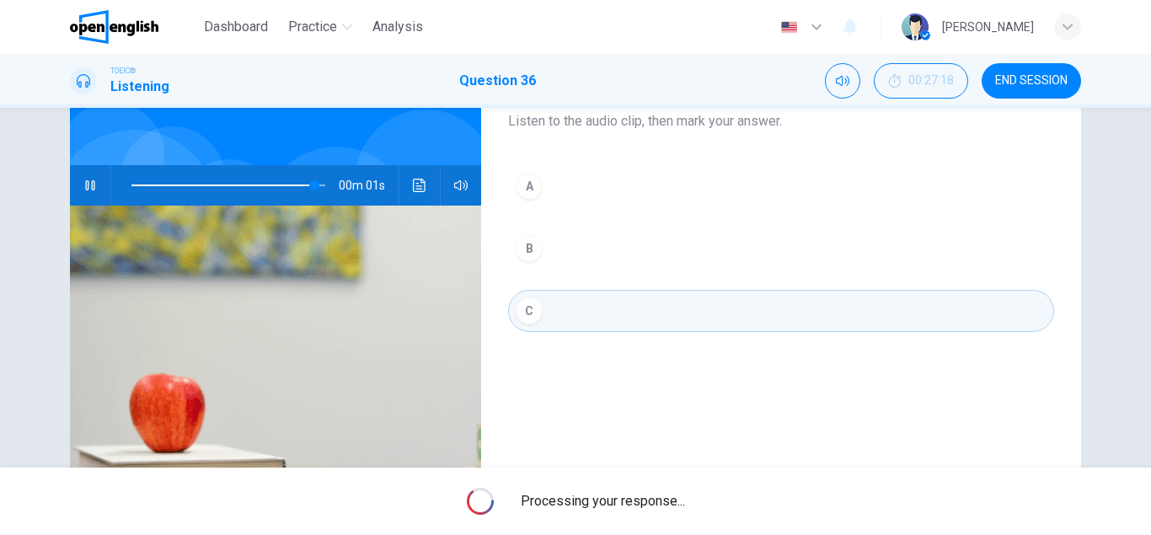
type input "*"
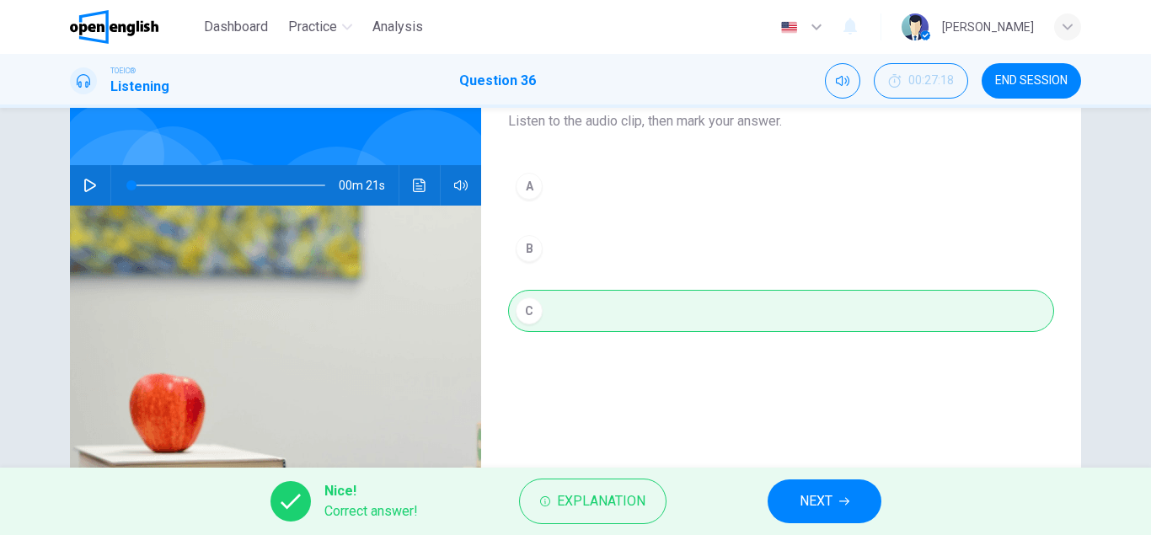
click at [794, 497] on button "NEXT" at bounding box center [825, 502] width 114 height 44
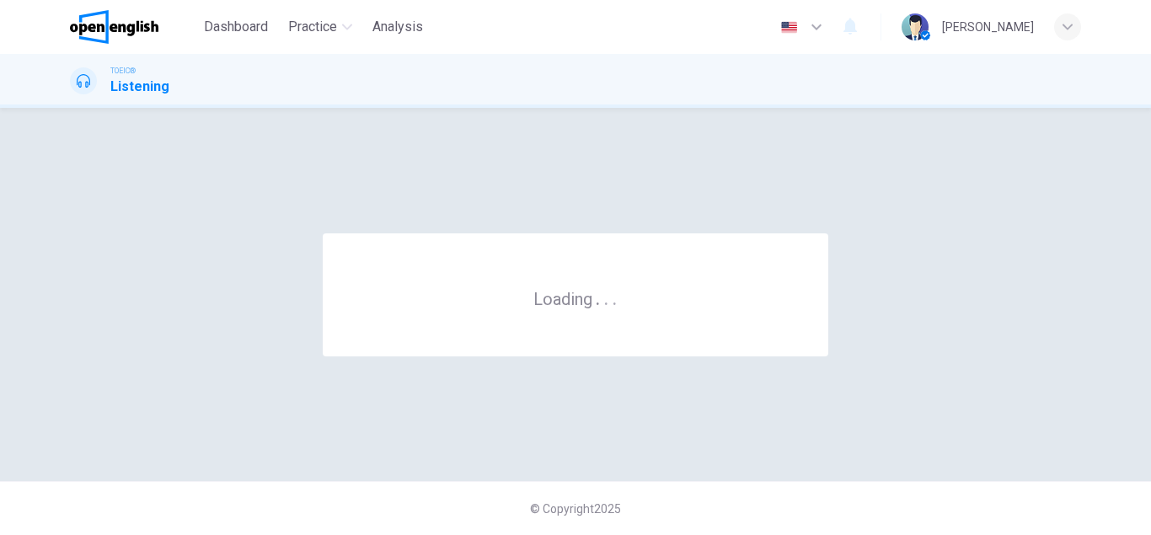
scroll to position [0, 0]
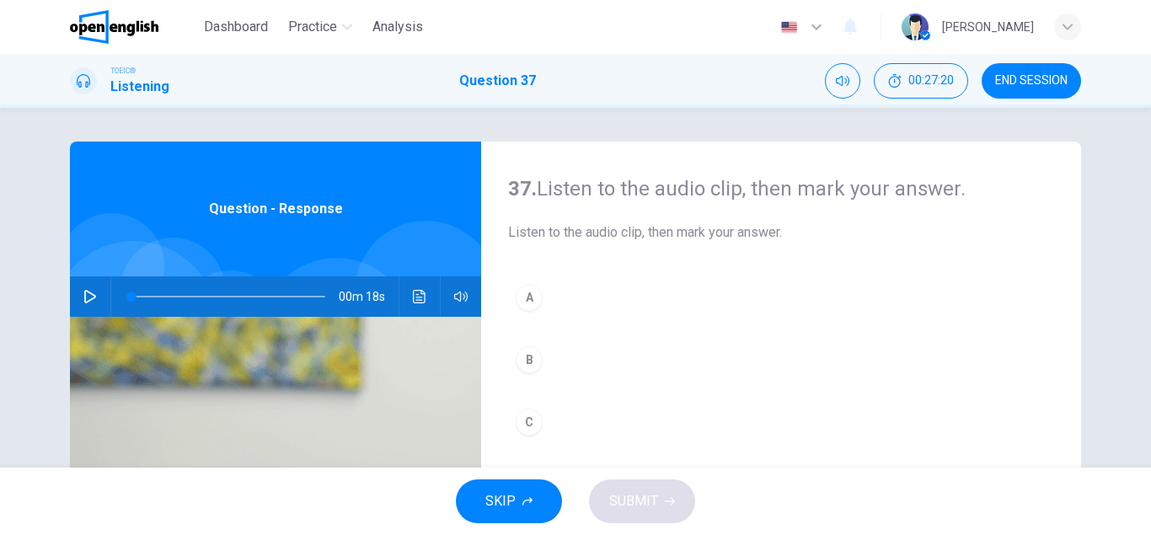
click at [87, 294] on icon "button" at bounding box center [89, 296] width 13 height 13
click at [133, 296] on span at bounding box center [228, 297] width 194 height 24
type input "*"
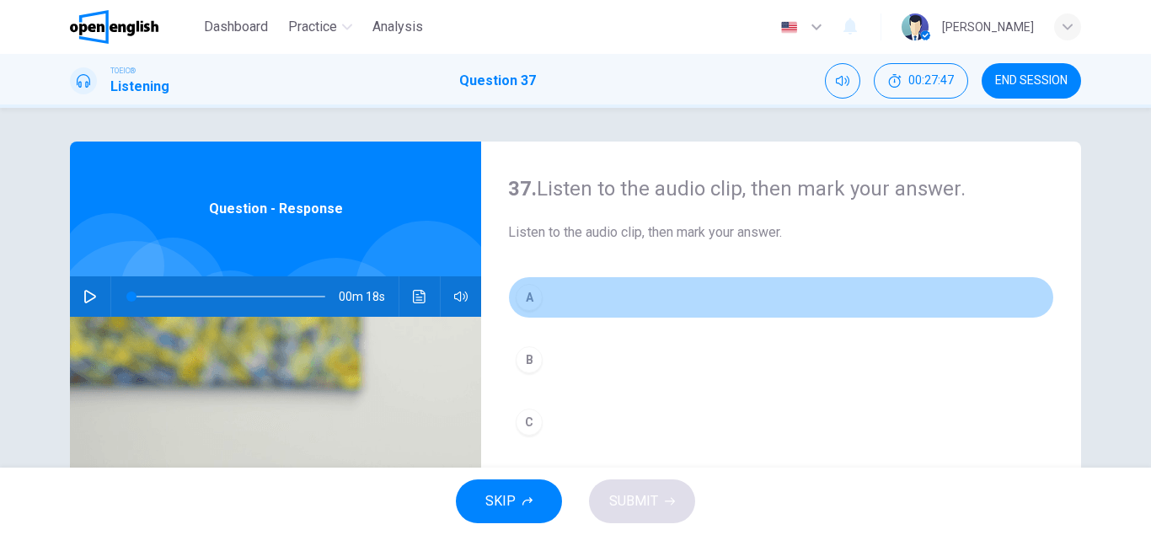
click at [534, 300] on div "A" at bounding box center [529, 297] width 27 height 27
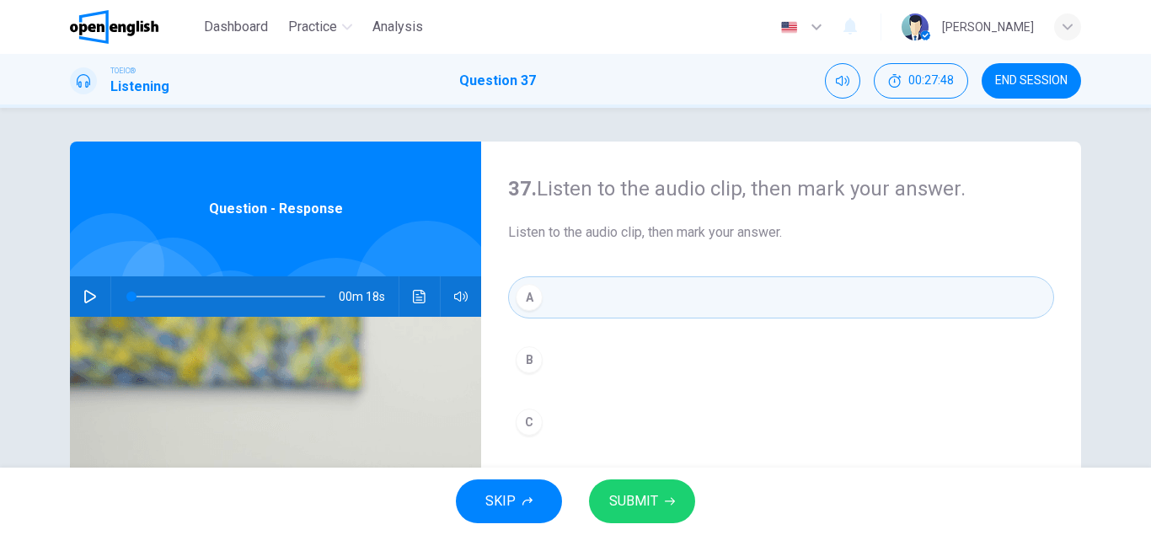
click at [651, 507] on span "SUBMIT" at bounding box center [633, 502] width 49 height 24
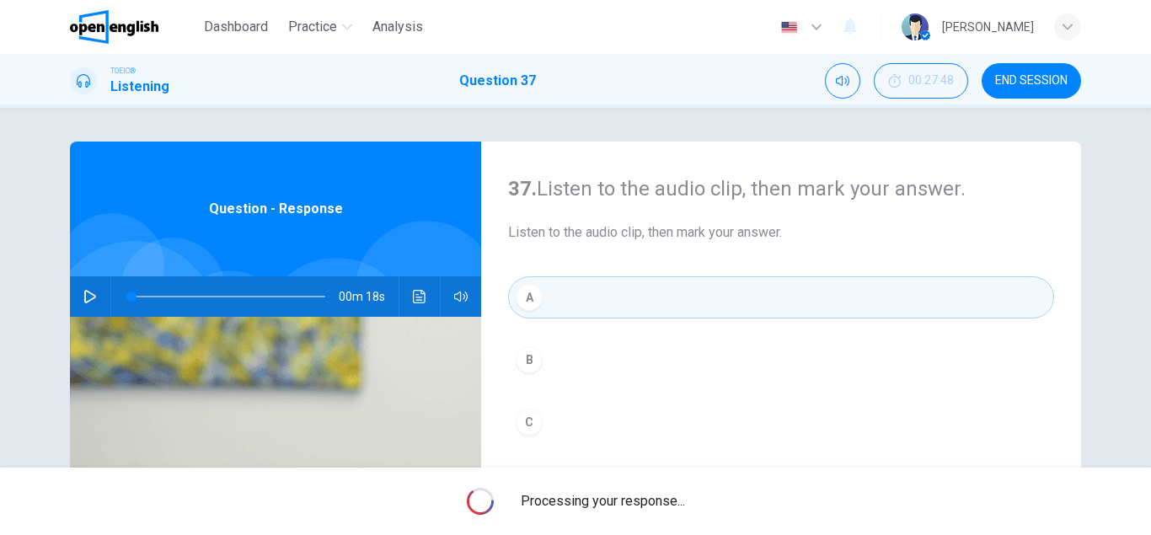
click at [651, 507] on span "Processing your response..." at bounding box center [603, 501] width 164 height 20
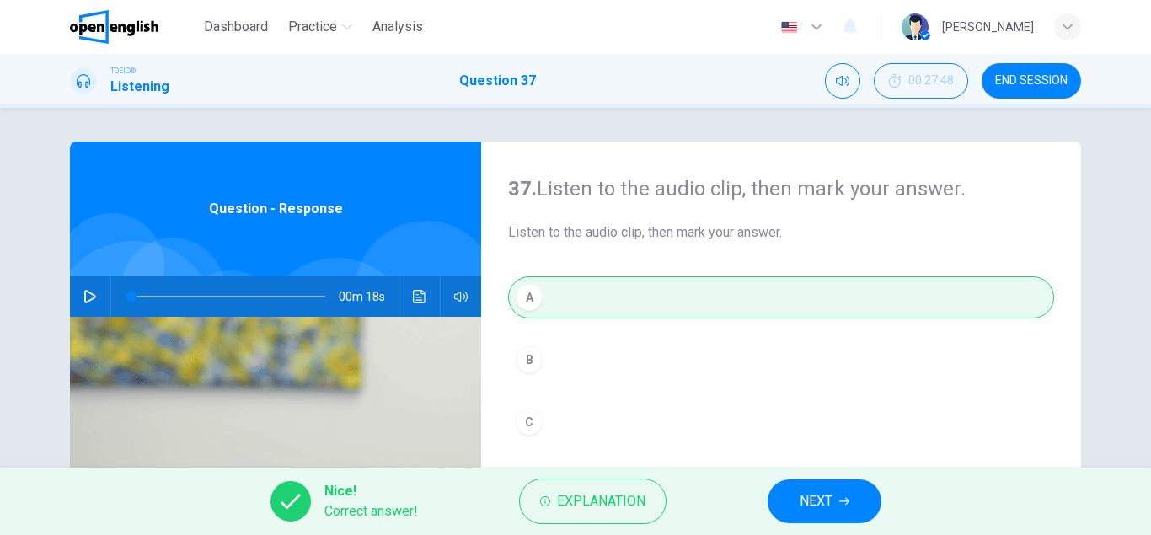
click at [830, 496] on span "NEXT" at bounding box center [816, 502] width 33 height 24
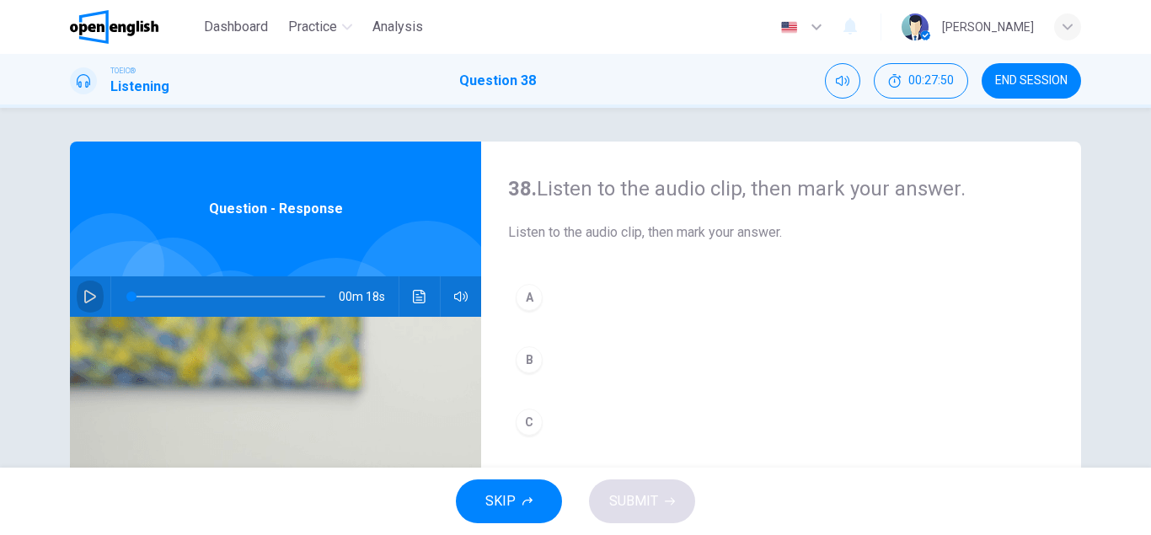
click at [89, 294] on icon "button" at bounding box center [89, 296] width 13 height 13
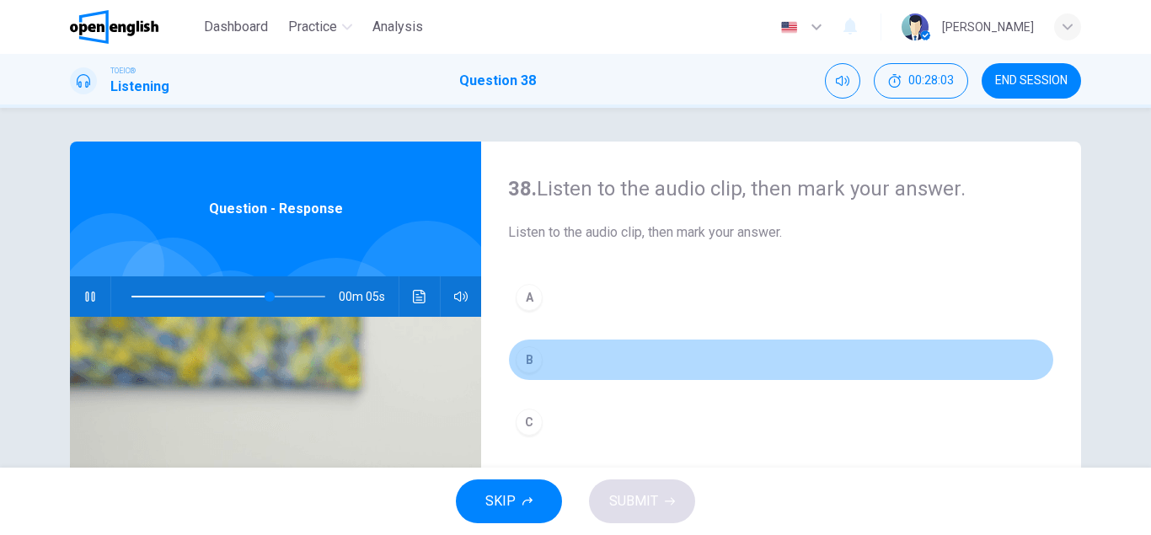
click at [526, 351] on div "B" at bounding box center [529, 359] width 27 height 27
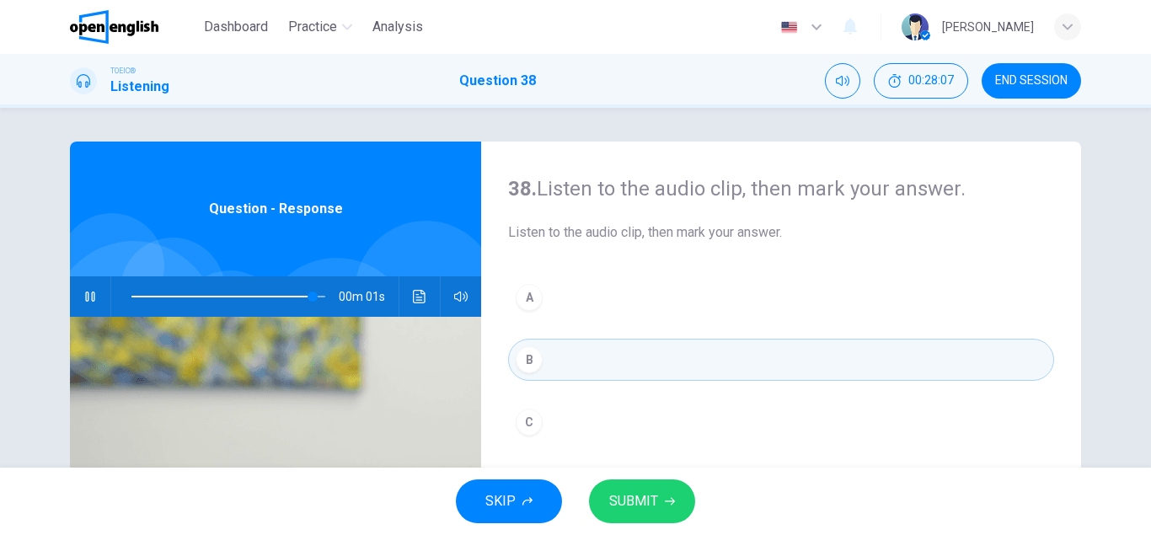
click at [646, 499] on span "SUBMIT" at bounding box center [633, 502] width 49 height 24
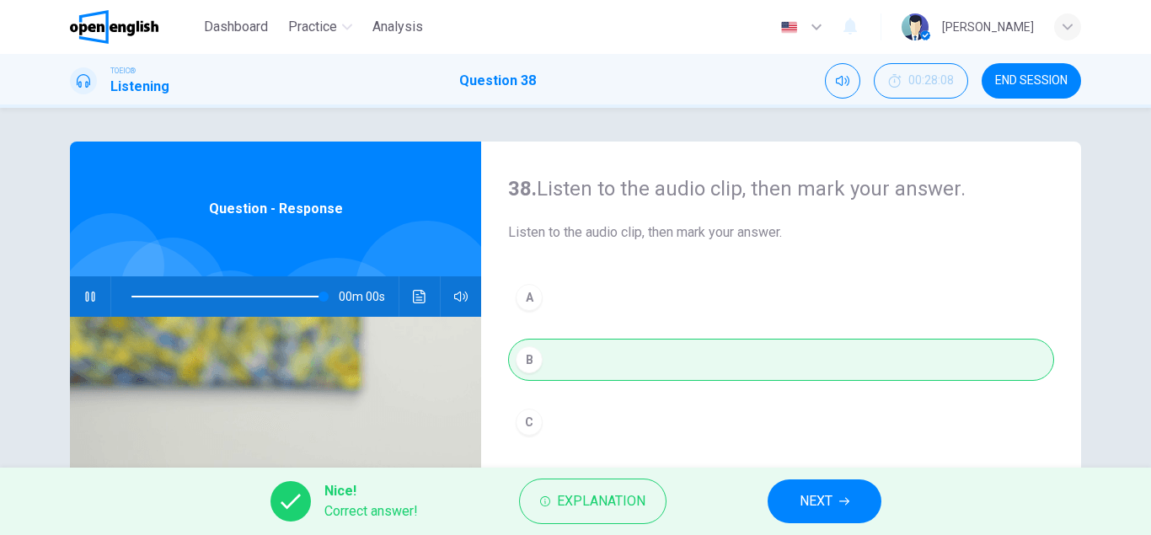
type input "*"
click at [803, 505] on span "NEXT" at bounding box center [816, 502] width 33 height 24
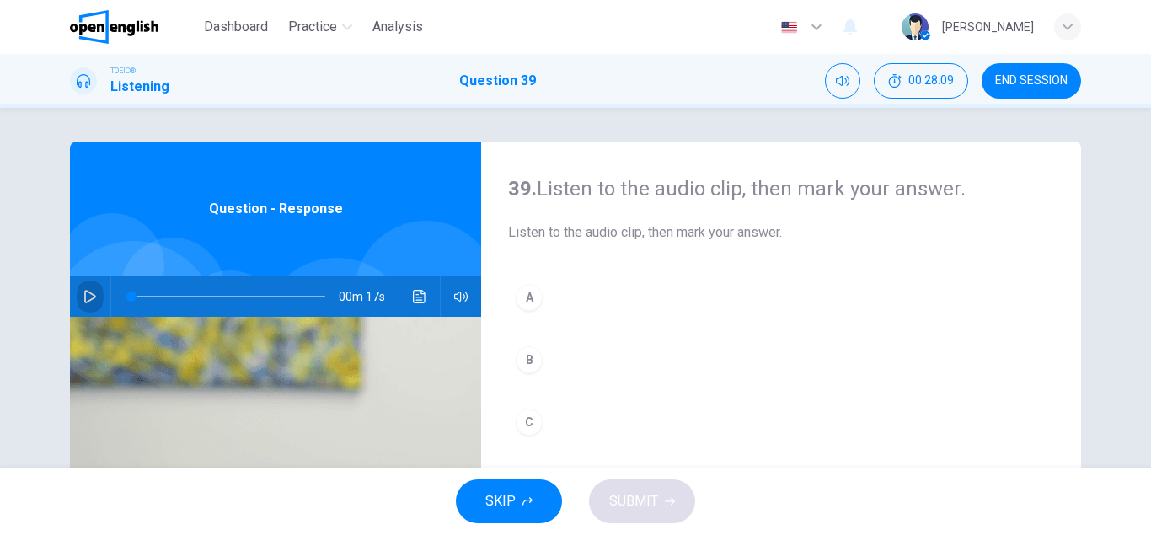
click at [91, 297] on icon "button" at bounding box center [89, 296] width 13 height 13
click at [534, 425] on div "C" at bounding box center [529, 422] width 27 height 27
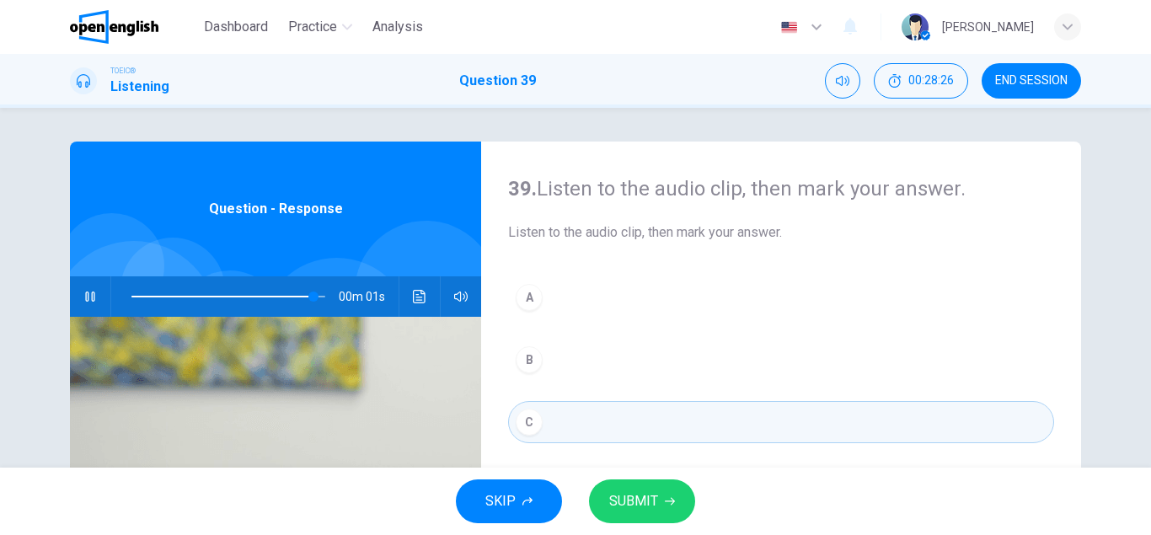
type input "*"
click at [644, 504] on span "SUBMIT" at bounding box center [633, 502] width 49 height 24
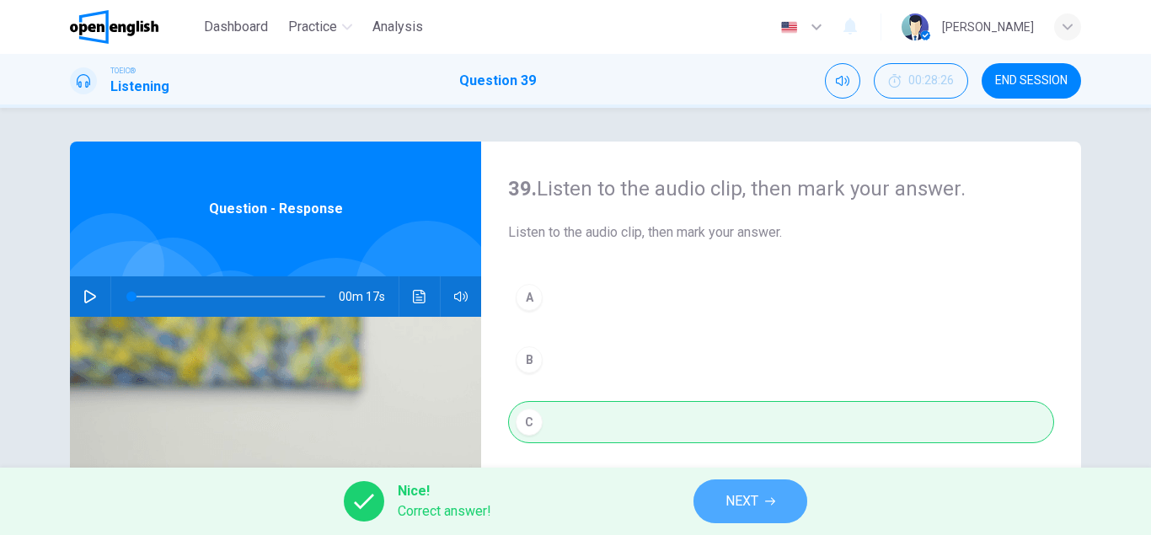
click at [785, 507] on button "NEXT" at bounding box center [751, 502] width 114 height 44
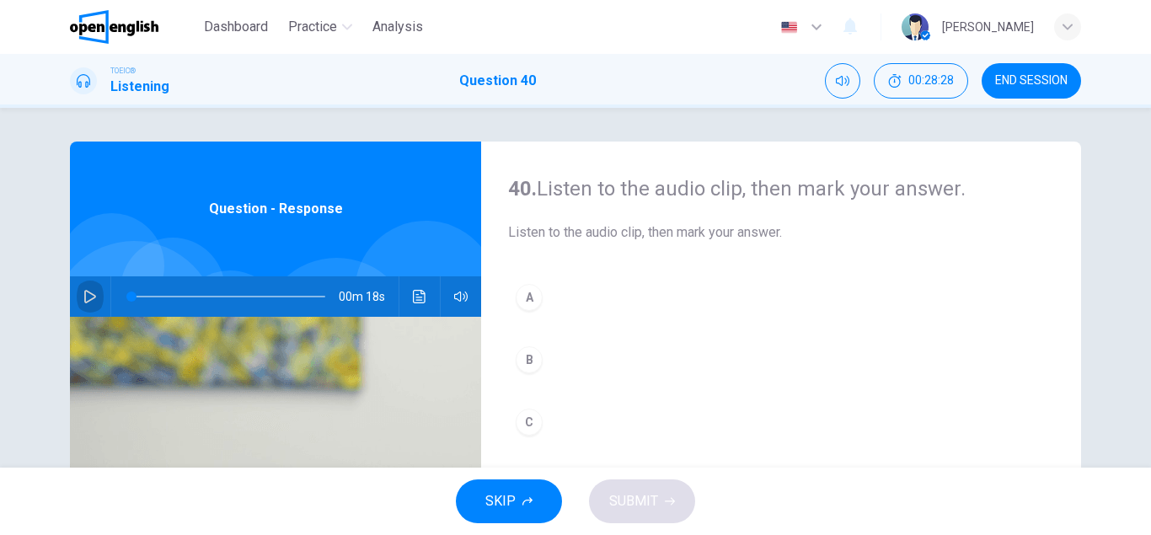
click at [90, 294] on icon "button" at bounding box center [89, 296] width 13 height 13
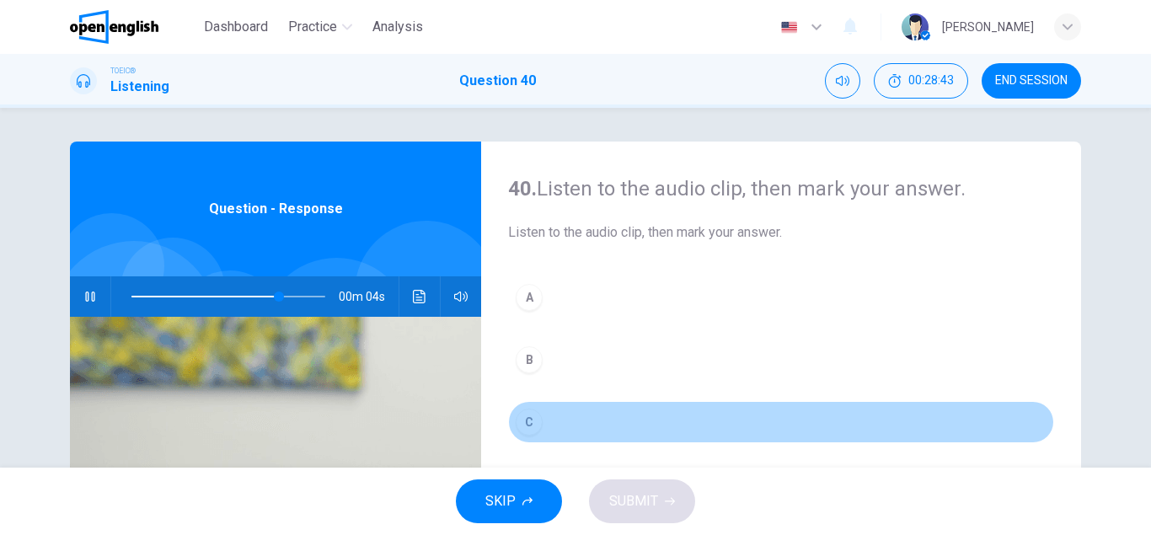
click at [528, 435] on div "C" at bounding box center [529, 422] width 27 height 27
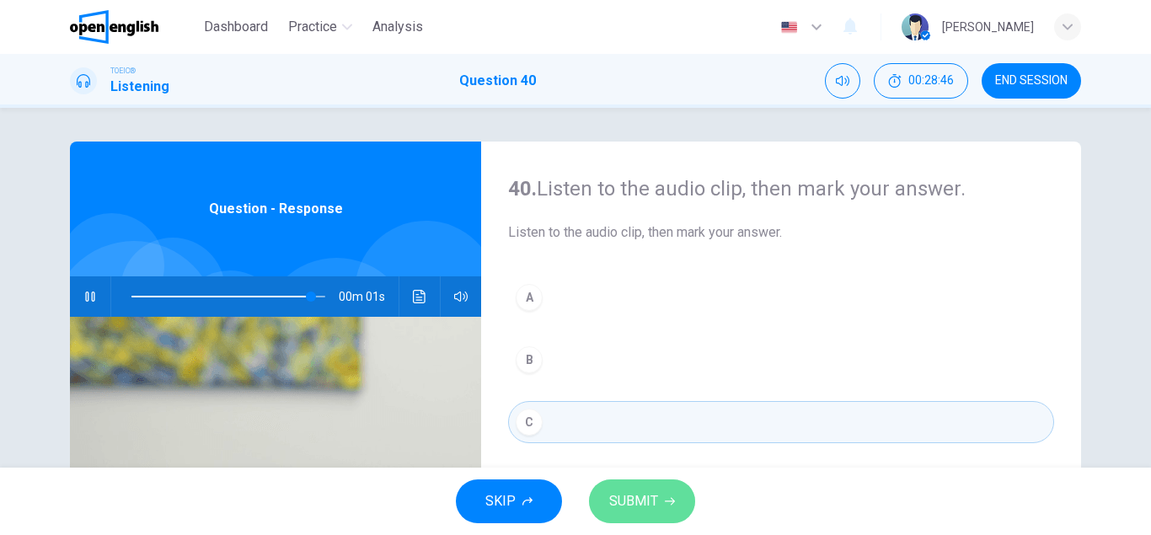
click at [664, 511] on button "SUBMIT" at bounding box center [642, 502] width 106 height 44
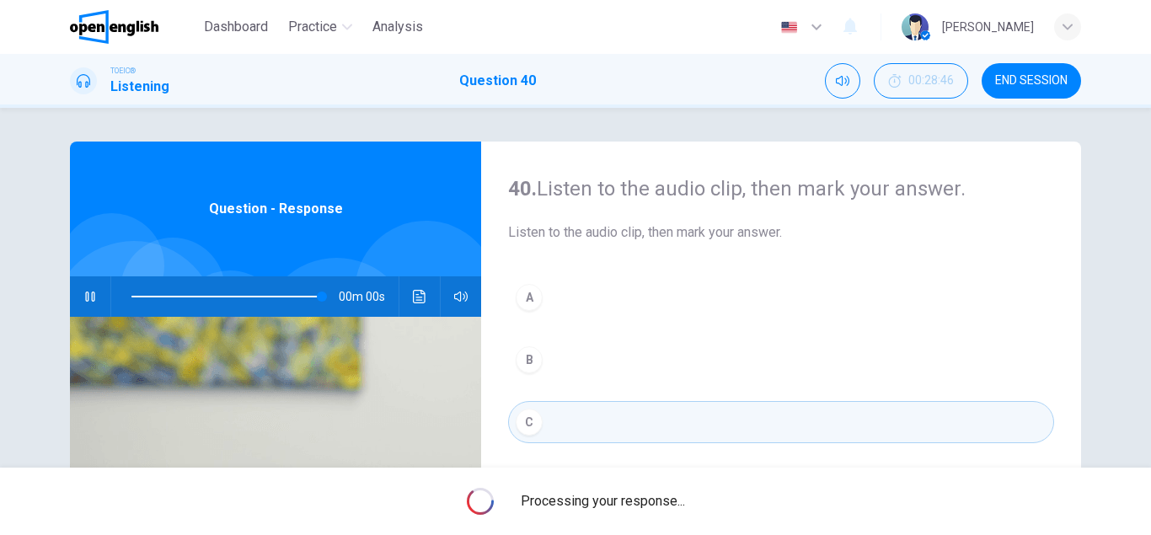
type input "*"
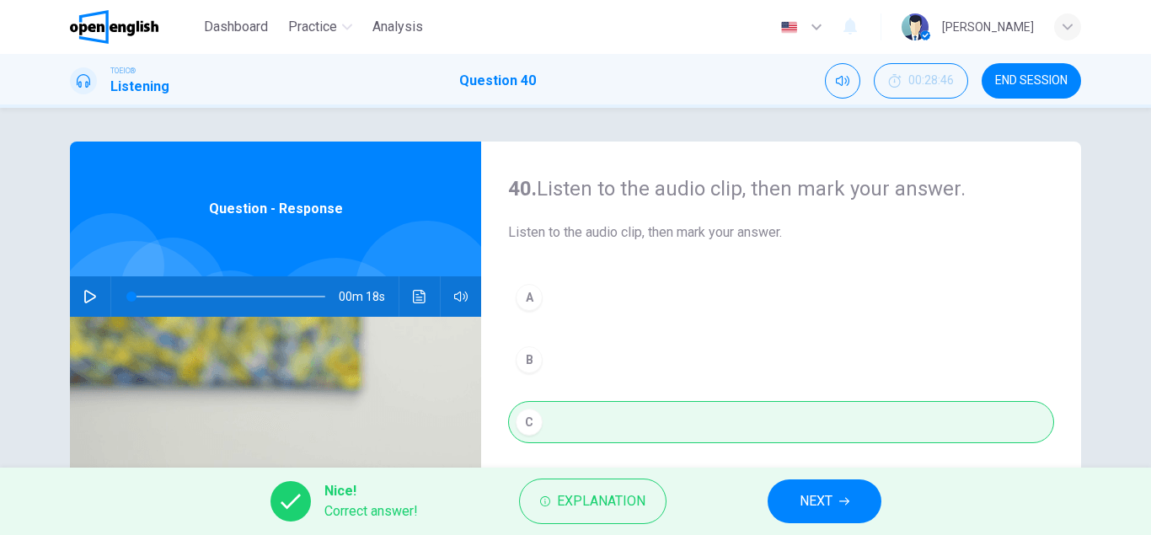
click at [796, 504] on button "NEXT" at bounding box center [825, 502] width 114 height 44
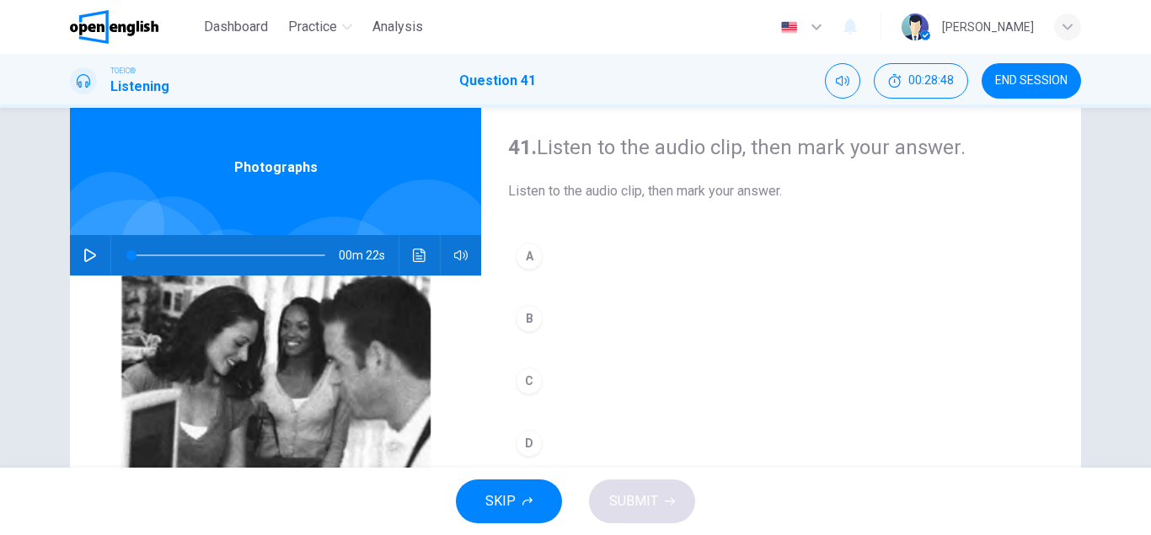
scroll to position [42, 0]
click at [89, 257] on icon "button" at bounding box center [89, 254] width 13 height 13
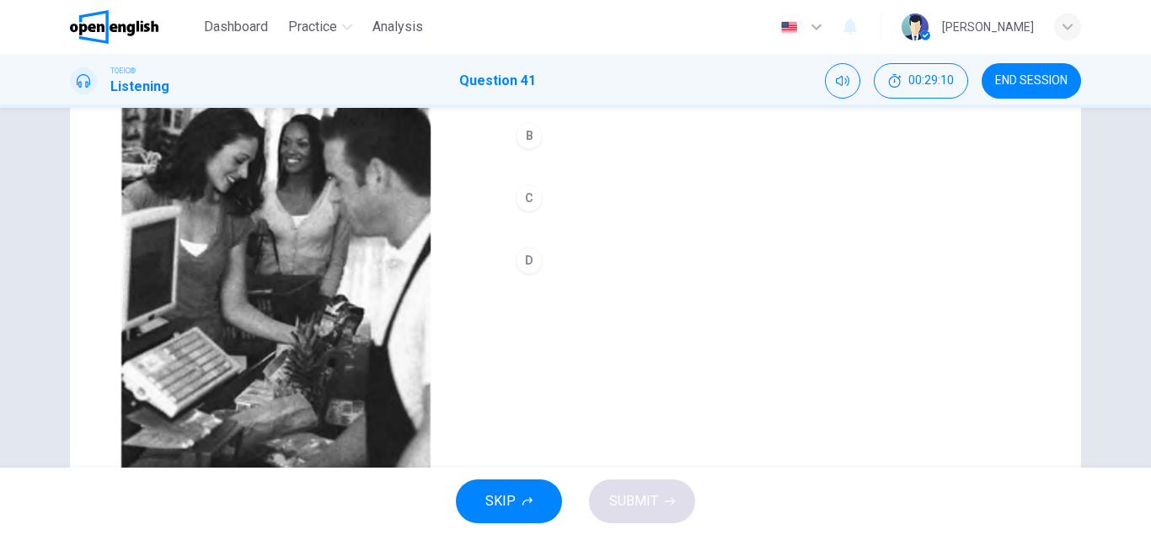
scroll to position [223, 0]
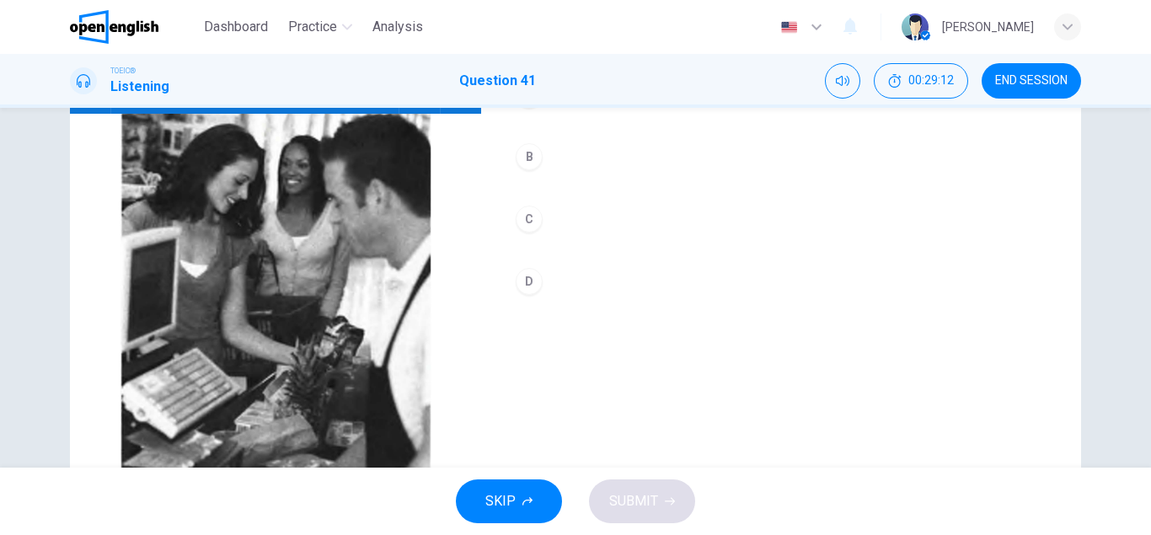
type input "*"
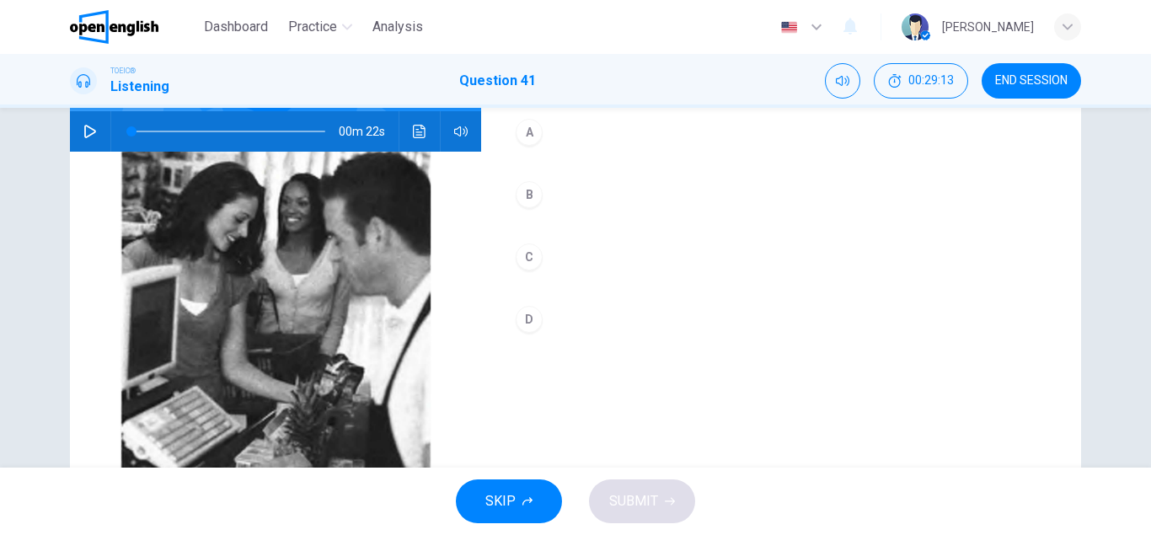
scroll to position [164, 0]
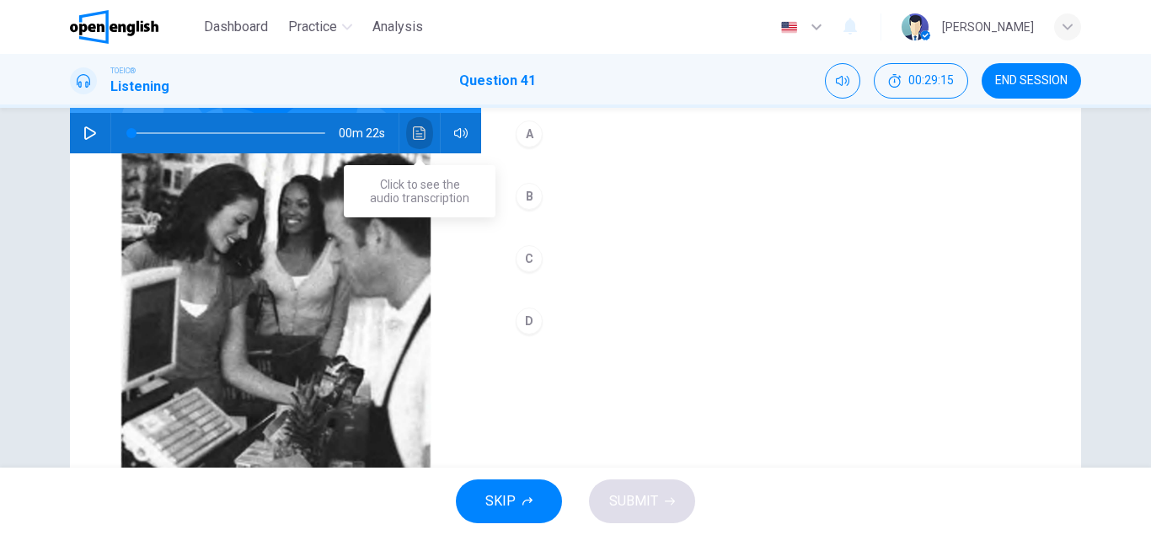
click at [421, 142] on button "Click to see the audio transcription" at bounding box center [419, 133] width 27 height 40
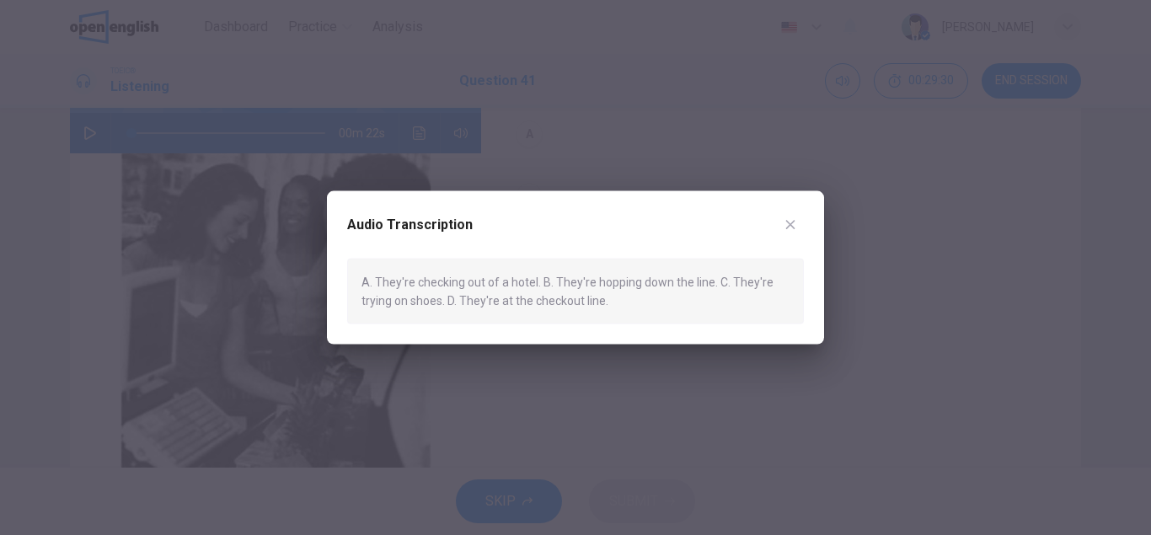
click at [793, 223] on icon "button" at bounding box center [790, 224] width 9 height 9
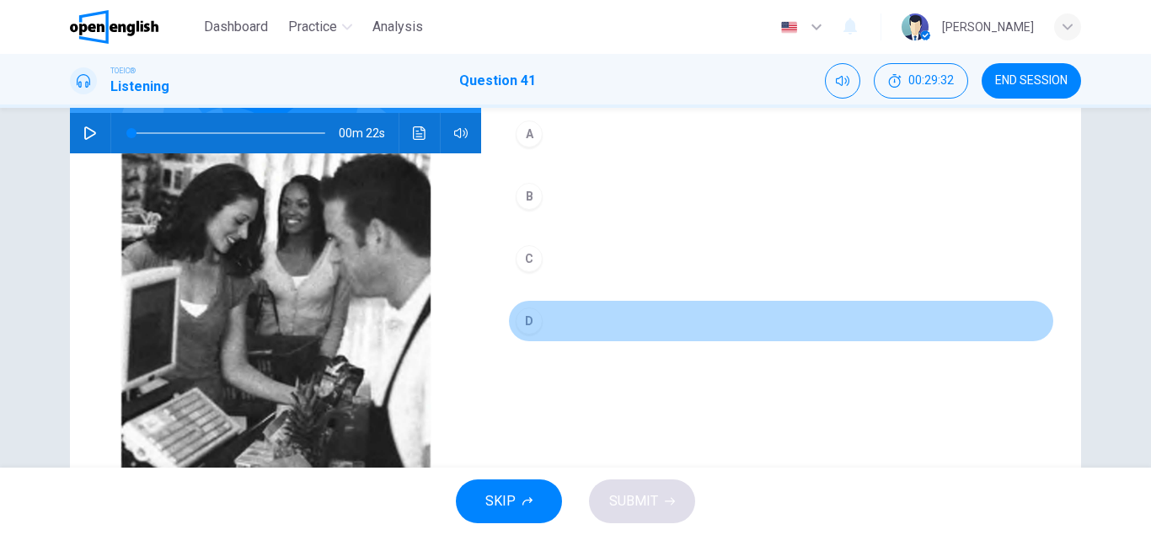
click at [522, 326] on div "D" at bounding box center [529, 321] width 27 height 27
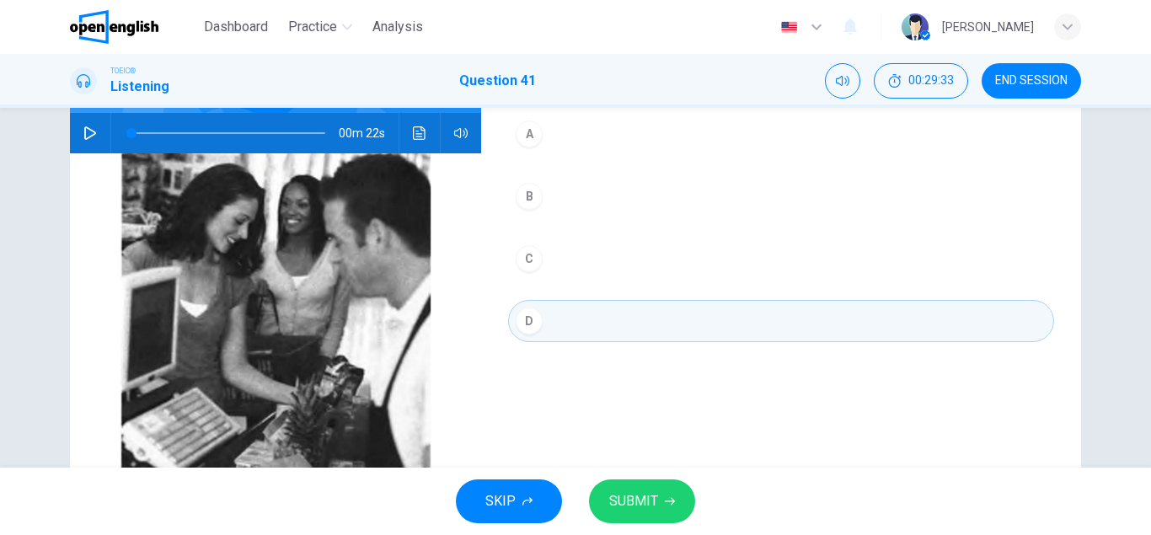
click at [614, 496] on span "SUBMIT" at bounding box center [633, 502] width 49 height 24
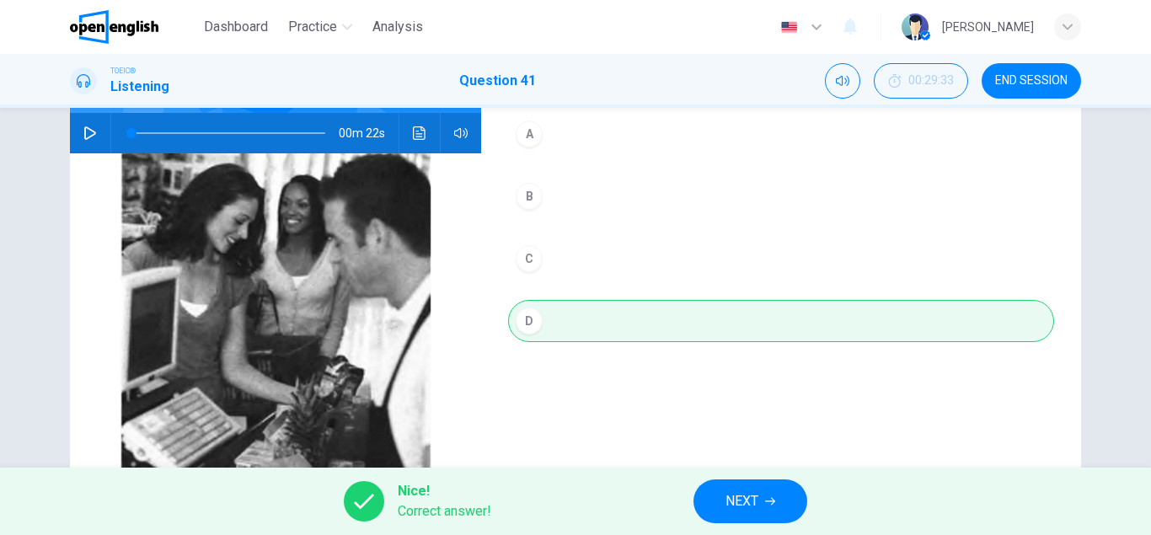
click at [737, 502] on span "NEXT" at bounding box center [742, 502] width 33 height 24
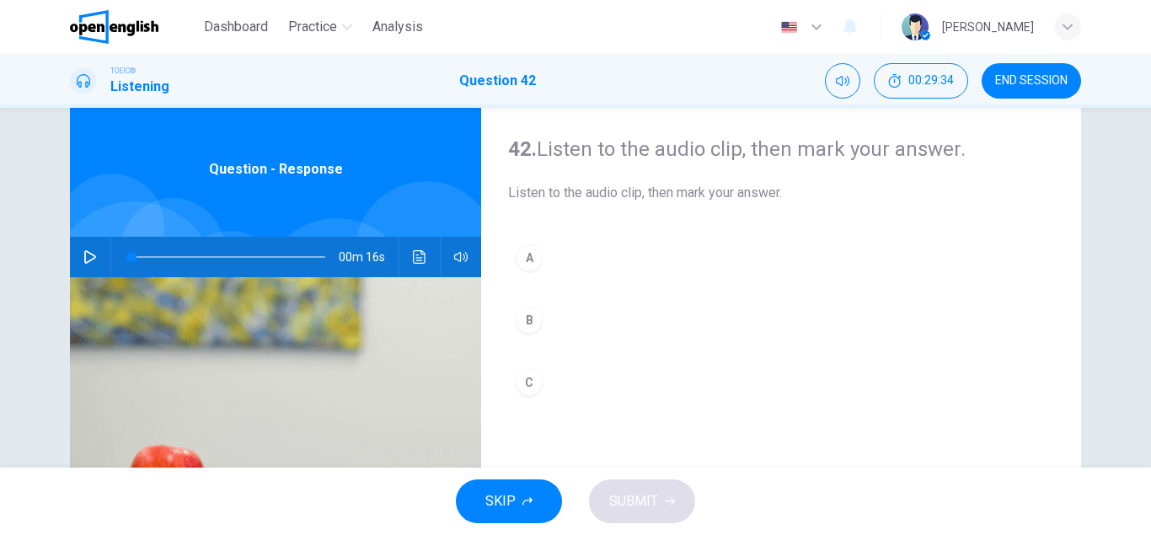
scroll to position [51, 0]
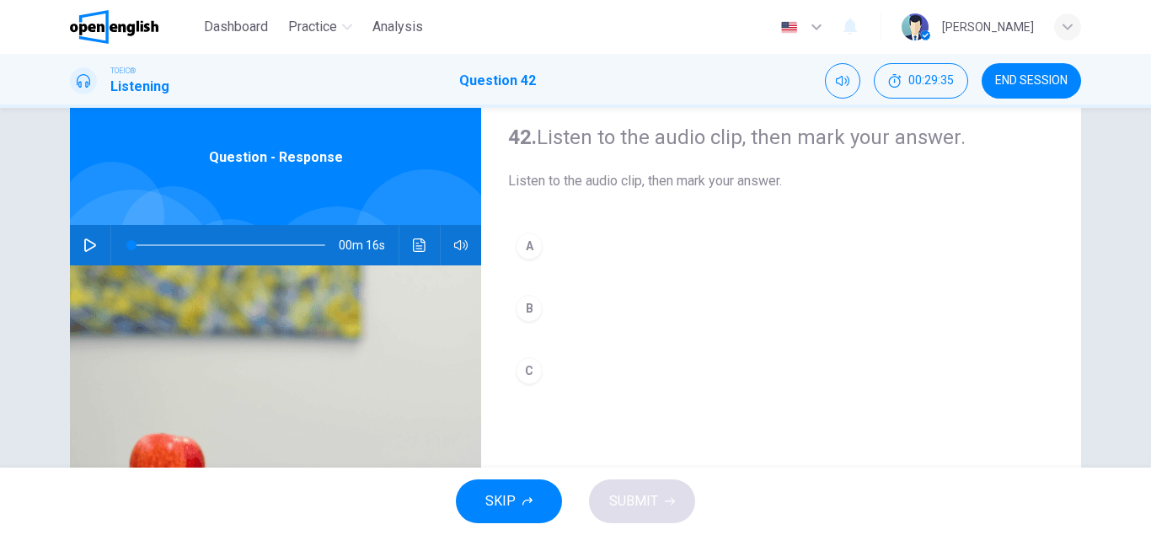
click at [95, 249] on icon "button" at bounding box center [89, 245] width 13 height 13
click at [532, 243] on div "A" at bounding box center [529, 246] width 27 height 27
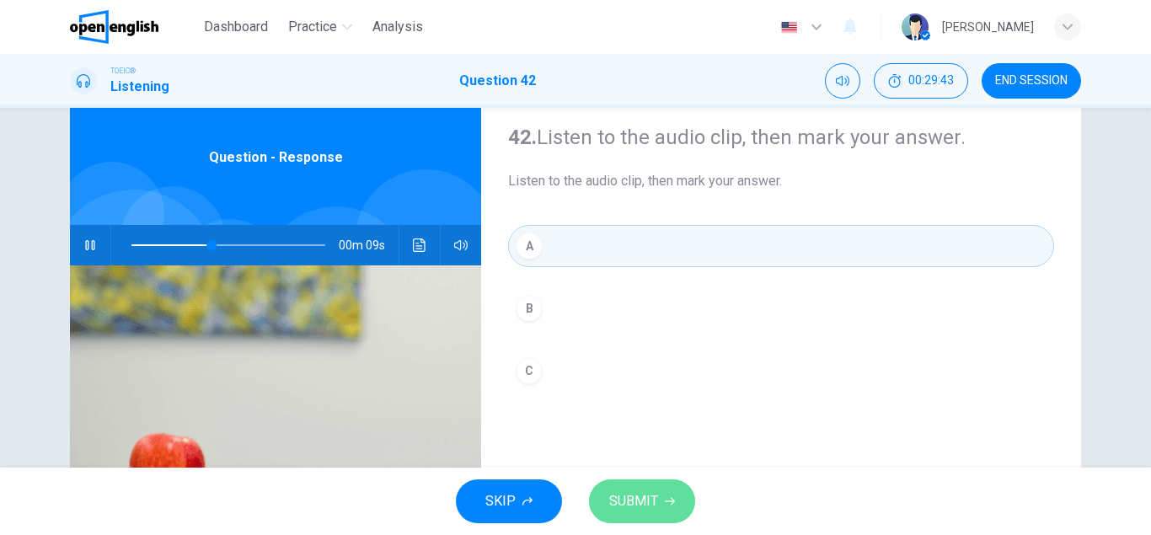
click at [646, 505] on span "SUBMIT" at bounding box center [633, 502] width 49 height 24
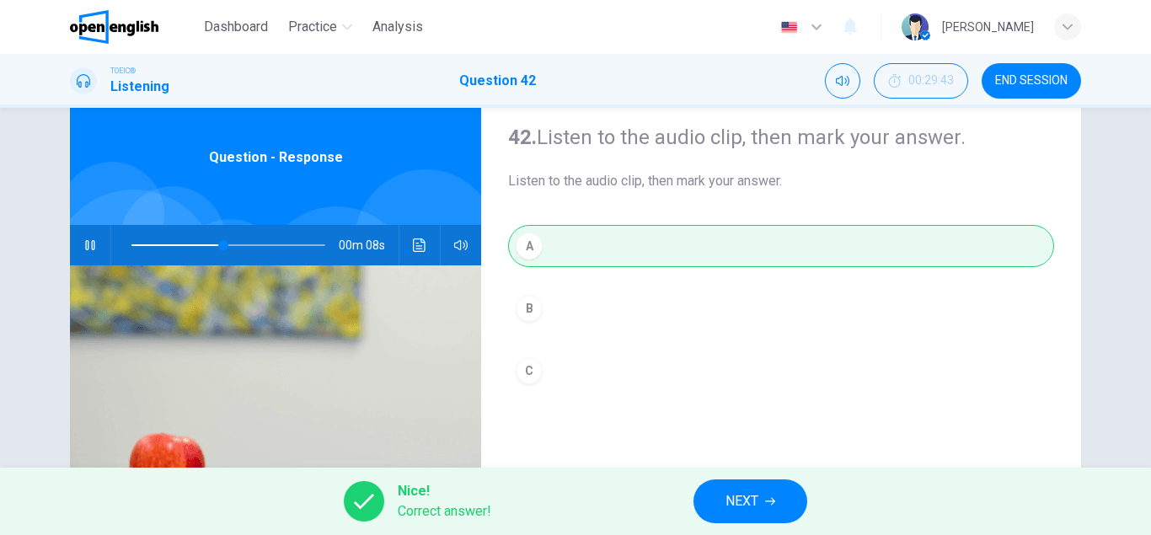
type input "**"
click at [713, 498] on button "NEXT" at bounding box center [751, 502] width 114 height 44
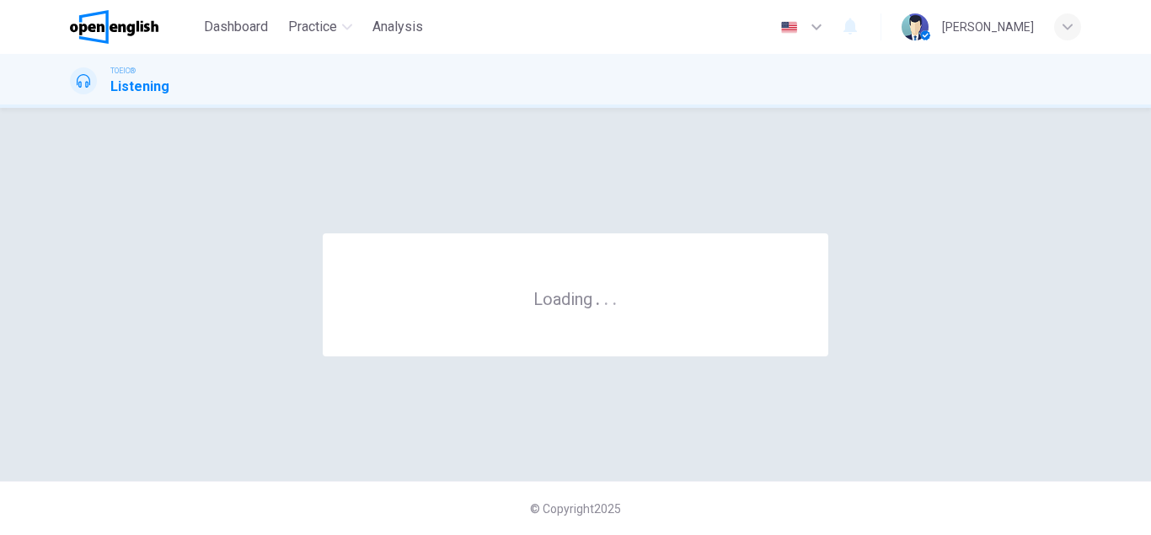
scroll to position [0, 0]
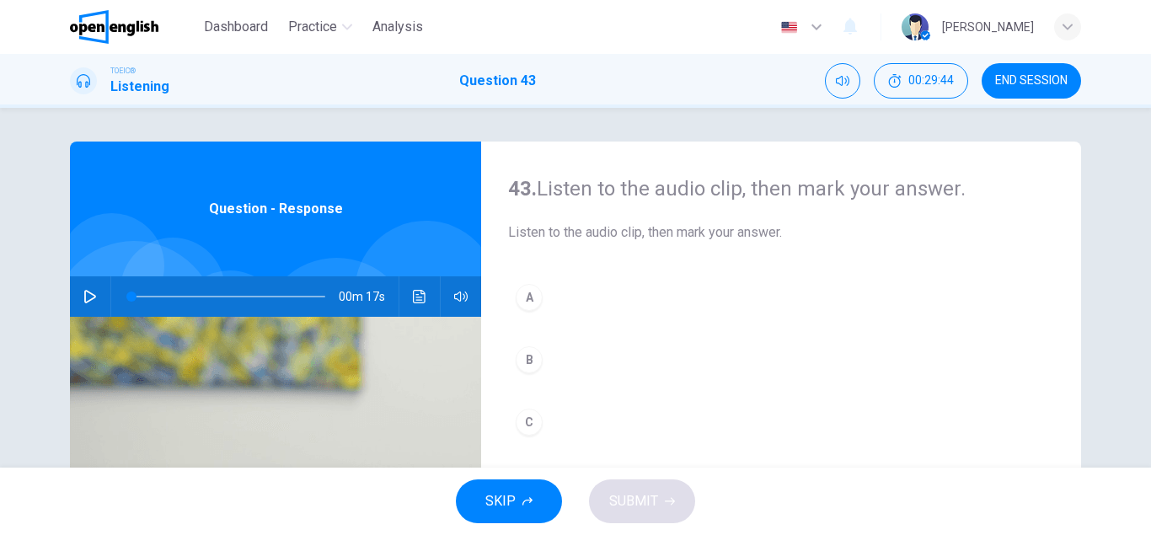
click at [92, 297] on icon "button" at bounding box center [89, 296] width 13 height 13
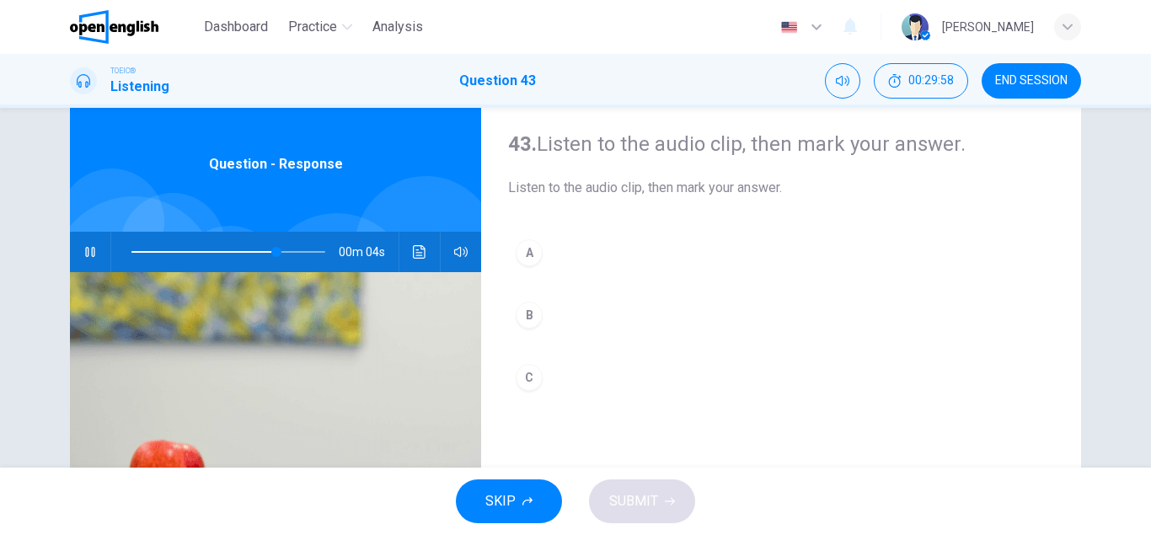
scroll to position [55, 0]
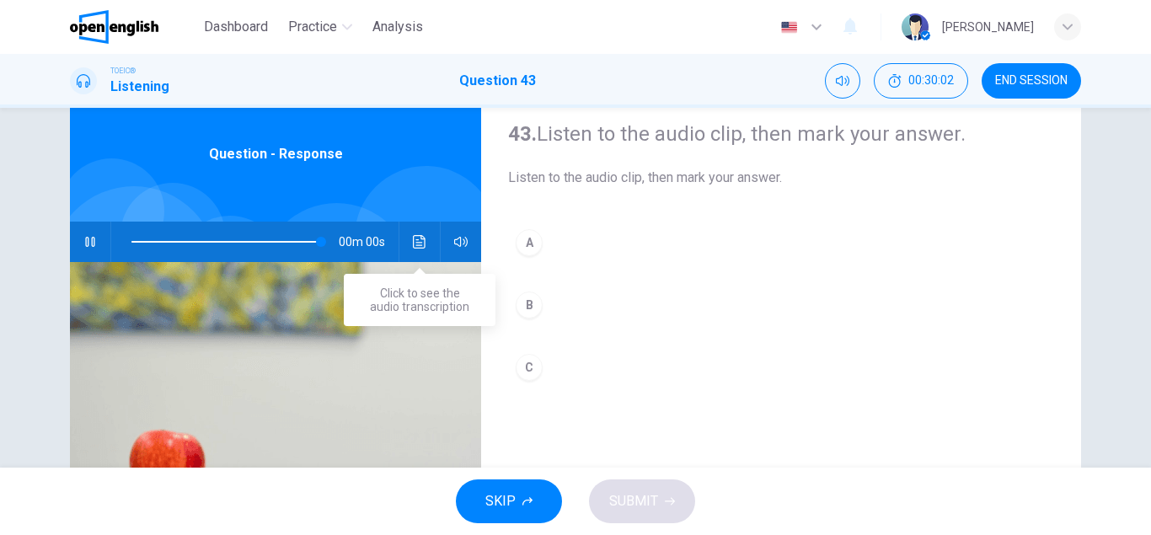
type input "*"
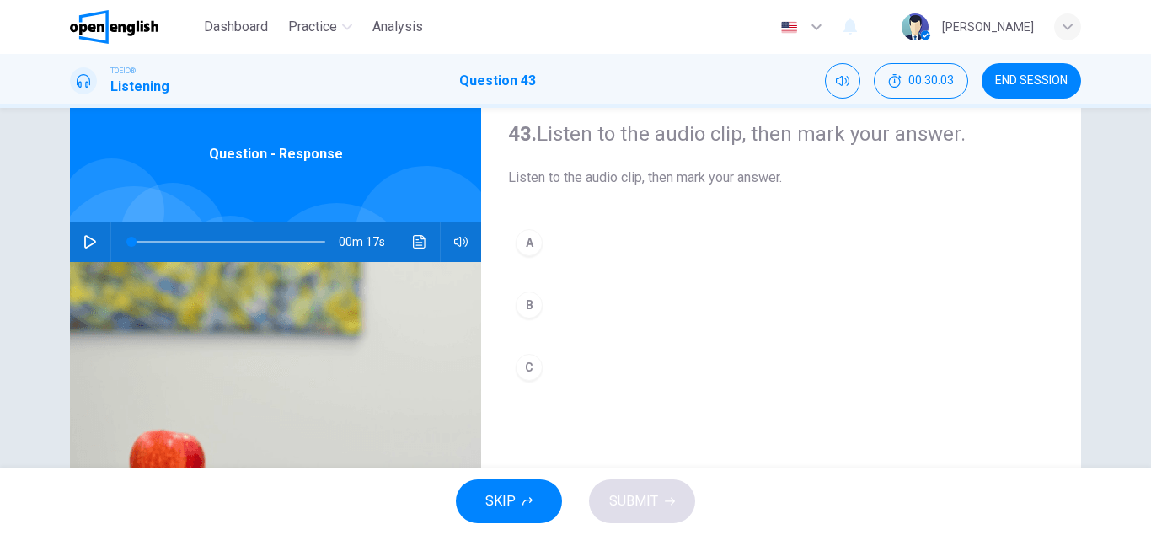
click at [534, 364] on div "C" at bounding box center [529, 367] width 27 height 27
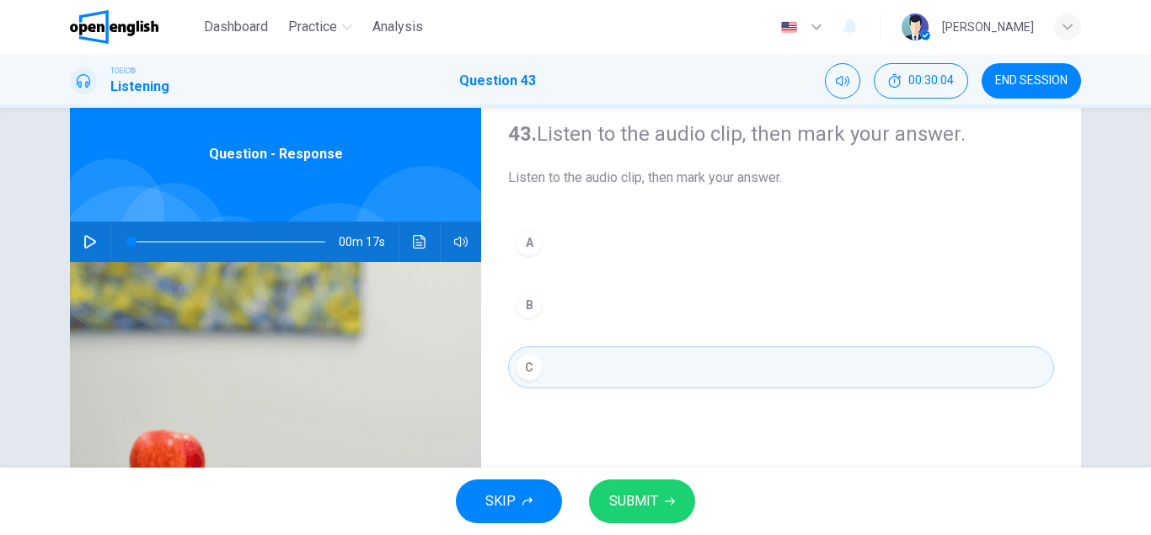
click at [630, 501] on span "SUBMIT" at bounding box center [633, 502] width 49 height 24
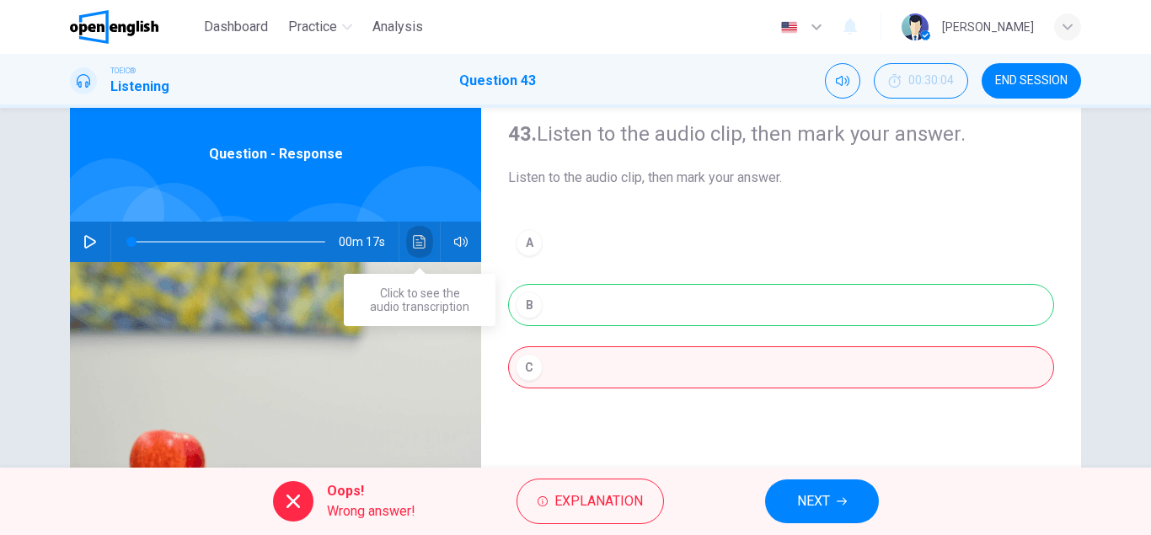
click at [416, 244] on icon "Click to see the audio transcription" at bounding box center [419, 241] width 13 height 13
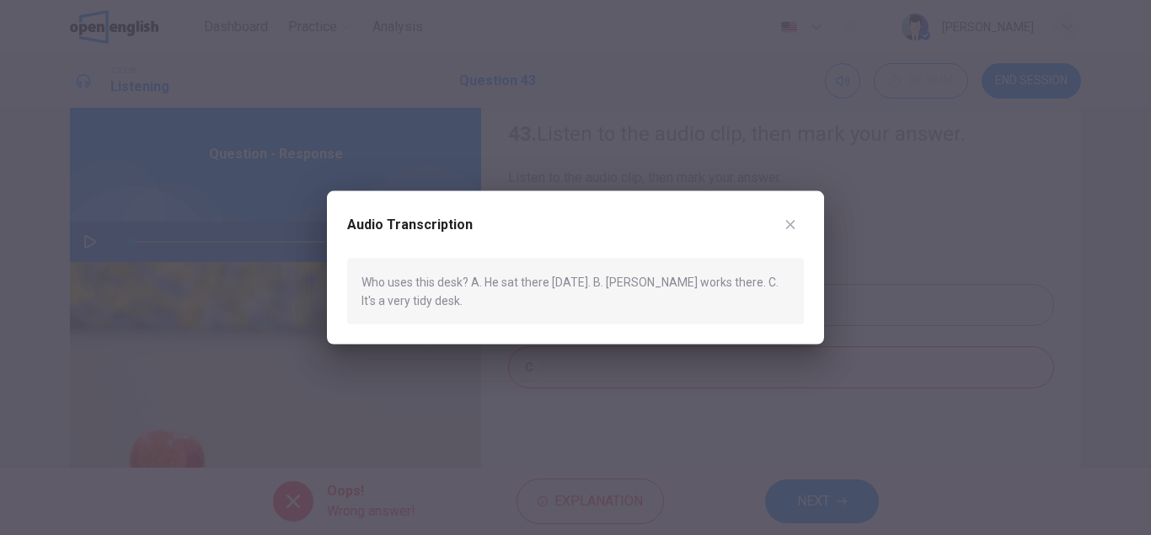
click at [790, 226] on icon "button" at bounding box center [790, 224] width 9 height 9
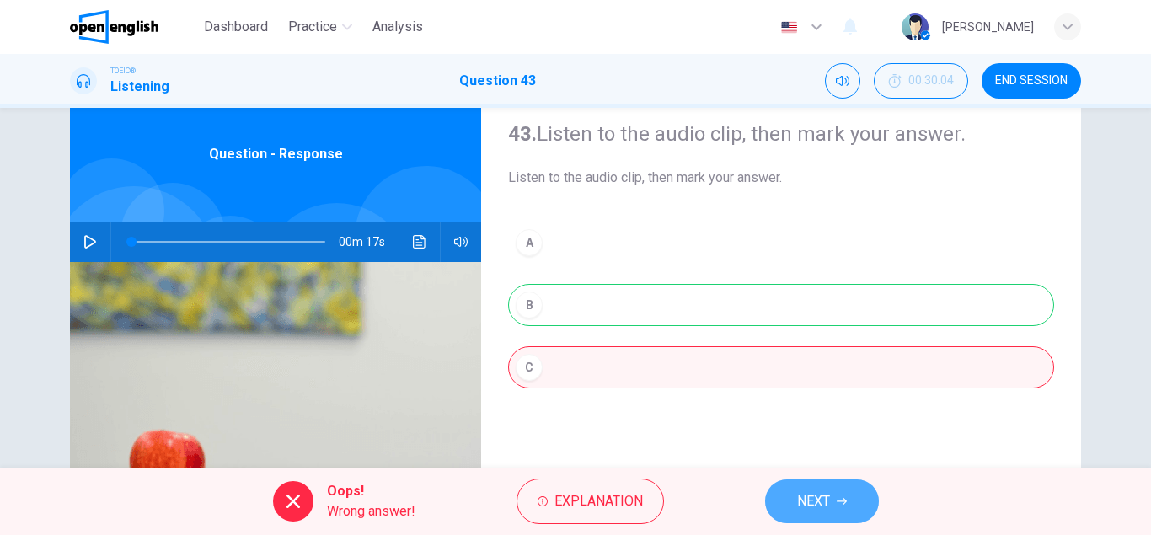
click at [850, 501] on button "NEXT" at bounding box center [822, 502] width 114 height 44
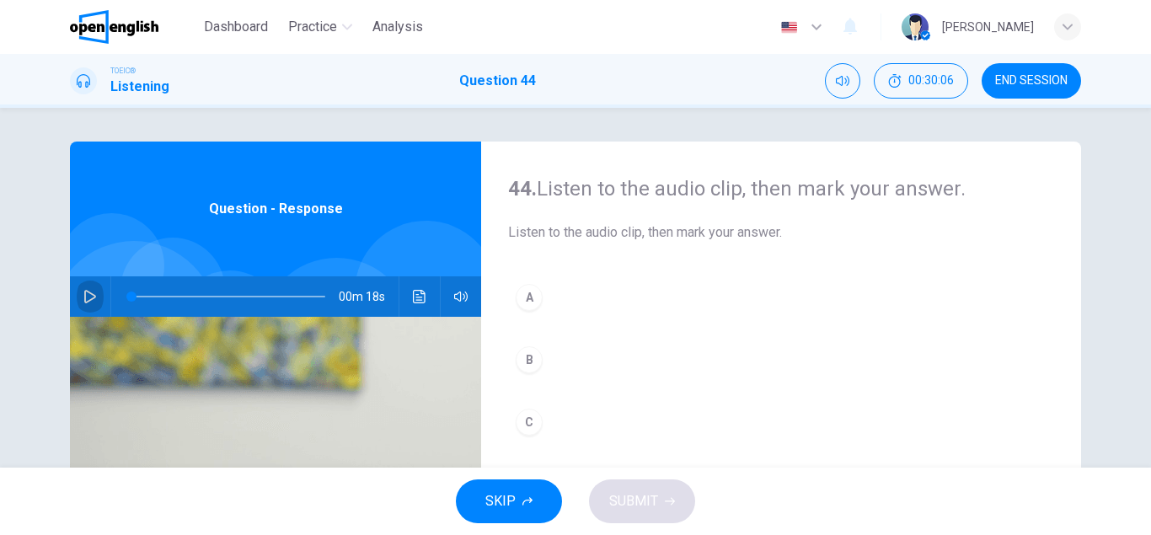
click at [91, 299] on icon "button" at bounding box center [90, 296] width 12 height 13
click at [532, 361] on div "B" at bounding box center [529, 359] width 27 height 27
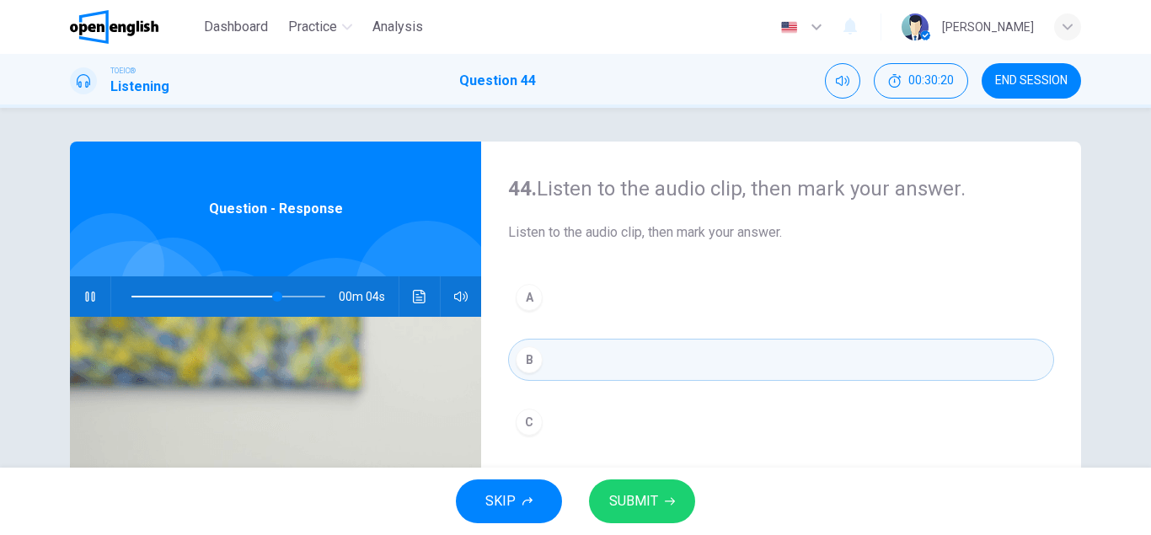
click at [656, 501] on span "SUBMIT" at bounding box center [633, 502] width 49 height 24
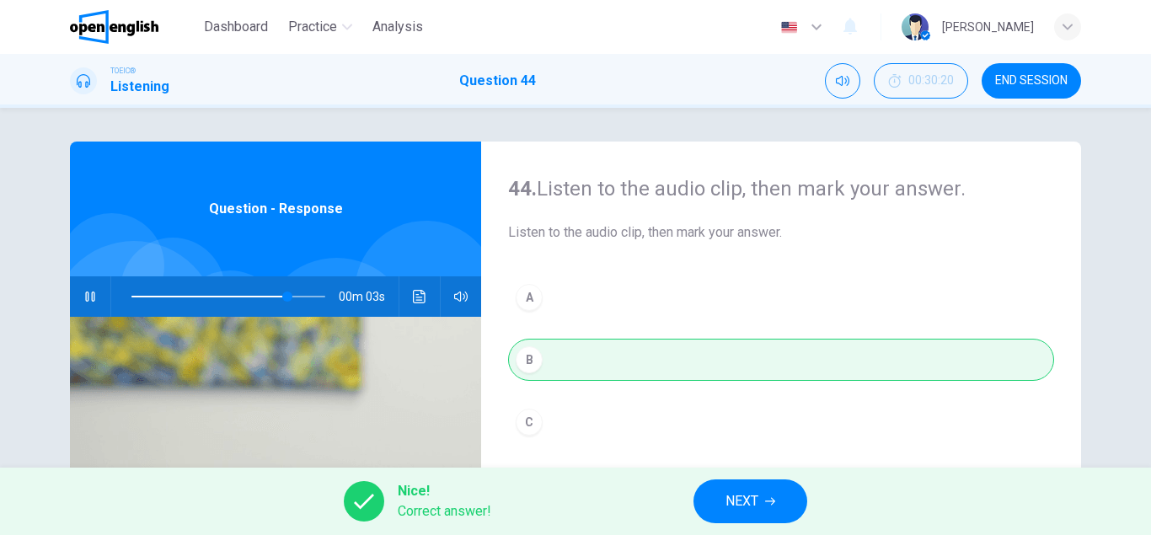
type input "**"
click at [772, 497] on icon "button" at bounding box center [770, 501] width 10 height 10
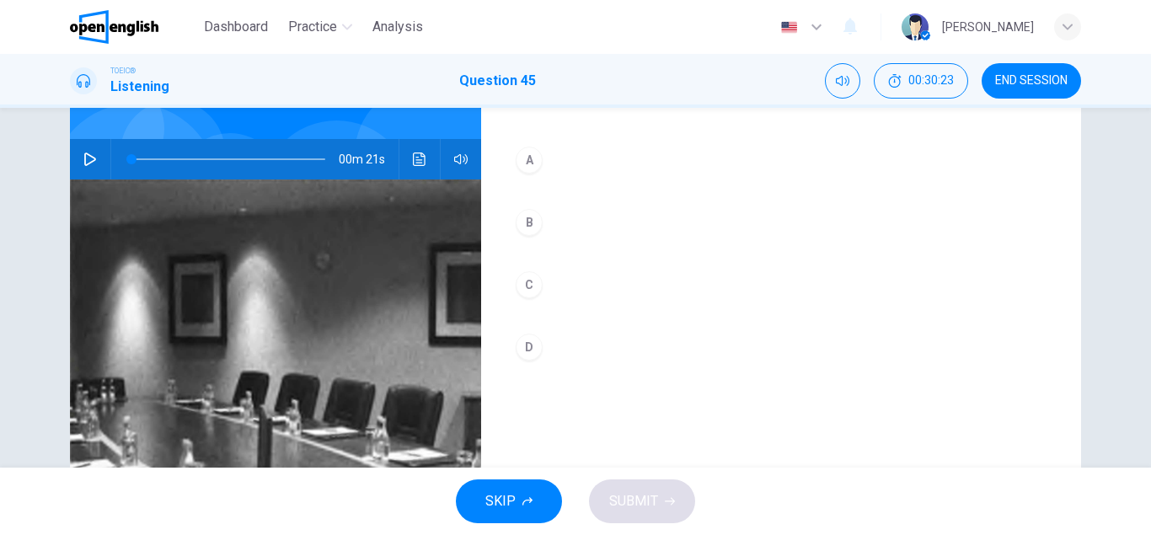
scroll to position [137, 0]
click at [90, 158] on icon "button" at bounding box center [89, 159] width 13 height 13
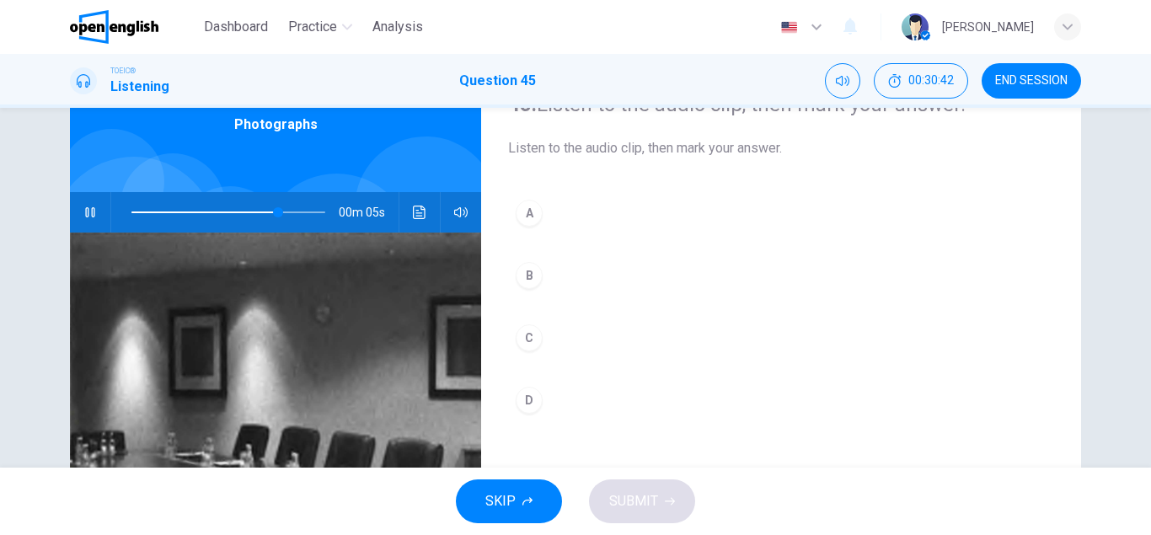
scroll to position [68, 0]
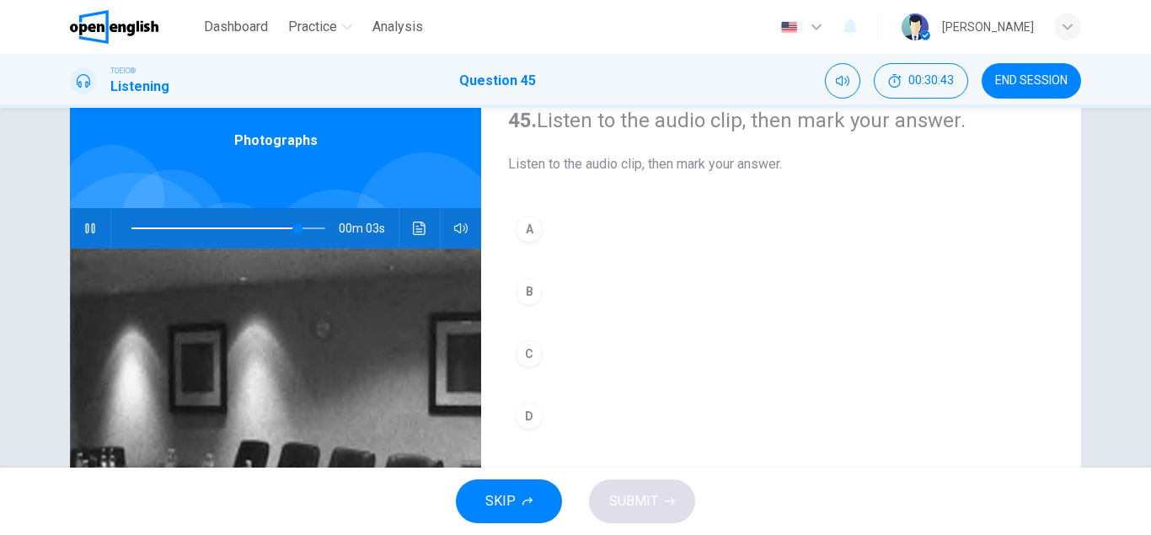
click at [533, 229] on div "A" at bounding box center [529, 229] width 27 height 27
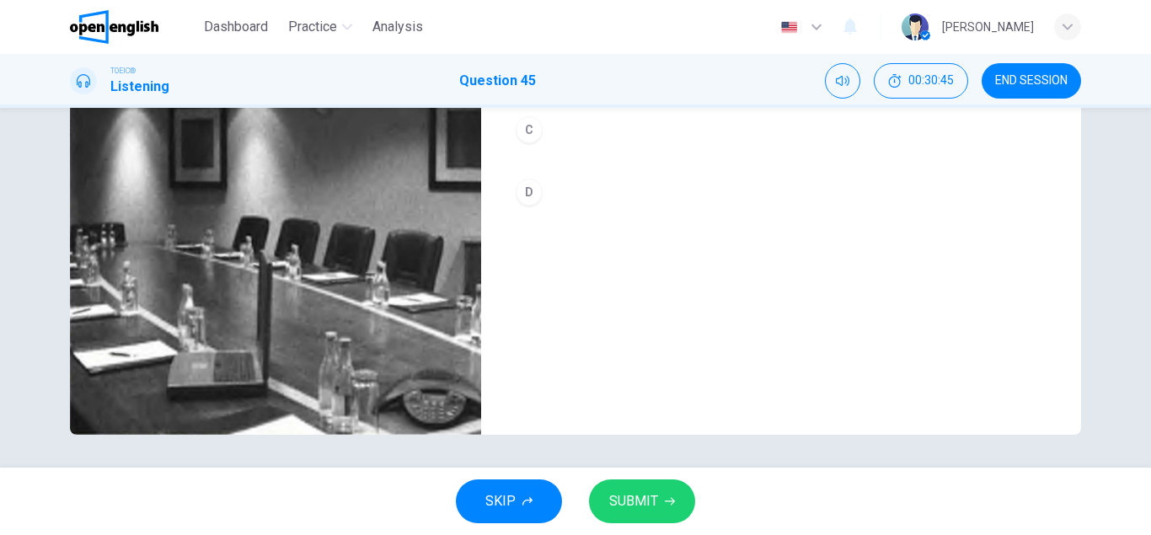
scroll to position [293, 0]
type input "*"
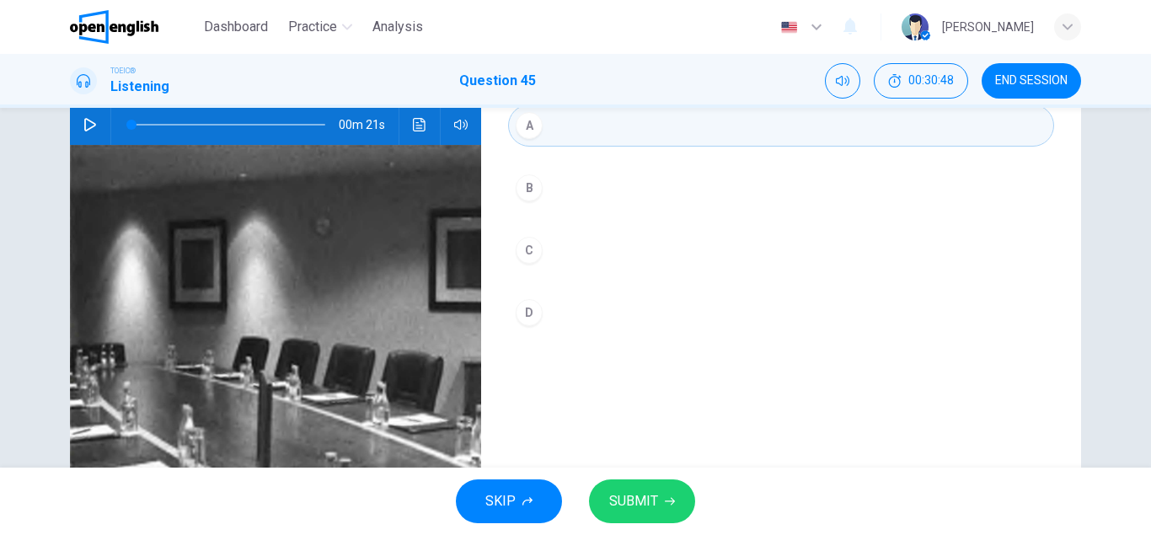
scroll to position [181, 0]
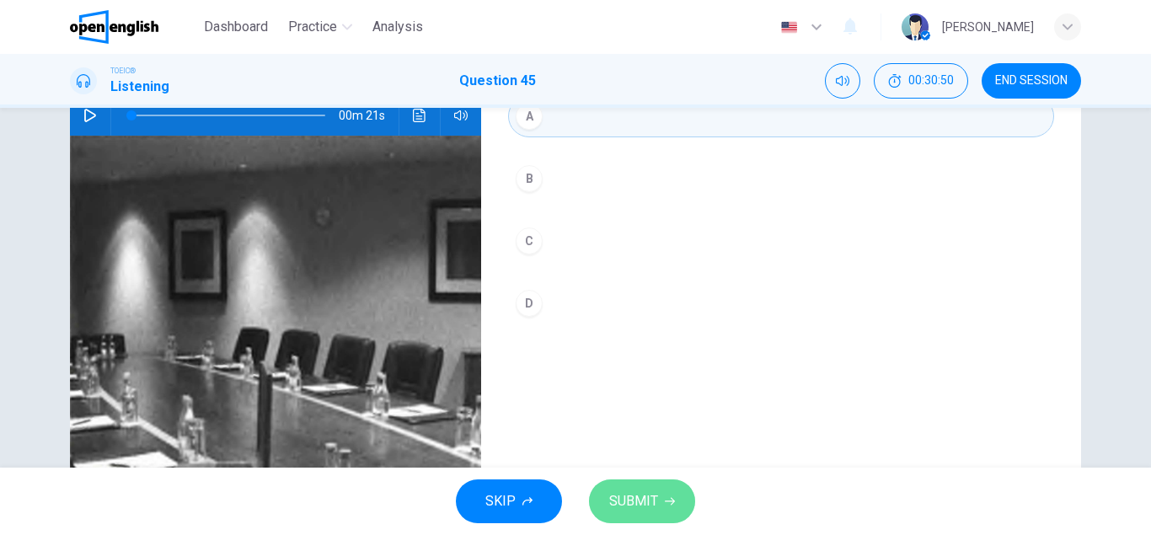
click at [657, 499] on span "SUBMIT" at bounding box center [633, 502] width 49 height 24
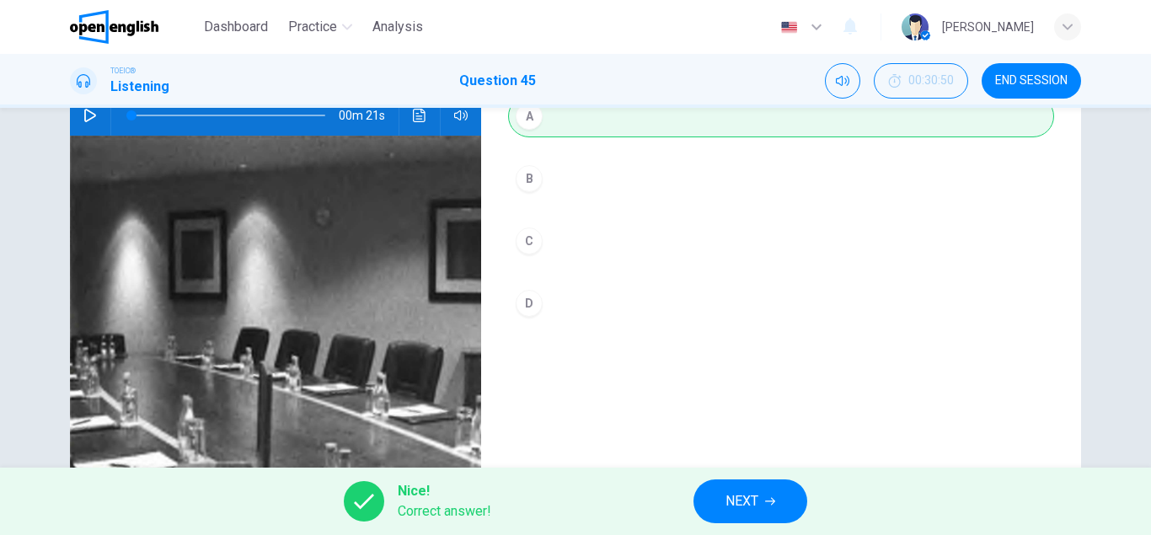
click at [754, 496] on span "NEXT" at bounding box center [742, 502] width 33 height 24
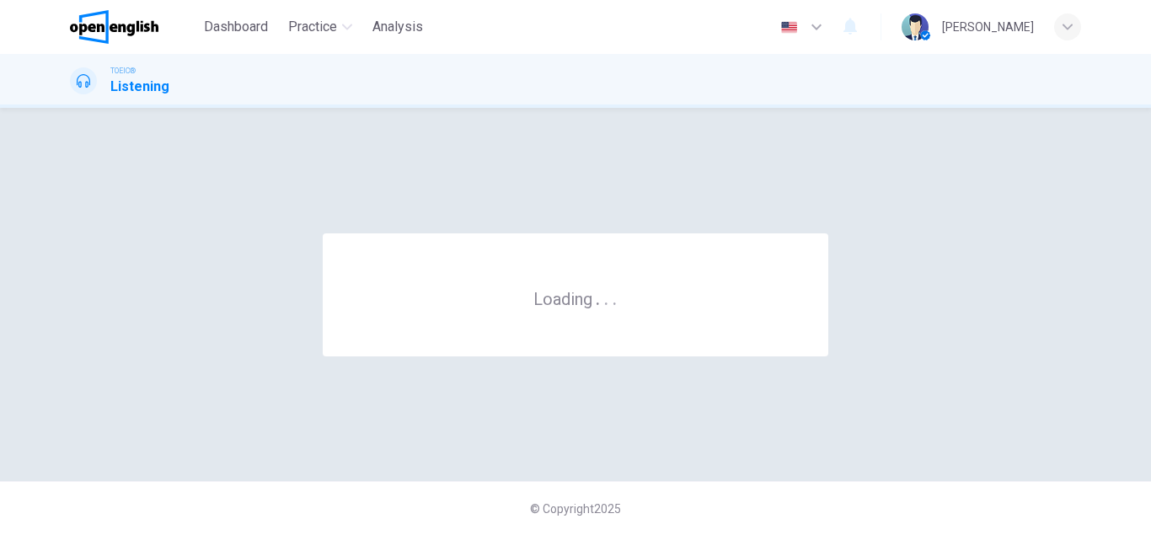
scroll to position [0, 0]
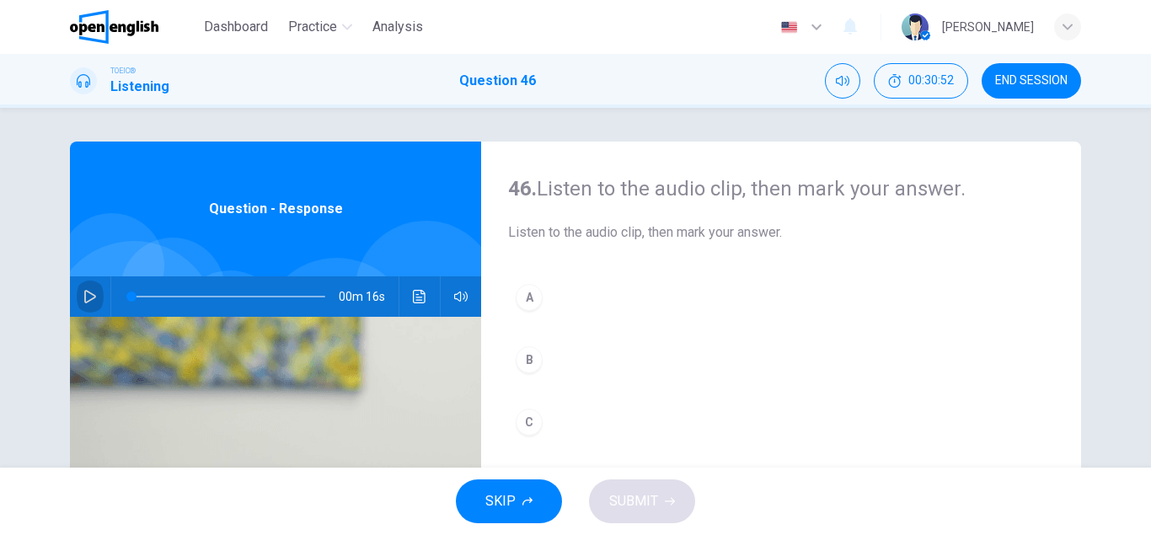
click at [84, 296] on icon "button" at bounding box center [89, 296] width 13 height 13
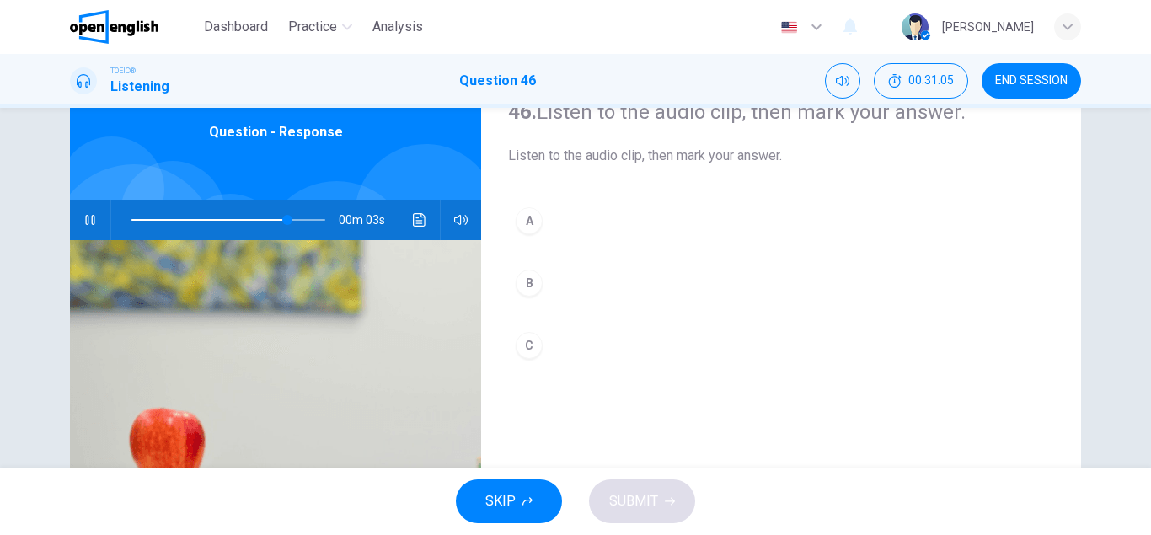
scroll to position [80, 0]
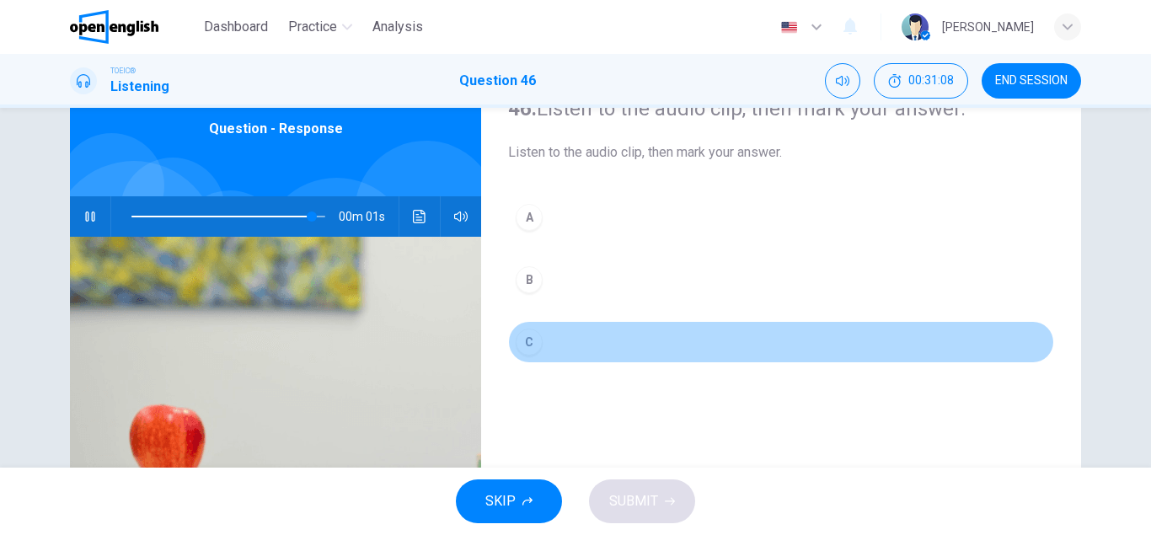
click at [528, 342] on div "C" at bounding box center [529, 342] width 27 height 27
type input "*"
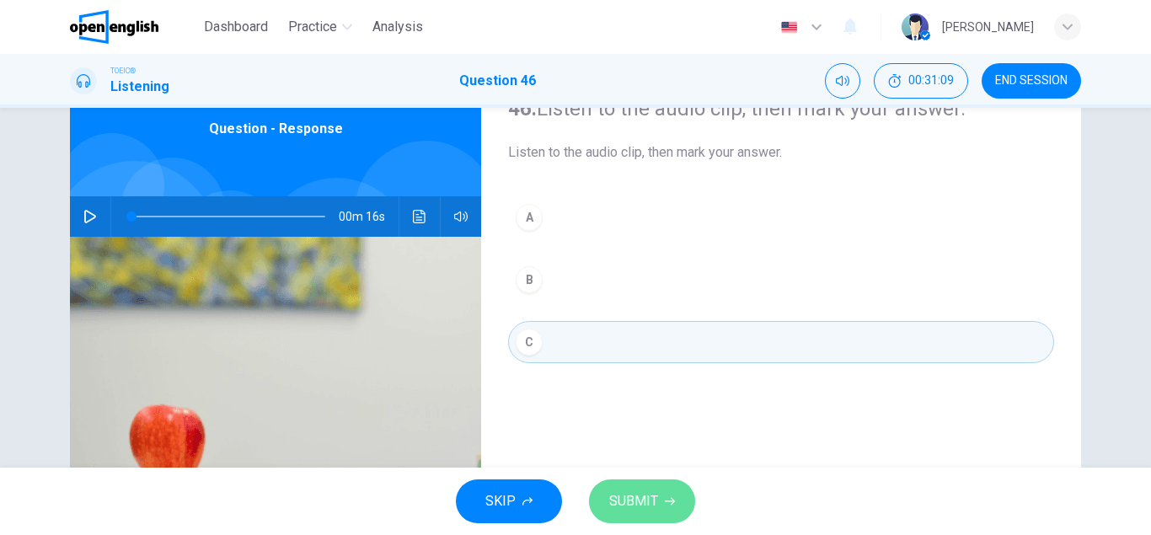
click at [636, 505] on span "SUBMIT" at bounding box center [633, 502] width 49 height 24
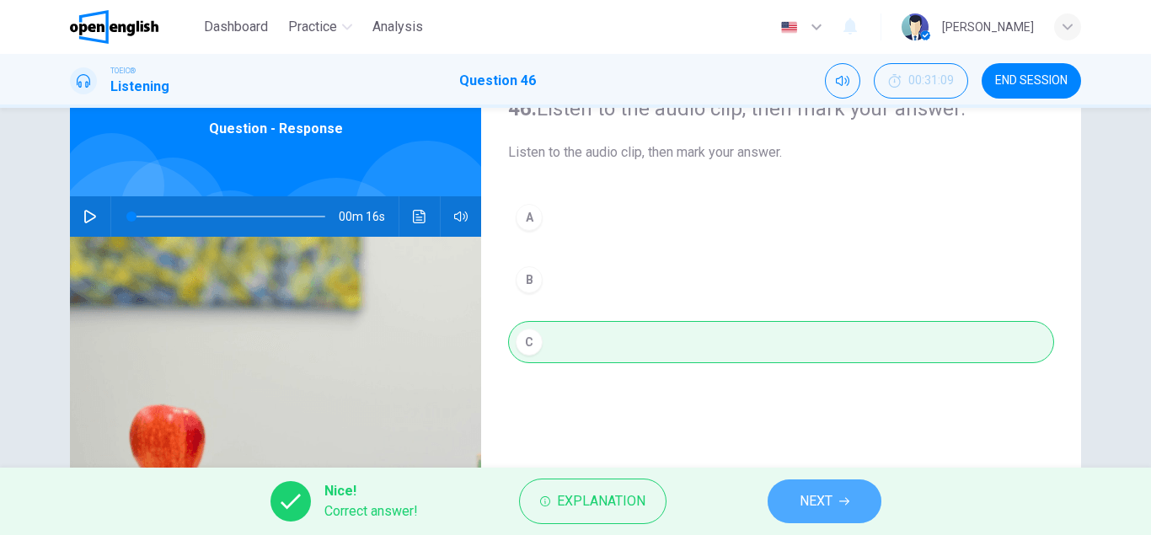
click at [823, 491] on span "NEXT" at bounding box center [816, 502] width 33 height 24
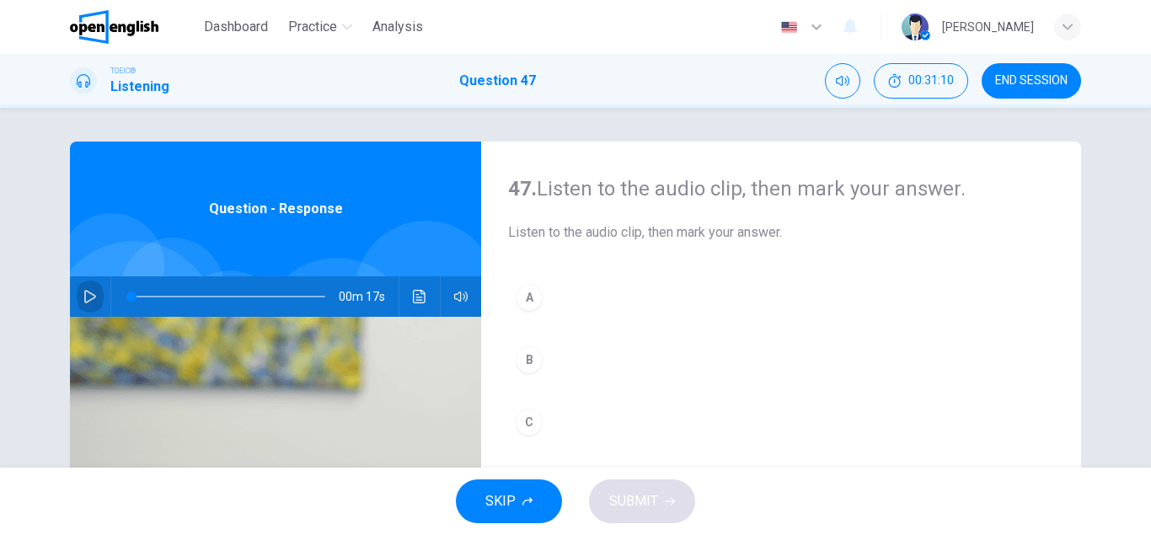
click at [83, 295] on button "button" at bounding box center [90, 296] width 27 height 40
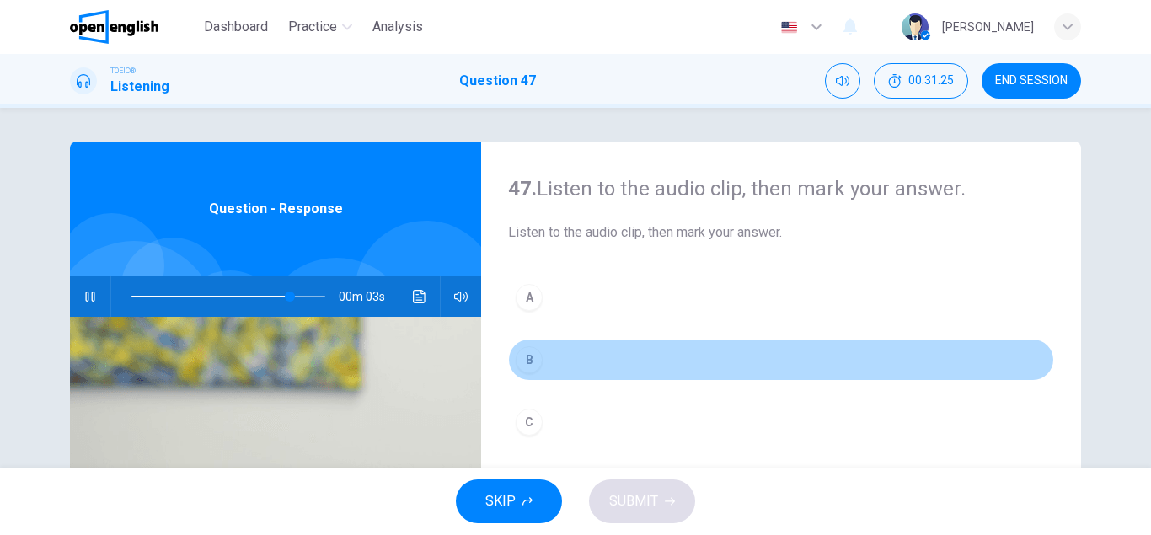
click at [530, 363] on div "B" at bounding box center [529, 359] width 27 height 27
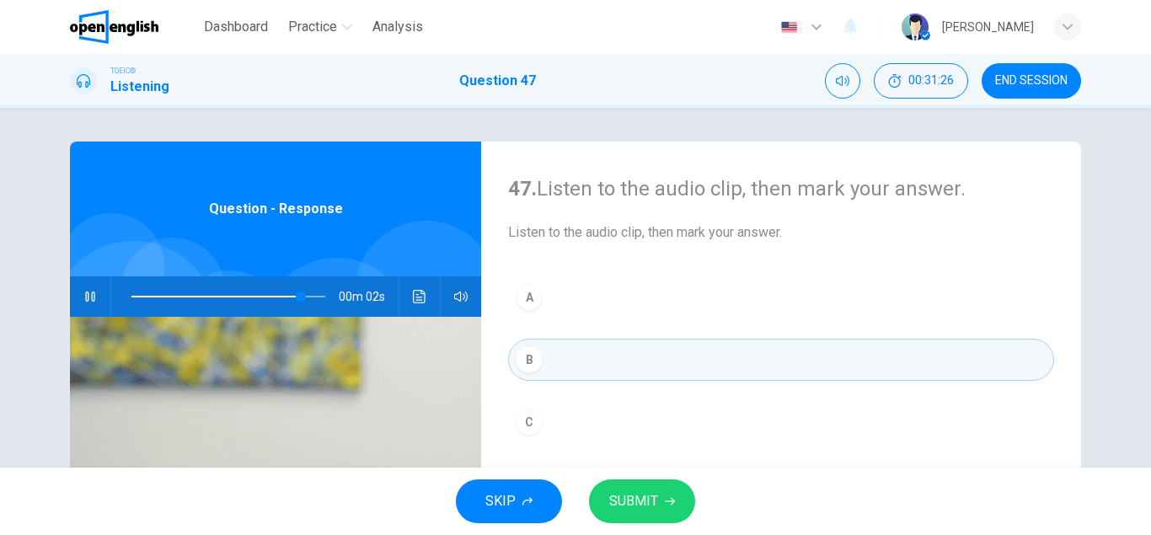
click at [678, 512] on button "SUBMIT" at bounding box center [642, 502] width 106 height 44
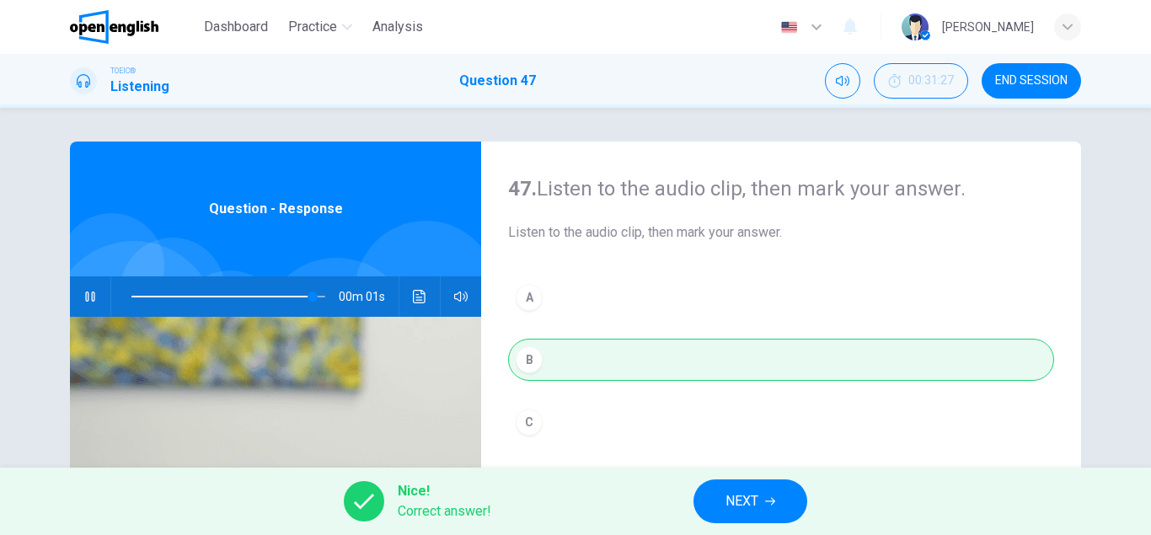
type input "*"
click at [735, 513] on button "NEXT" at bounding box center [751, 502] width 114 height 44
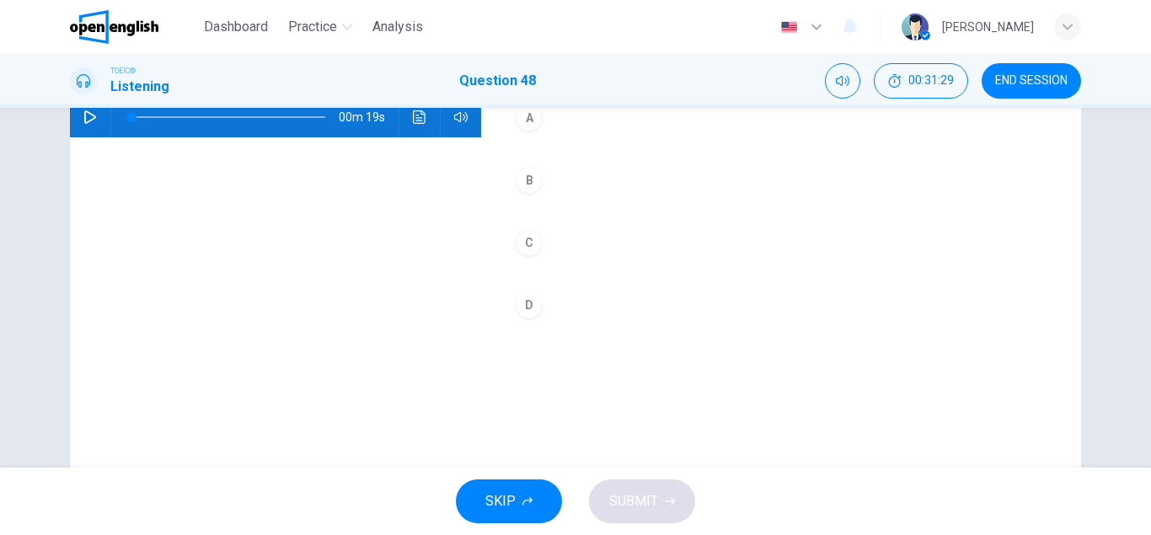
scroll to position [182, 0]
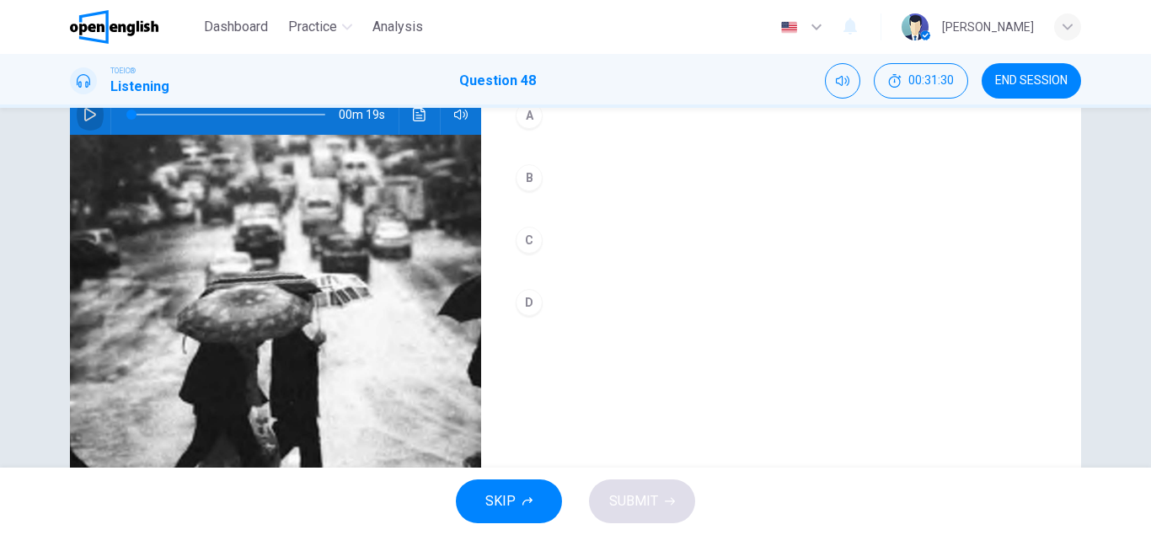
click at [83, 121] on button "button" at bounding box center [90, 114] width 27 height 40
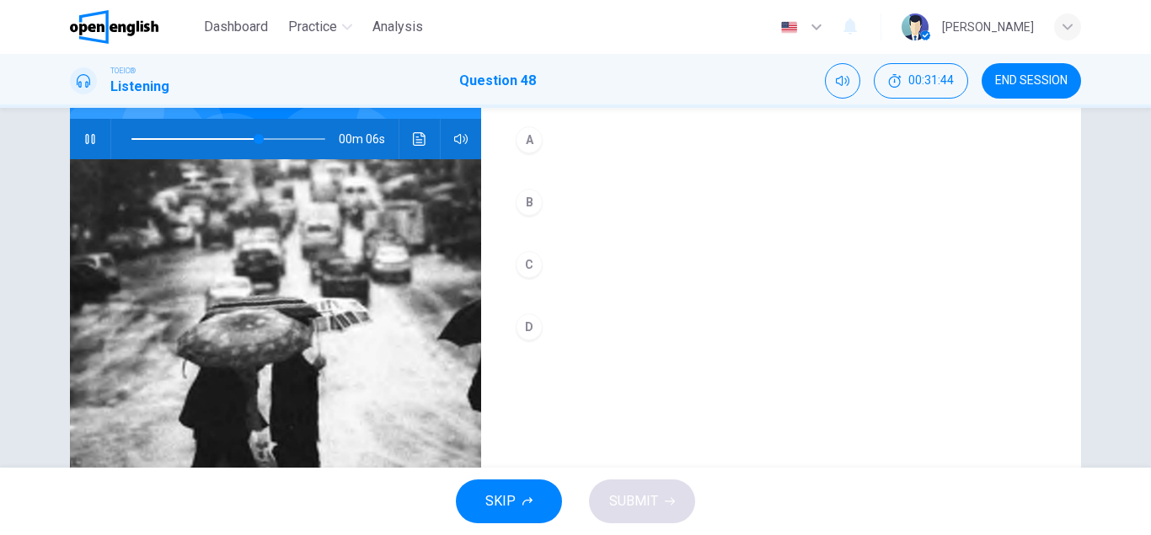
scroll to position [157, 0]
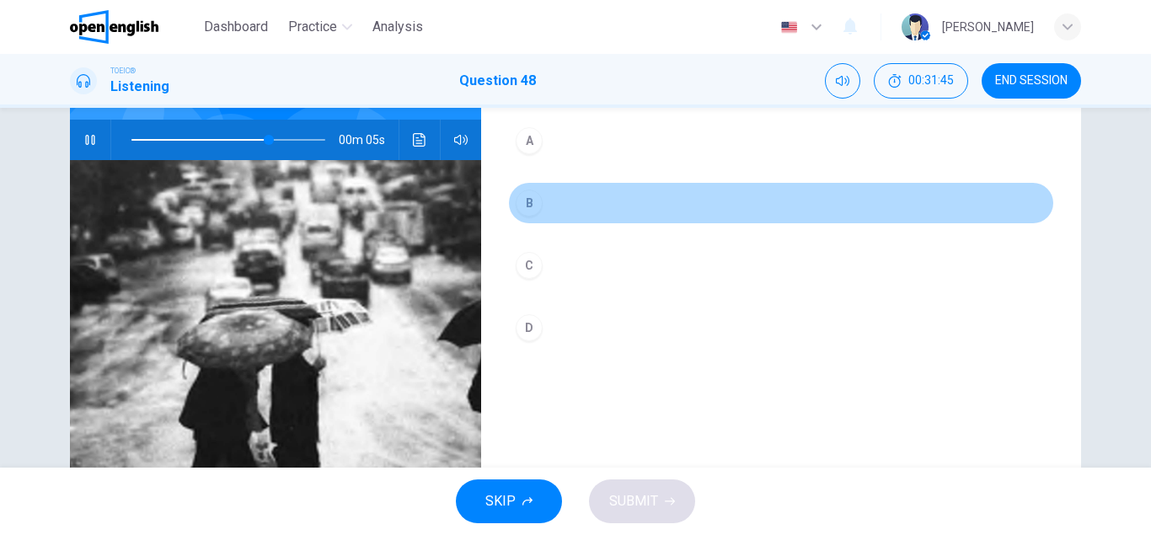
click at [528, 200] on div "B" at bounding box center [529, 203] width 27 height 27
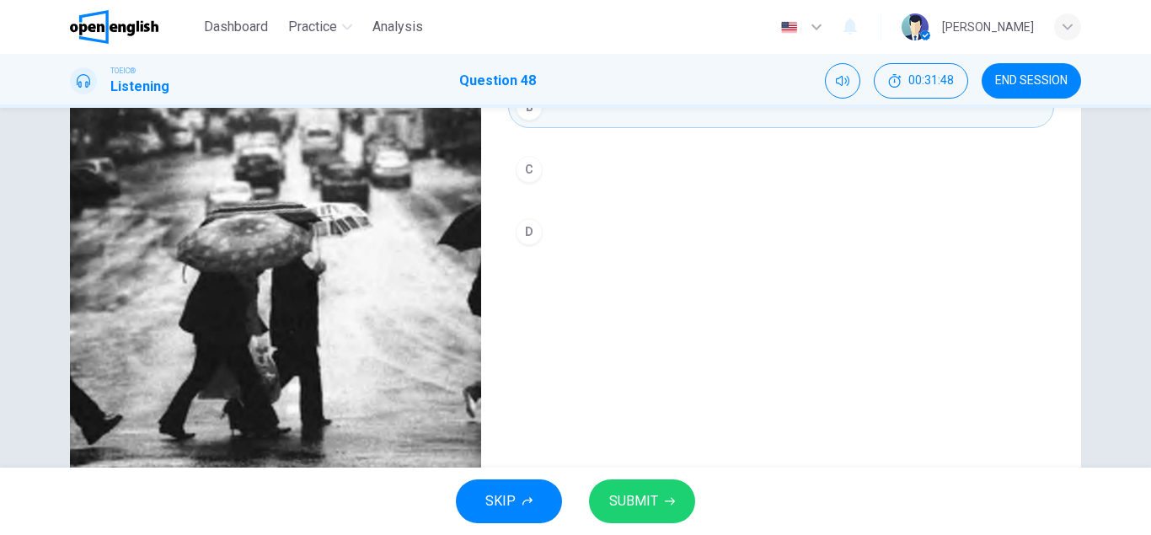
scroll to position [249, 0]
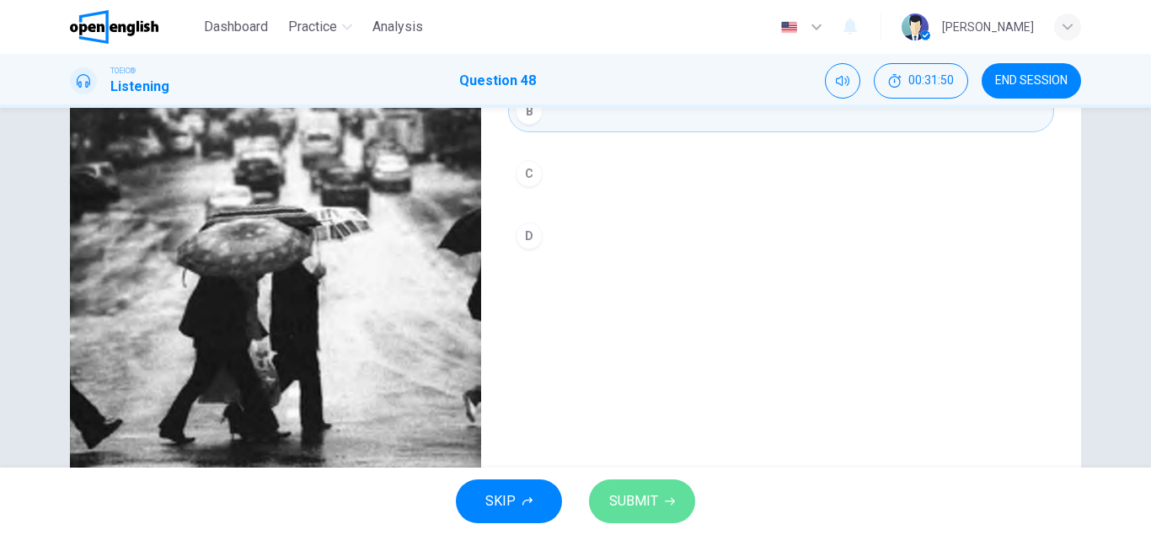
click at [626, 487] on button "SUBMIT" at bounding box center [642, 502] width 106 height 44
type input "*"
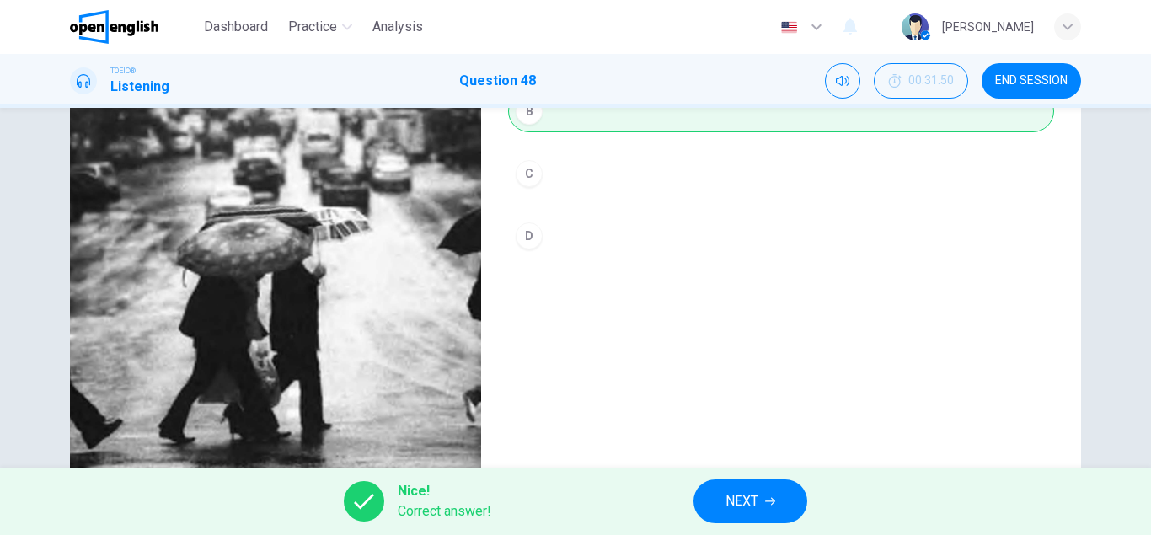
click at [791, 496] on button "NEXT" at bounding box center [751, 502] width 114 height 44
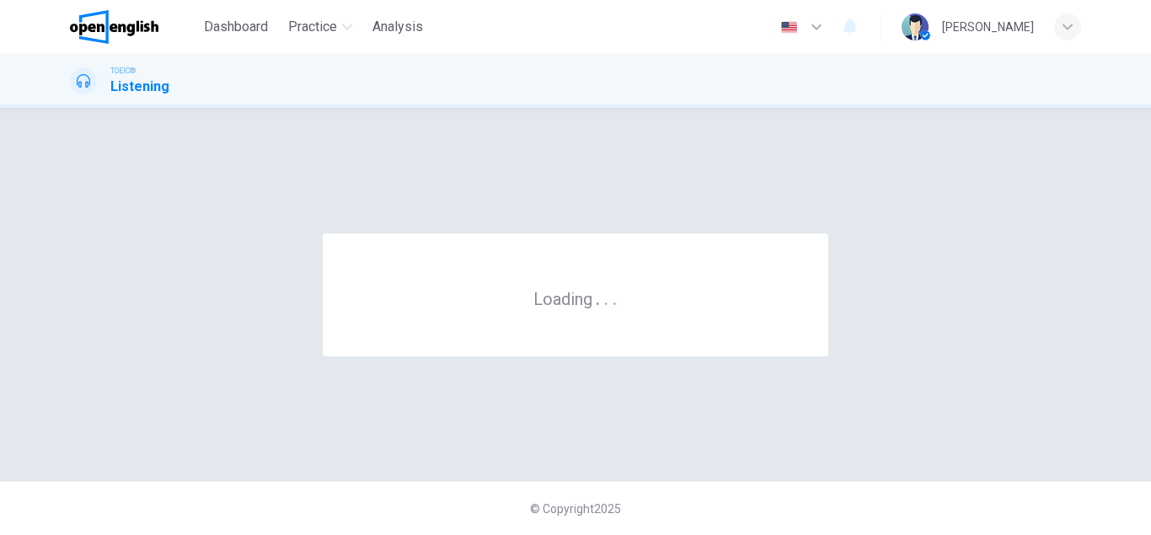
scroll to position [0, 0]
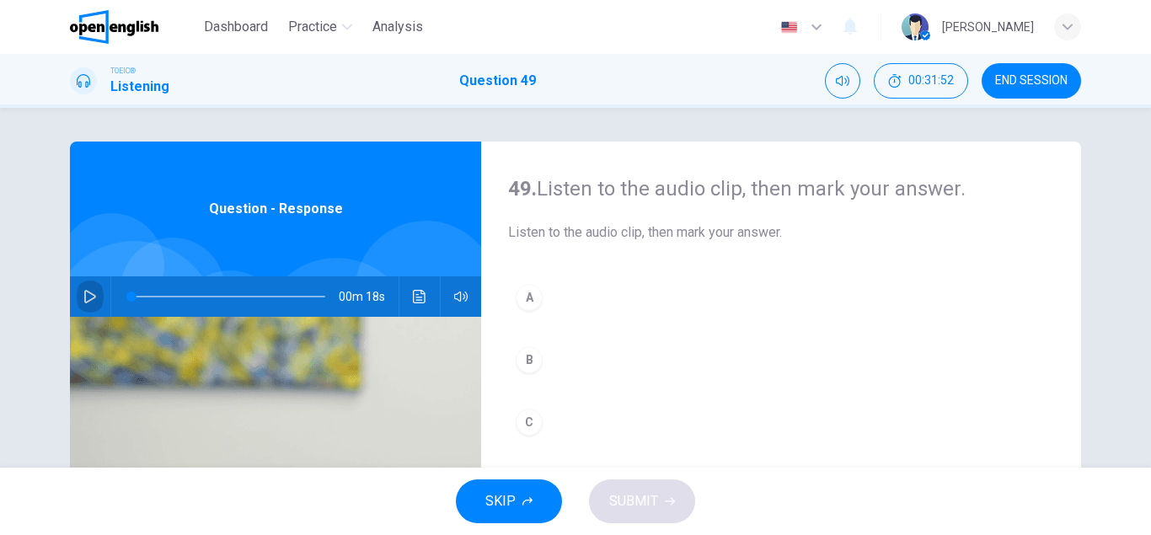
click at [87, 283] on button "button" at bounding box center [90, 296] width 27 height 40
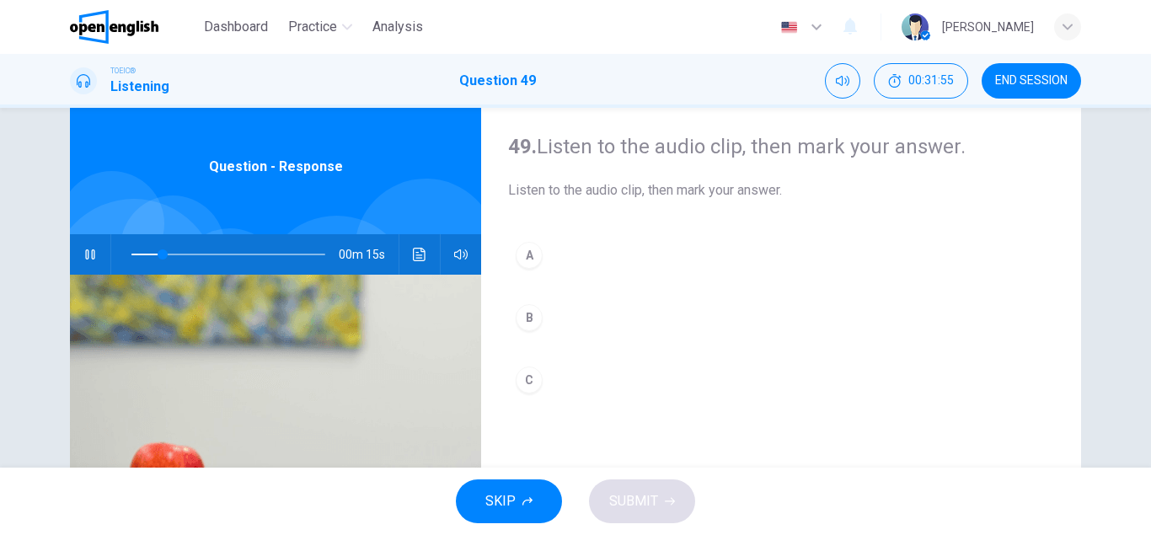
scroll to position [43, 0]
click at [131, 254] on span at bounding box center [228, 254] width 194 height 24
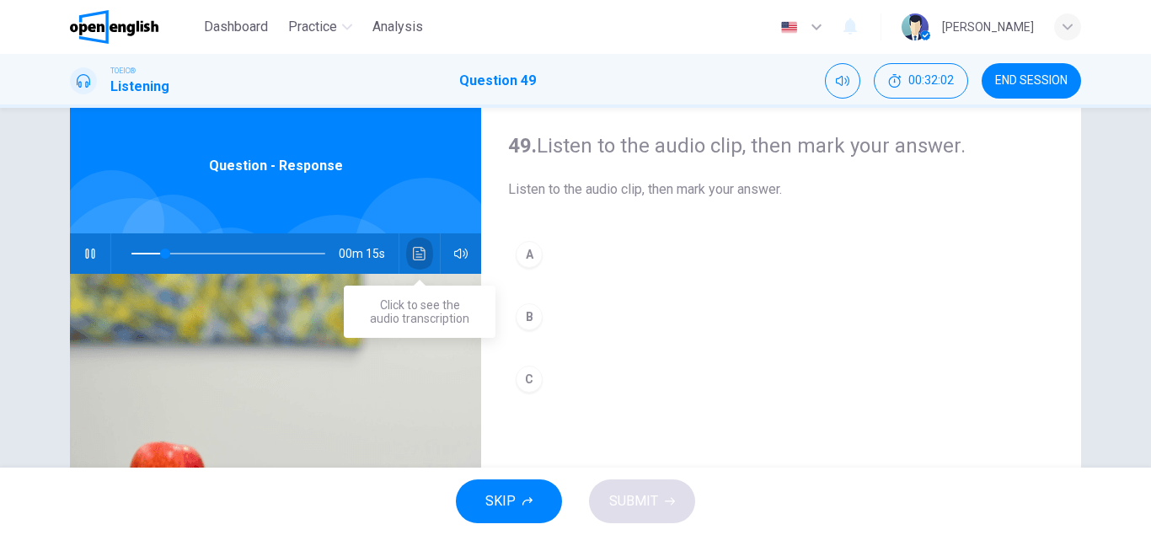
click at [420, 255] on icon "Click to see the audio transcription" at bounding box center [419, 253] width 13 height 13
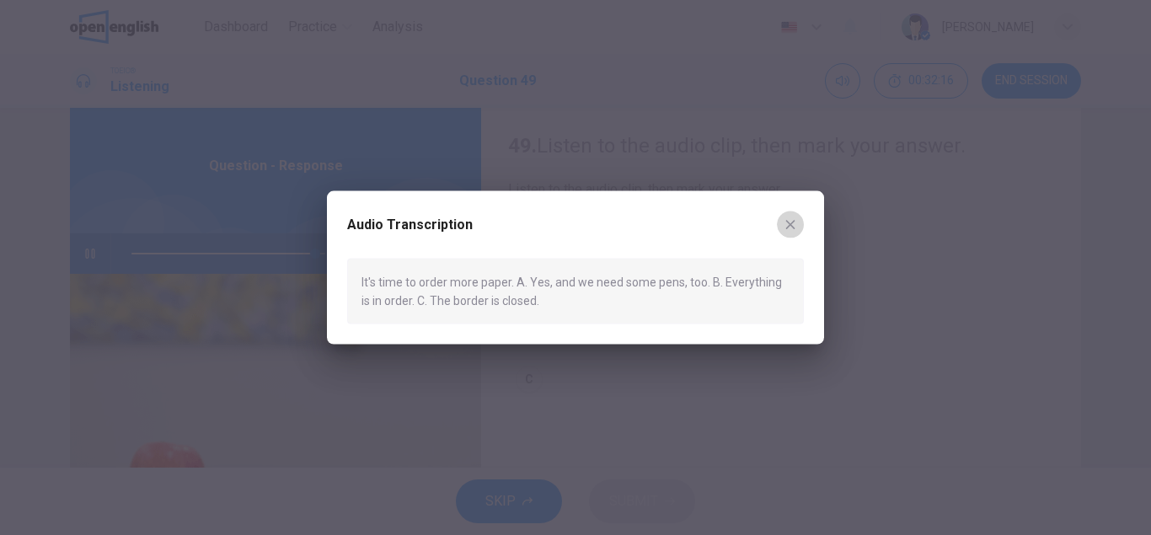
type input "*"
click at [798, 226] on button "button" at bounding box center [790, 224] width 27 height 27
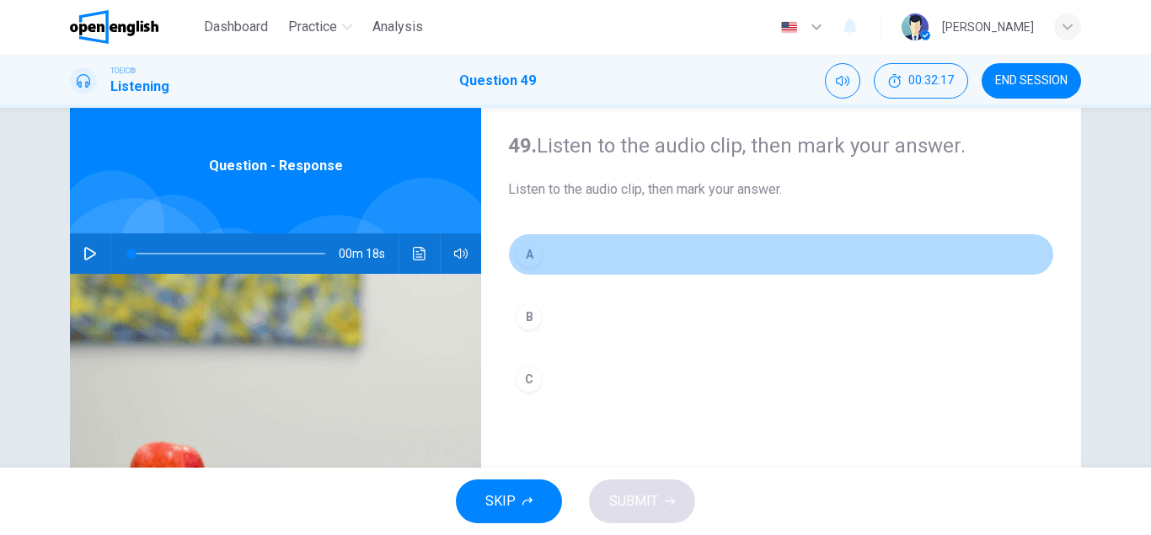
click at [539, 252] on div "A" at bounding box center [529, 254] width 27 height 27
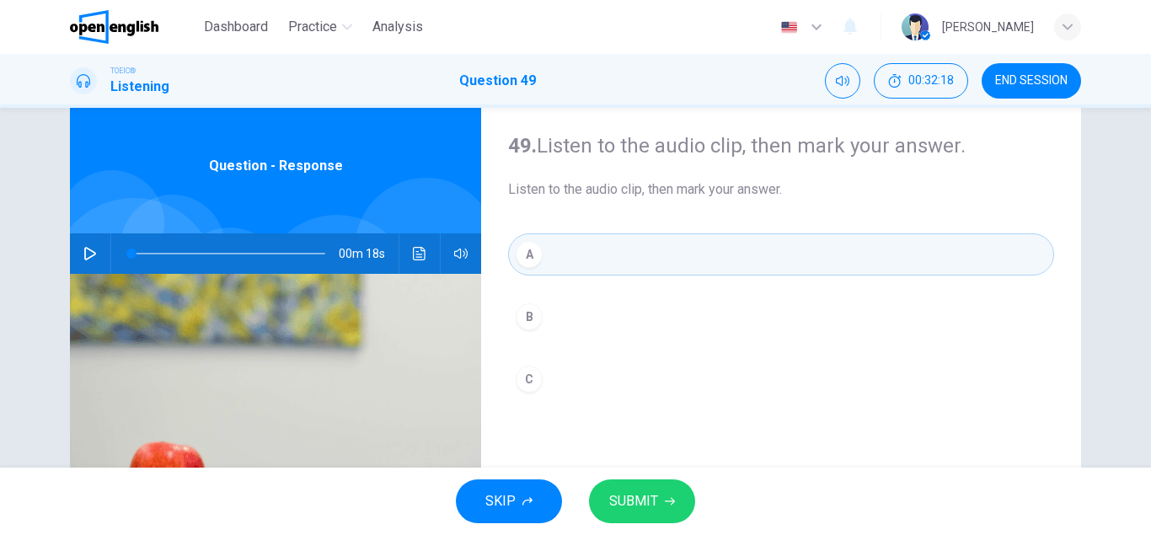
click at [650, 503] on span "SUBMIT" at bounding box center [633, 502] width 49 height 24
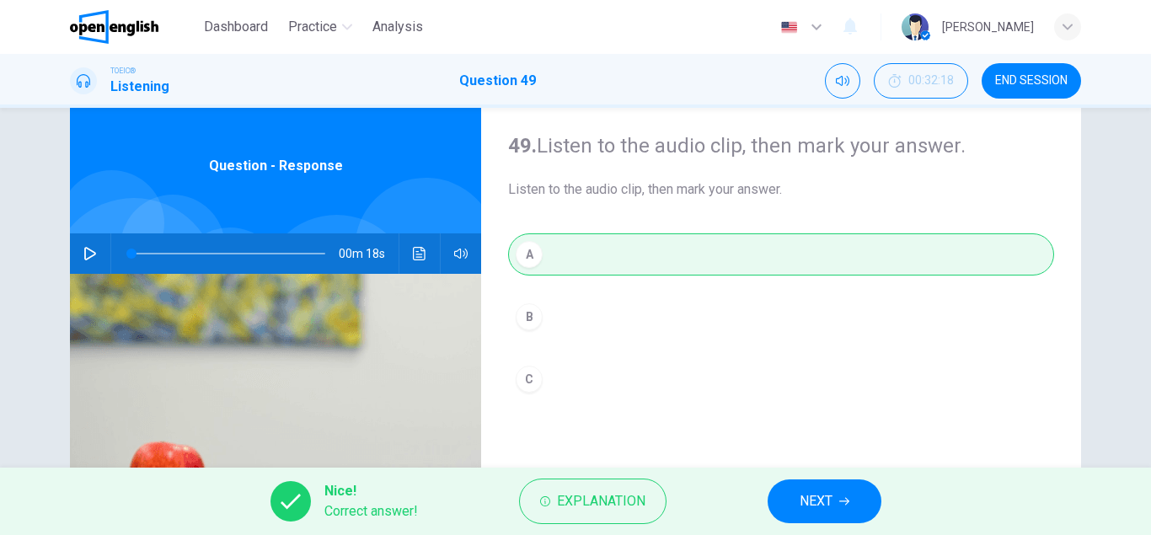
click at [830, 521] on button "NEXT" at bounding box center [825, 502] width 114 height 44
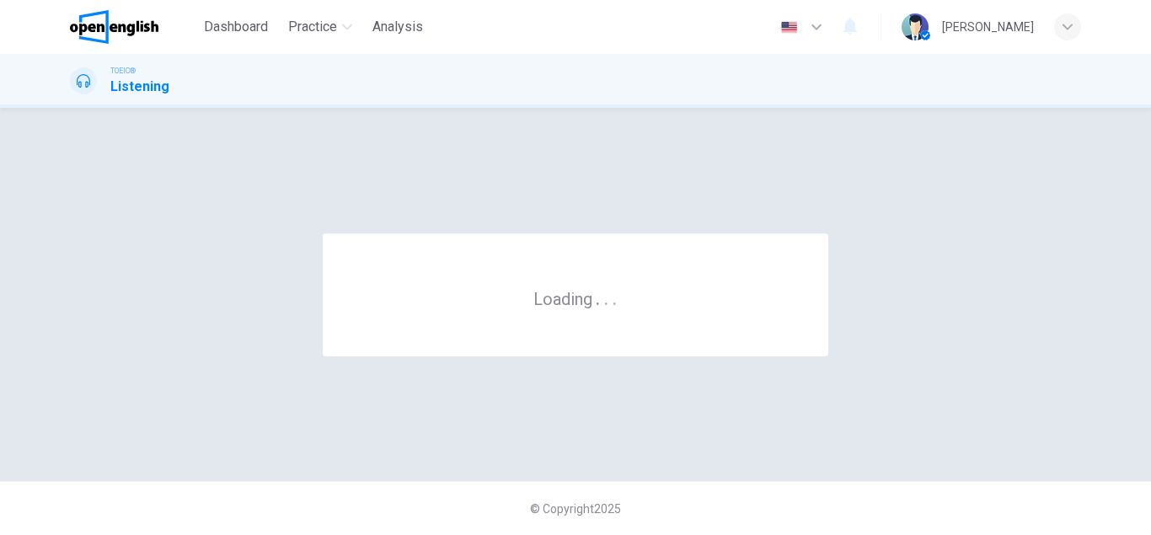
scroll to position [0, 0]
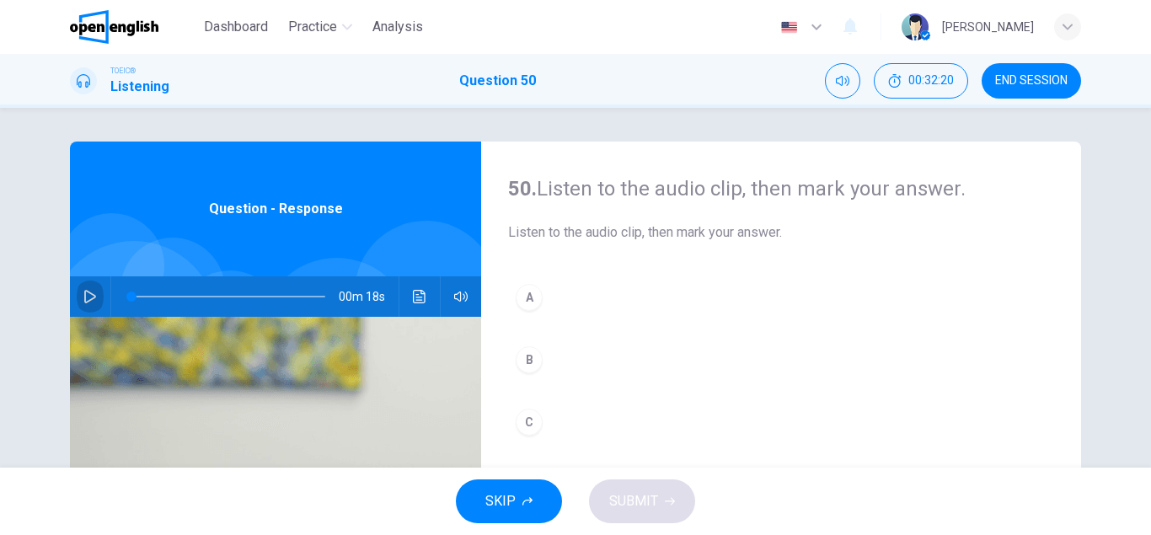
click at [88, 295] on icon "button" at bounding box center [89, 296] width 13 height 13
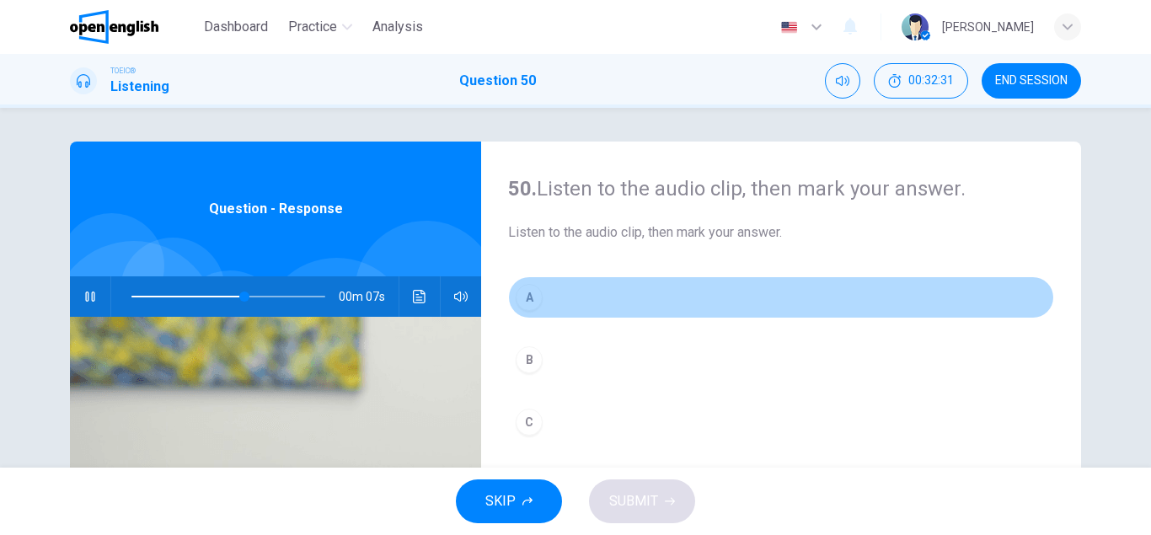
click at [523, 294] on div "A" at bounding box center [529, 297] width 27 height 27
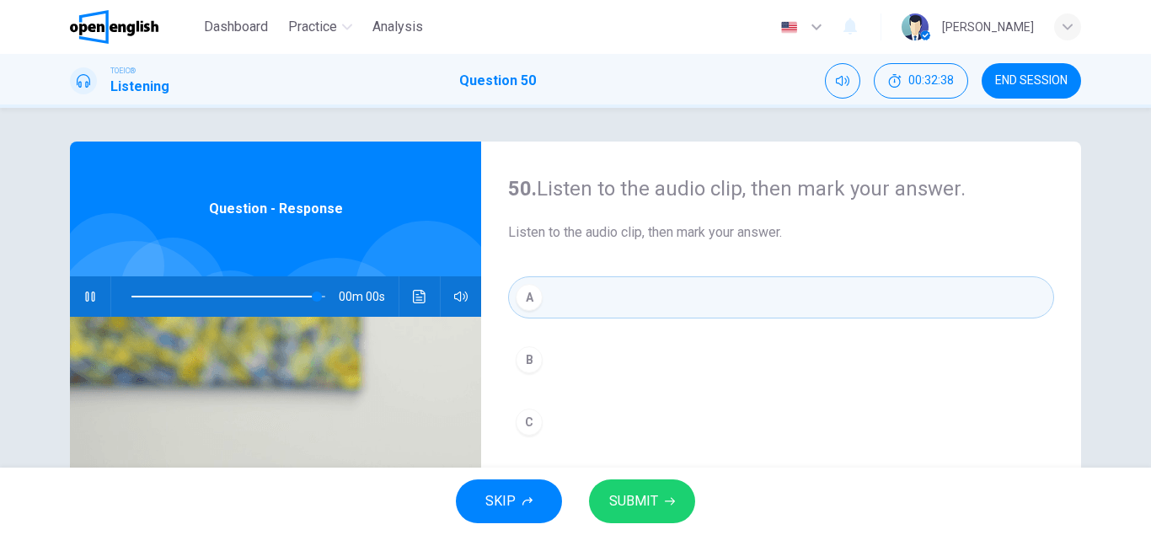
click at [648, 503] on span "SUBMIT" at bounding box center [633, 502] width 49 height 24
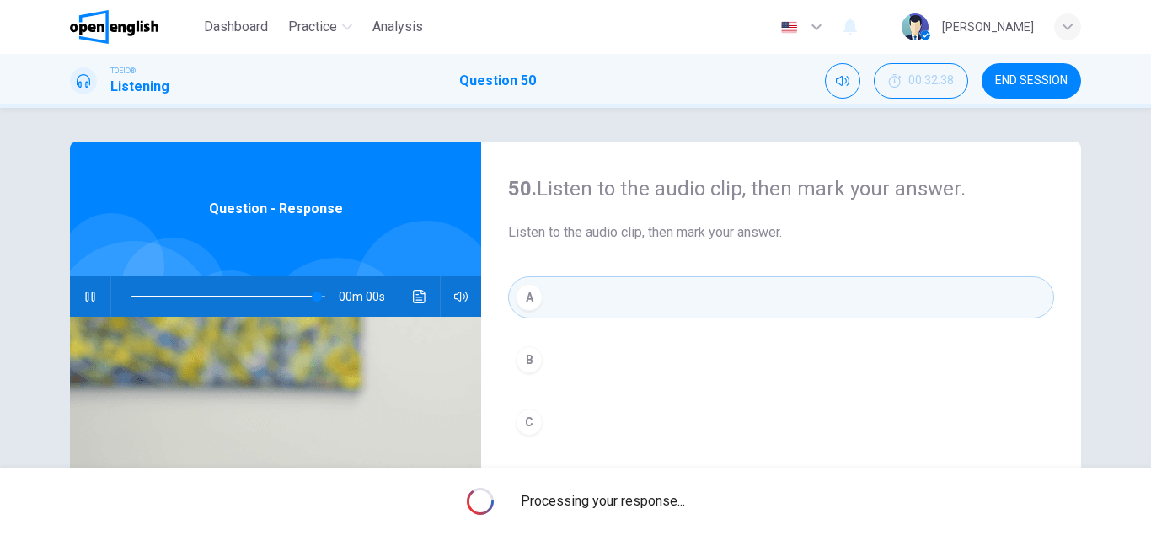
type input "*"
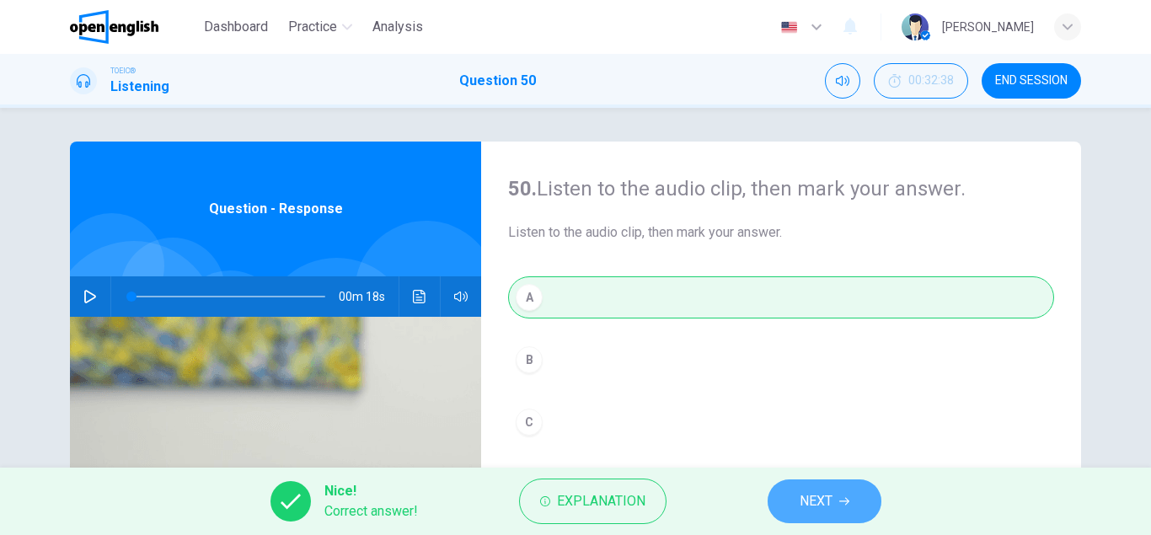
click at [824, 510] on span "NEXT" at bounding box center [816, 502] width 33 height 24
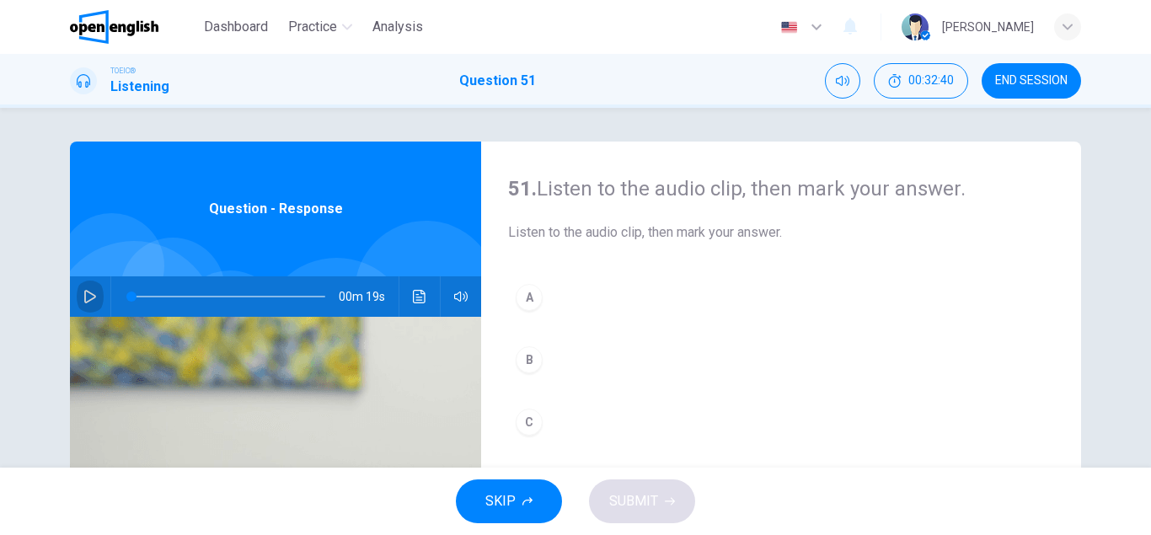
click at [79, 292] on button "button" at bounding box center [90, 296] width 27 height 40
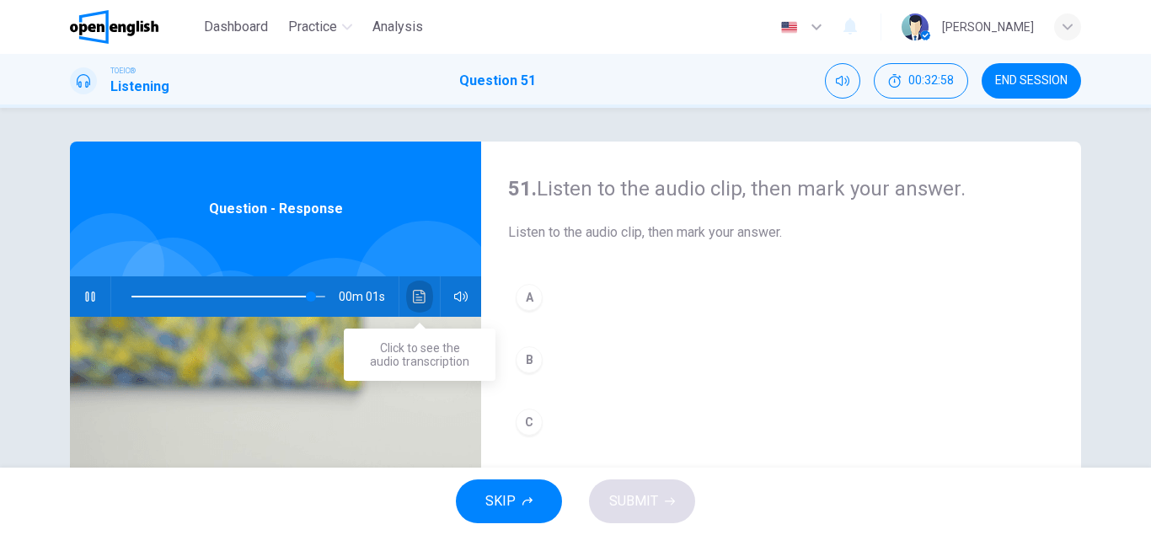
click at [425, 300] on icon "Click to see the audio transcription" at bounding box center [419, 296] width 13 height 13
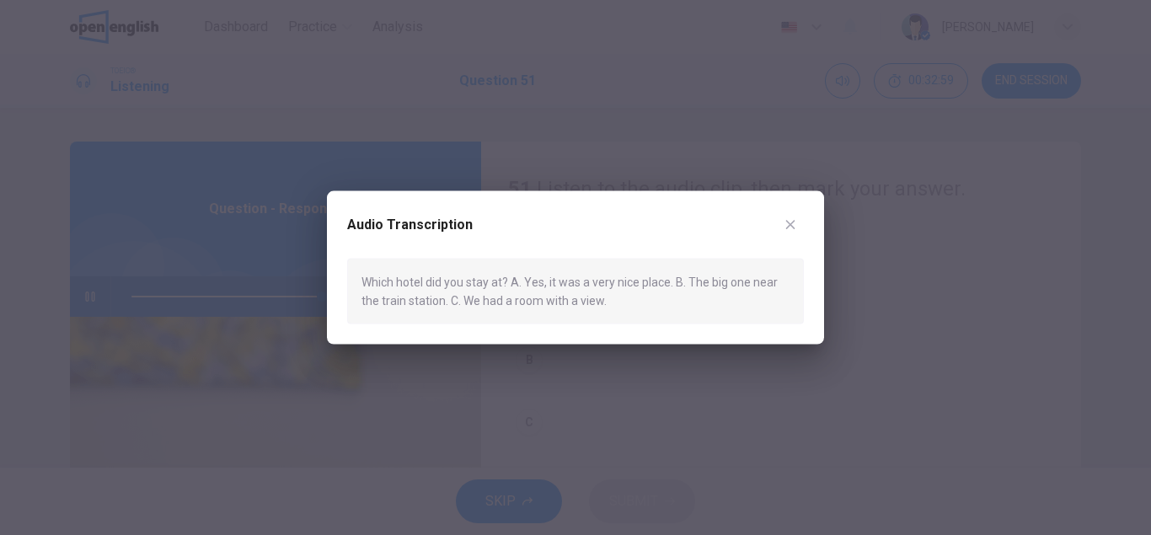
type input "*"
click at [792, 230] on icon "button" at bounding box center [790, 223] width 13 height 13
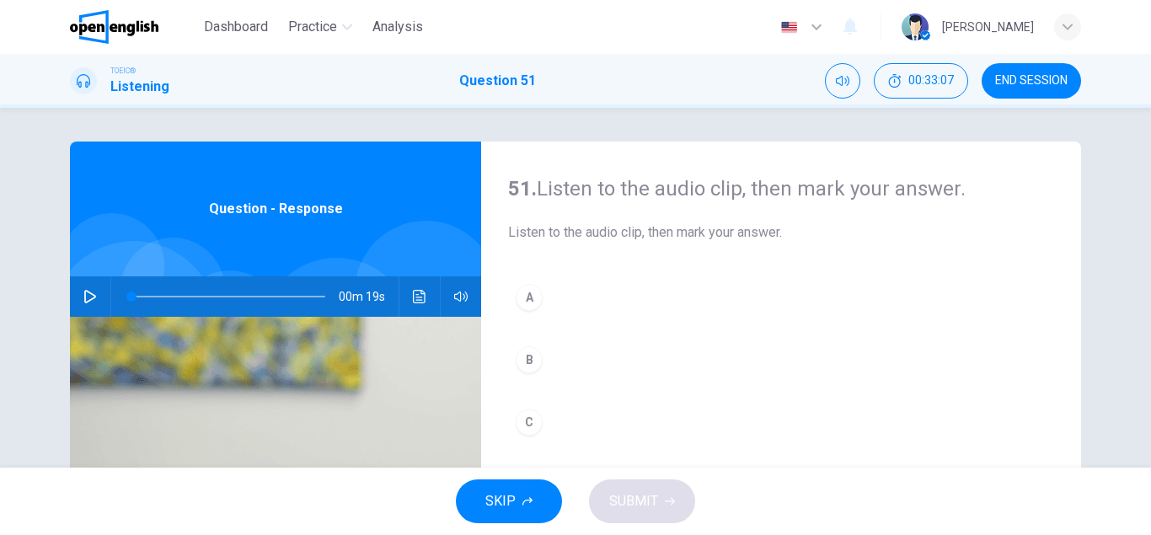
click at [523, 359] on div "B" at bounding box center [529, 359] width 27 height 27
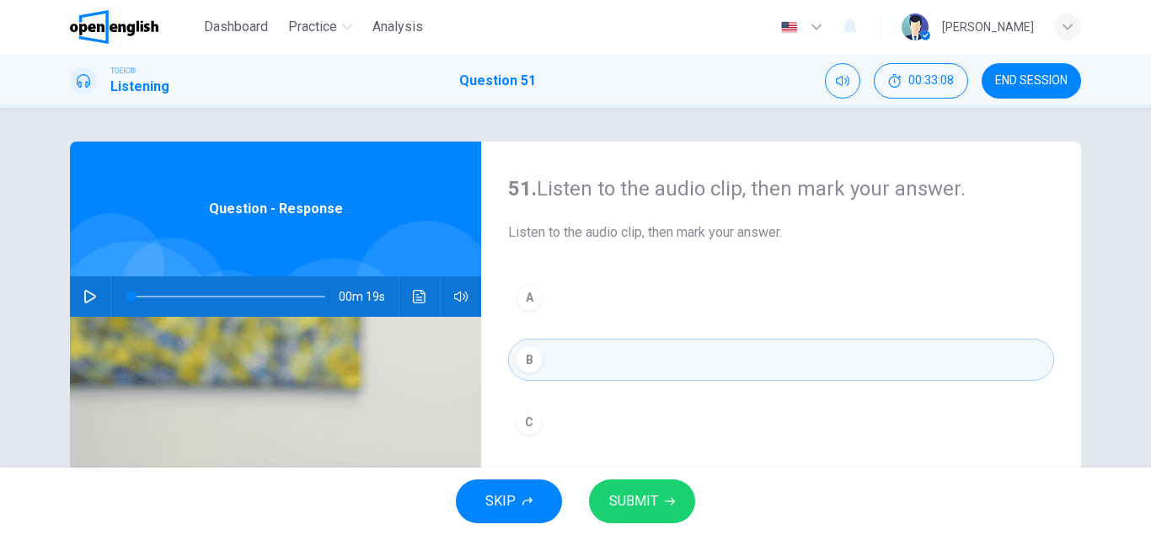
click at [614, 510] on span "SUBMIT" at bounding box center [633, 502] width 49 height 24
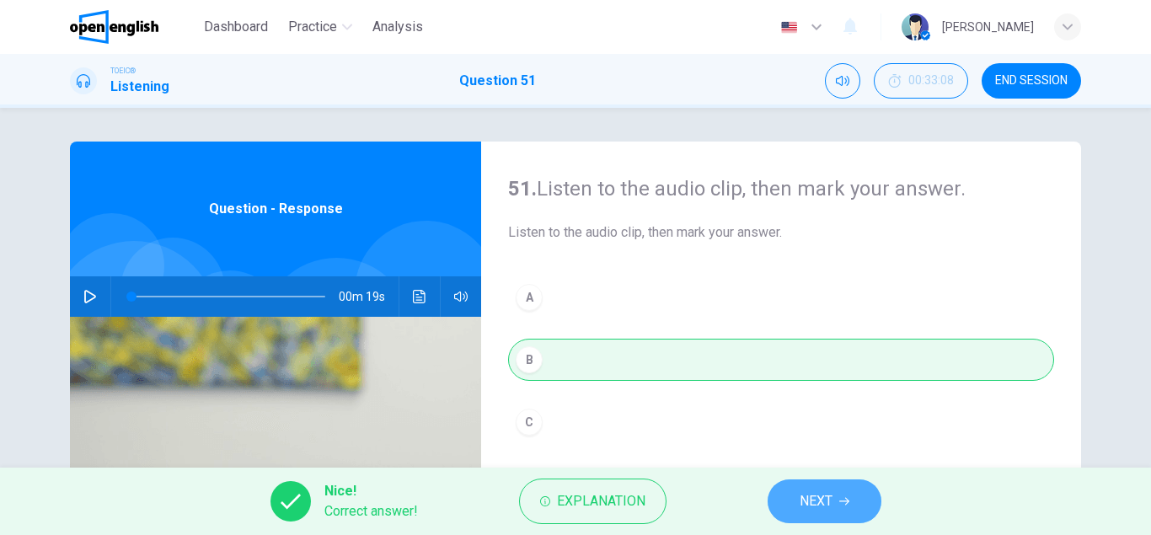
click at [807, 517] on button "NEXT" at bounding box center [825, 502] width 114 height 44
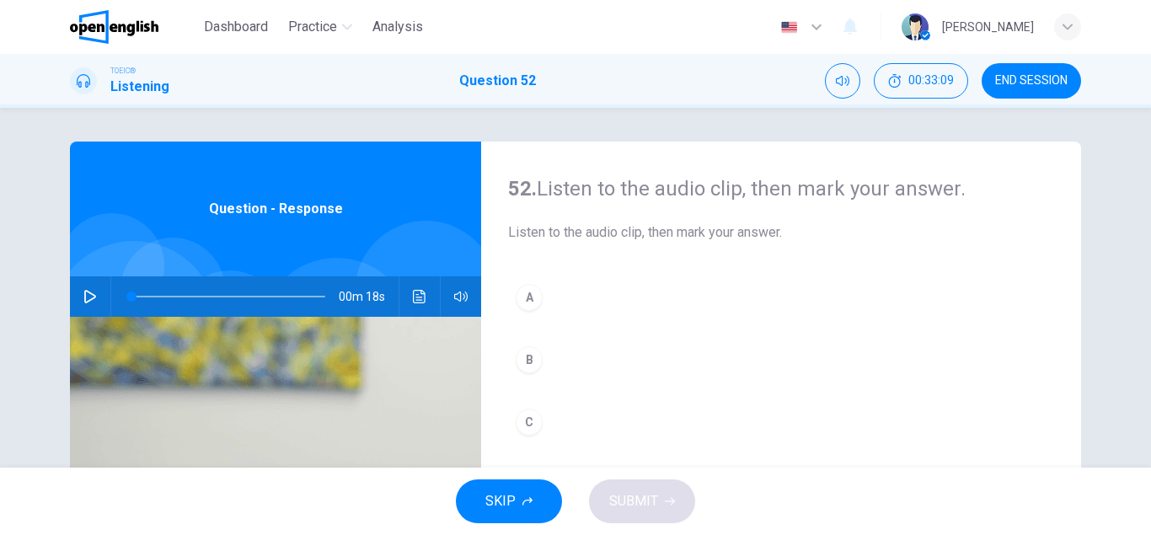
click at [88, 300] on icon "button" at bounding box center [89, 296] width 13 height 13
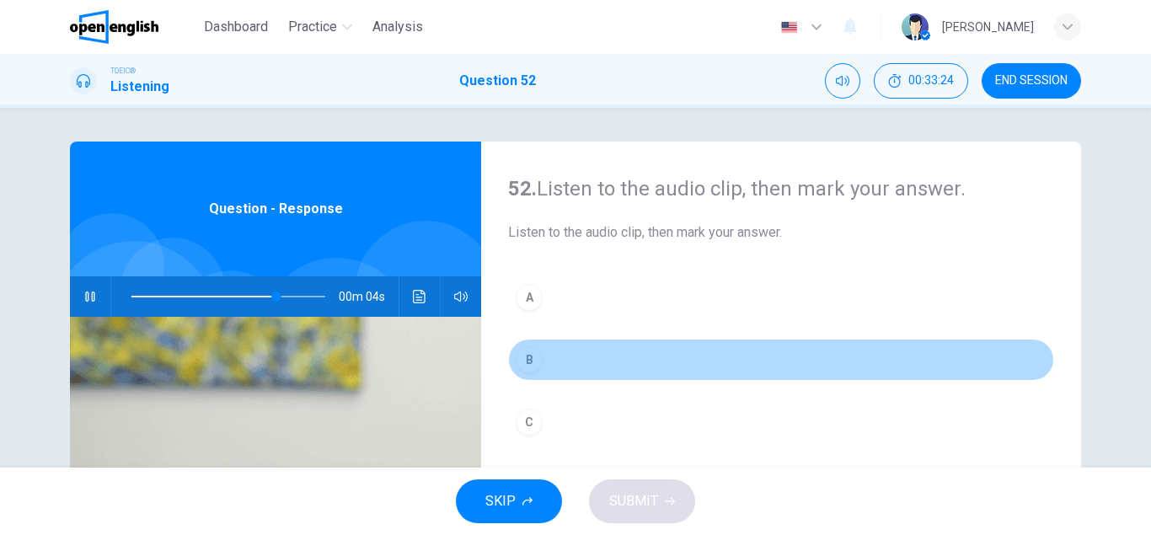
click at [526, 363] on div "B" at bounding box center [529, 359] width 27 height 27
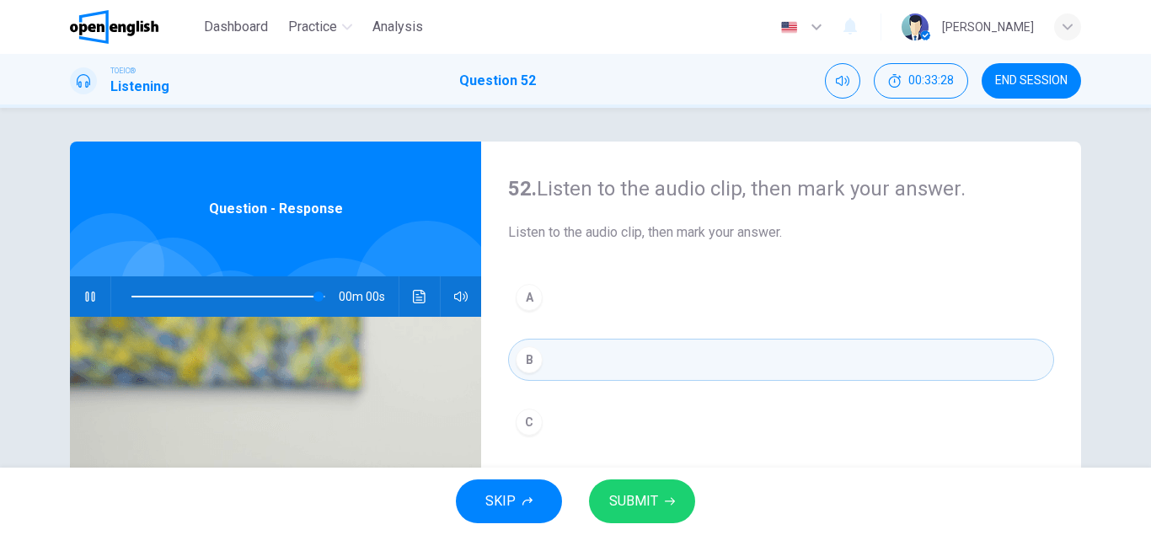
click at [636, 503] on span "SUBMIT" at bounding box center [633, 502] width 49 height 24
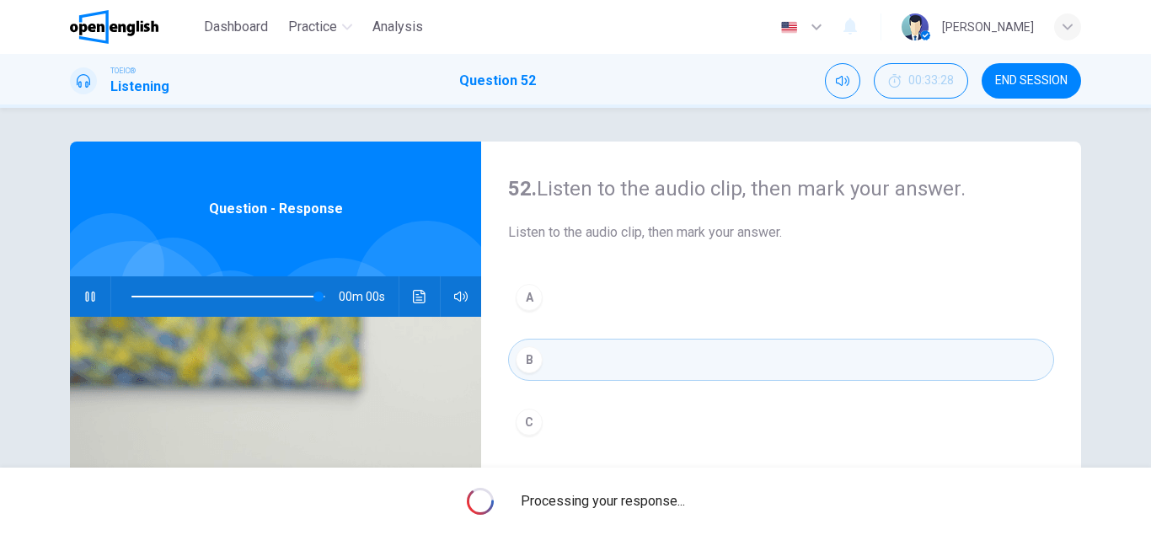
type input "*"
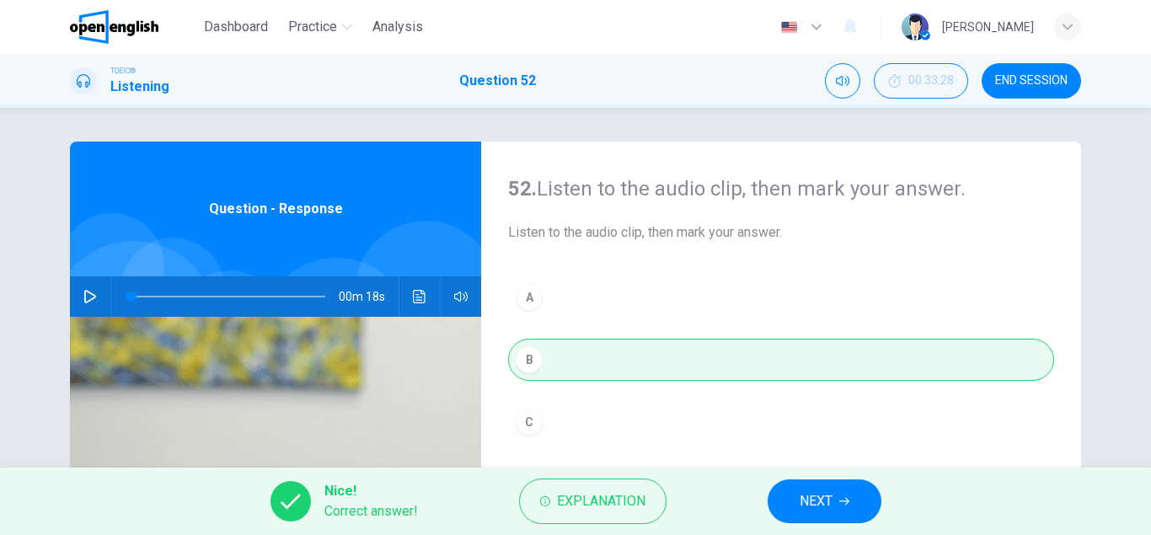
click at [815, 497] on span "NEXT" at bounding box center [816, 502] width 33 height 24
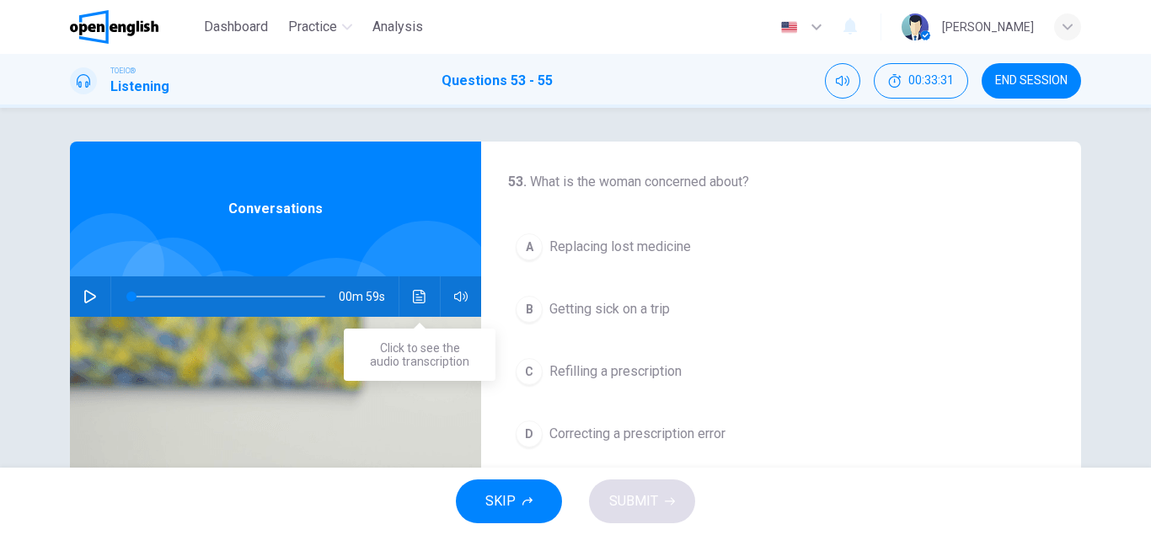
click at [416, 288] on button "Click to see the audio transcription" at bounding box center [419, 296] width 27 height 40
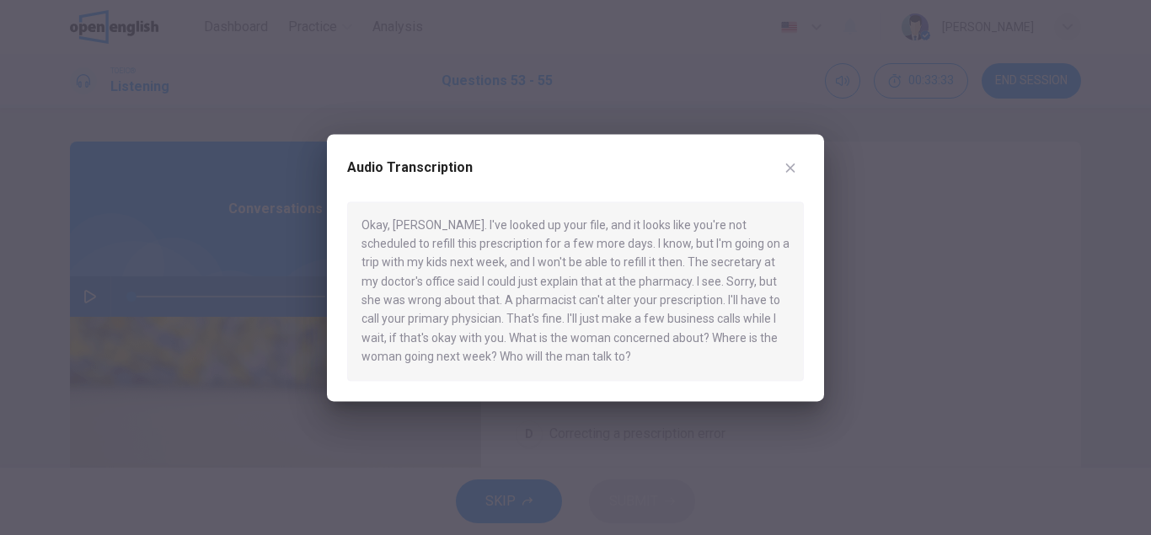
click at [785, 175] on button "button" at bounding box center [790, 167] width 27 height 27
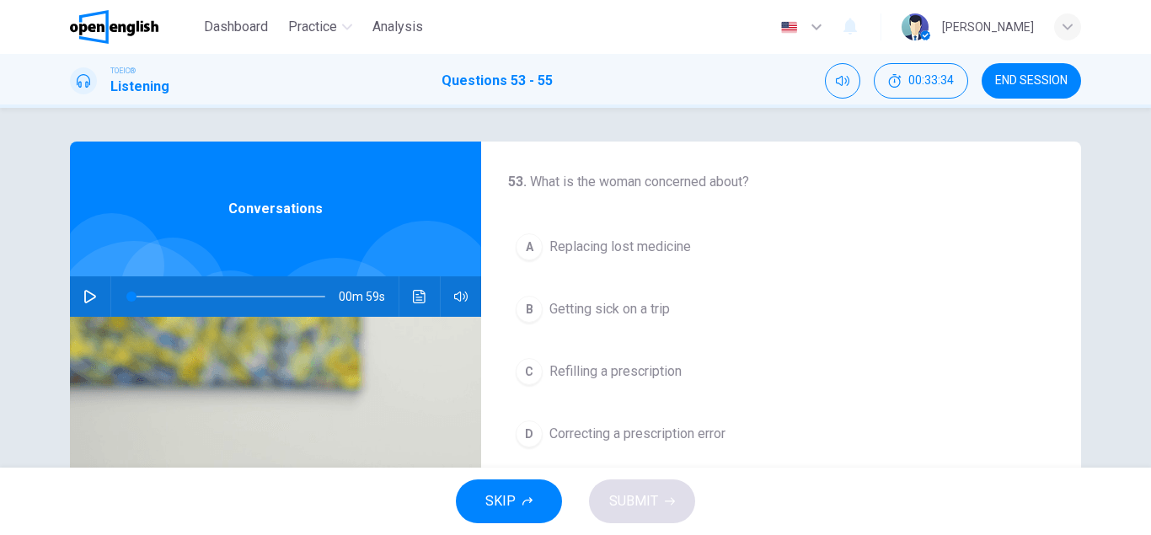
click at [97, 297] on button "button" at bounding box center [90, 296] width 27 height 40
click at [416, 290] on icon "Click to see the audio transcription" at bounding box center [419, 296] width 13 height 13
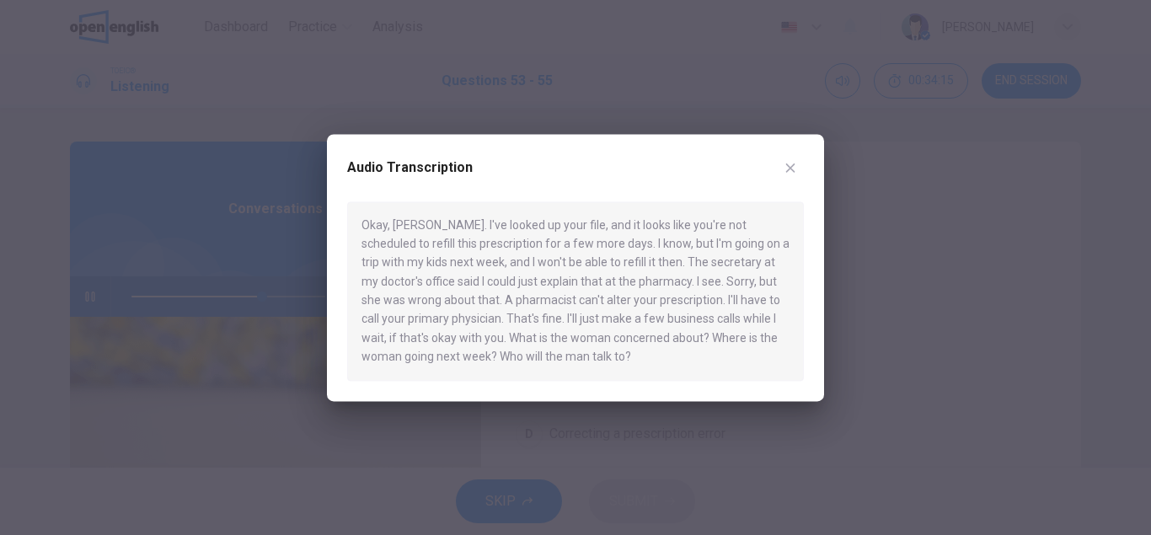
click at [791, 165] on icon "button" at bounding box center [790, 167] width 13 height 13
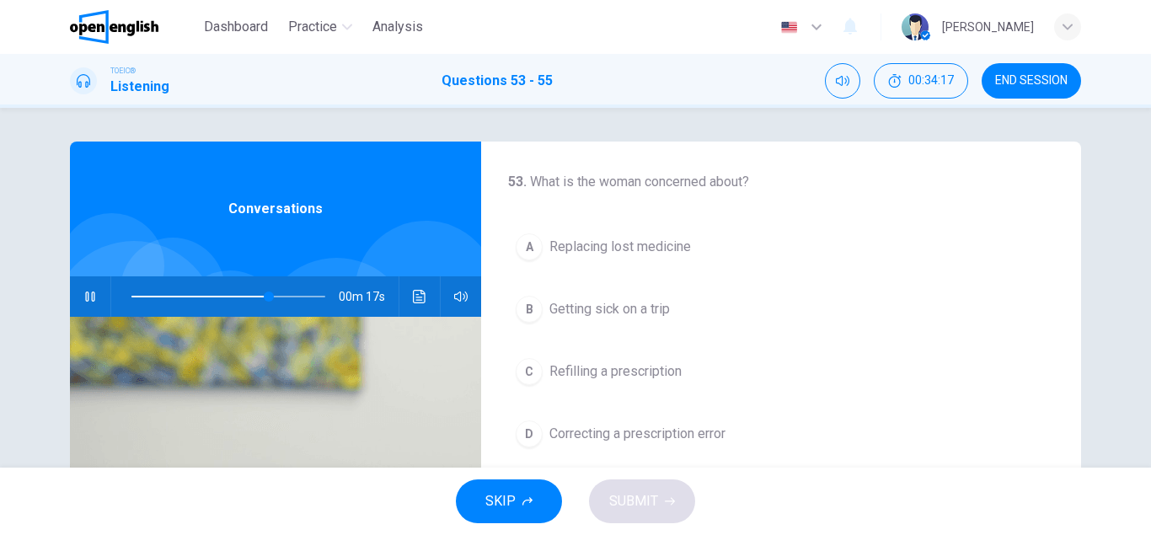
click at [90, 297] on icon "button" at bounding box center [89, 296] width 13 height 13
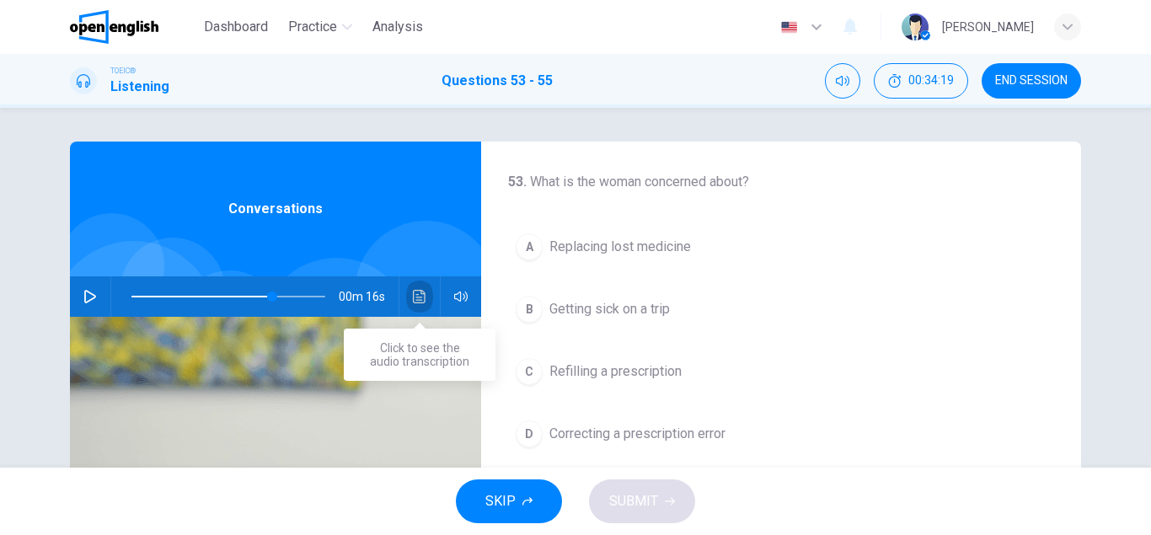
click at [416, 299] on icon "Click to see the audio transcription" at bounding box center [419, 296] width 13 height 13
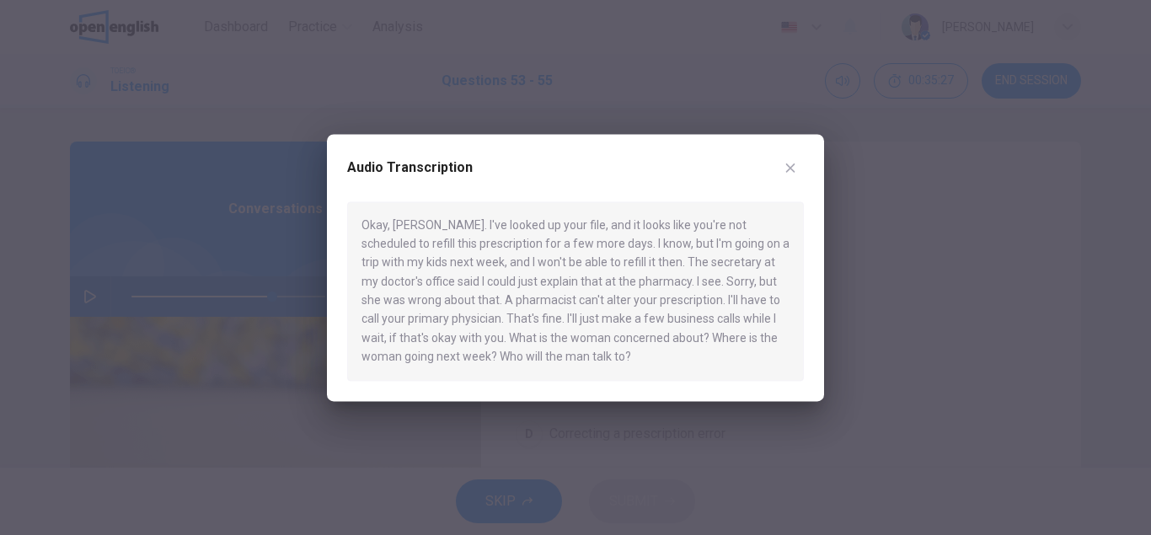
click at [791, 159] on button "button" at bounding box center [790, 167] width 27 height 27
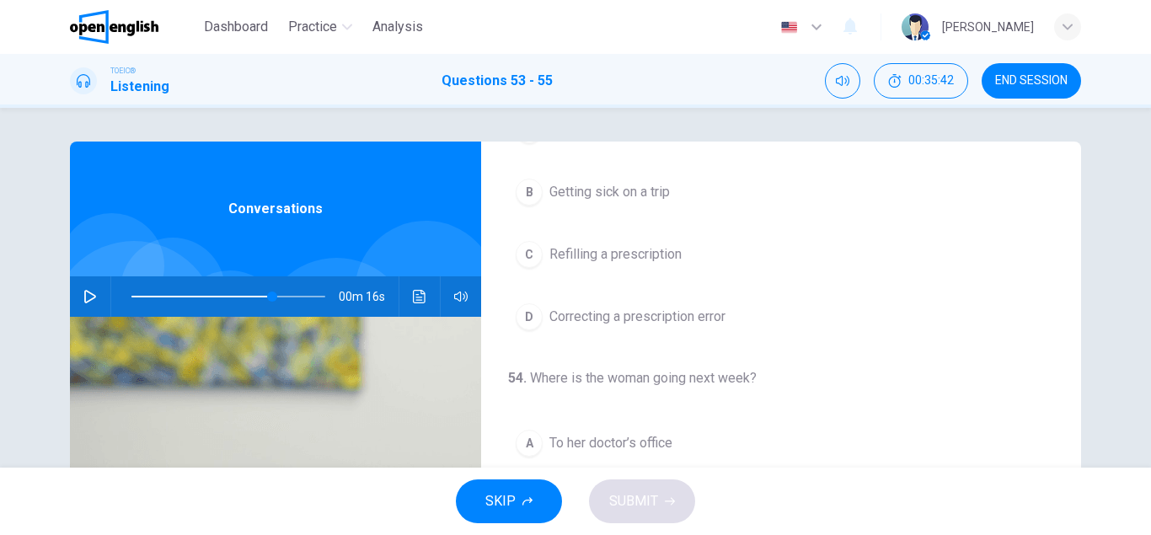
scroll to position [120, 0]
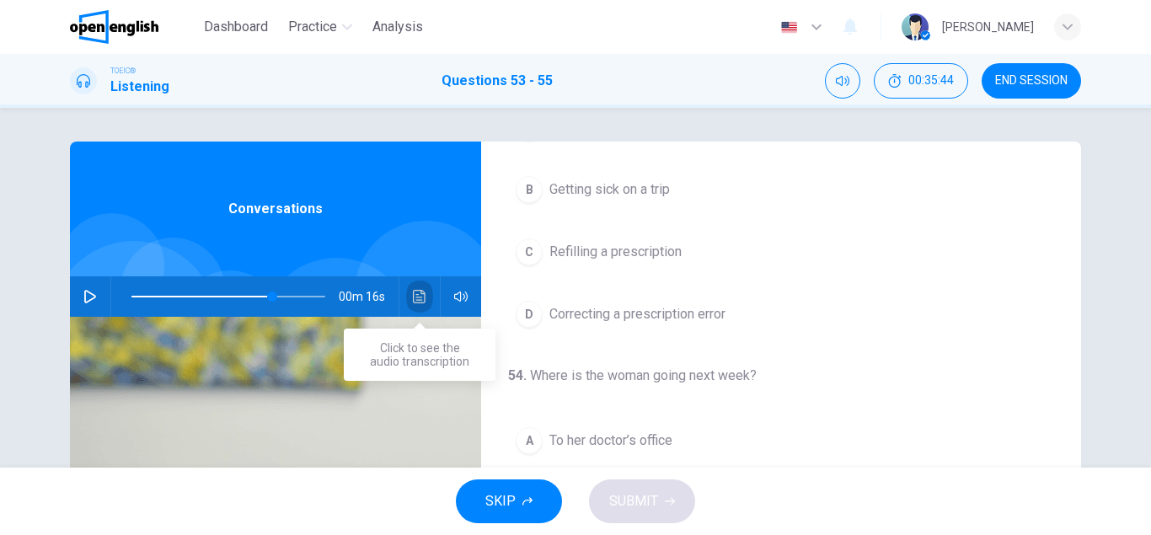
click at [421, 298] on icon "Click to see the audio transcription" at bounding box center [419, 296] width 13 height 13
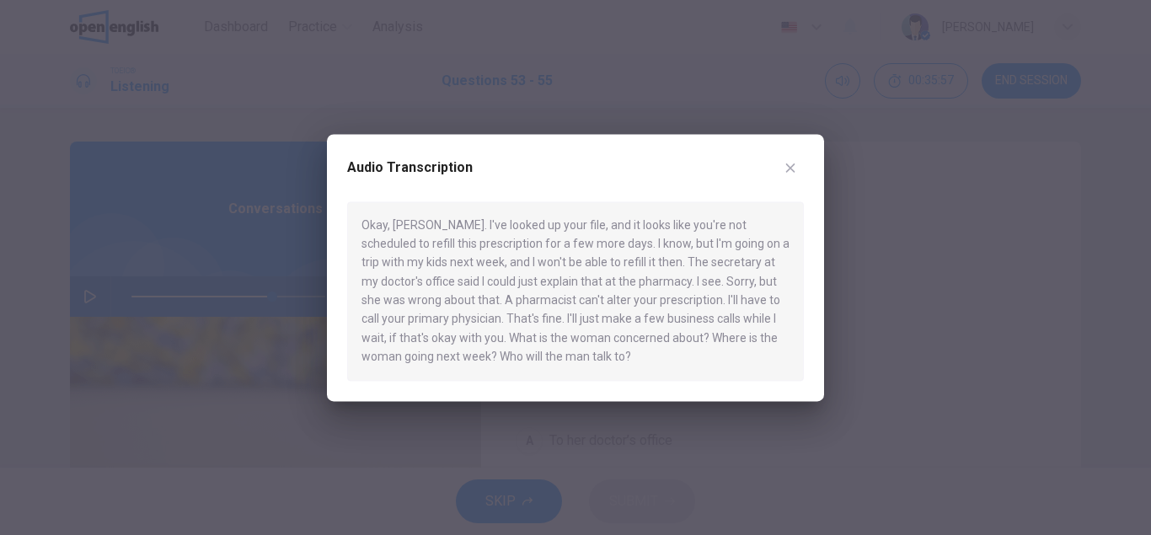
click at [786, 169] on icon "button" at bounding box center [790, 167] width 13 height 13
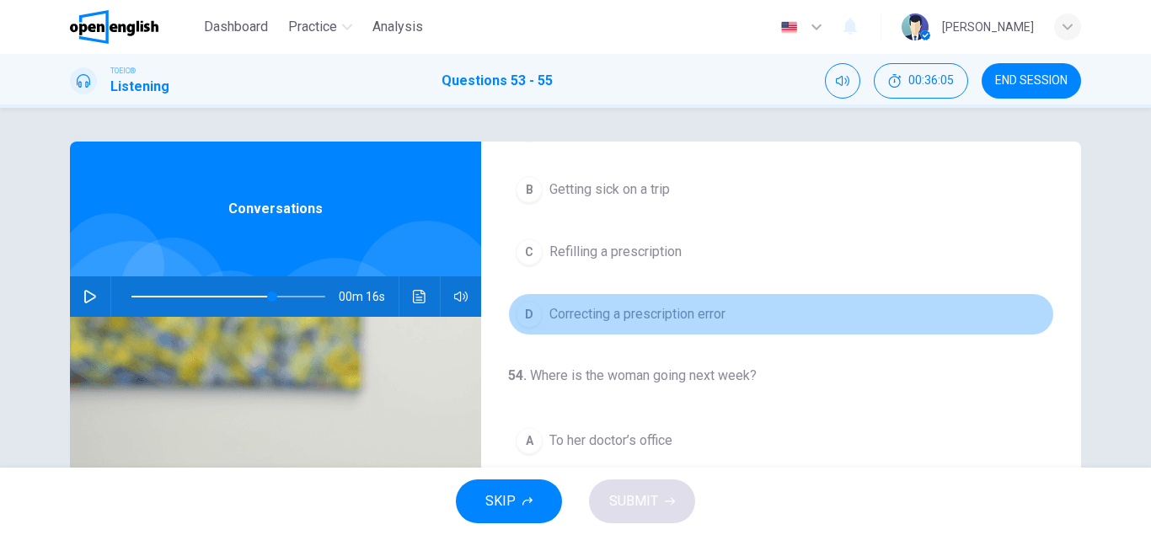
click at [533, 313] on div "D" at bounding box center [529, 314] width 27 height 27
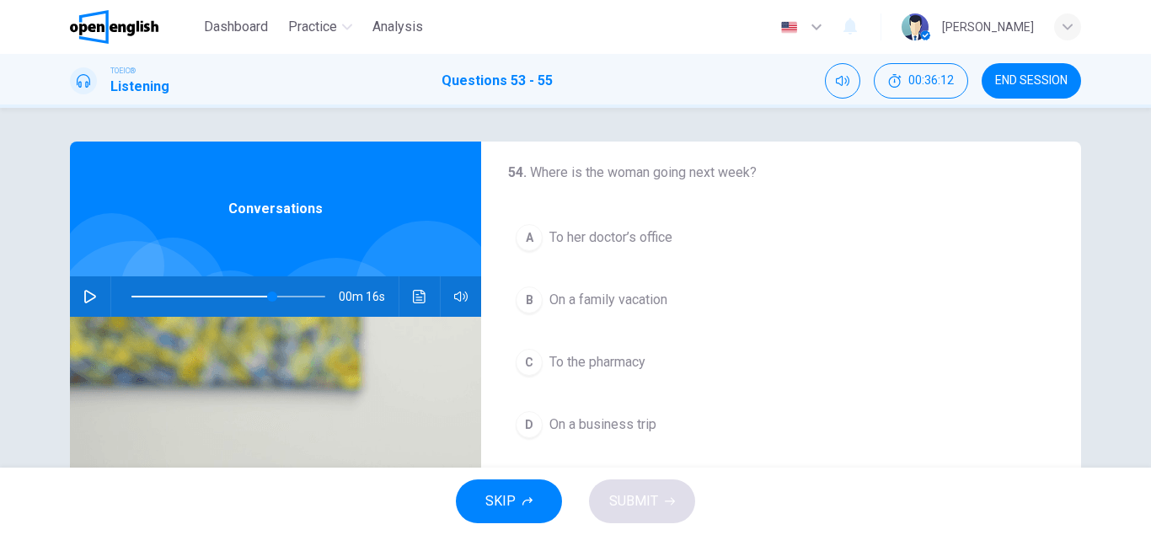
scroll to position [339, 0]
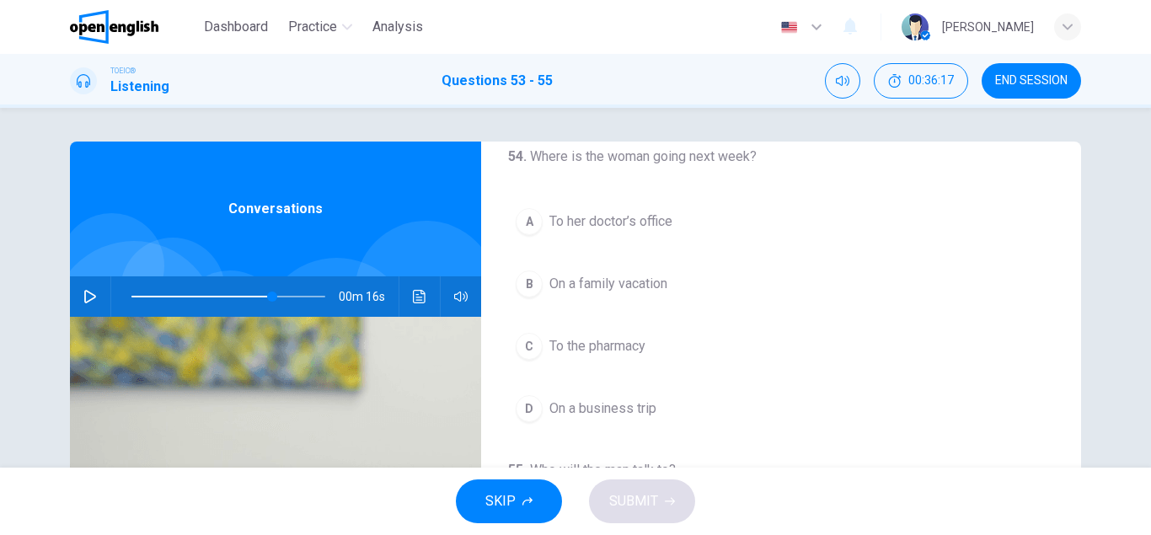
click at [533, 285] on div "B" at bounding box center [529, 284] width 27 height 27
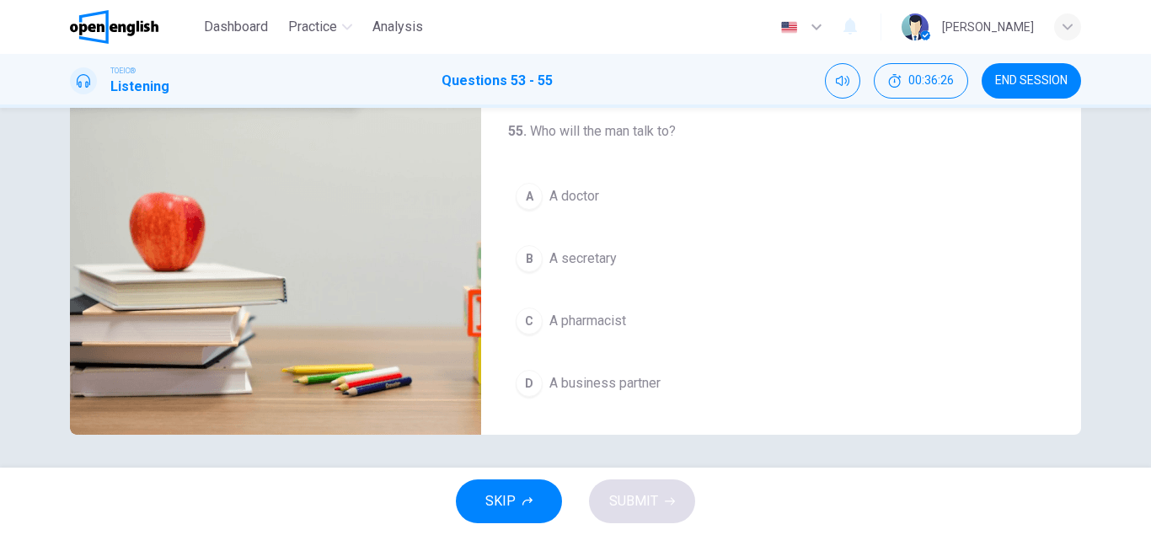
scroll to position [293, 0]
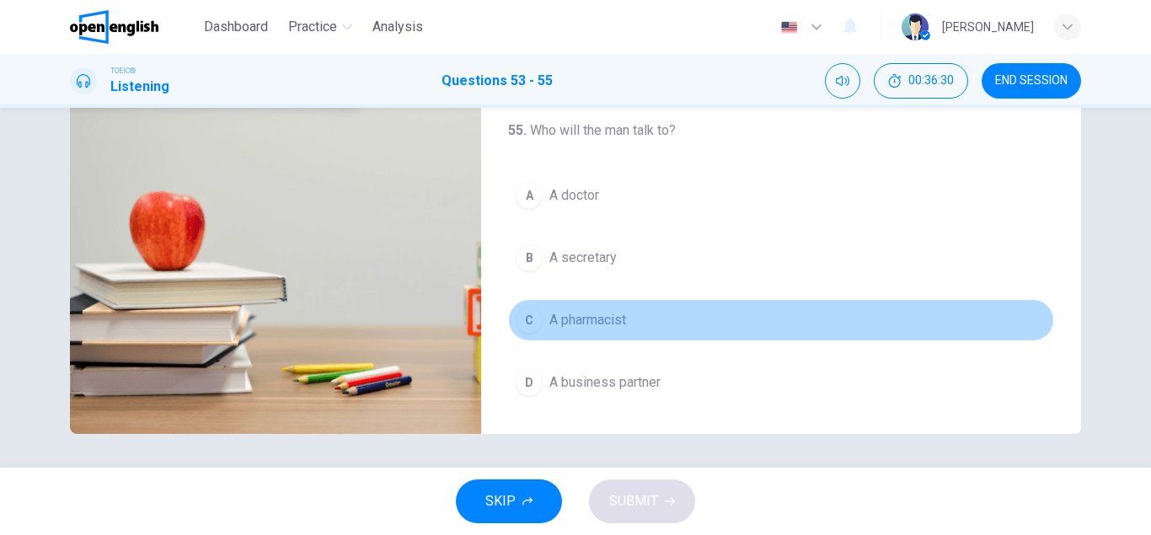
click at [539, 319] on div "C" at bounding box center [529, 320] width 27 height 27
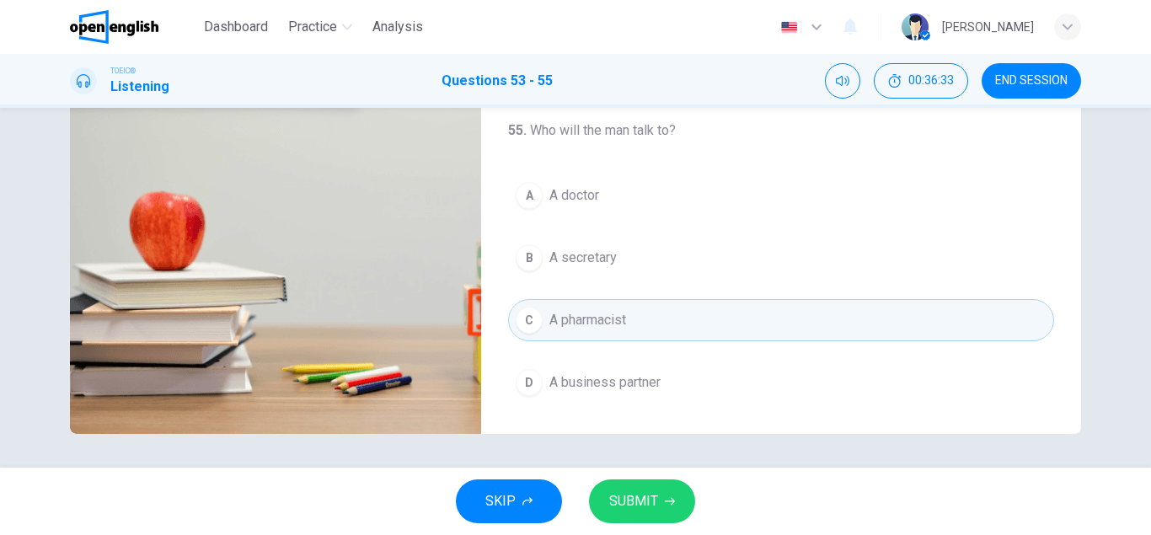
click at [660, 501] on button "SUBMIT" at bounding box center [642, 502] width 106 height 44
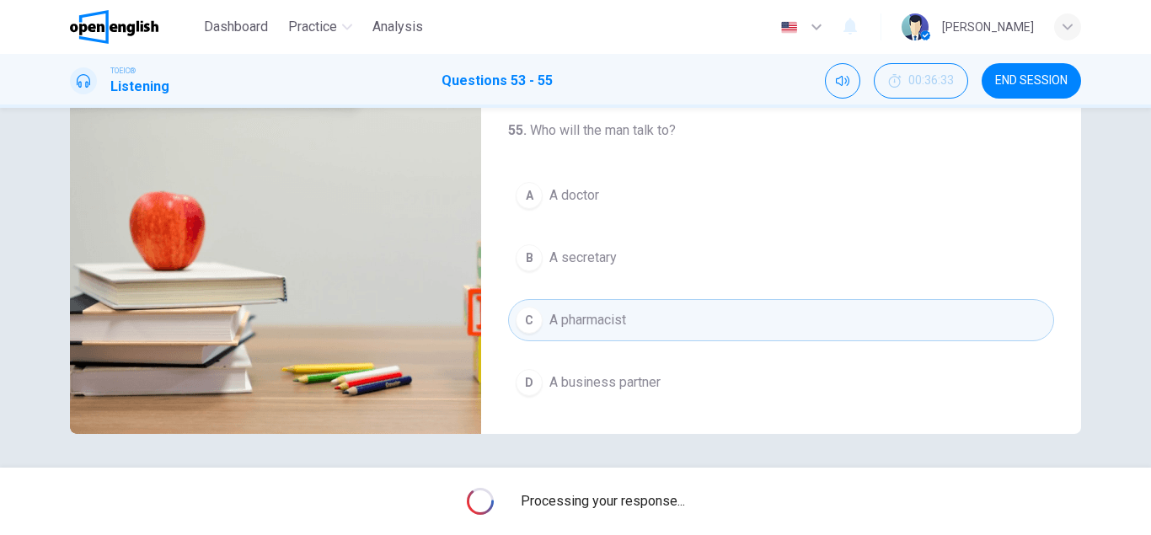
type input "**"
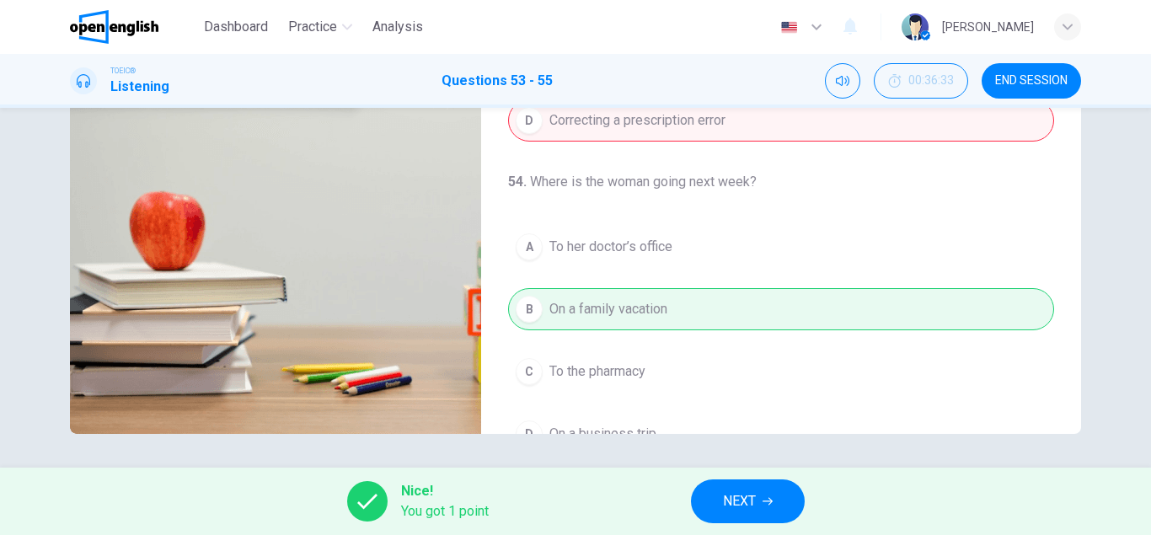
scroll to position [0, 0]
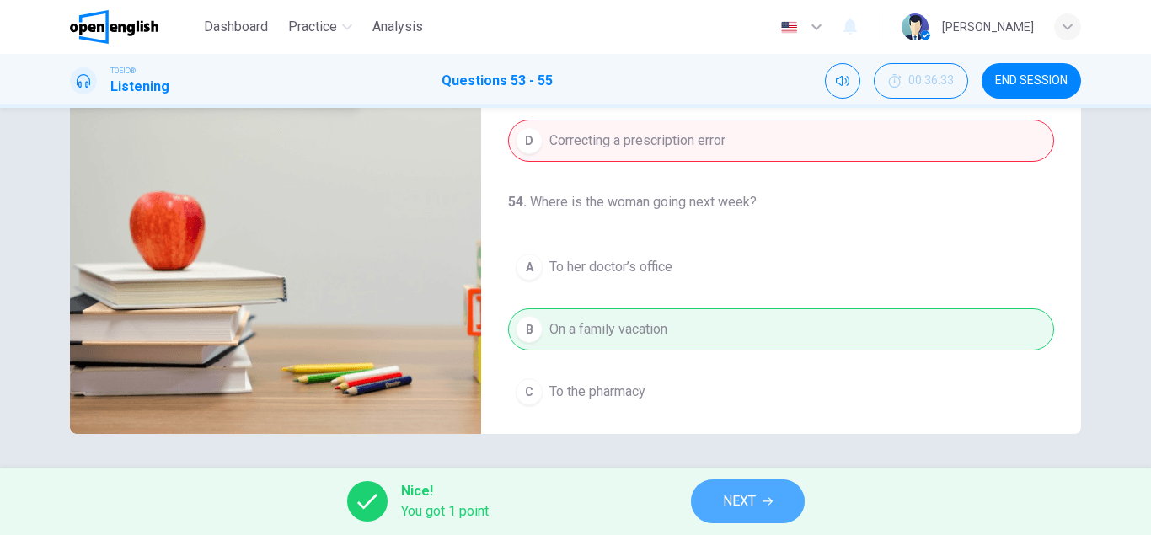
click at [743, 504] on span "NEXT" at bounding box center [739, 502] width 33 height 24
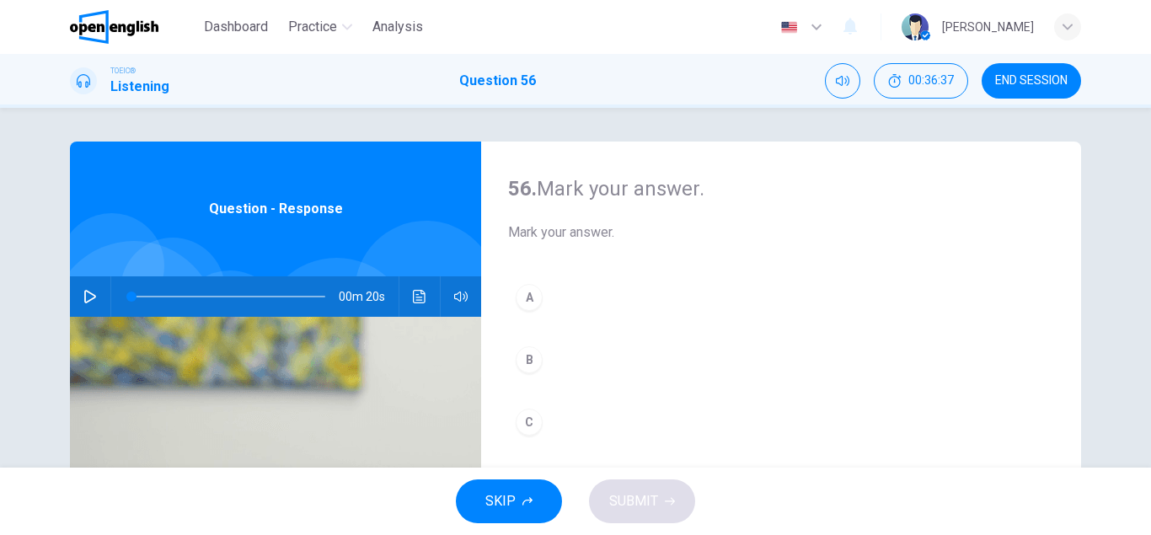
click at [83, 294] on button "button" at bounding box center [90, 296] width 27 height 40
click at [131, 291] on div at bounding box center [225, 296] width 228 height 40
click at [136, 296] on span at bounding box center [228, 297] width 194 height 24
click at [145, 296] on span at bounding box center [150, 297] width 10 height 10
click at [135, 296] on span at bounding box center [228, 297] width 194 height 24
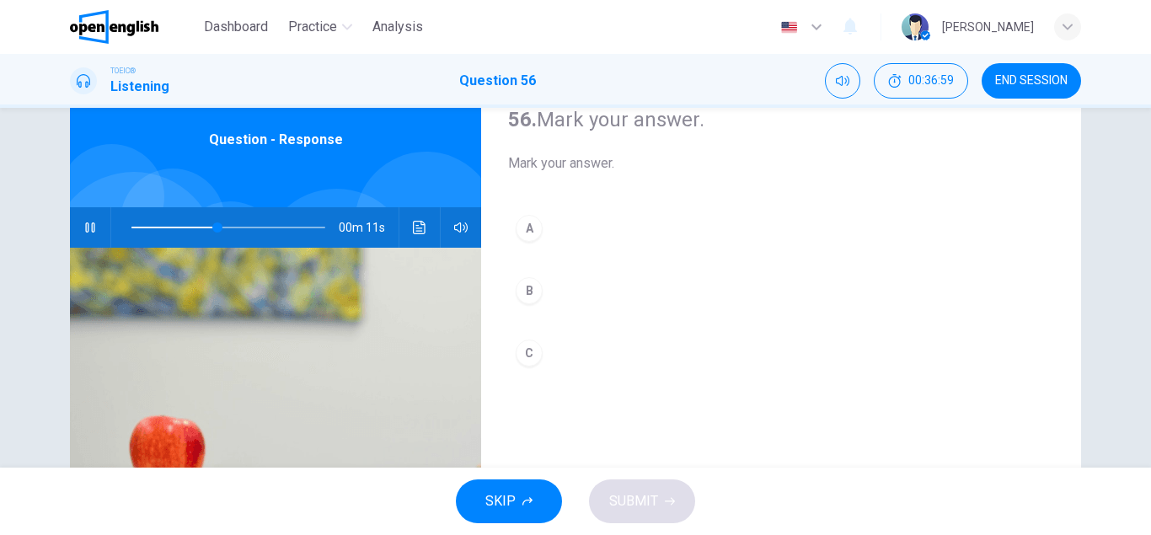
scroll to position [70, 0]
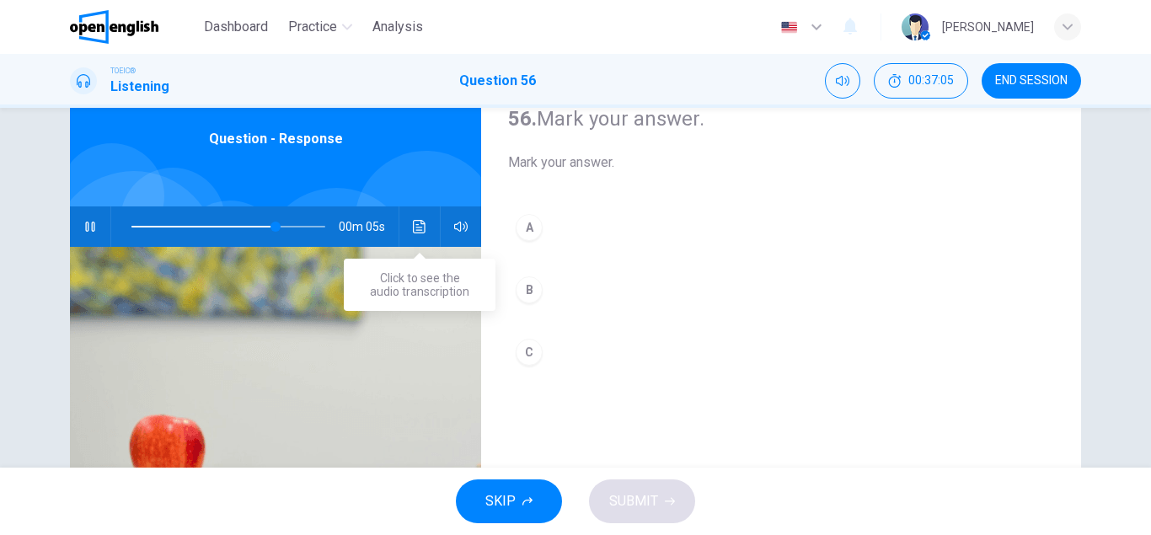
click at [425, 224] on icon "Click to see the audio transcription" at bounding box center [419, 226] width 13 height 13
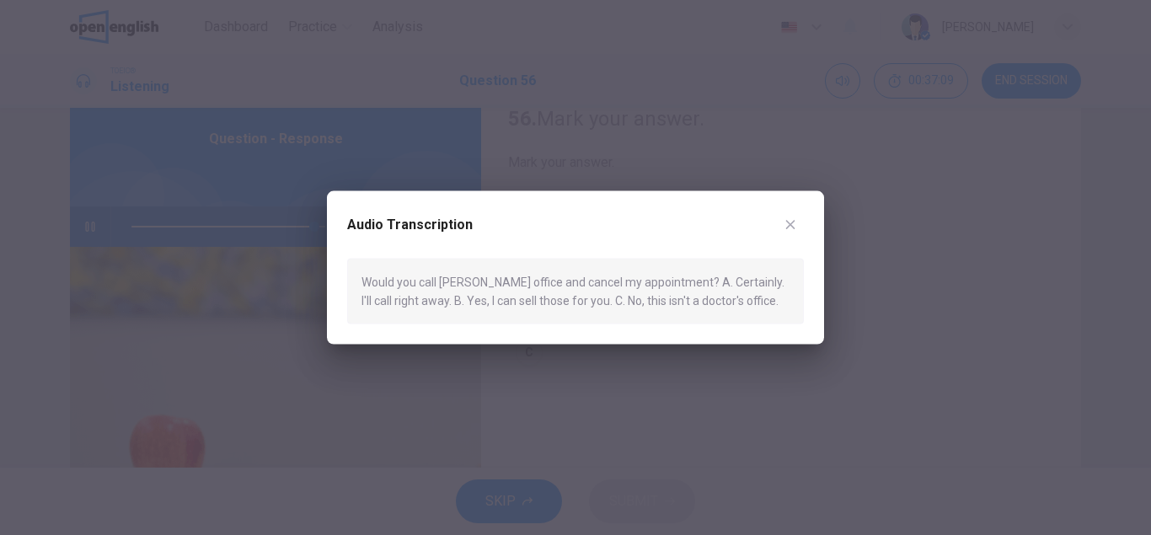
type input "*"
click at [790, 223] on icon "button" at bounding box center [790, 223] width 13 height 13
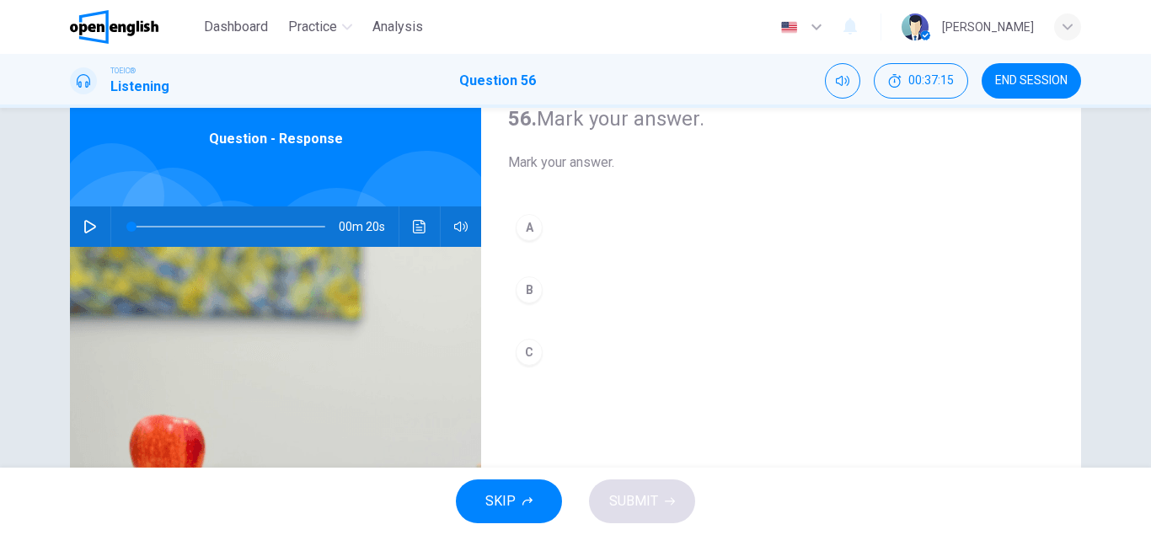
click at [525, 228] on div "A" at bounding box center [529, 227] width 27 height 27
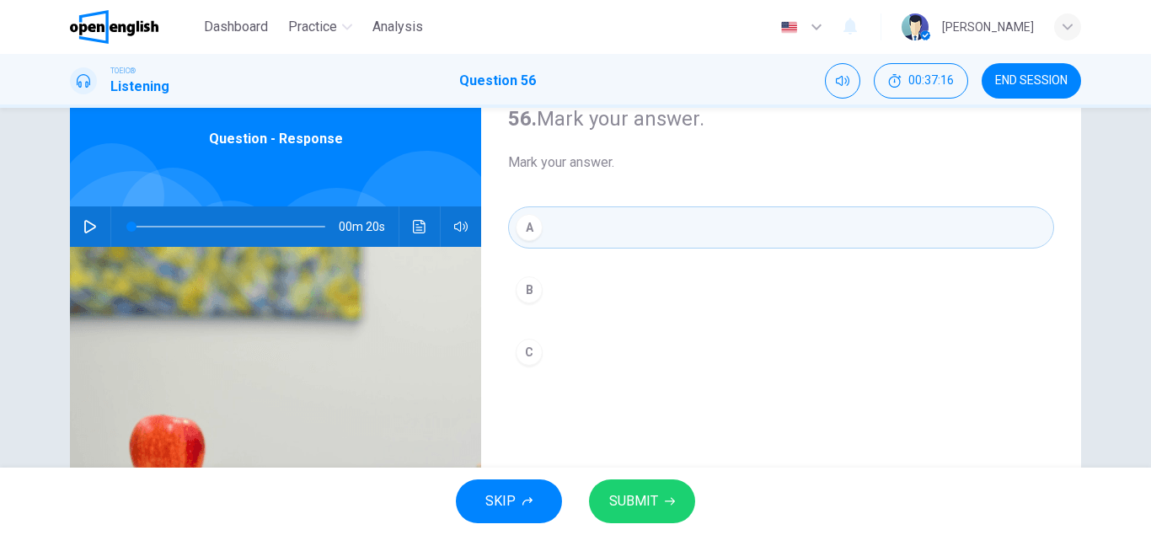
click at [621, 509] on span "SUBMIT" at bounding box center [633, 502] width 49 height 24
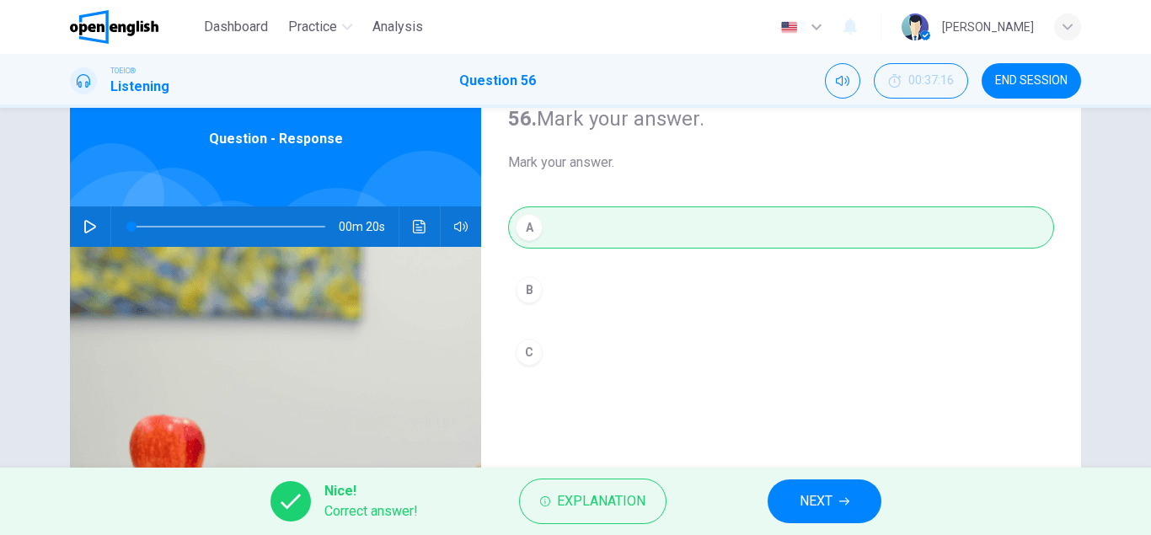
click at [834, 515] on button "NEXT" at bounding box center [825, 502] width 114 height 44
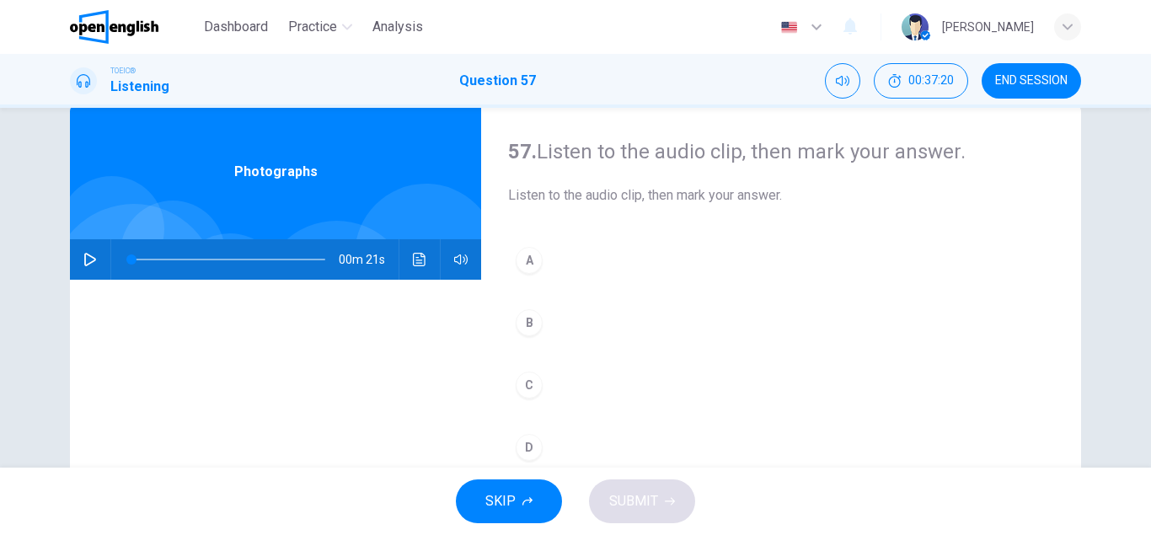
scroll to position [36, 0]
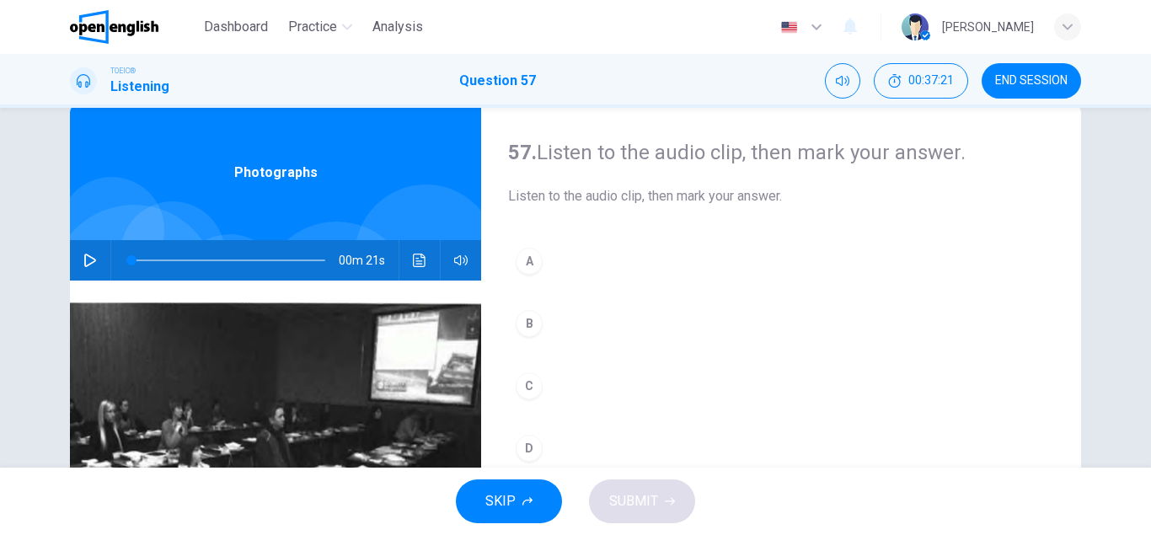
click at [91, 260] on icon "button" at bounding box center [89, 260] width 13 height 13
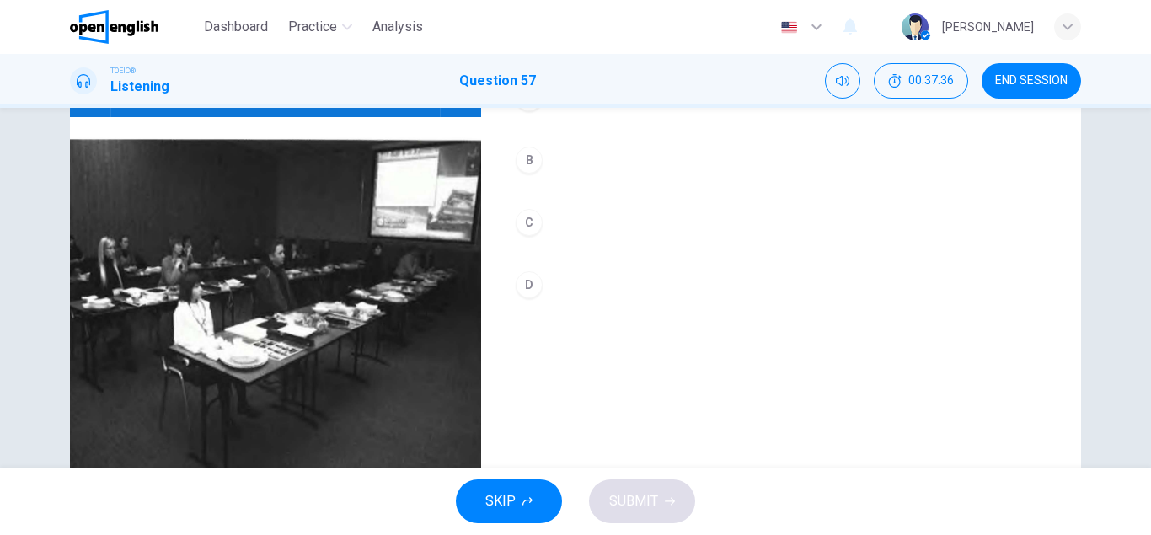
scroll to position [199, 0]
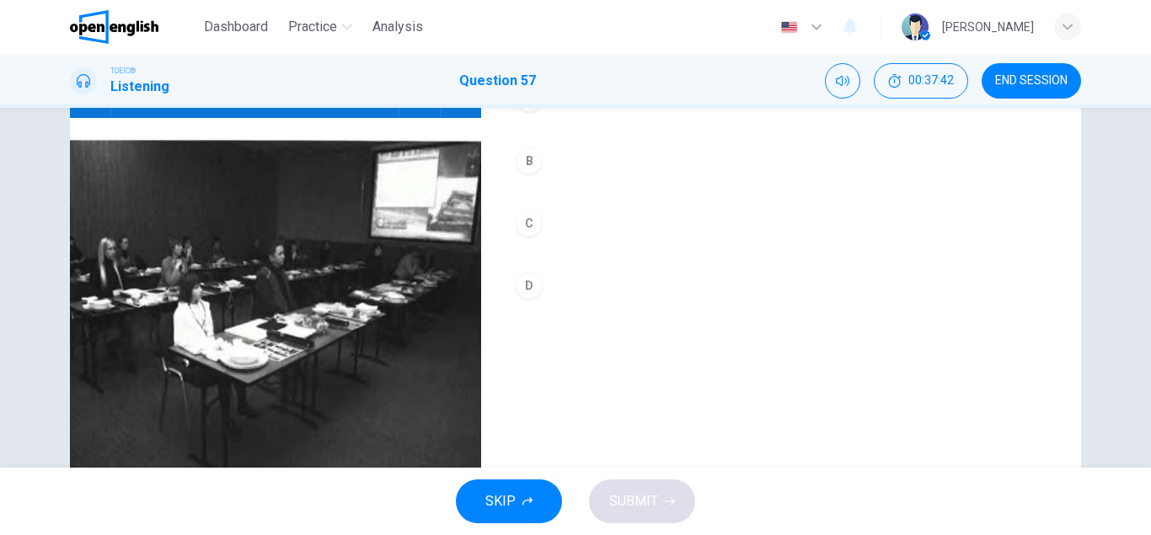
type input "*"
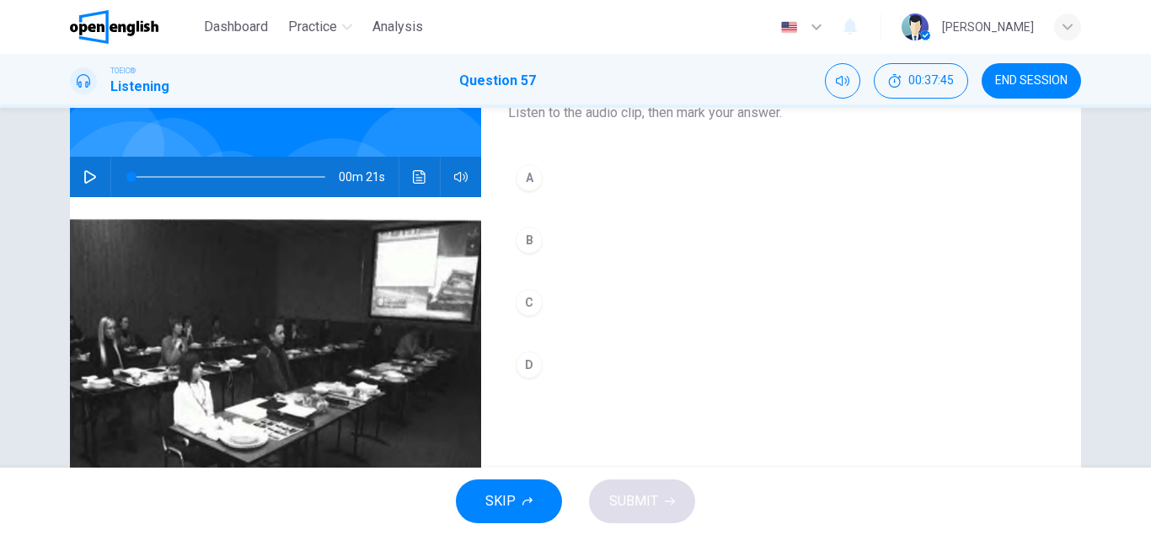
scroll to position [115, 0]
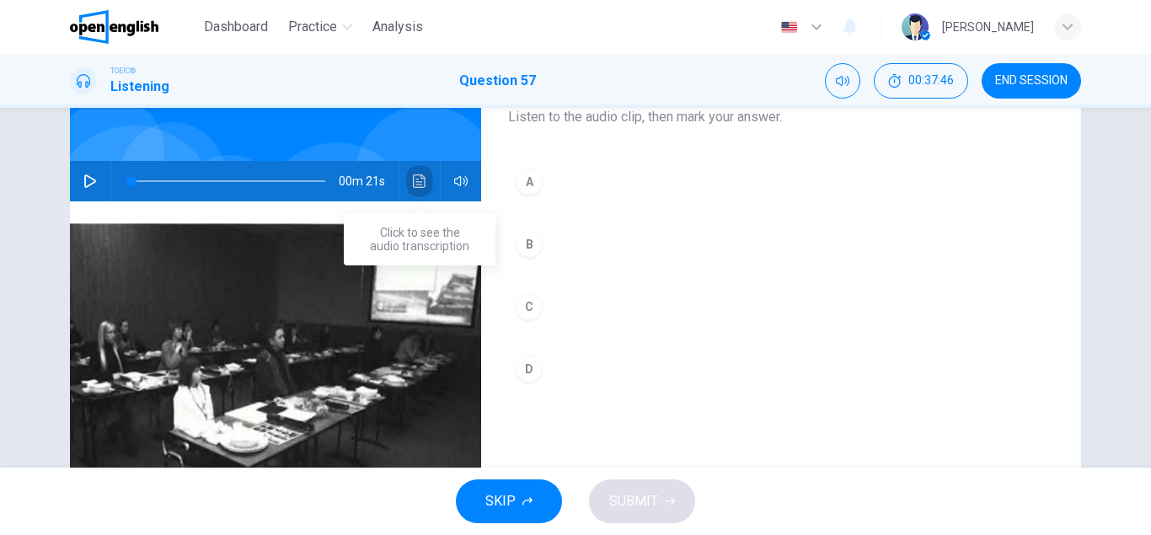
click at [421, 176] on icon "Click to see the audio transcription" at bounding box center [419, 180] width 13 height 13
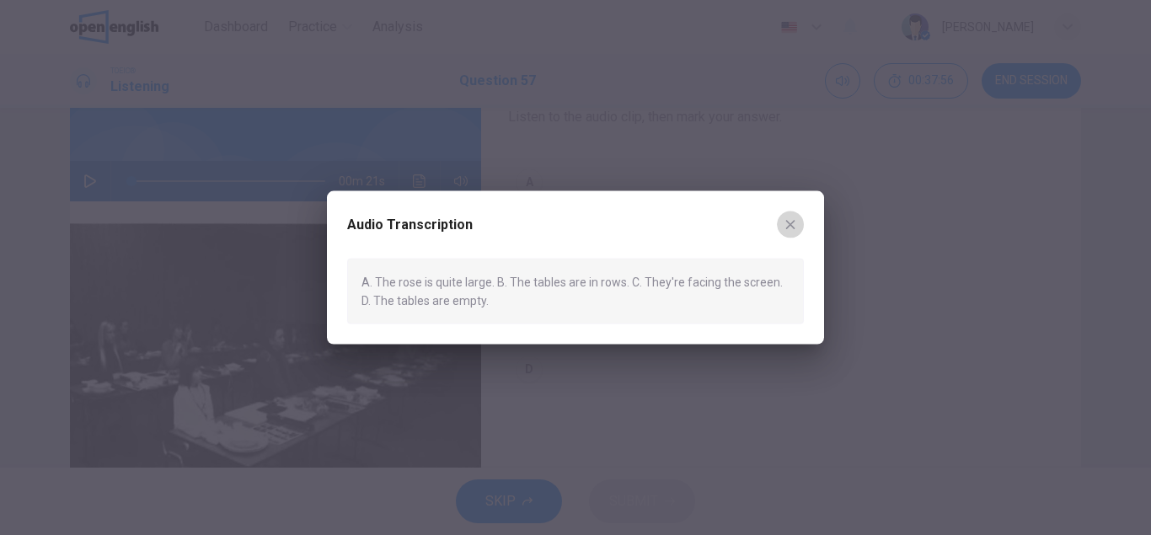
click at [785, 226] on icon "button" at bounding box center [790, 223] width 13 height 13
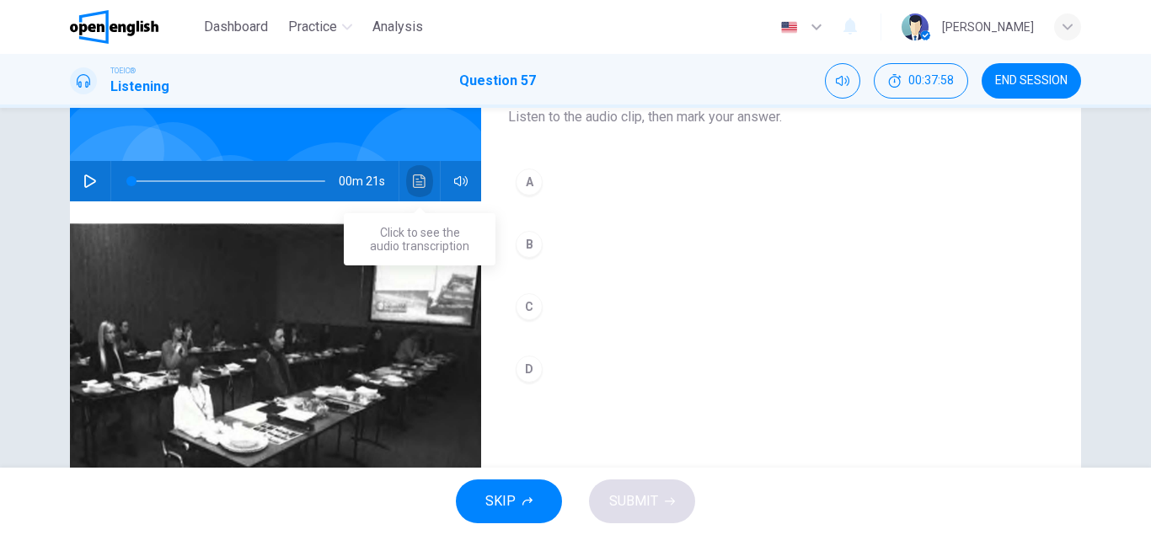
click at [417, 178] on icon "Click to see the audio transcription" at bounding box center [419, 180] width 13 height 13
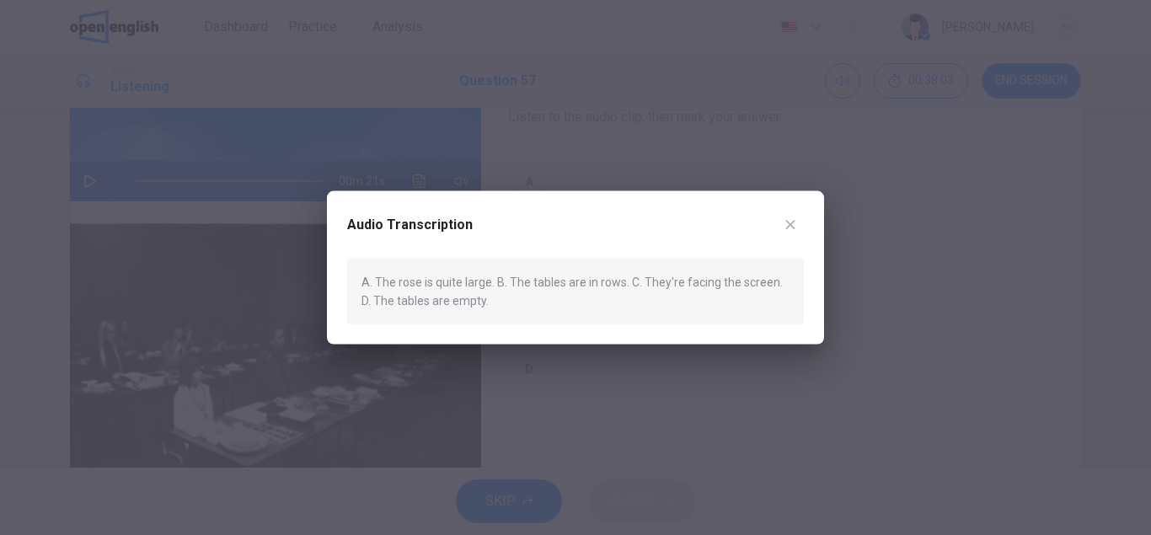
click at [805, 214] on div "Audio Transcription A. The rose is quite large. B. The tables are in rows. C. T…" at bounding box center [575, 267] width 497 height 154
click at [793, 228] on icon "button" at bounding box center [790, 223] width 13 height 13
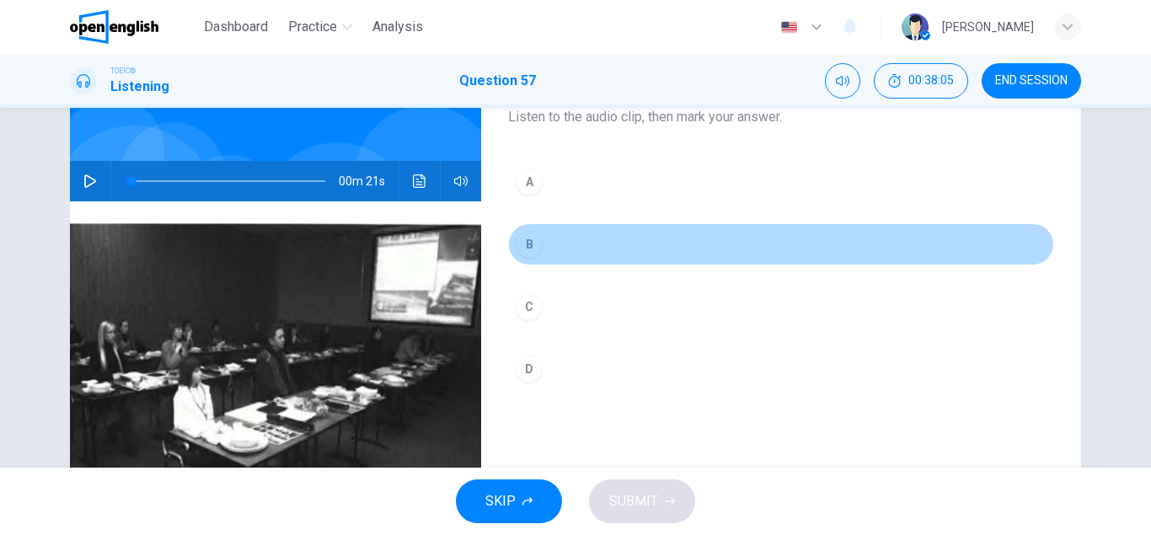
click at [539, 244] on div "B" at bounding box center [529, 244] width 27 height 27
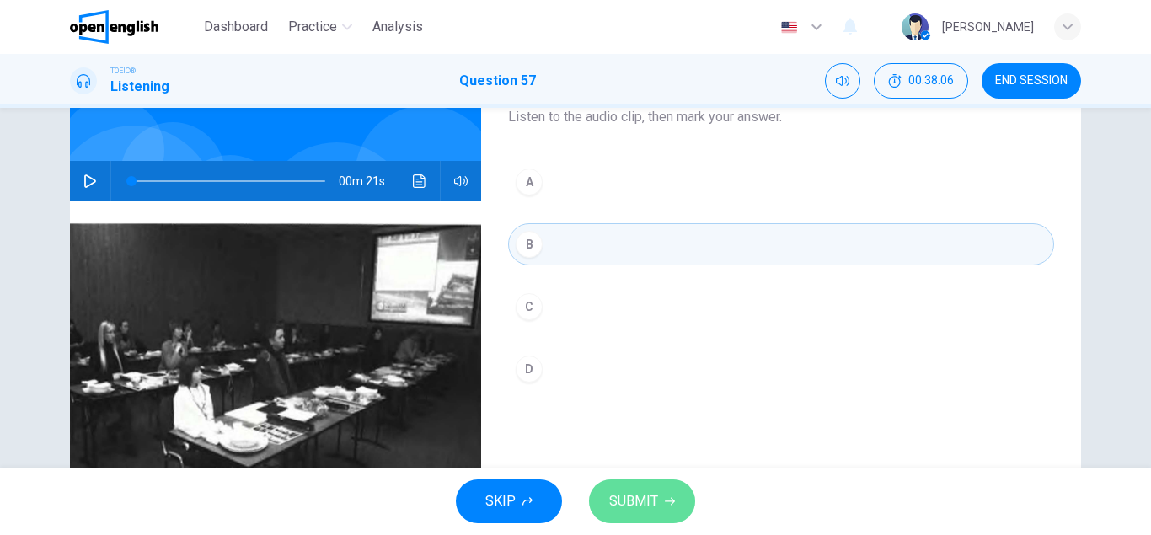
click at [625, 507] on span "SUBMIT" at bounding box center [633, 502] width 49 height 24
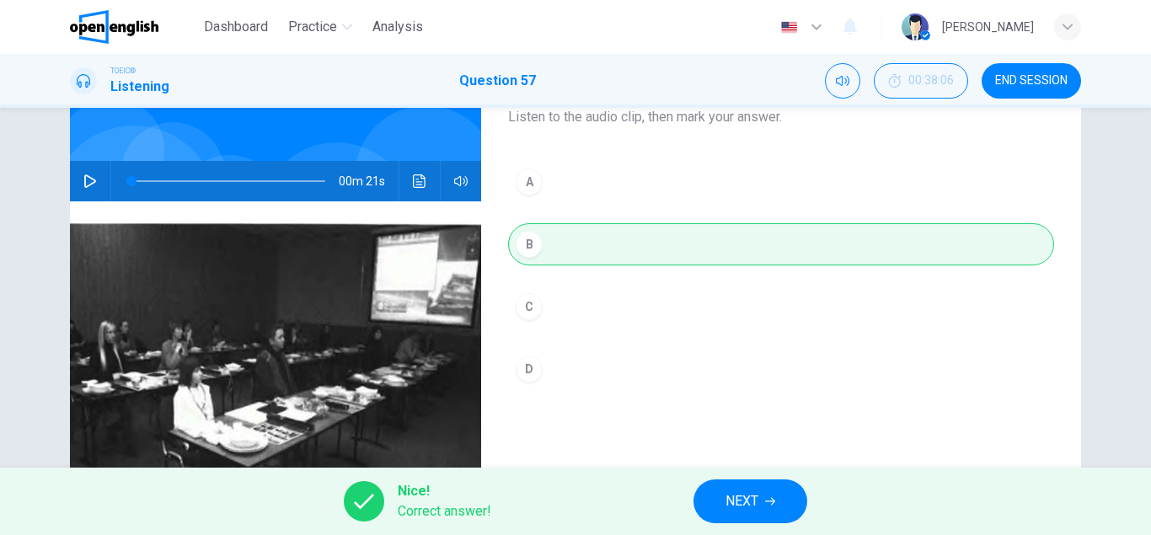
click at [730, 501] on span "NEXT" at bounding box center [742, 502] width 33 height 24
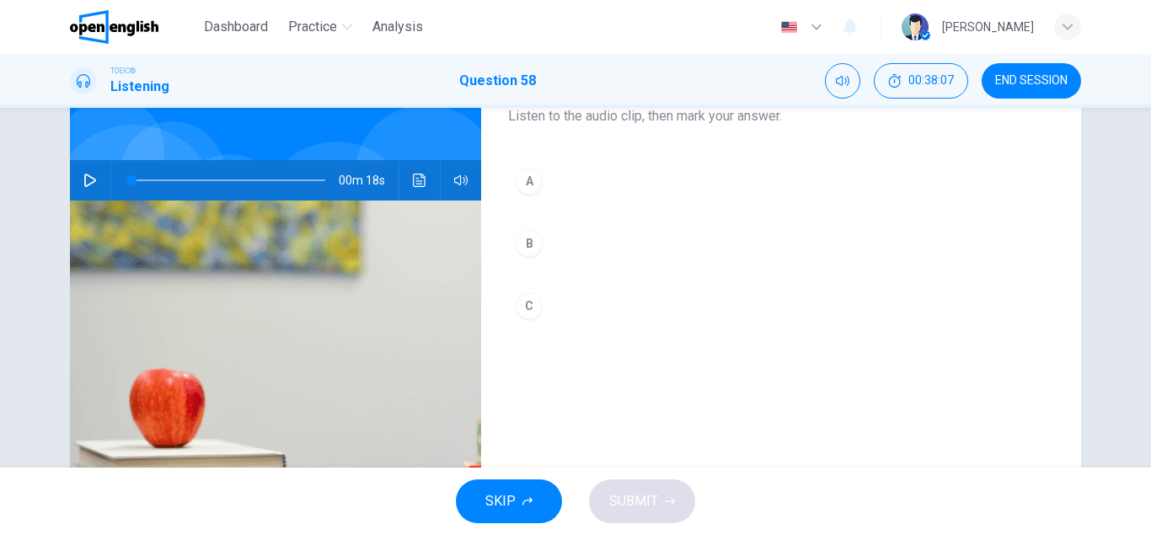
scroll to position [120, 0]
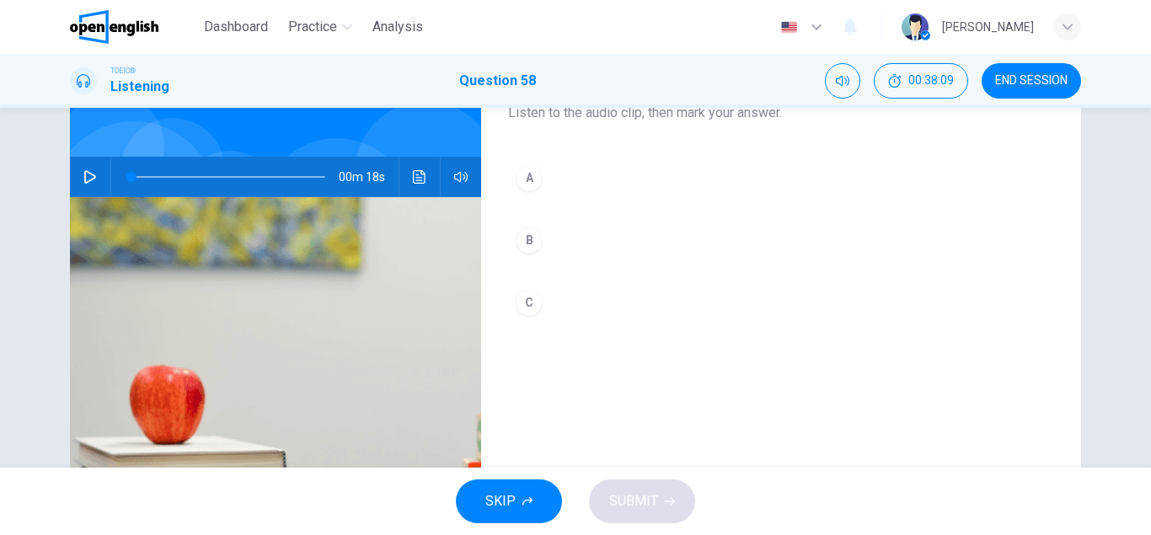
click at [88, 176] on icon "button" at bounding box center [89, 176] width 13 height 13
click at [130, 173] on div at bounding box center [225, 177] width 228 height 40
click at [132, 177] on span at bounding box center [228, 177] width 194 height 24
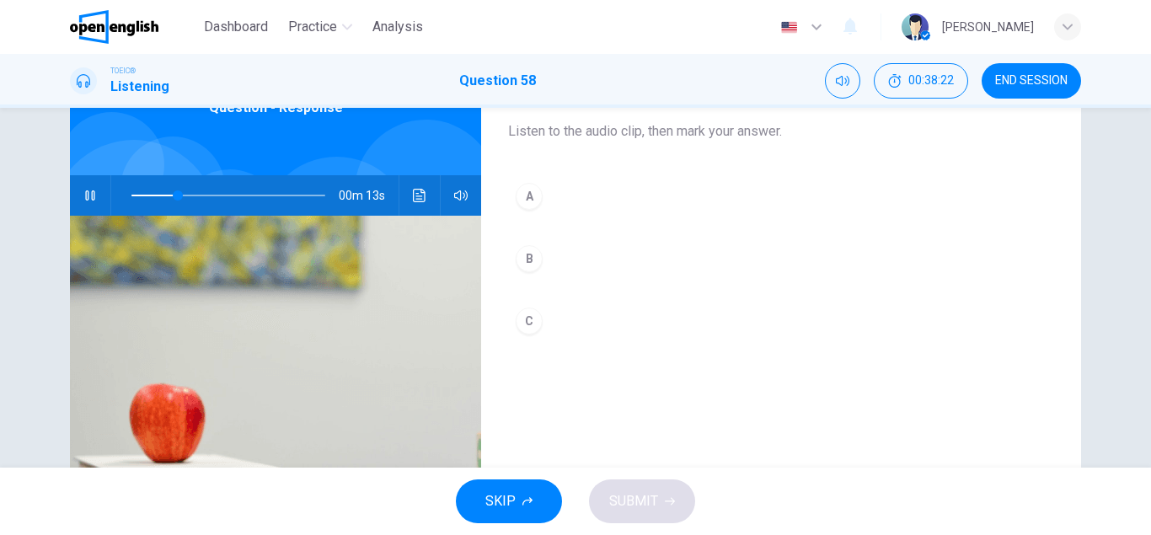
scroll to position [104, 0]
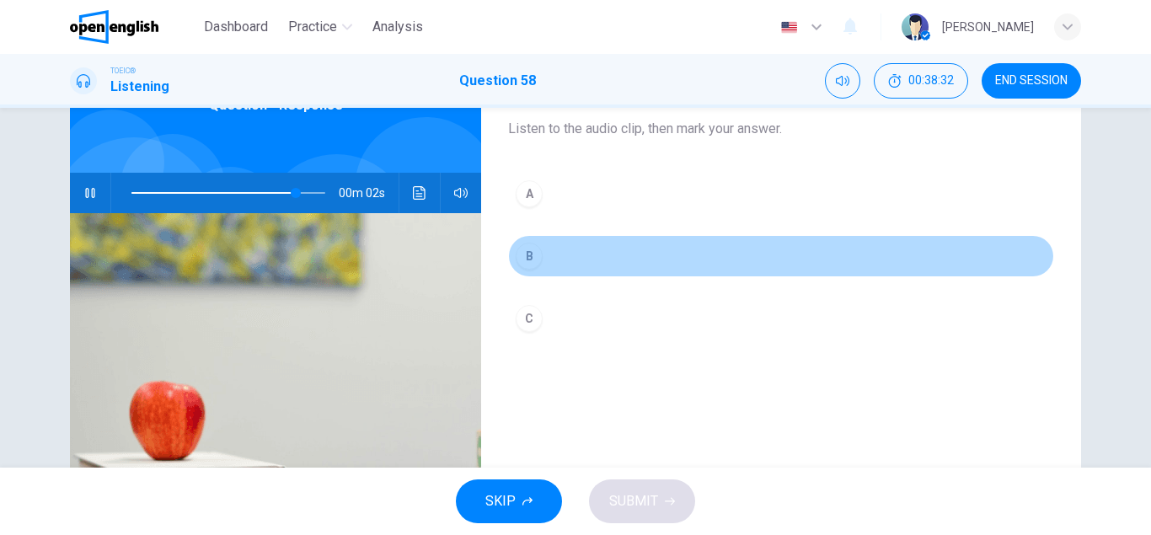
click at [525, 258] on div "B" at bounding box center [529, 256] width 27 height 27
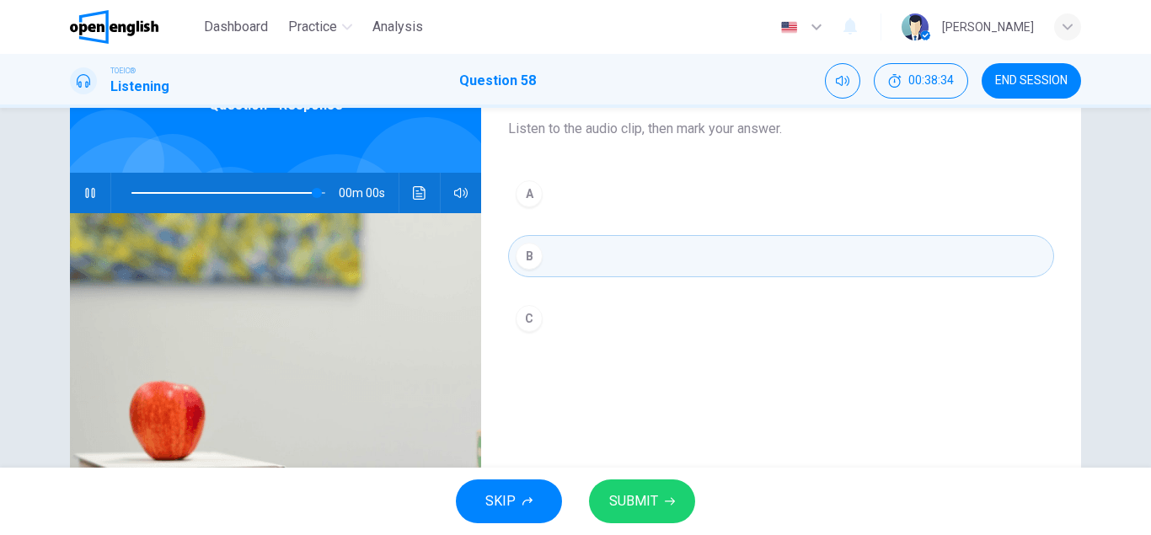
click at [619, 490] on span "SUBMIT" at bounding box center [633, 502] width 49 height 24
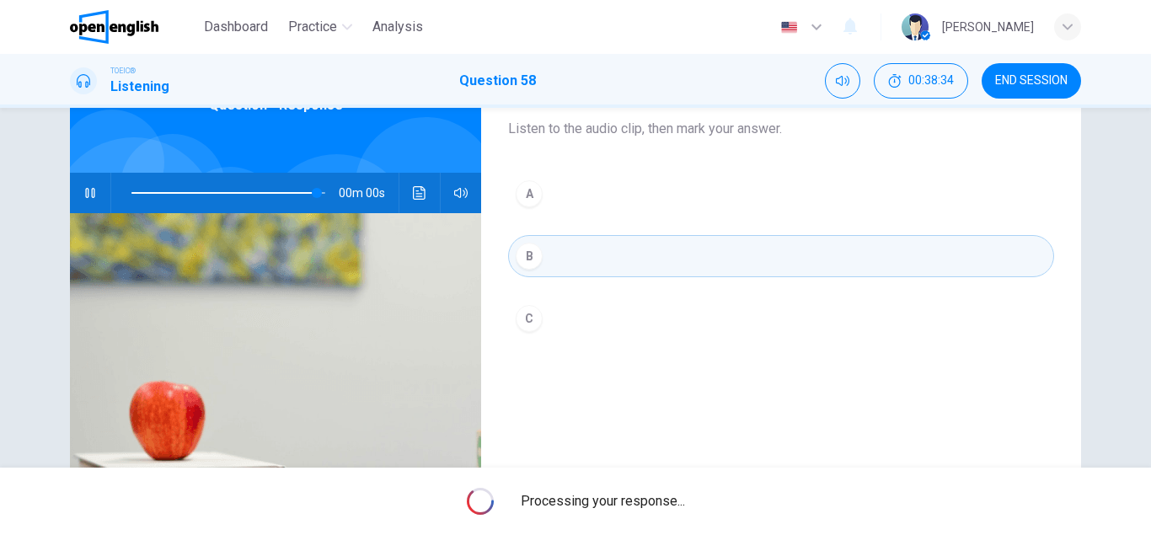
type input "*"
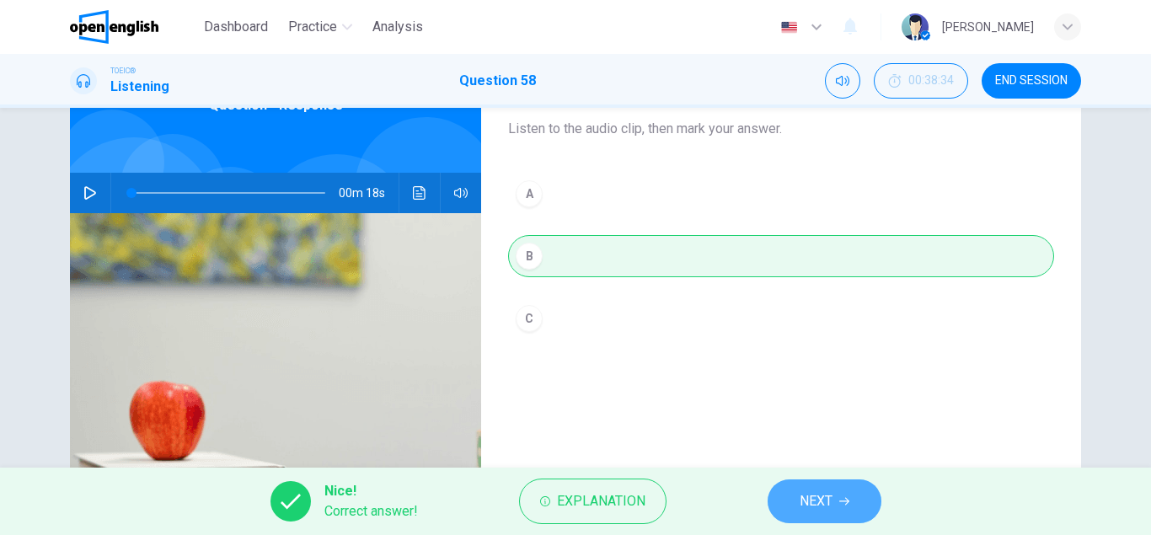
click at [783, 510] on button "NEXT" at bounding box center [825, 502] width 114 height 44
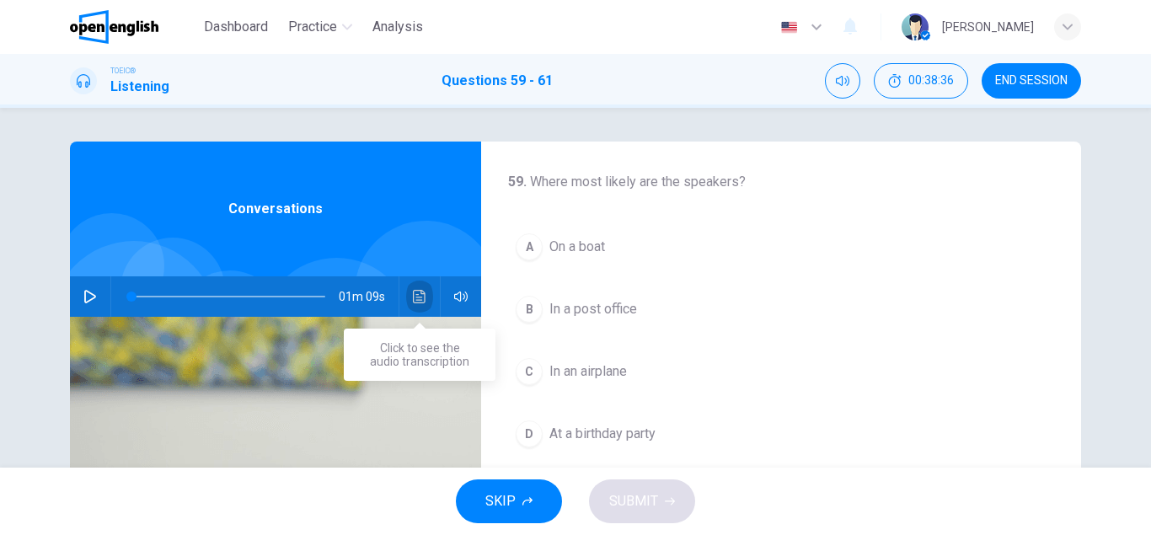
click at [425, 297] on icon "Click to see the audio transcription" at bounding box center [419, 296] width 13 height 13
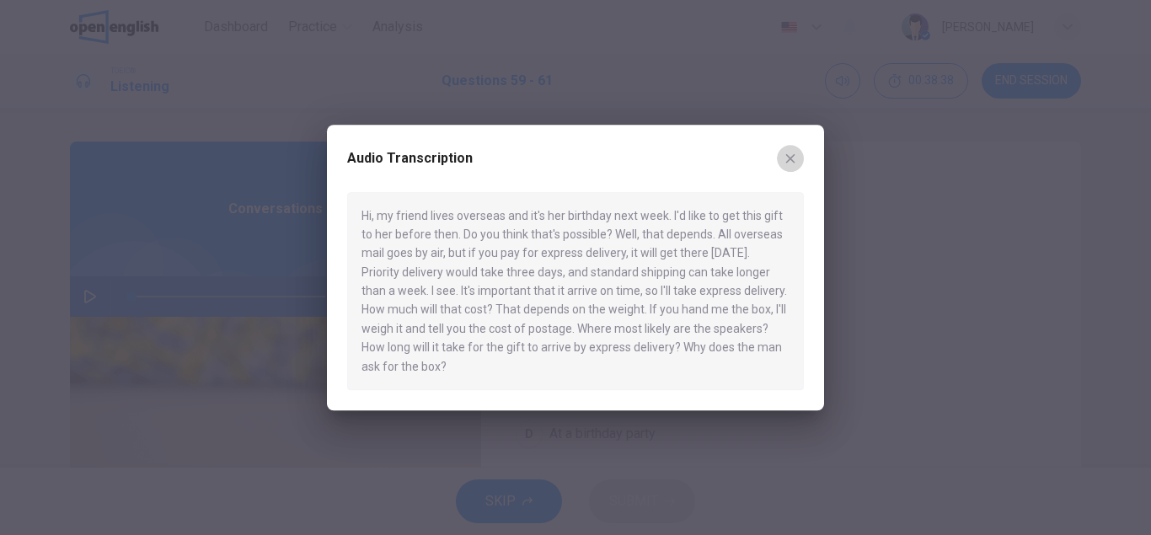
click at [790, 155] on icon "button" at bounding box center [790, 158] width 13 height 13
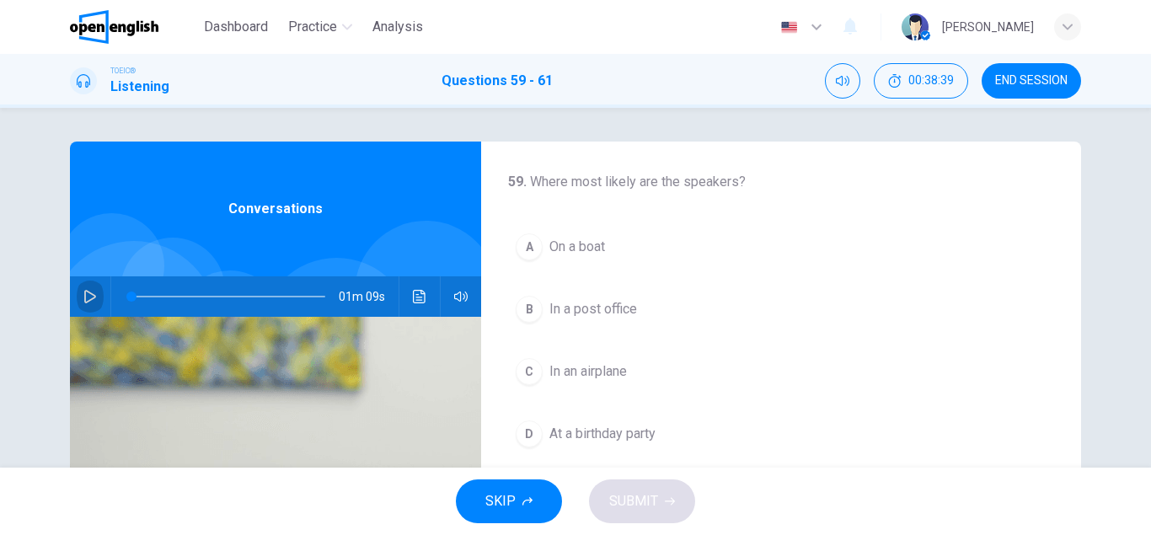
click at [89, 298] on icon "button" at bounding box center [89, 296] width 13 height 13
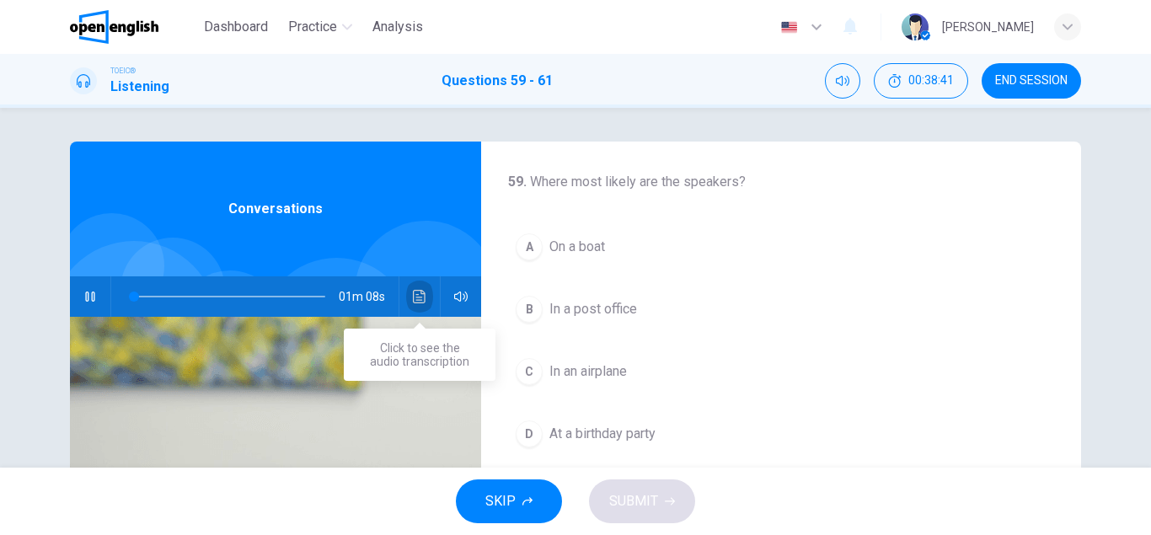
click at [416, 293] on icon "Click to see the audio transcription" at bounding box center [419, 296] width 13 height 13
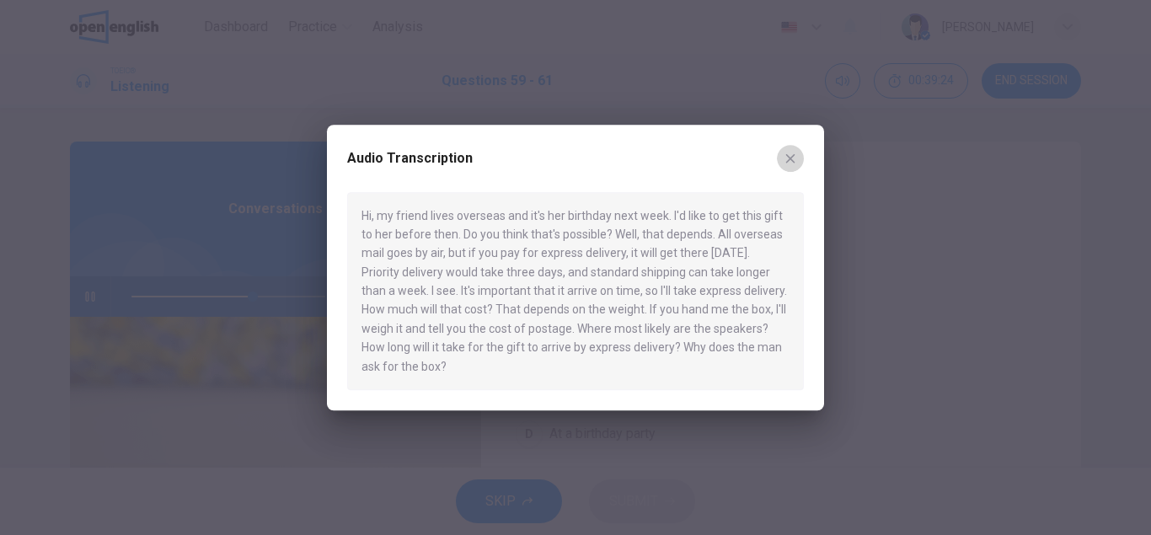
click at [791, 153] on icon "button" at bounding box center [790, 158] width 13 height 13
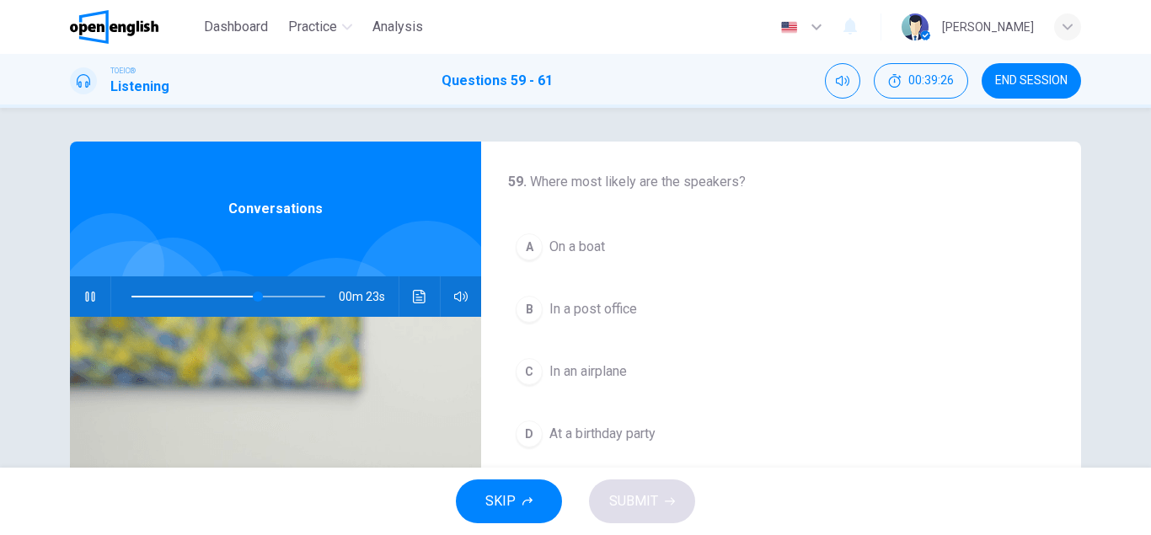
click at [89, 298] on icon "button" at bounding box center [89, 296] width 13 height 13
click at [419, 301] on icon "Click to see the audio transcription" at bounding box center [419, 296] width 13 height 13
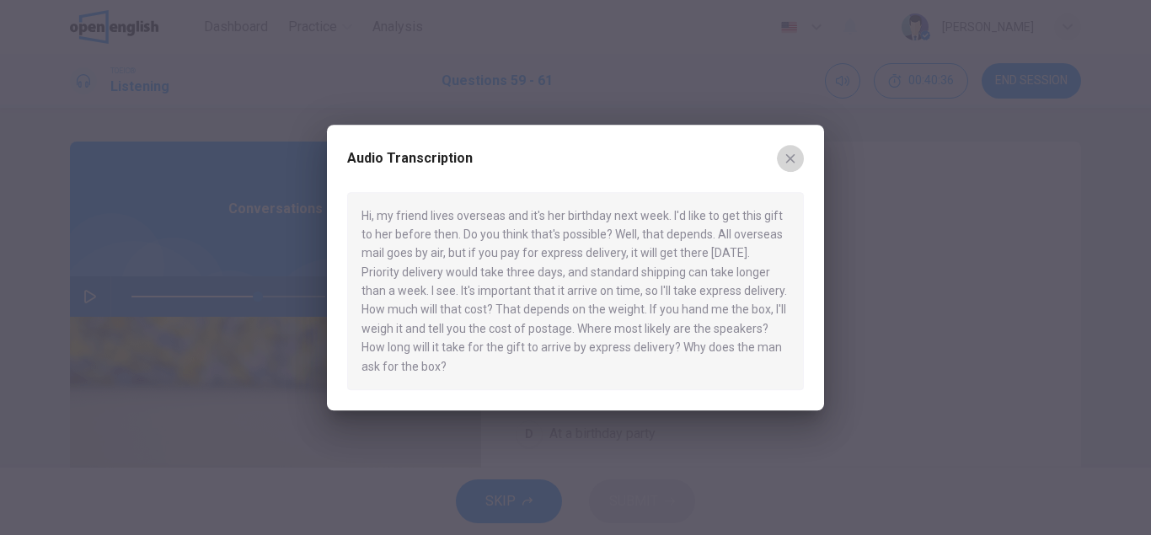
click at [796, 155] on icon "button" at bounding box center [790, 158] width 13 height 13
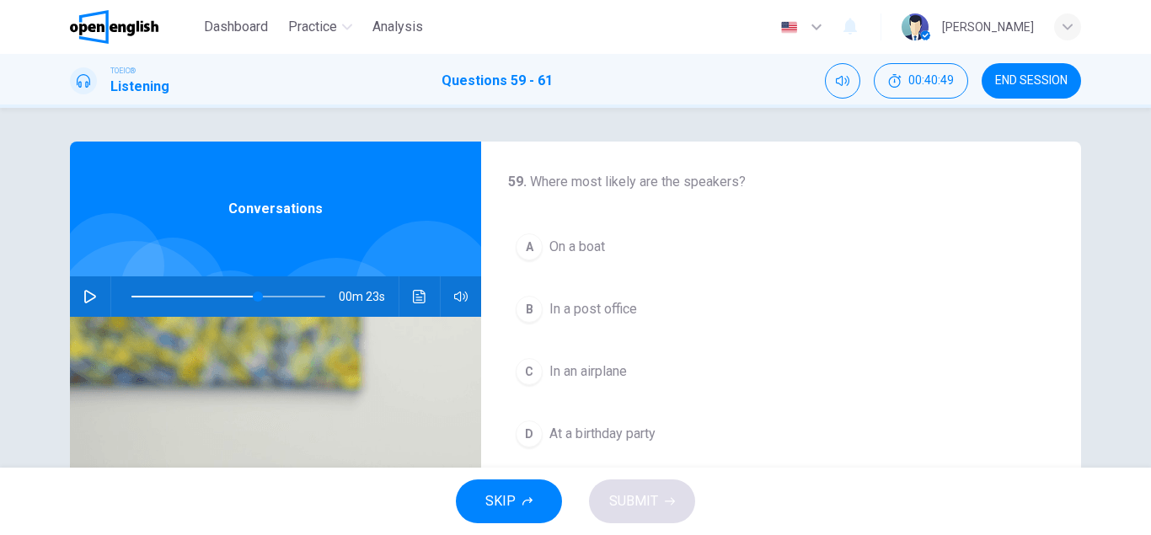
click at [532, 181] on h4 "59 . Where most likely are the speakers?" at bounding box center [781, 182] width 546 height 20
drag, startPoint x: 532, startPoint y: 181, endPoint x: 818, endPoint y: 181, distance: 286.6
click at [829, 176] on h4 "59 . Where most likely are the speakers?" at bounding box center [781, 182] width 546 height 20
drag, startPoint x: 740, startPoint y: 180, endPoint x: 675, endPoint y: 180, distance: 64.9
click at [675, 180] on h4 "59 . Where most likely are the speakers?" at bounding box center [781, 182] width 546 height 20
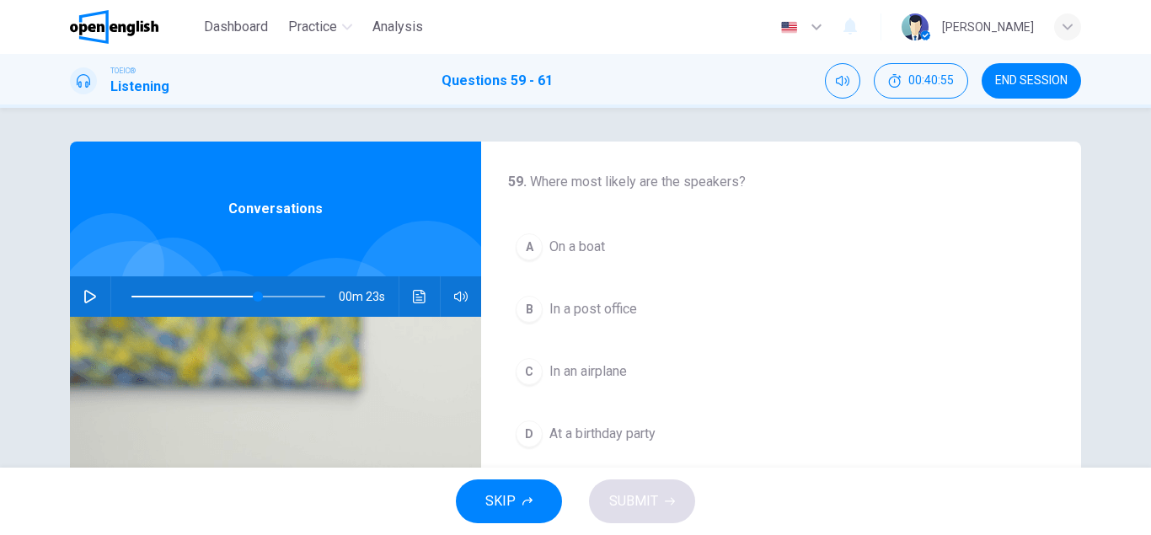
click at [539, 309] on div "B" at bounding box center [529, 309] width 27 height 27
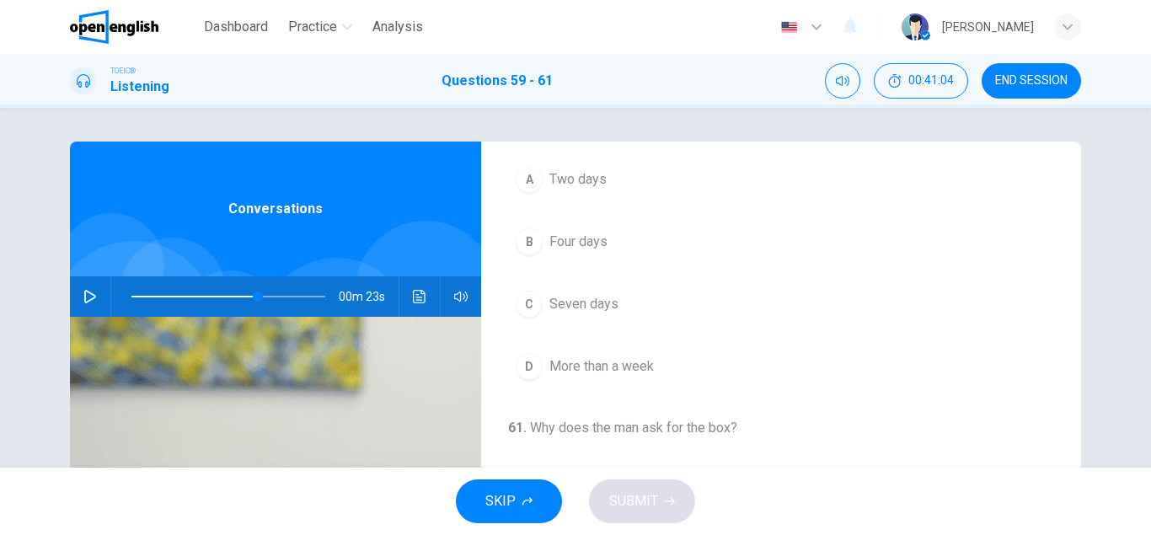
scroll to position [383, 0]
click at [534, 174] on div "A" at bounding box center [529, 177] width 27 height 27
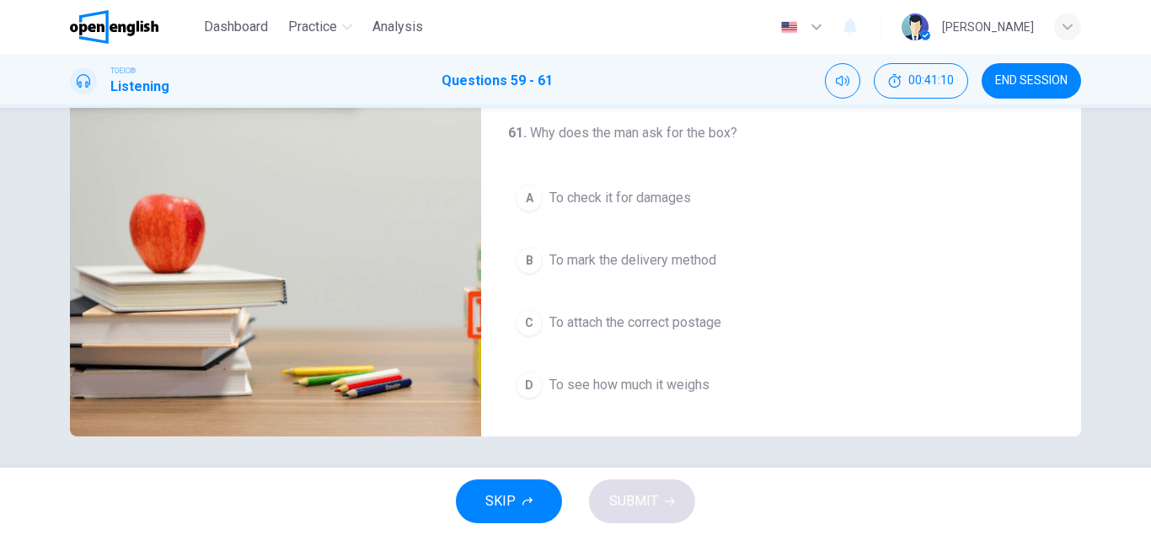
scroll to position [293, 0]
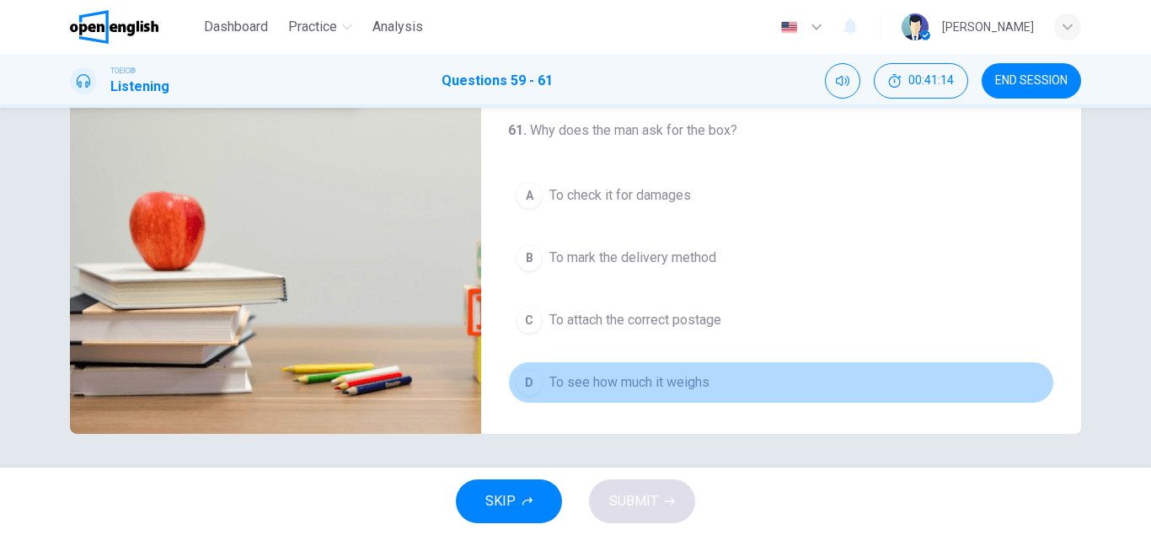
click at [532, 389] on div "D" at bounding box center [529, 382] width 27 height 27
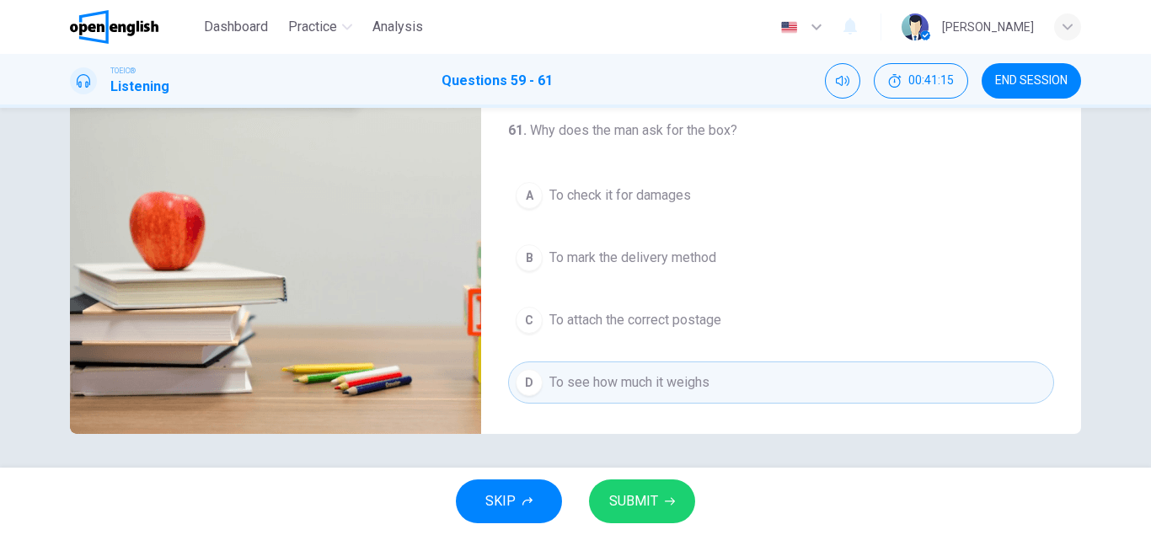
click at [650, 507] on span "SUBMIT" at bounding box center [633, 502] width 49 height 24
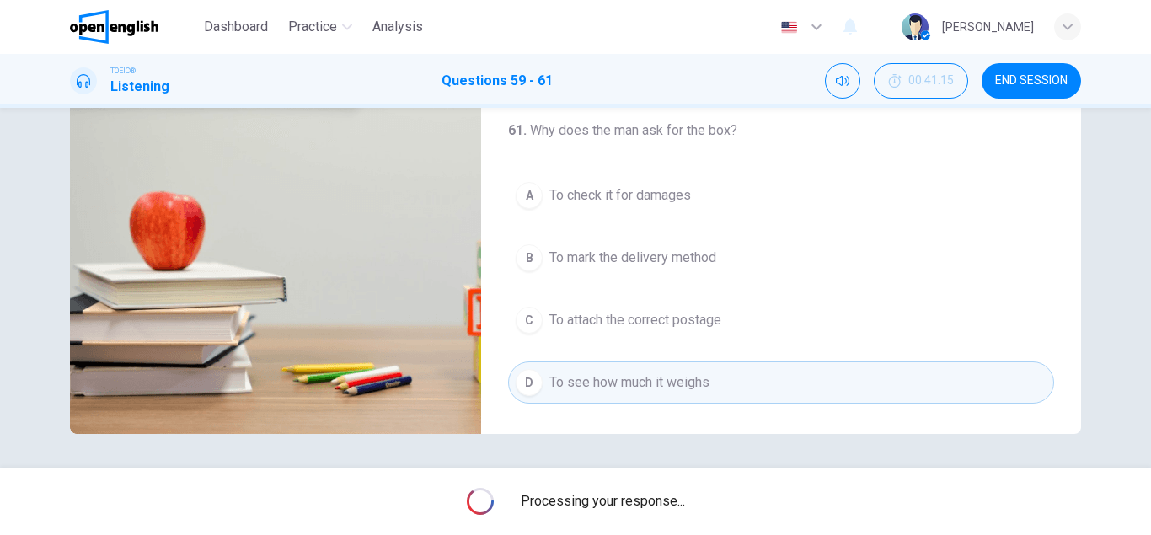
type input "**"
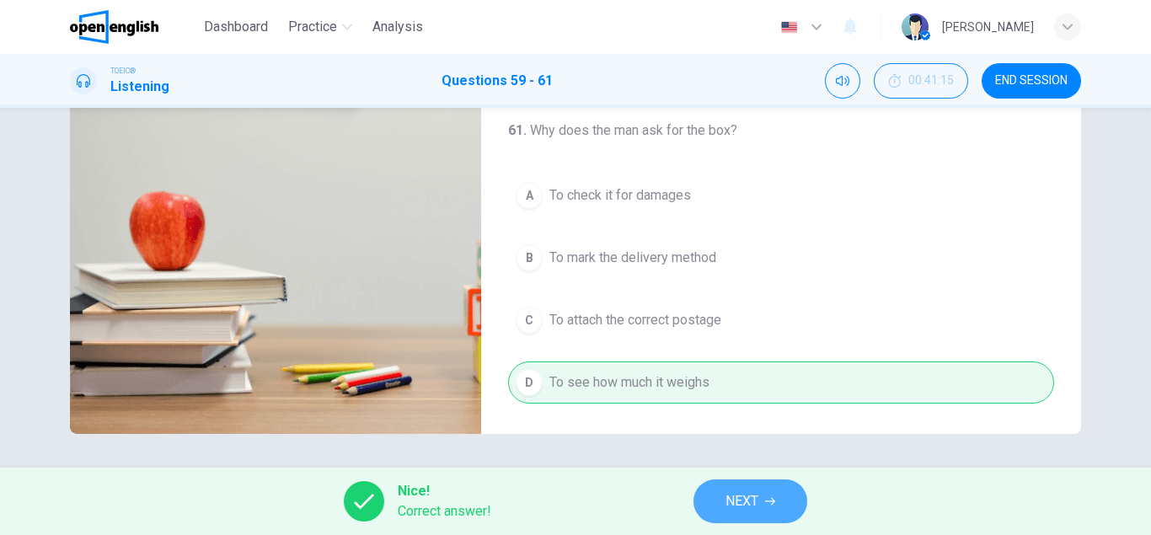
click at [737, 502] on span "NEXT" at bounding box center [742, 502] width 33 height 24
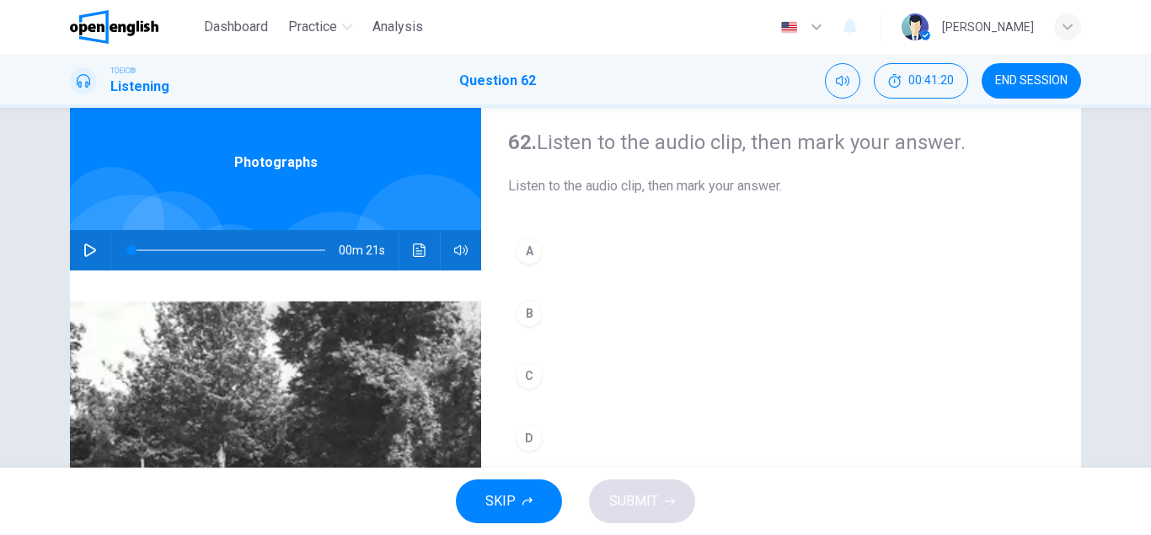
scroll to position [30, 0]
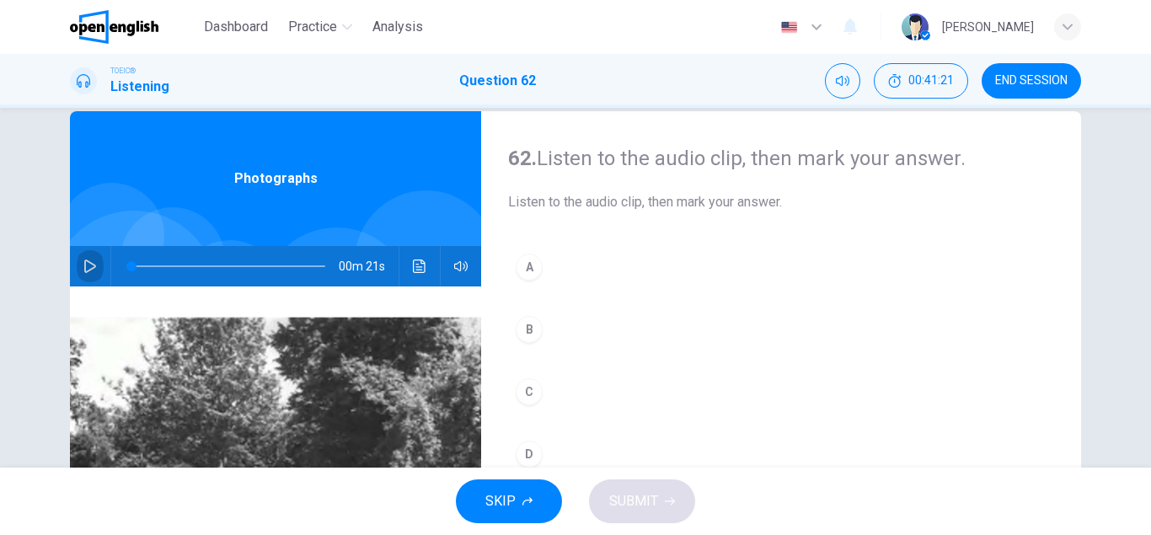
click at [87, 258] on button "button" at bounding box center [90, 266] width 27 height 40
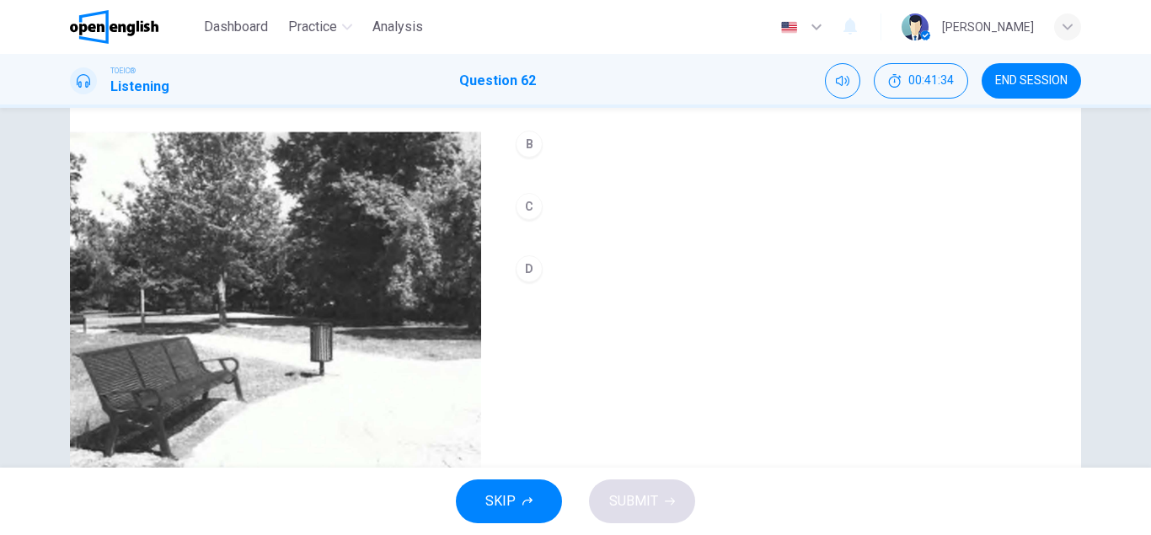
scroll to position [182, 0]
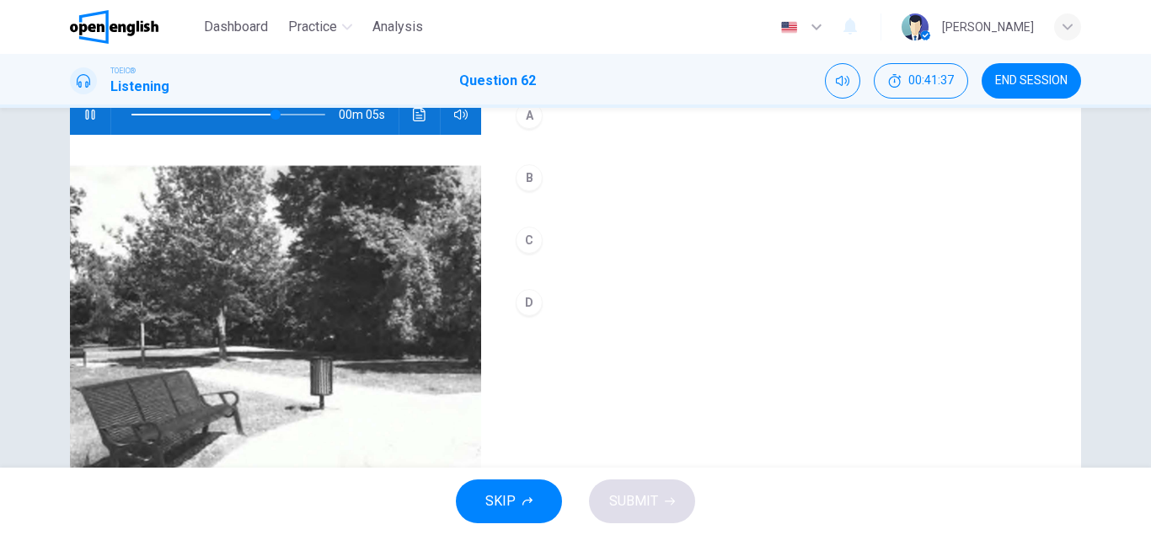
click at [530, 173] on div "B" at bounding box center [529, 177] width 27 height 27
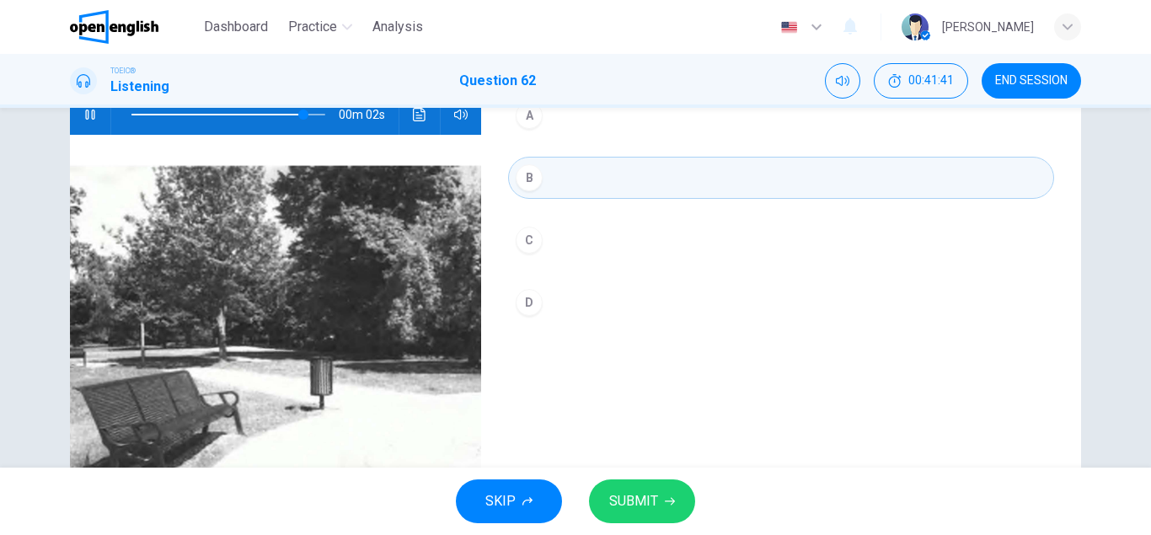
click at [643, 497] on span "SUBMIT" at bounding box center [633, 502] width 49 height 24
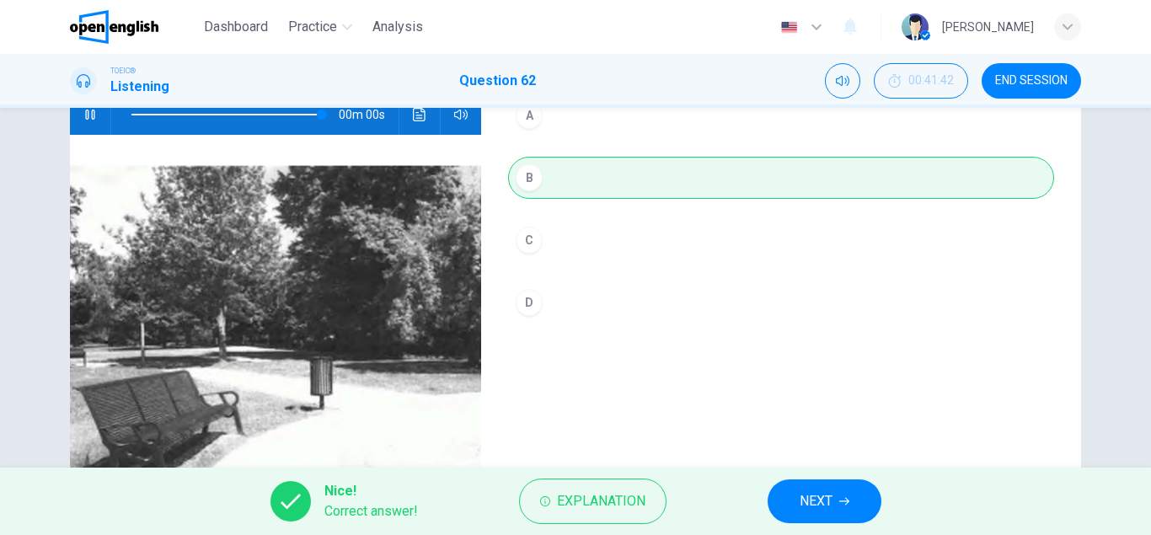
type input "*"
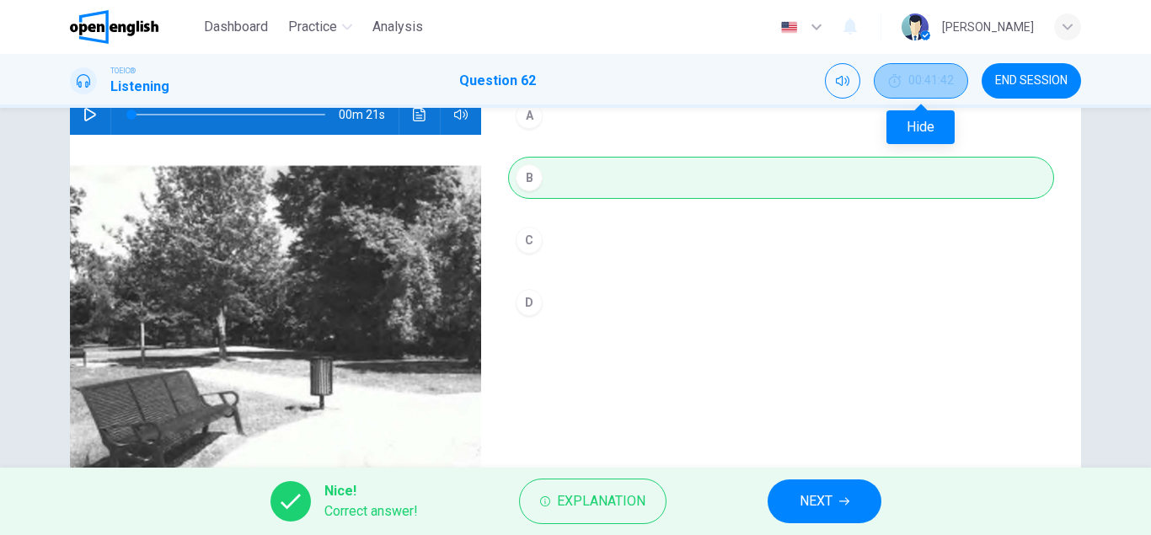
click at [905, 74] on button "00:41:42" at bounding box center [921, 80] width 94 height 35
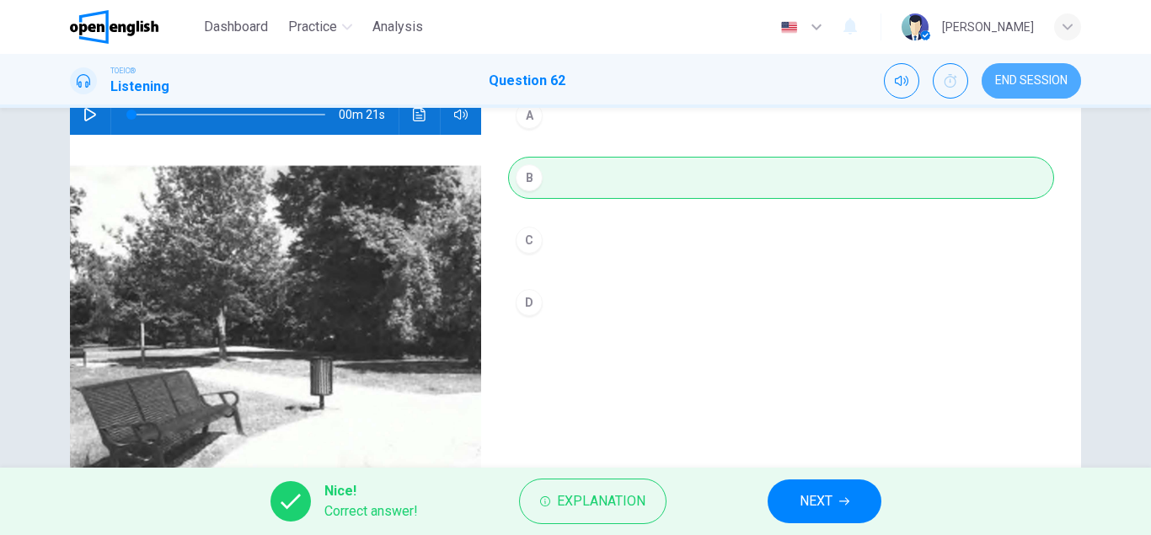
click at [1028, 86] on span "END SESSION" at bounding box center [1031, 80] width 72 height 13
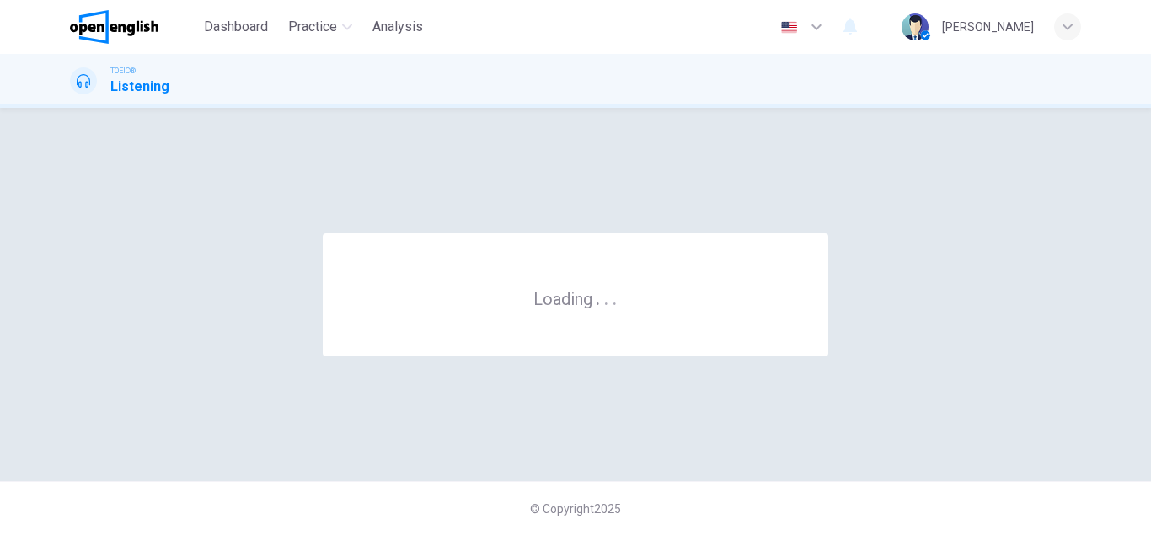
scroll to position [0, 0]
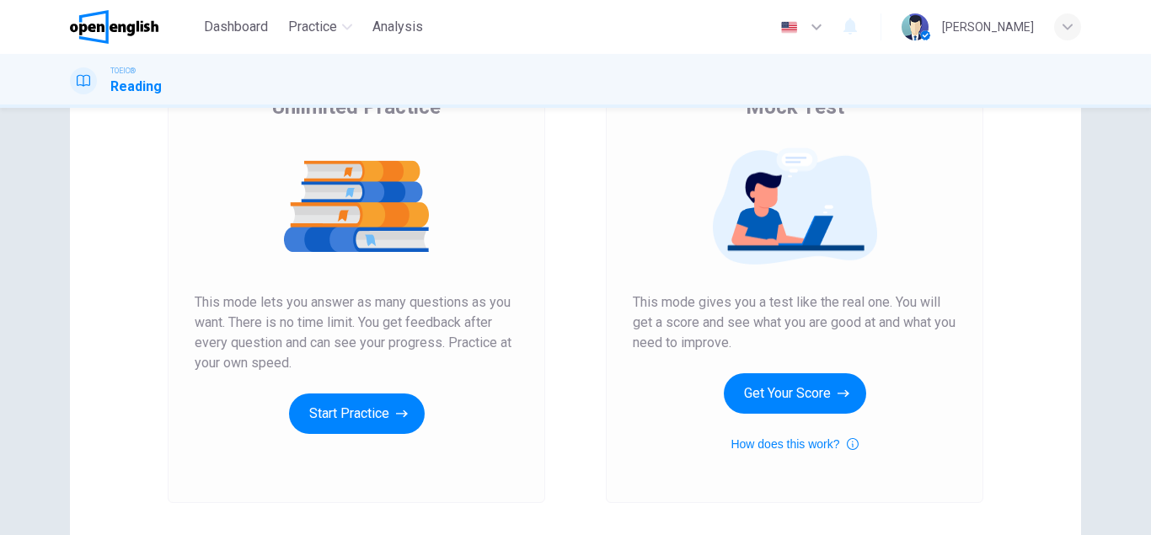
scroll to position [177, 0]
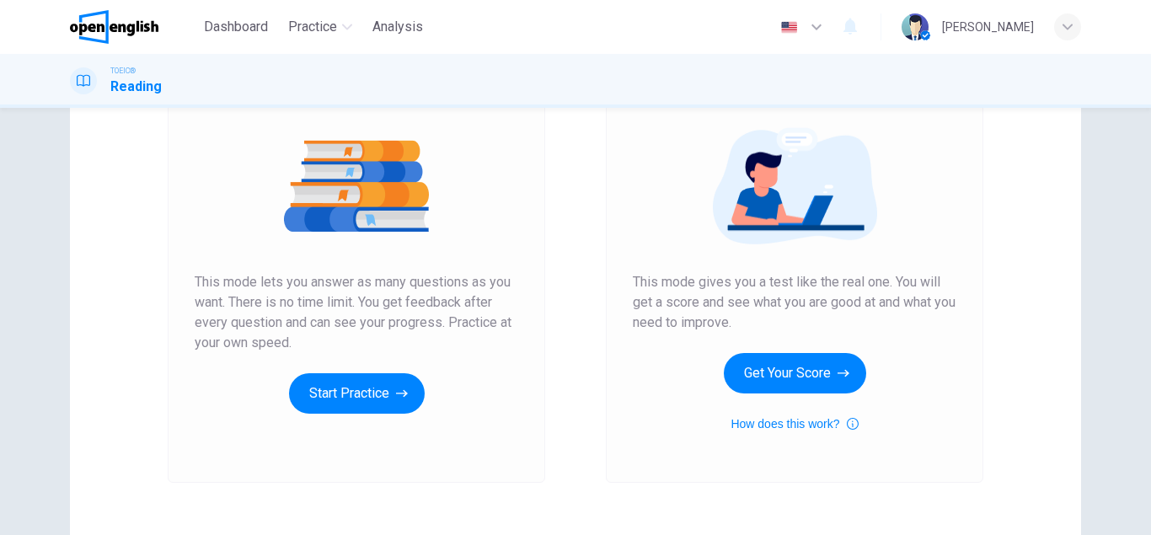
click at [357, 389] on button "Start Practice" at bounding box center [357, 393] width 136 height 40
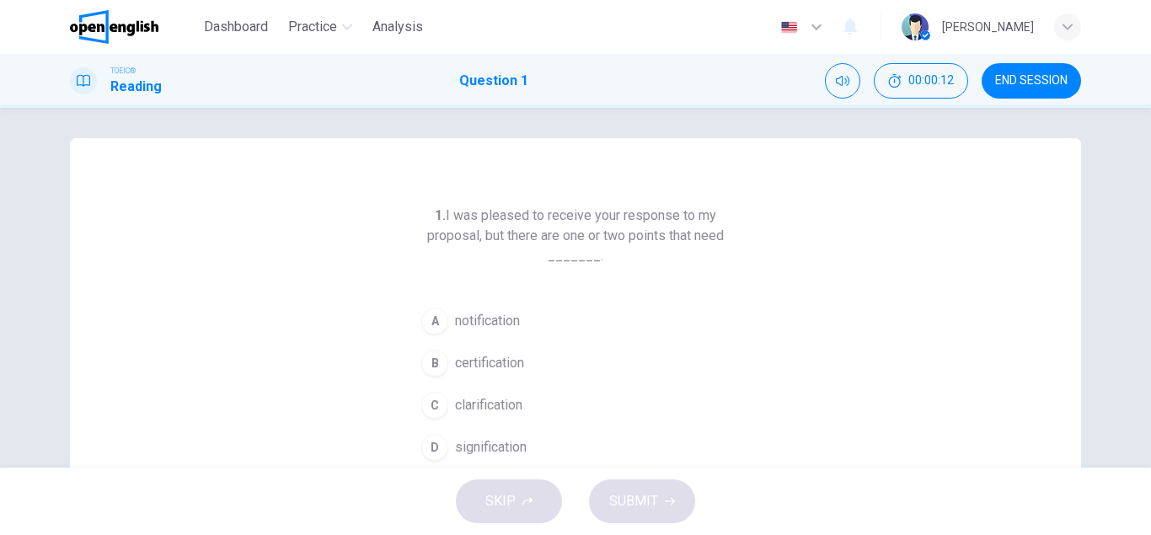
scroll to position [3, 0]
click at [439, 324] on div "A" at bounding box center [434, 321] width 27 height 27
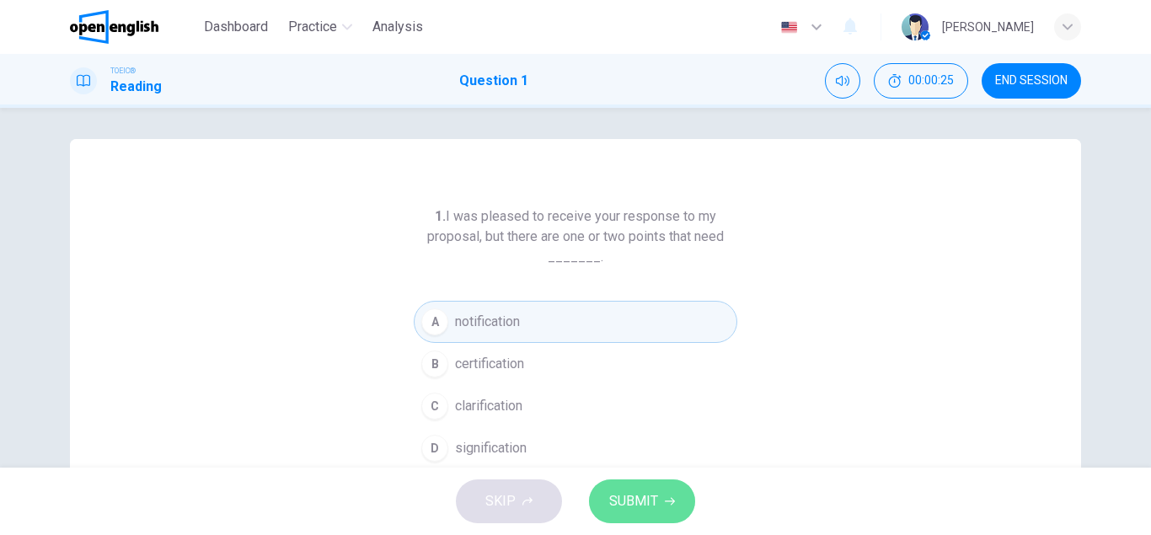
click at [652, 503] on span "SUBMIT" at bounding box center [633, 502] width 49 height 24
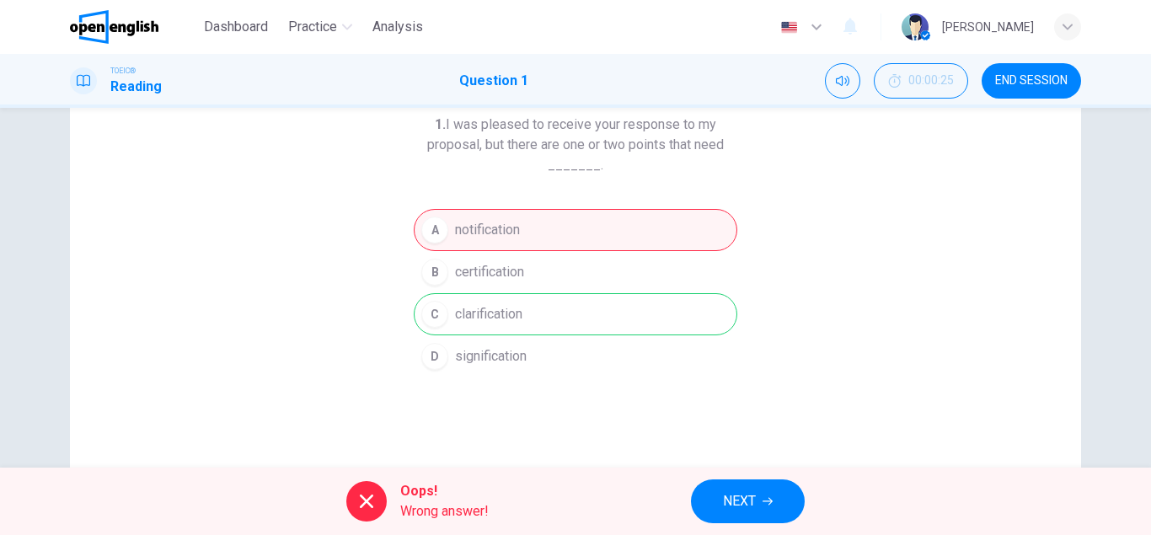
scroll to position [244, 0]
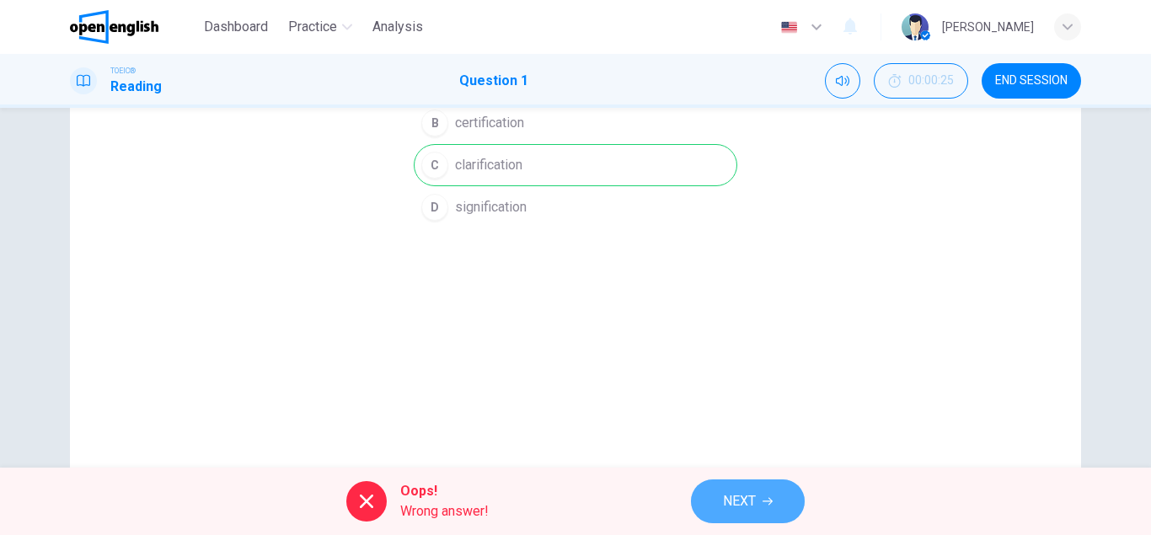
click at [745, 506] on span "NEXT" at bounding box center [739, 502] width 33 height 24
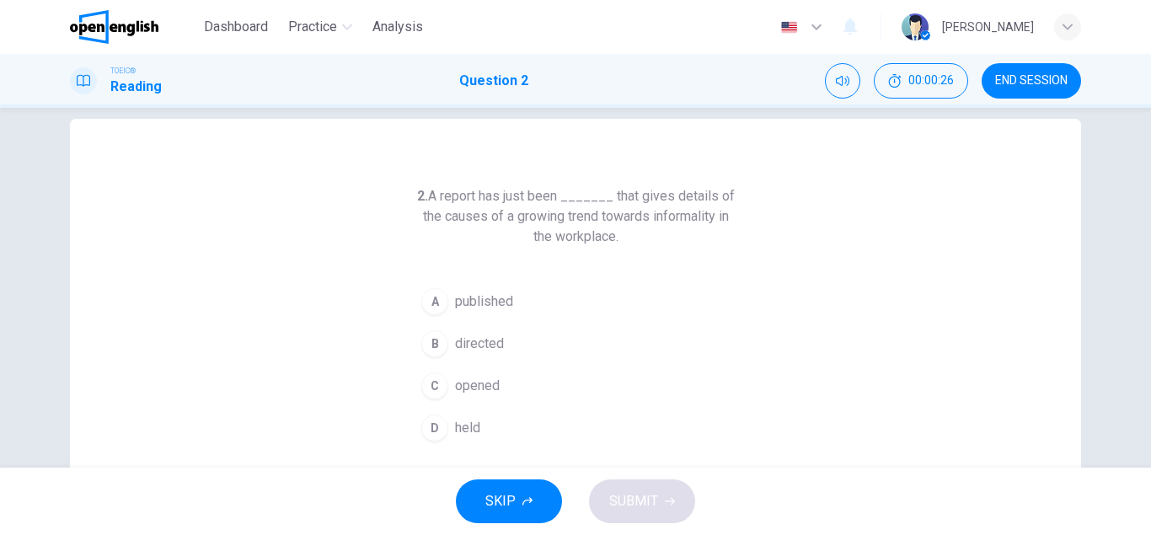
scroll to position [19, 0]
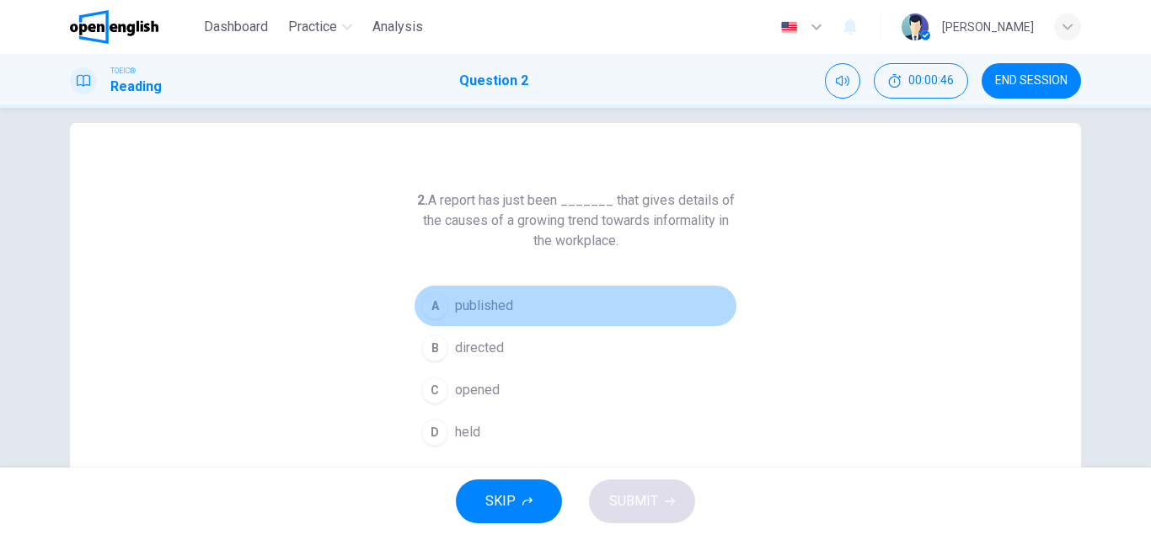
click at [439, 311] on div "A" at bounding box center [434, 305] width 27 height 27
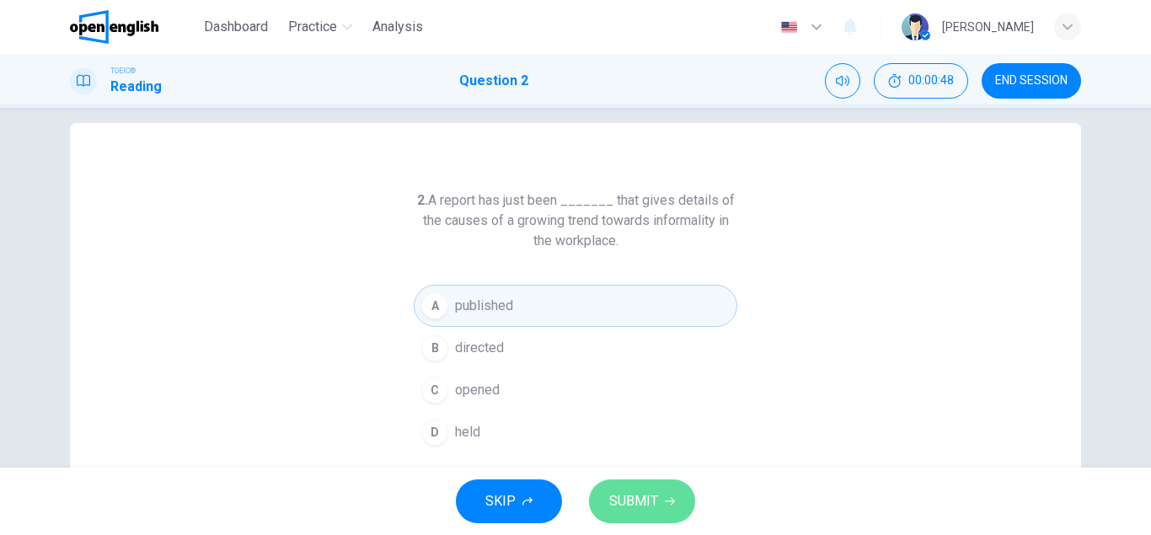
click at [669, 498] on icon "button" at bounding box center [670, 501] width 10 height 10
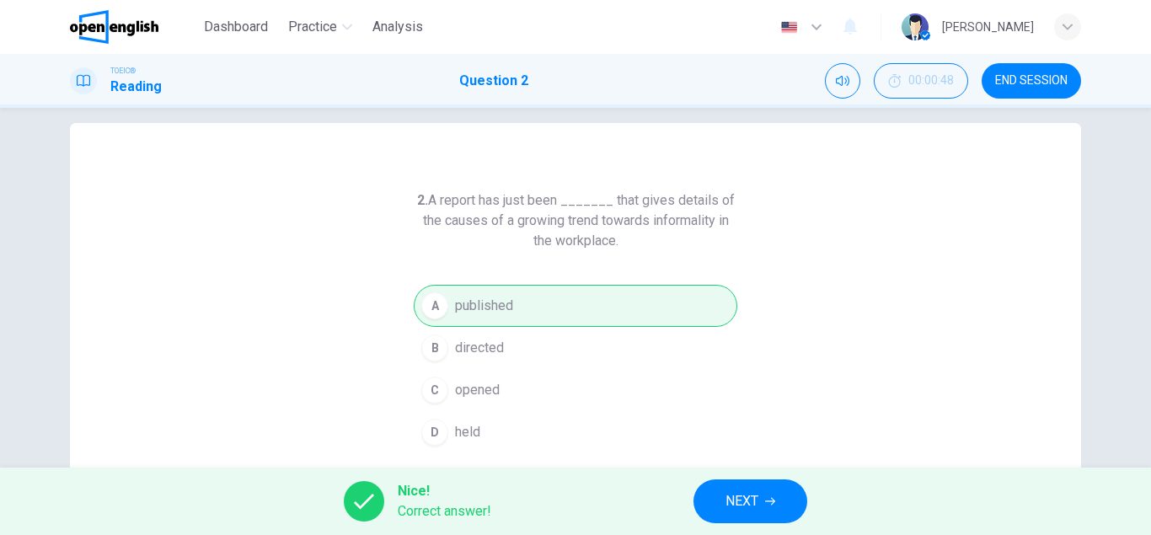
click at [722, 497] on button "NEXT" at bounding box center [751, 502] width 114 height 44
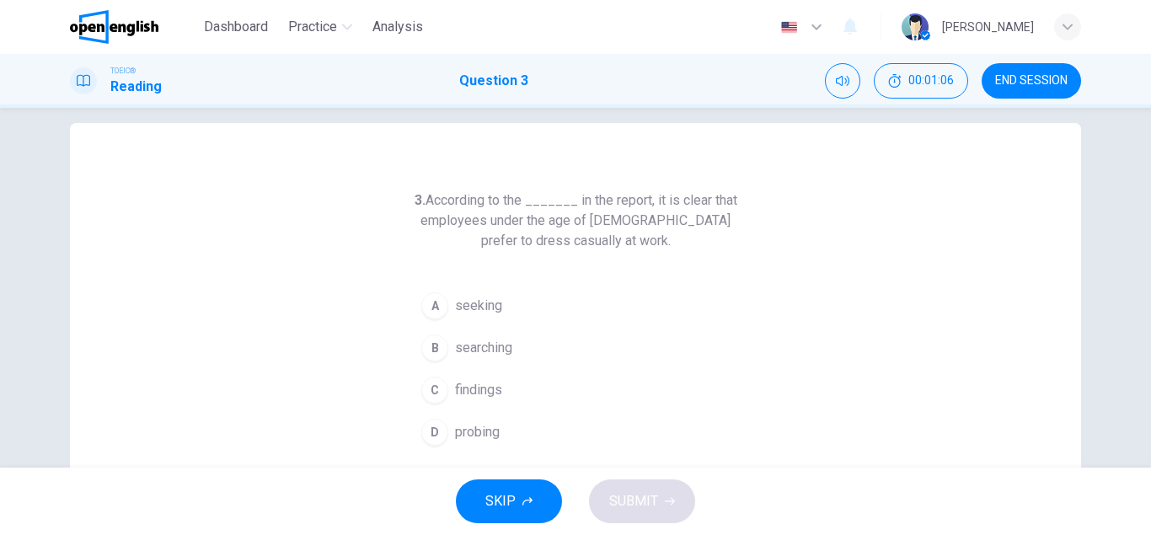
click at [475, 353] on span "searching" at bounding box center [483, 348] width 57 height 20
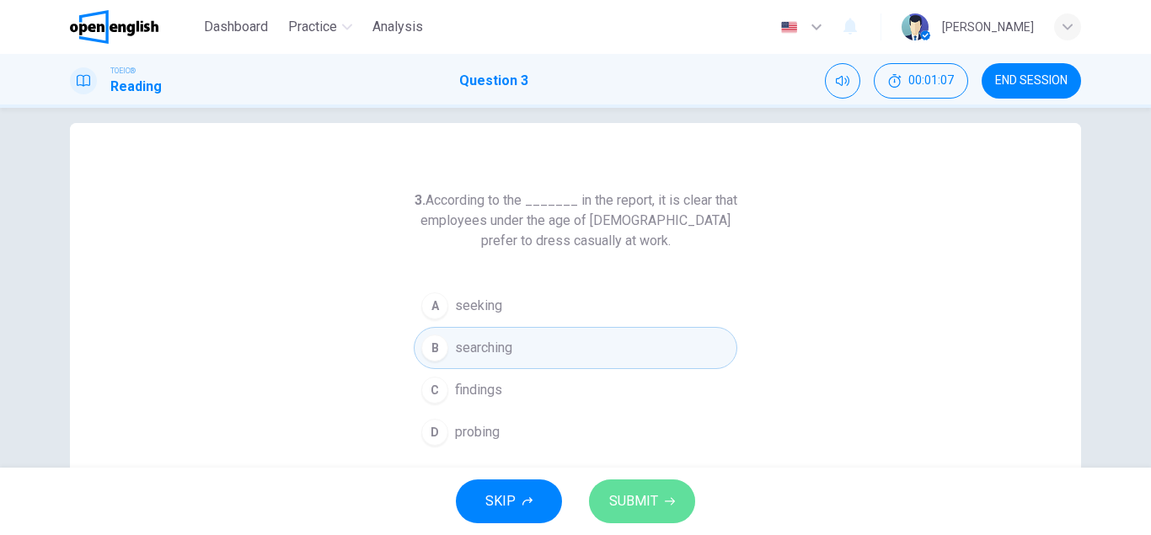
click at [635, 498] on span "SUBMIT" at bounding box center [633, 502] width 49 height 24
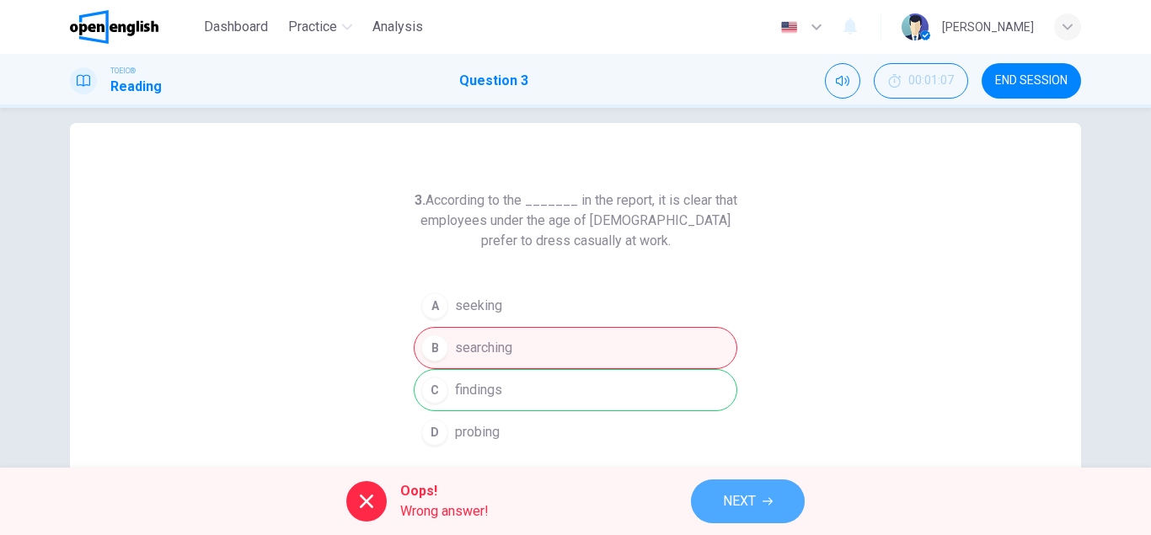
click at [755, 502] on span "NEXT" at bounding box center [739, 502] width 33 height 24
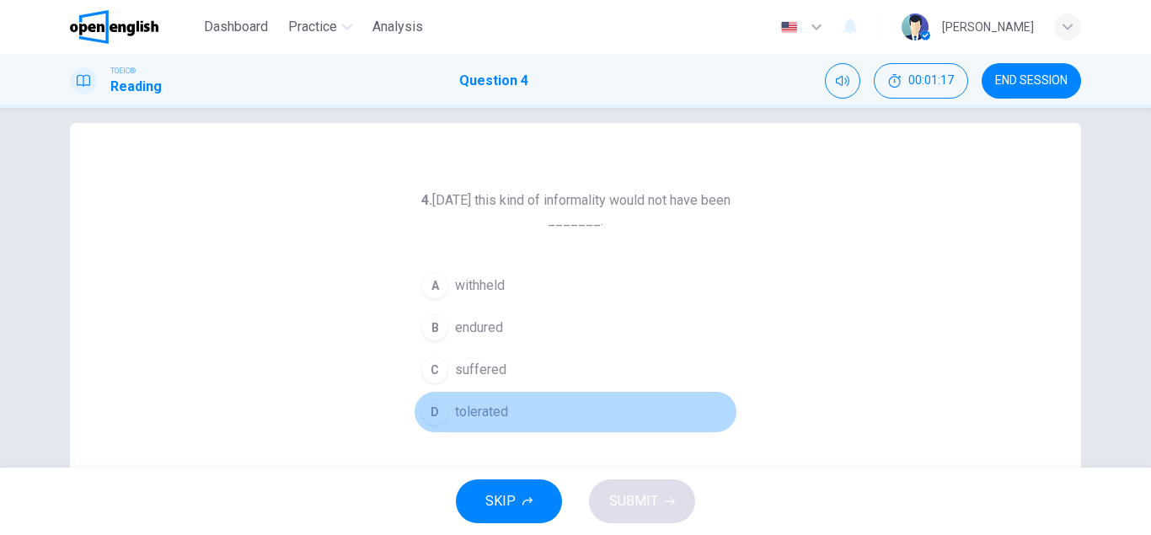
click at [455, 408] on span "tolerated" at bounding box center [481, 412] width 53 height 20
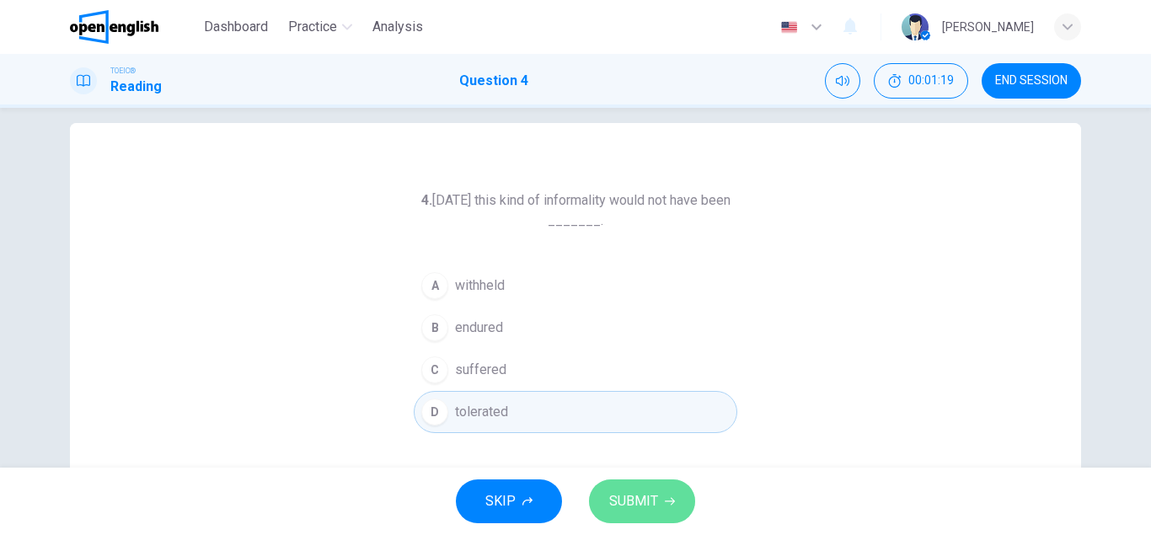
click at [647, 499] on span "SUBMIT" at bounding box center [633, 502] width 49 height 24
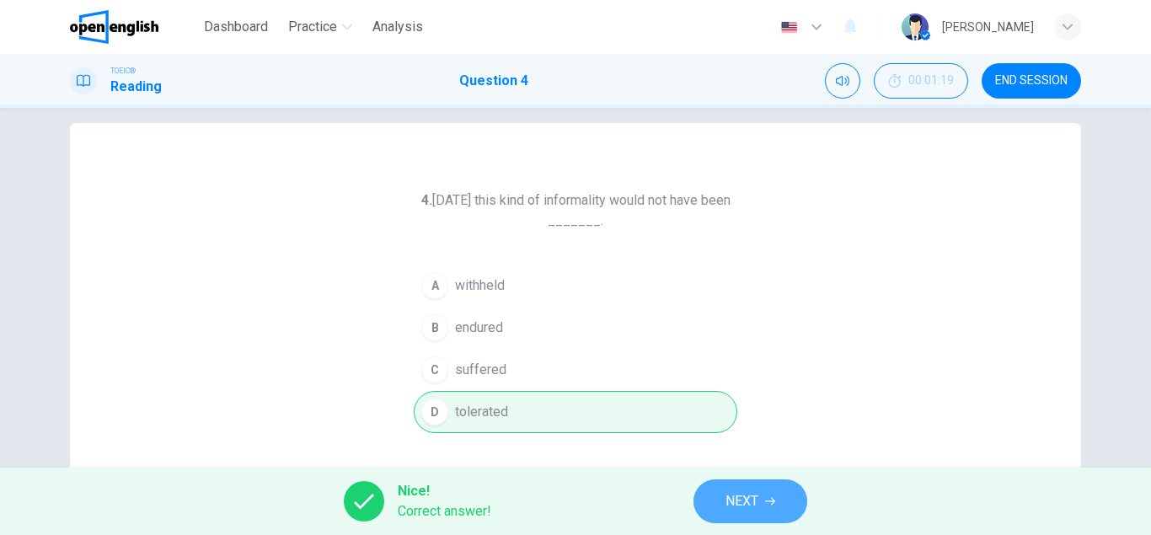
click at [759, 508] on span "NEXT" at bounding box center [742, 502] width 33 height 24
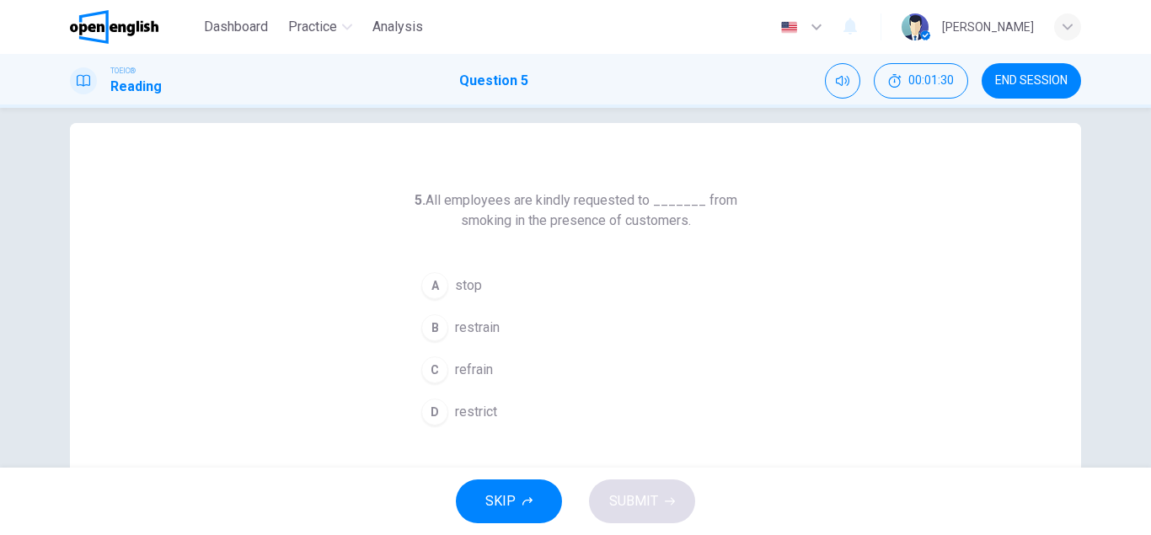
click at [479, 410] on span "restrict" at bounding box center [476, 412] width 42 height 20
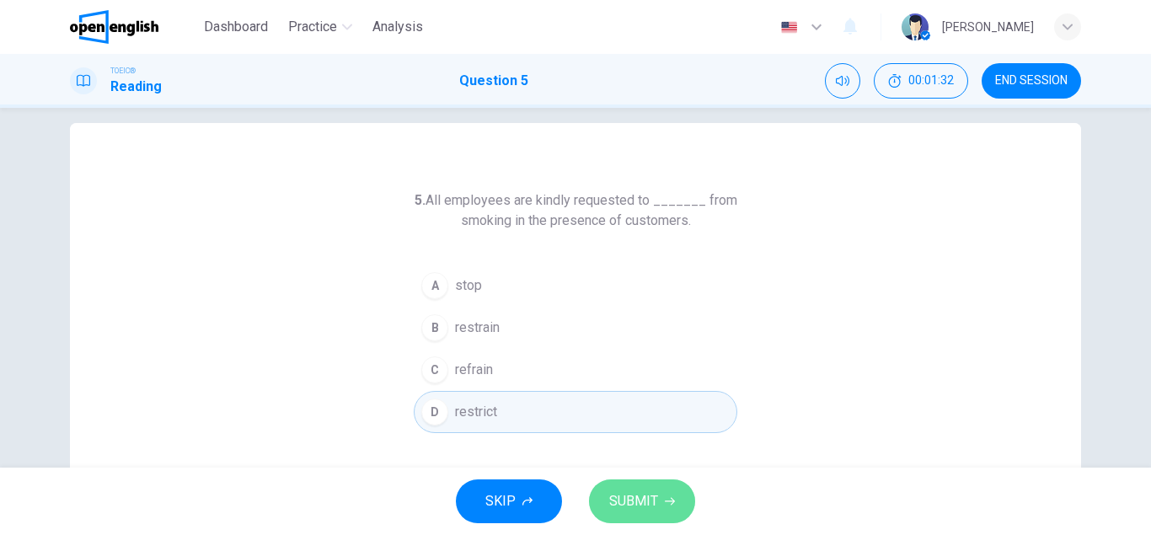
click at [674, 489] on button "SUBMIT" at bounding box center [642, 502] width 106 height 44
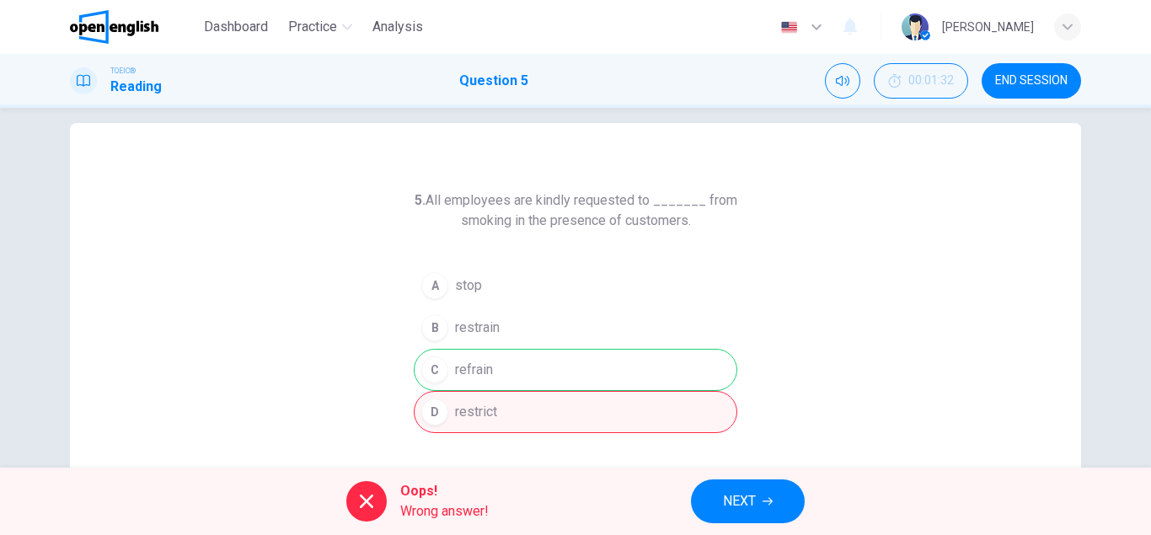
click at [748, 499] on span "NEXT" at bounding box center [739, 502] width 33 height 24
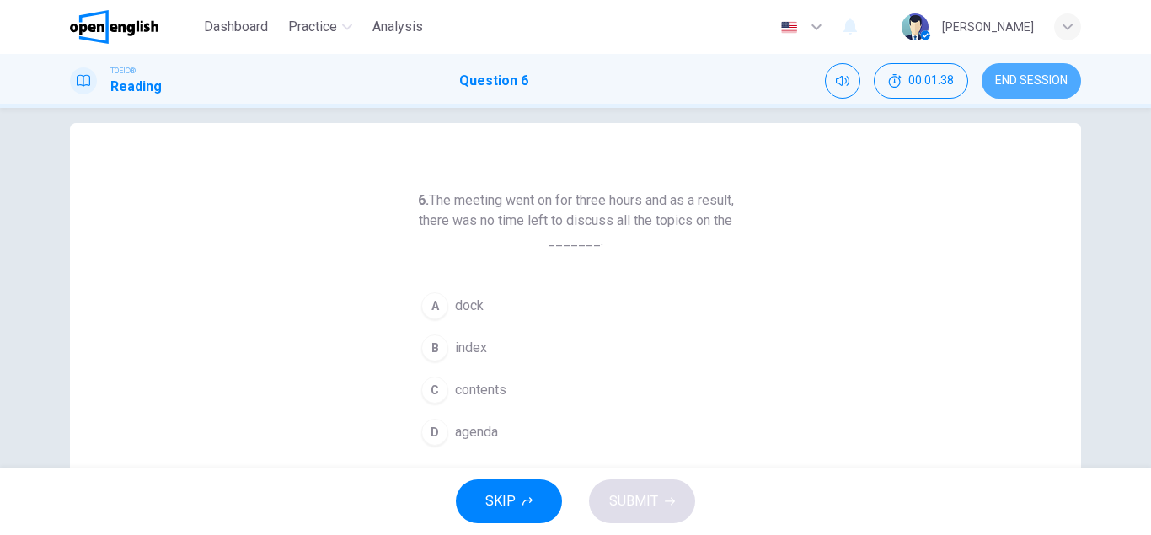
click at [1030, 75] on span "END SESSION" at bounding box center [1031, 80] width 72 height 13
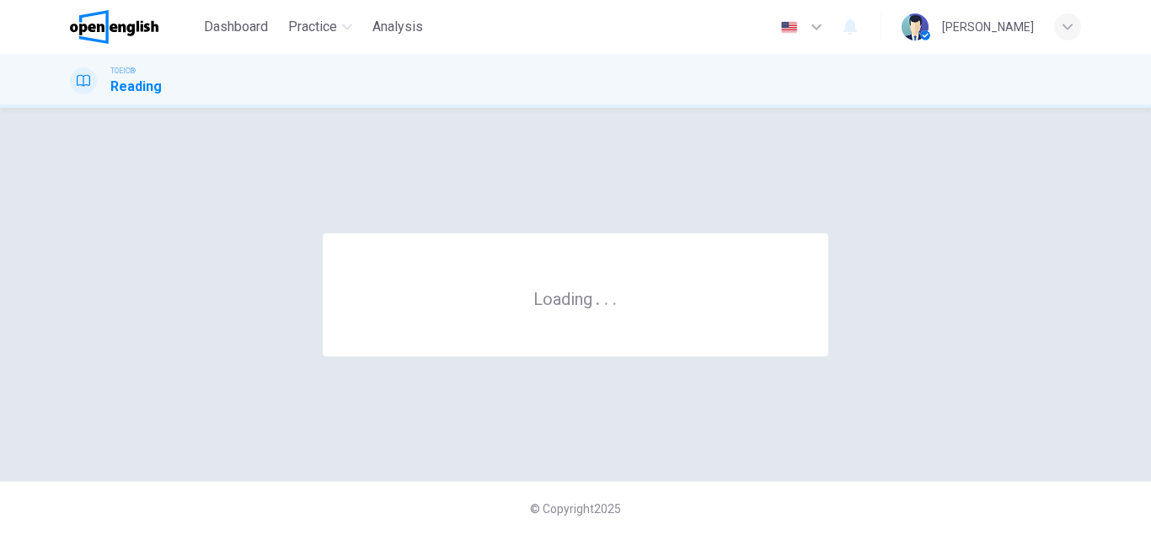
scroll to position [0, 0]
